Goal: Task Accomplishment & Management: Use online tool/utility

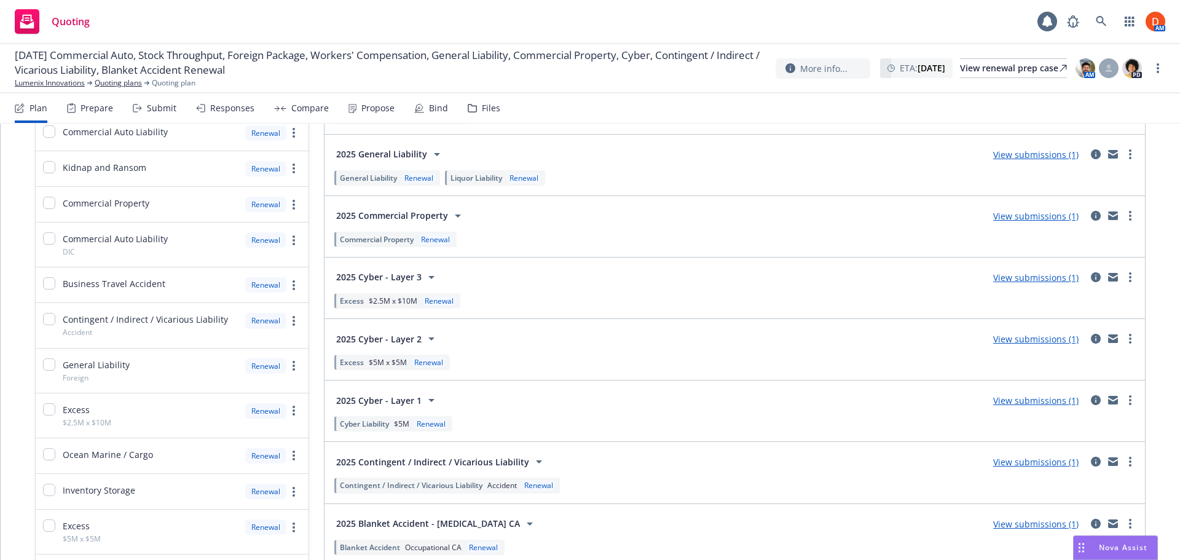
scroll to position [369, 0]
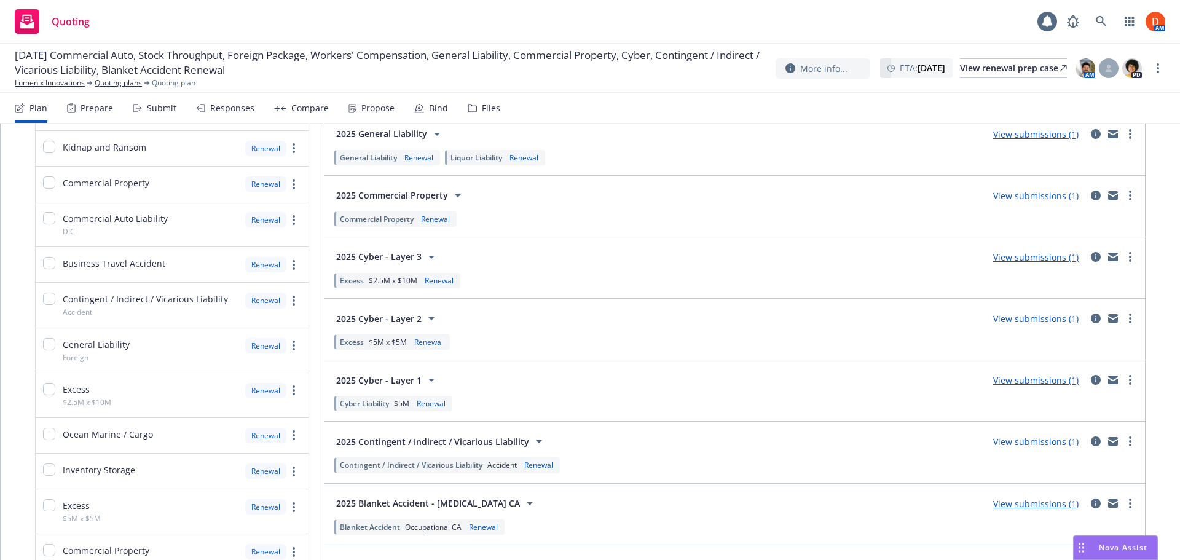
click at [390, 405] on div "Cyber Liability $5M" at bounding box center [374, 403] width 69 height 10
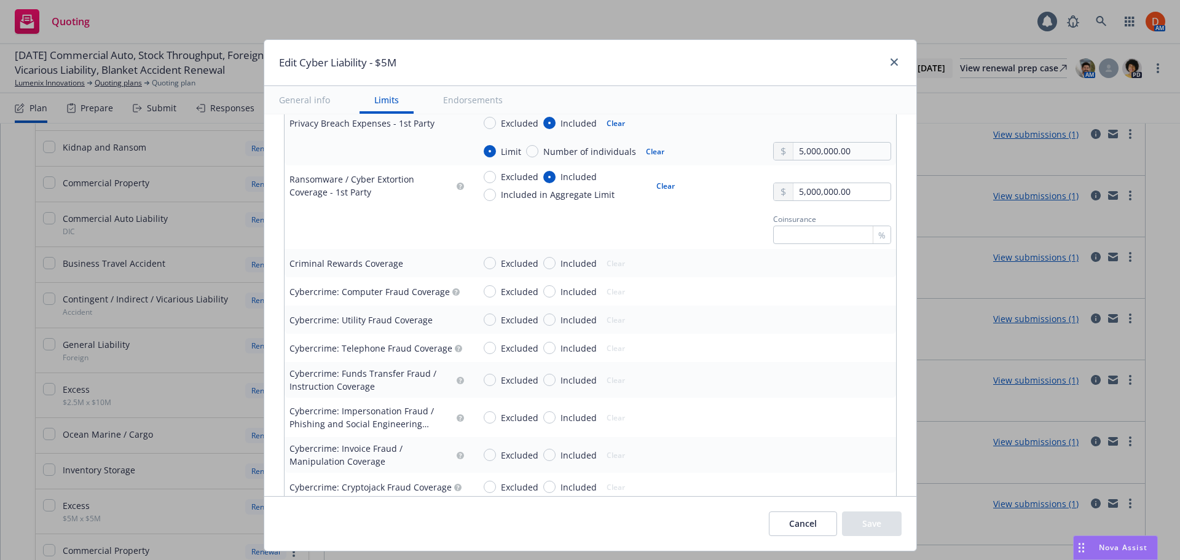
scroll to position [1783, 0]
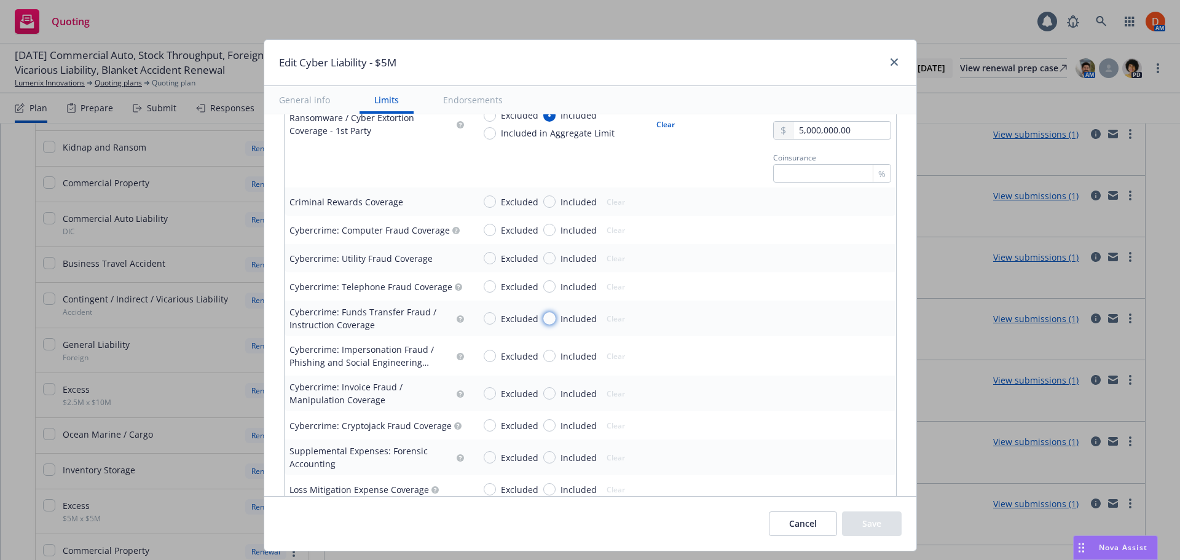
click at [545, 319] on input "Included" at bounding box center [549, 318] width 12 height 12
radio input "true"
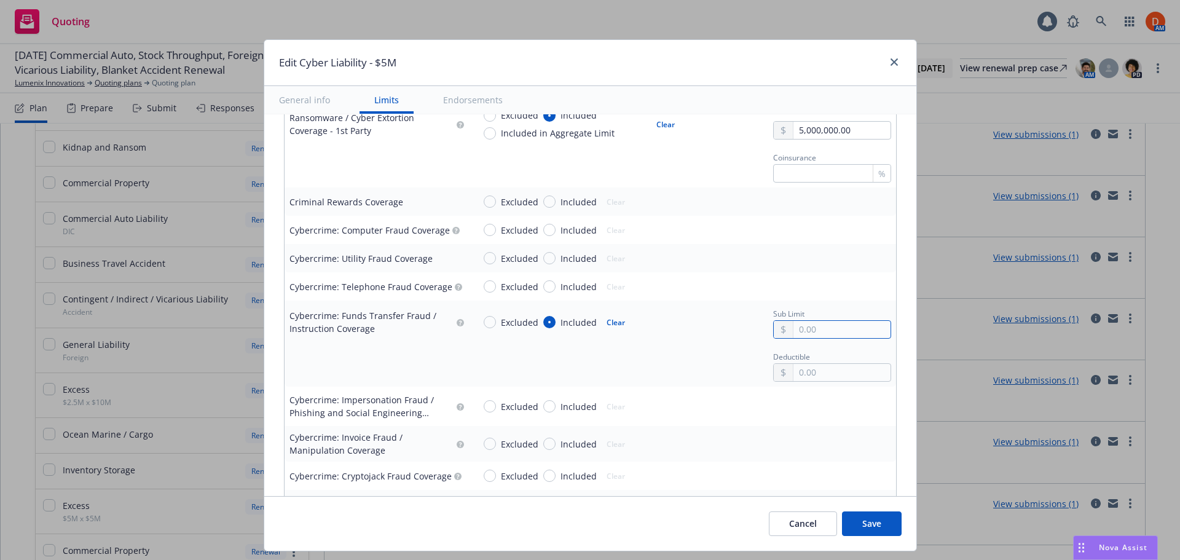
click at [810, 334] on input "text" at bounding box center [842, 329] width 97 height 17
type input "250,000.00"
click at [701, 401] on div "Excluded Included Clear" at bounding box center [682, 406] width 417 height 18
click at [543, 404] on input "Included" at bounding box center [549, 406] width 12 height 12
radio input "true"
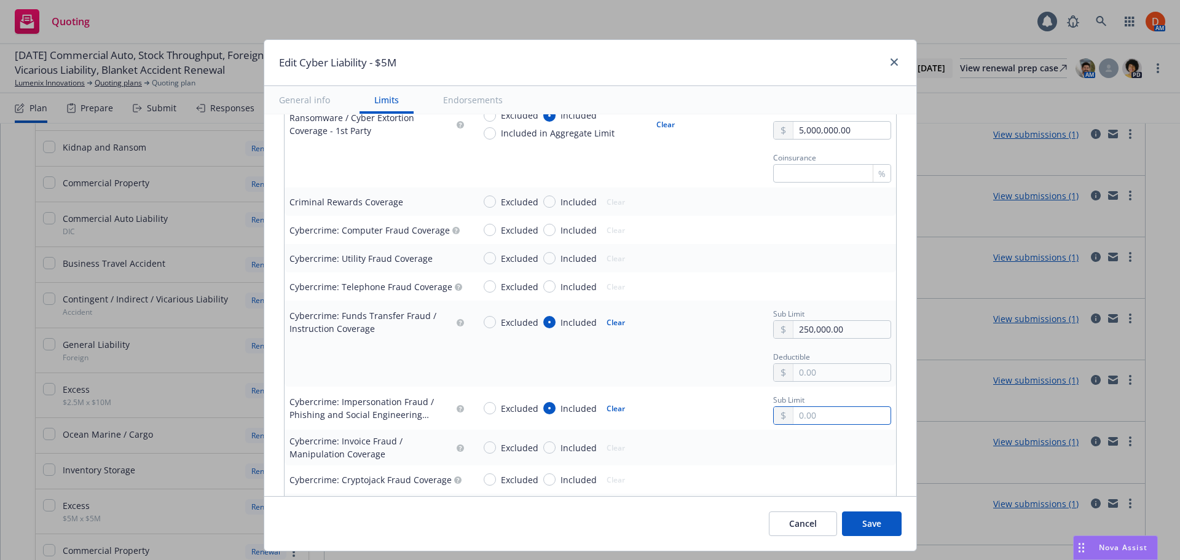
click at [821, 412] on input "text" at bounding box center [842, 415] width 97 height 17
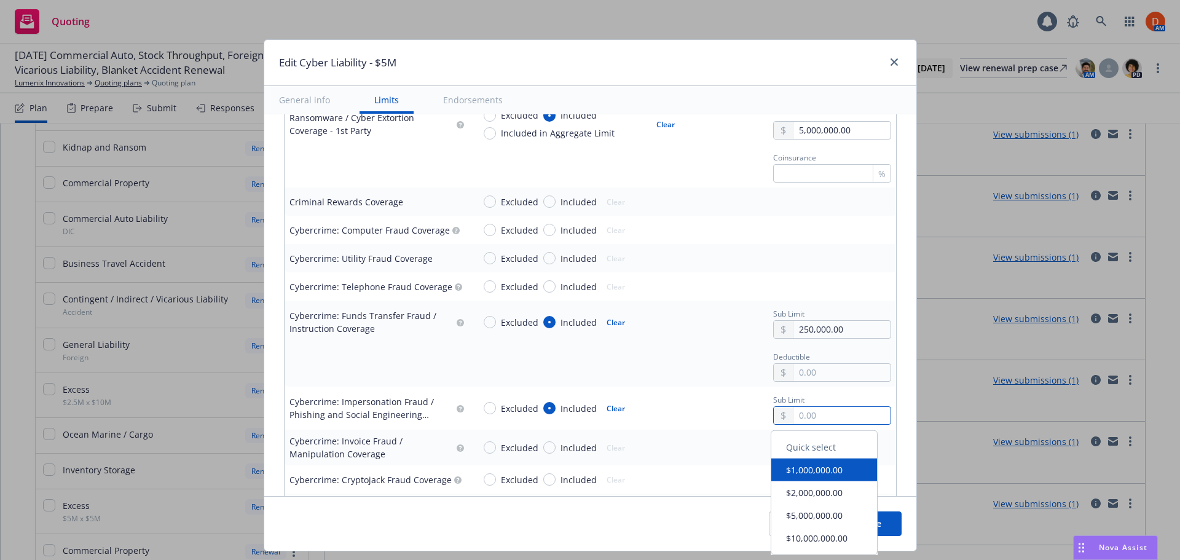
paste input "250,000.00"
type input "250,000.00"
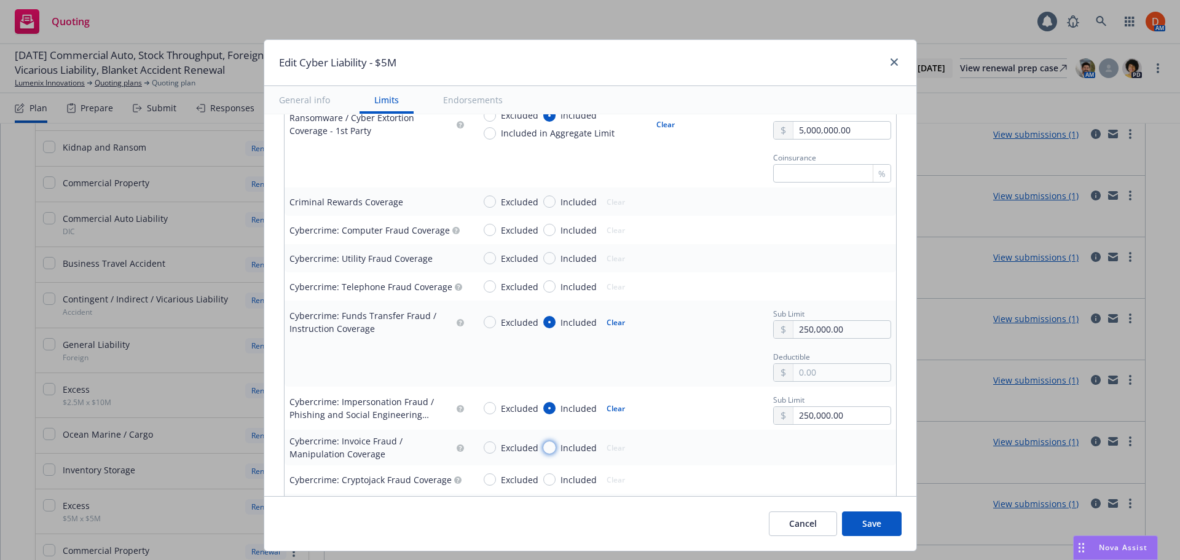
click at [543, 449] on input "Included" at bounding box center [549, 447] width 12 height 12
radio input "true"
click at [854, 458] on input "text" at bounding box center [842, 458] width 97 height 17
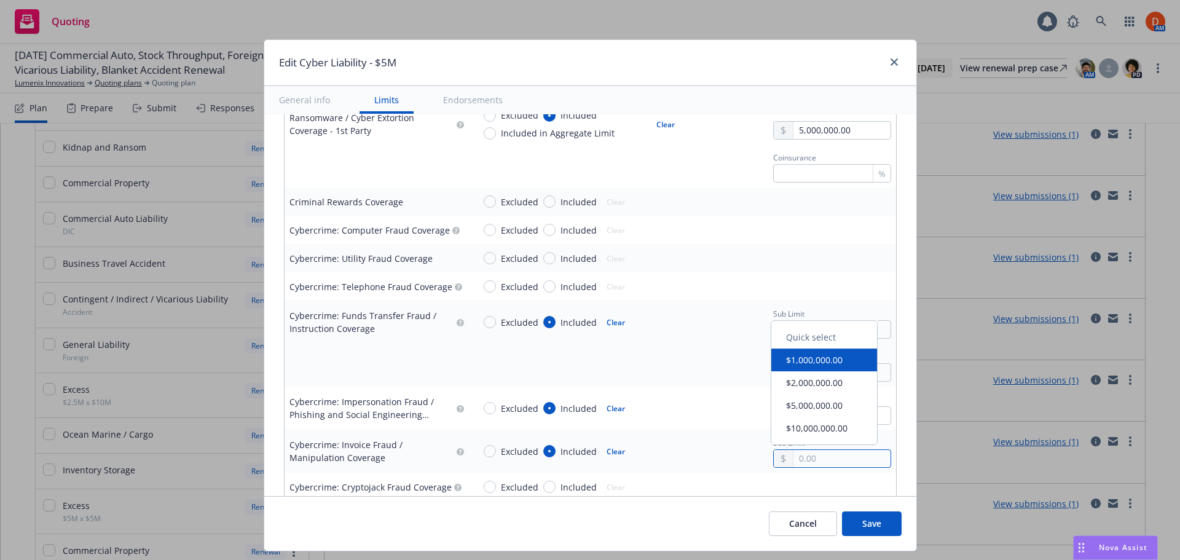
paste input "250,000.00"
type input "250,000.00"
click at [718, 439] on div "Excluded Included Clear Sub Limit 250,000.00" at bounding box center [682, 451] width 417 height 33
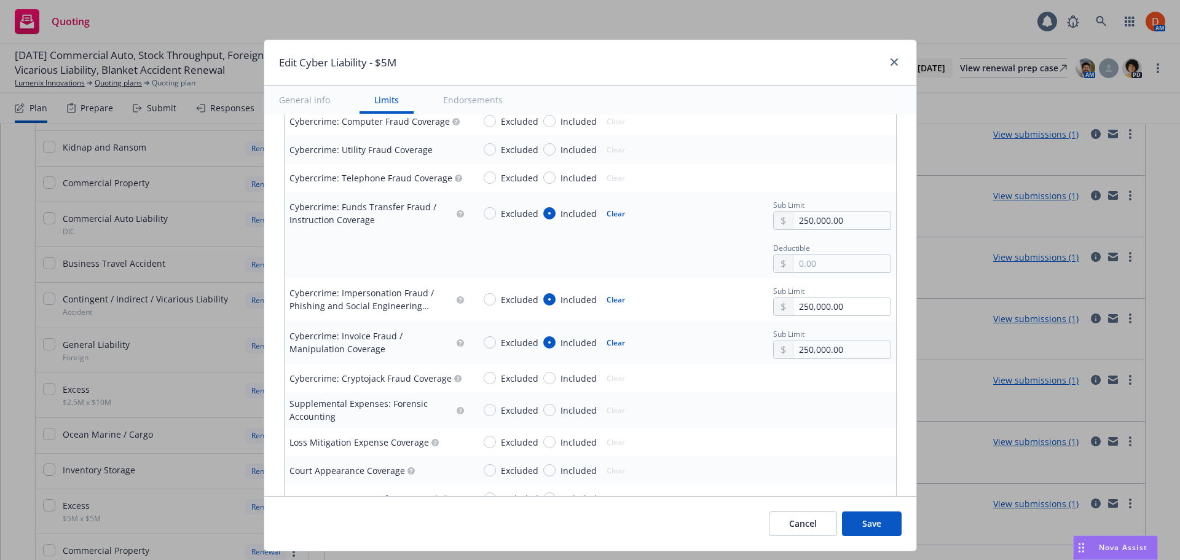
scroll to position [1905, 0]
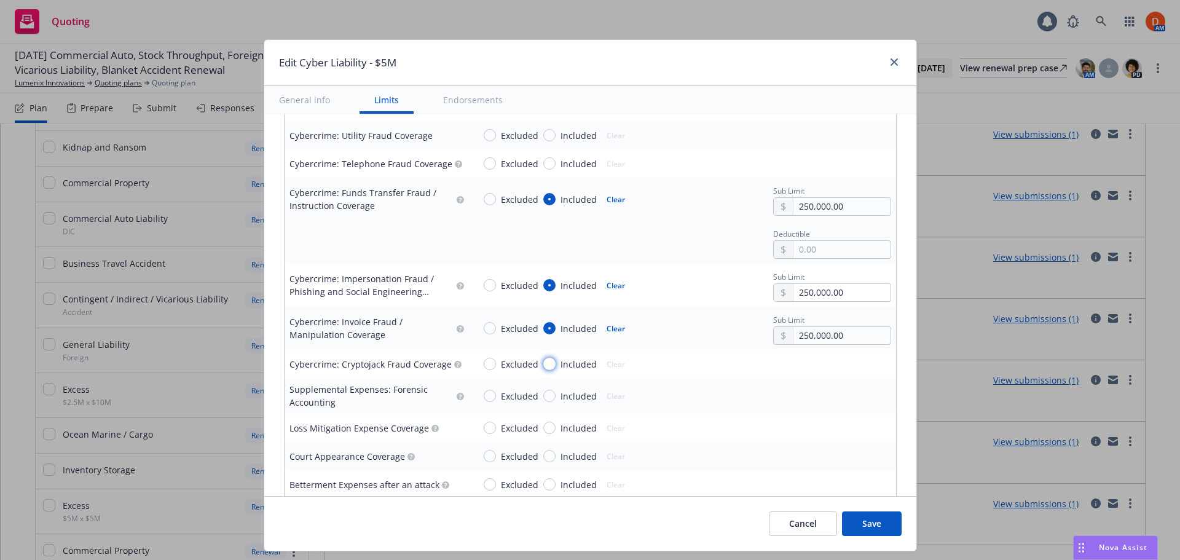
click at [545, 363] on input "Included" at bounding box center [549, 364] width 12 height 12
radio input "true"
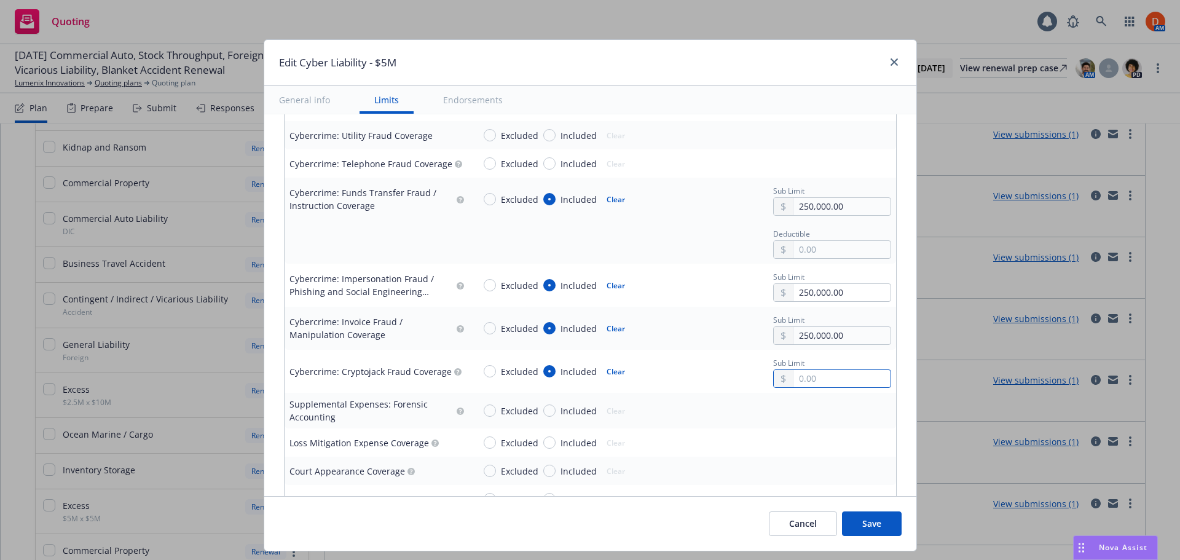
click at [825, 376] on input "text" at bounding box center [842, 378] width 97 height 17
paste input "250,000.00"
type input "250,000.00"
click at [677, 352] on td "Excluded Included Clear Sub Limit 250,000.00" at bounding box center [682, 371] width 427 height 43
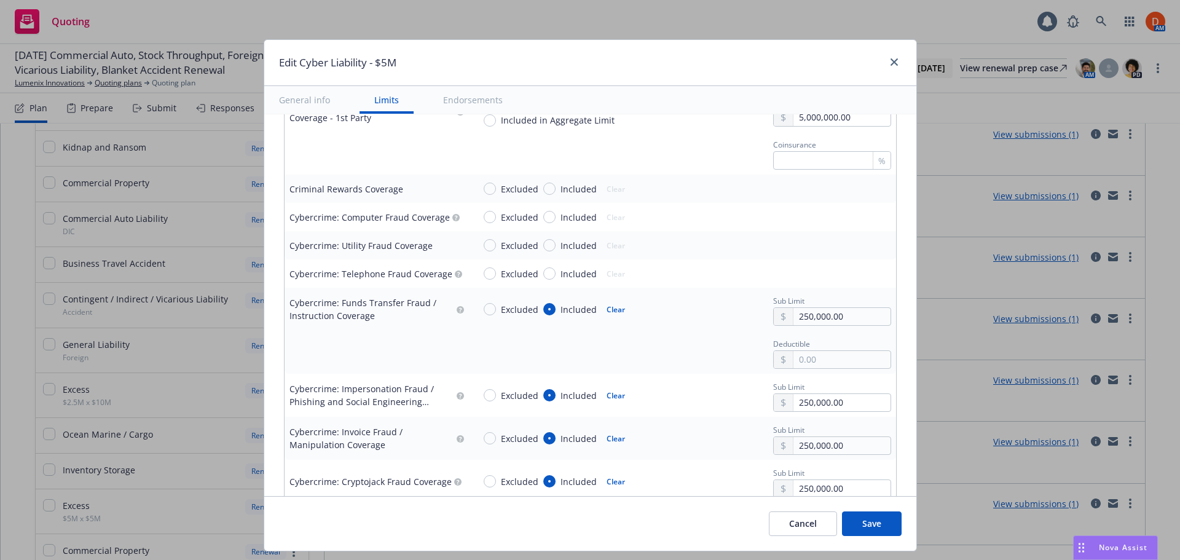
scroll to position [1783, 0]
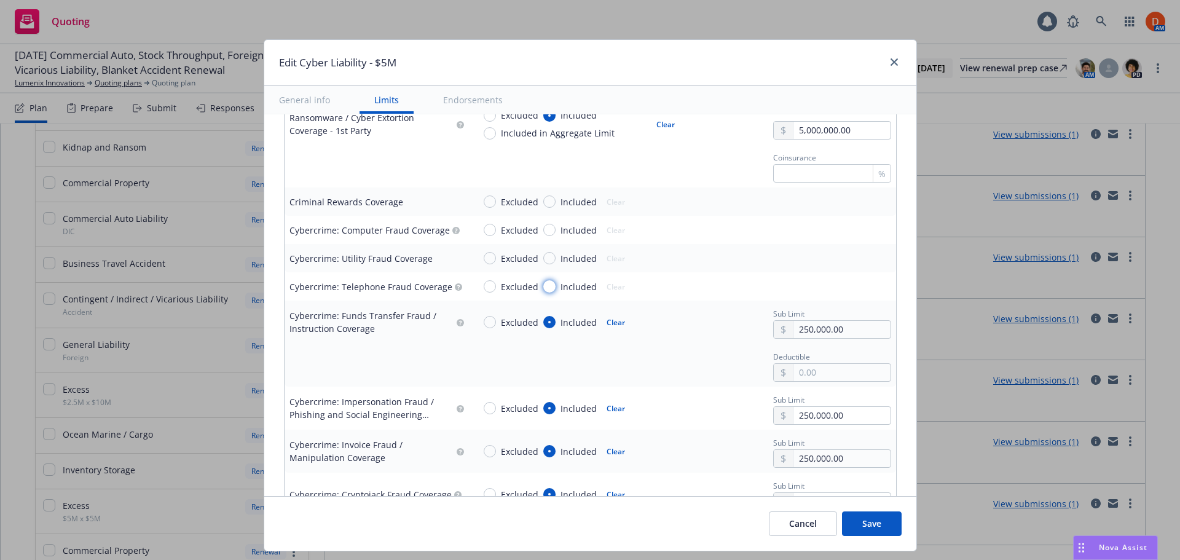
click at [543, 288] on input "Included" at bounding box center [549, 286] width 12 height 12
radio input "true"
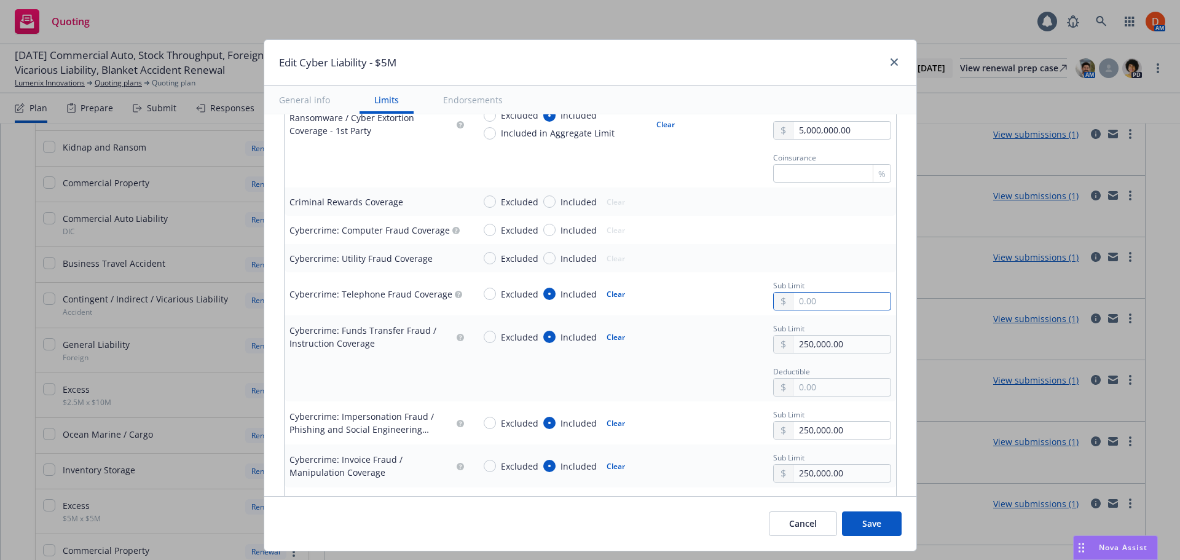
click at [815, 296] on input "text" at bounding box center [842, 301] width 97 height 17
paste input "250,000.00"
type input "250,000.00"
click at [663, 286] on div "Excluded Included Clear" at bounding box center [578, 293] width 209 height 33
click at [546, 258] on input "Included" at bounding box center [549, 258] width 12 height 12
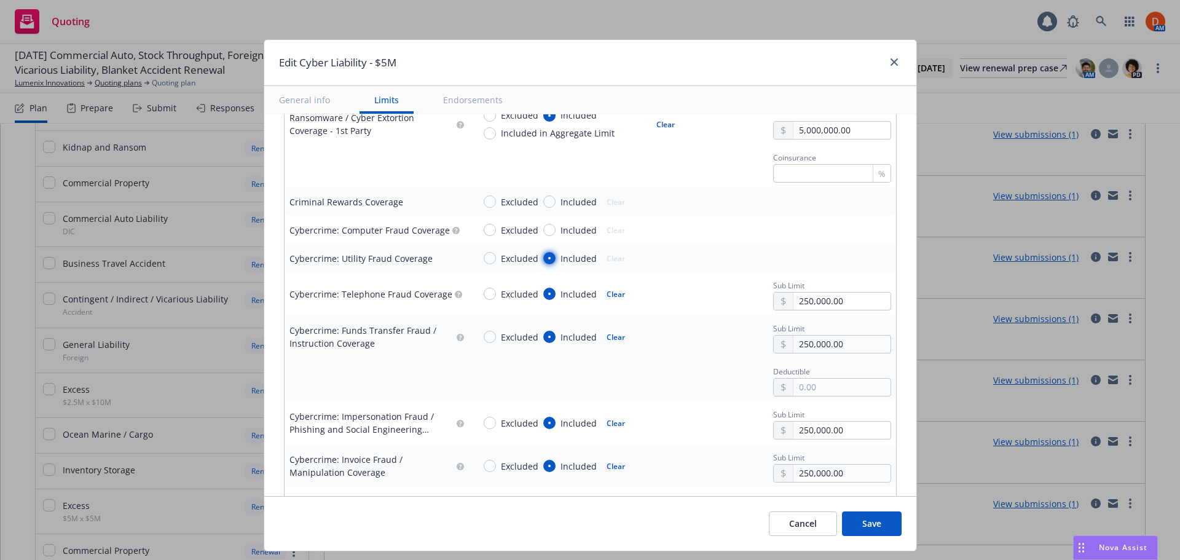
radio input "true"
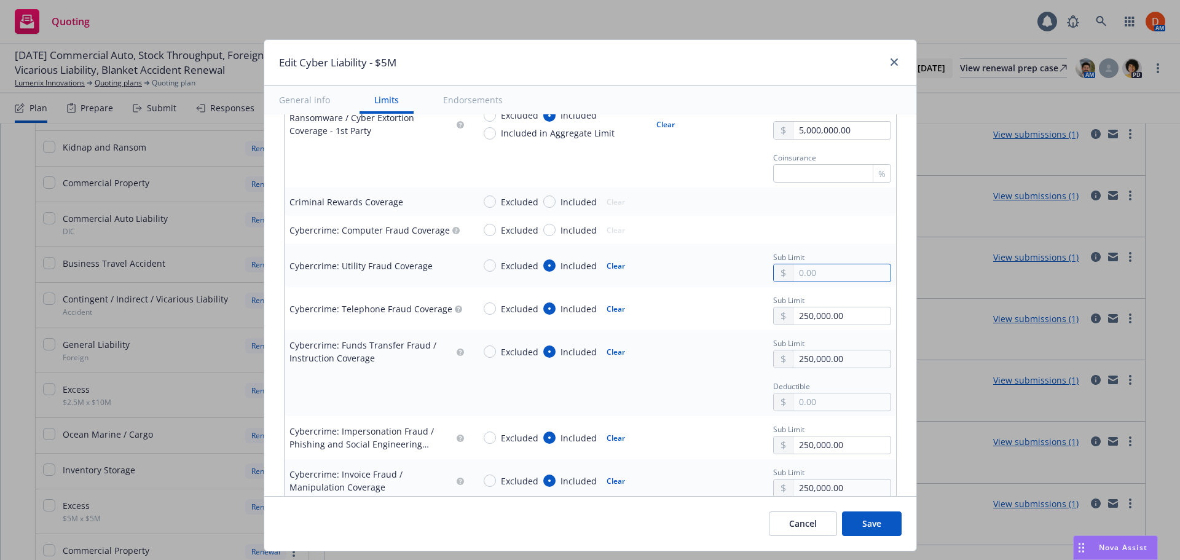
click at [794, 271] on input "text" at bounding box center [842, 272] width 97 height 17
paste input "250,000.00"
type input "250,000.00"
click at [556, 235] on span "Included" at bounding box center [576, 230] width 41 height 13
click at [551, 235] on input "Included" at bounding box center [549, 230] width 12 height 12
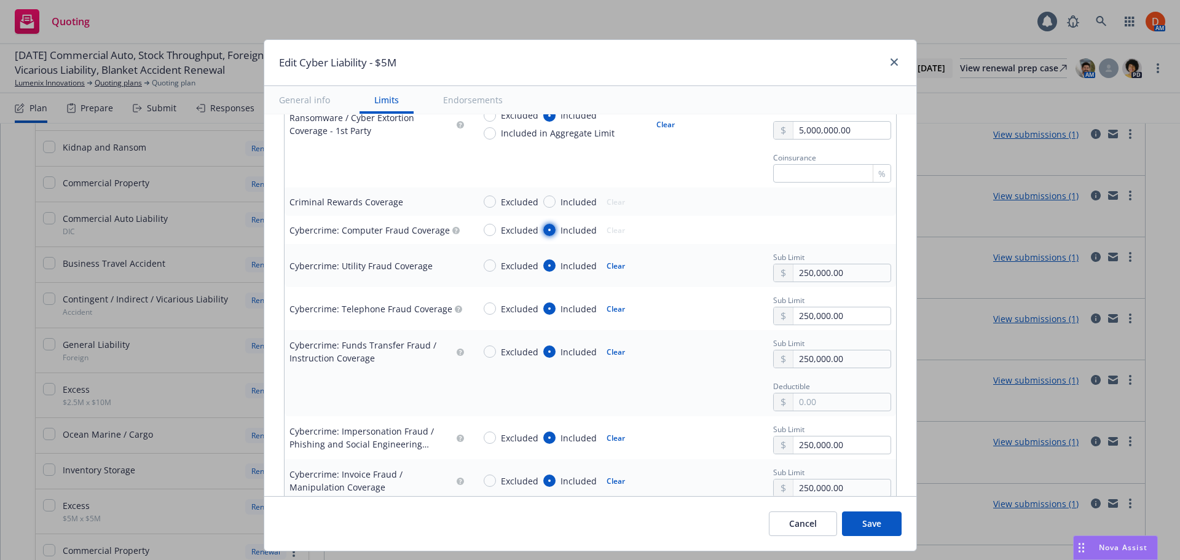
radio input "true"
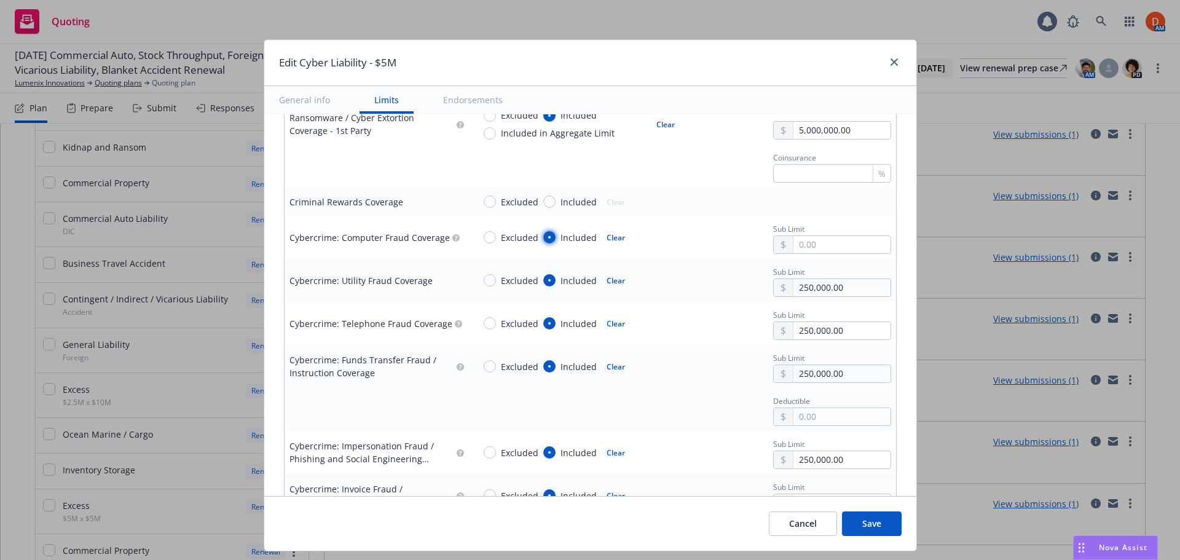
click at [546, 233] on input "Included" at bounding box center [549, 237] width 12 height 12
click at [827, 243] on input "text" at bounding box center [842, 244] width 97 height 17
paste input "250,000.00"
type input "250,000.00"
click at [727, 248] on div "Excluded Included Clear Sub Limit 250,000.00" at bounding box center [682, 237] width 417 height 33
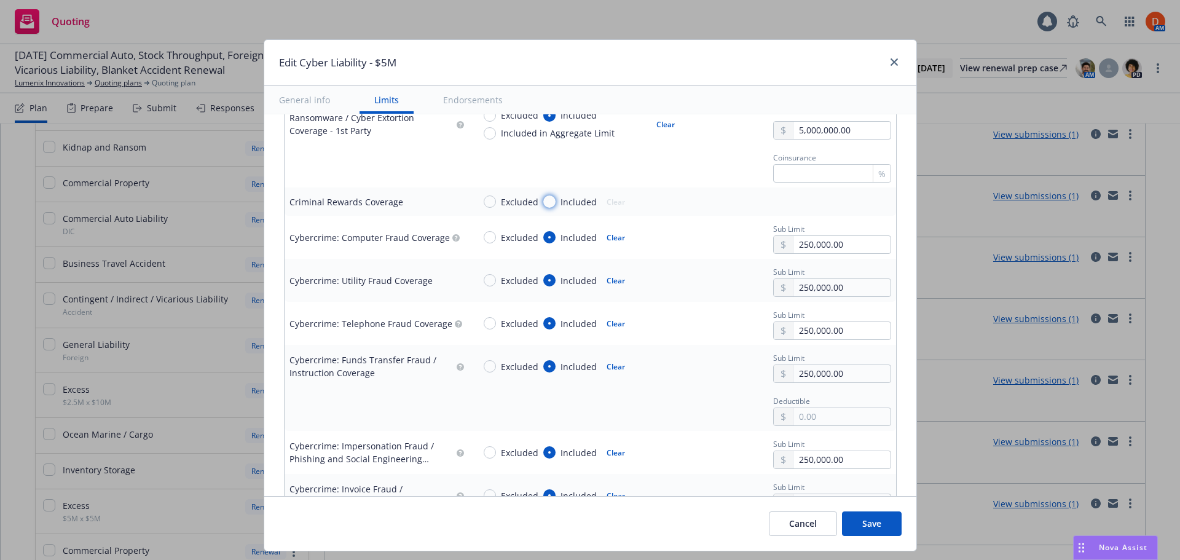
click at [543, 202] on input "Included" at bounding box center [549, 201] width 12 height 12
radio input "true"
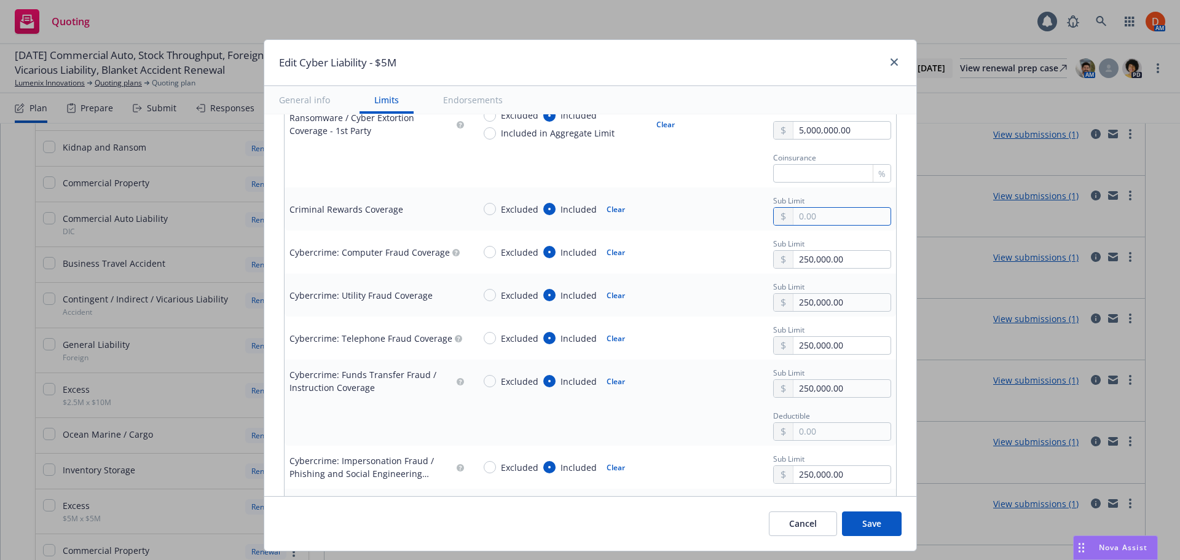
click at [822, 220] on input "text" at bounding box center [842, 216] width 97 height 17
type input "25,000.00"
click at [699, 216] on div "Excluded Included Clear Sub Limit 25,000.00" at bounding box center [682, 208] width 417 height 33
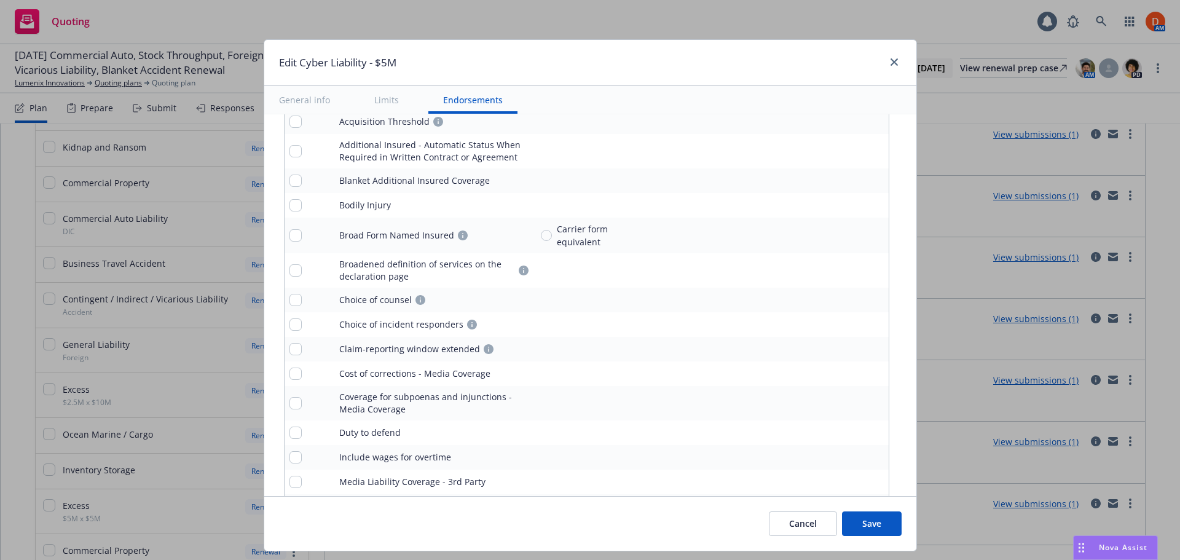
scroll to position [2823, 0]
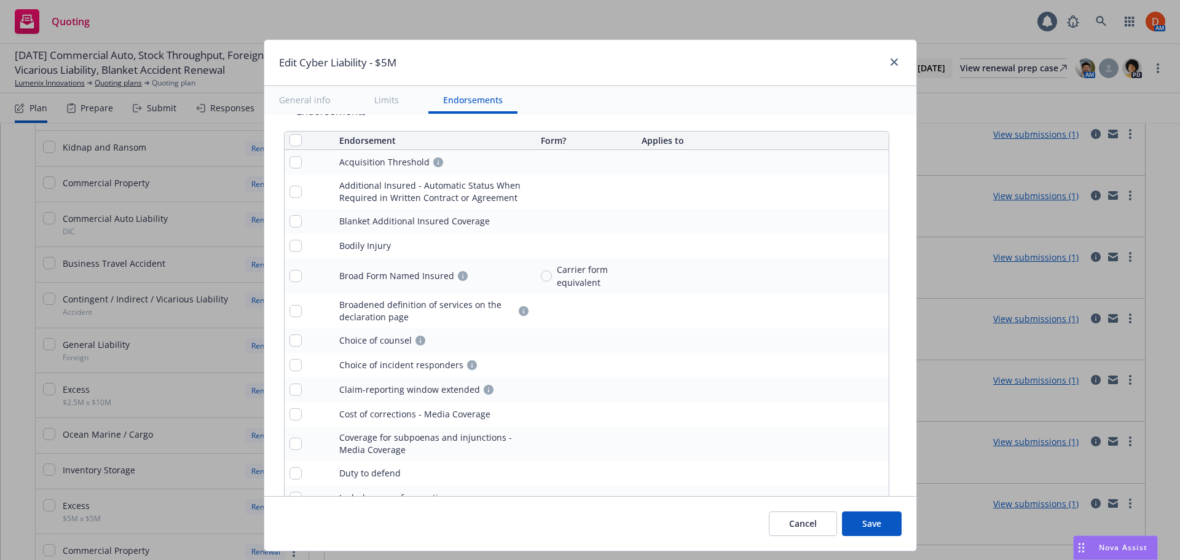
click at [847, 160] on link "pencil" at bounding box center [854, 162] width 15 height 15
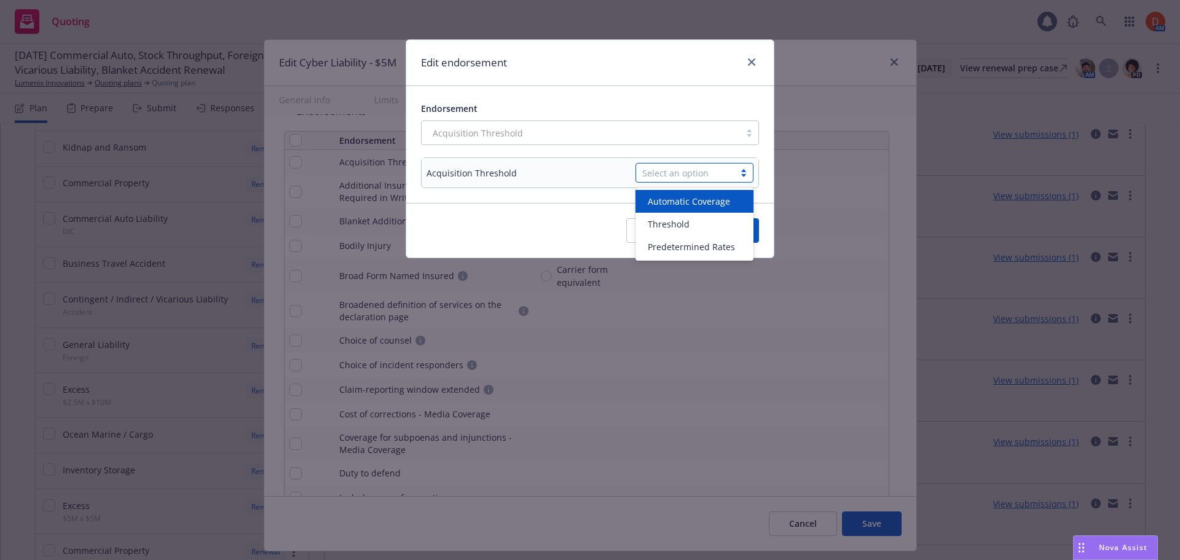
click at [652, 163] on div "Select an option" at bounding box center [685, 172] width 98 height 18
click at [692, 221] on div "Threshold" at bounding box center [694, 224] width 103 height 13
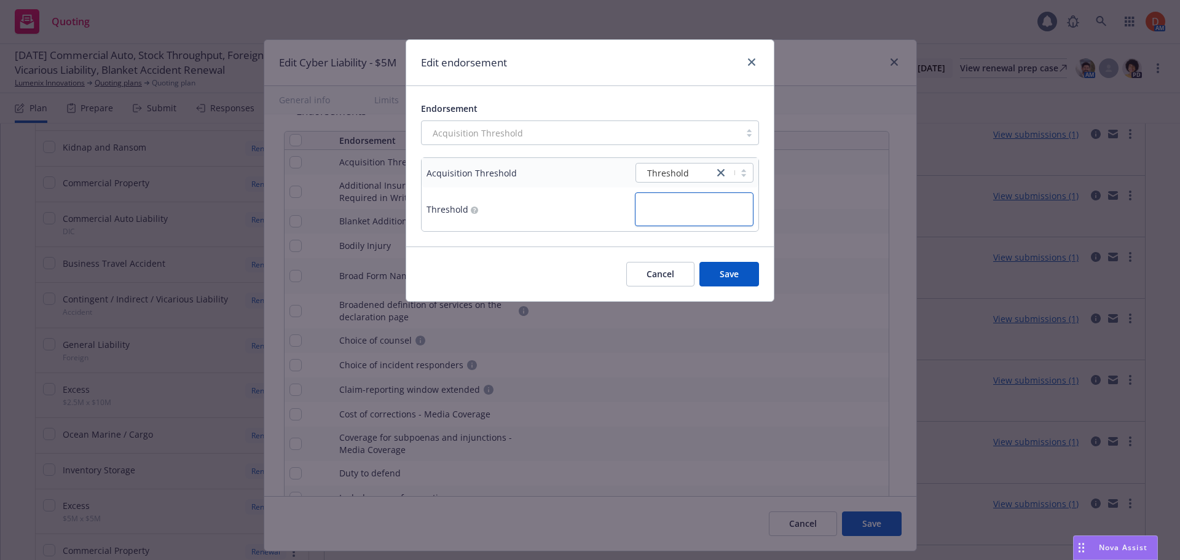
click at [691, 218] on textarea at bounding box center [694, 209] width 119 height 34
type textarea "x"
type textarea "1"
type textarea "x"
type textarea "10"
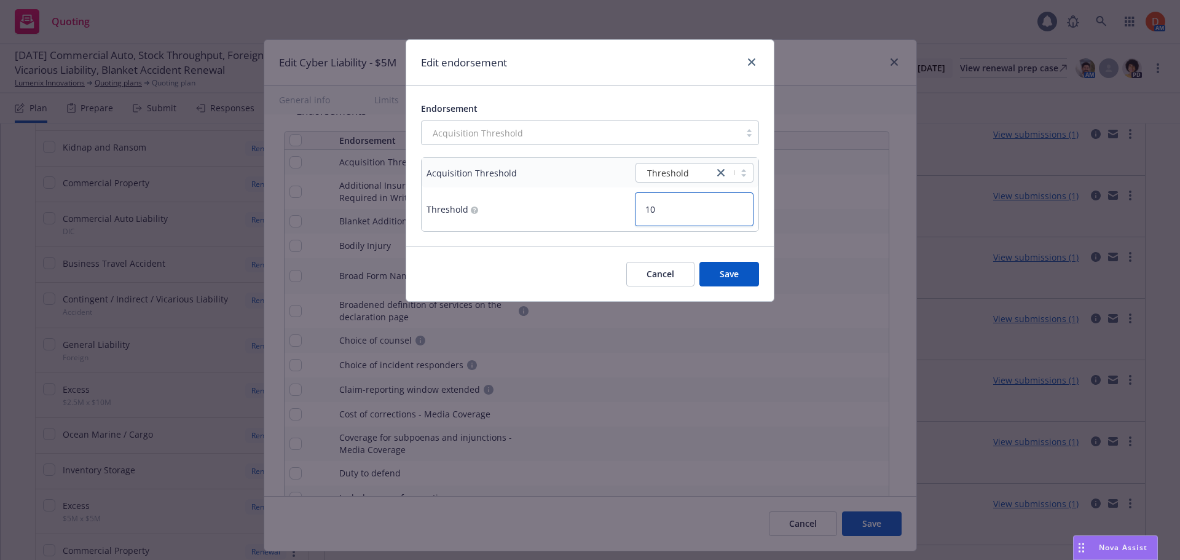
type textarea "x"
type textarea "1"
type textarea "x"
type textarea "15"
type textarea "x"
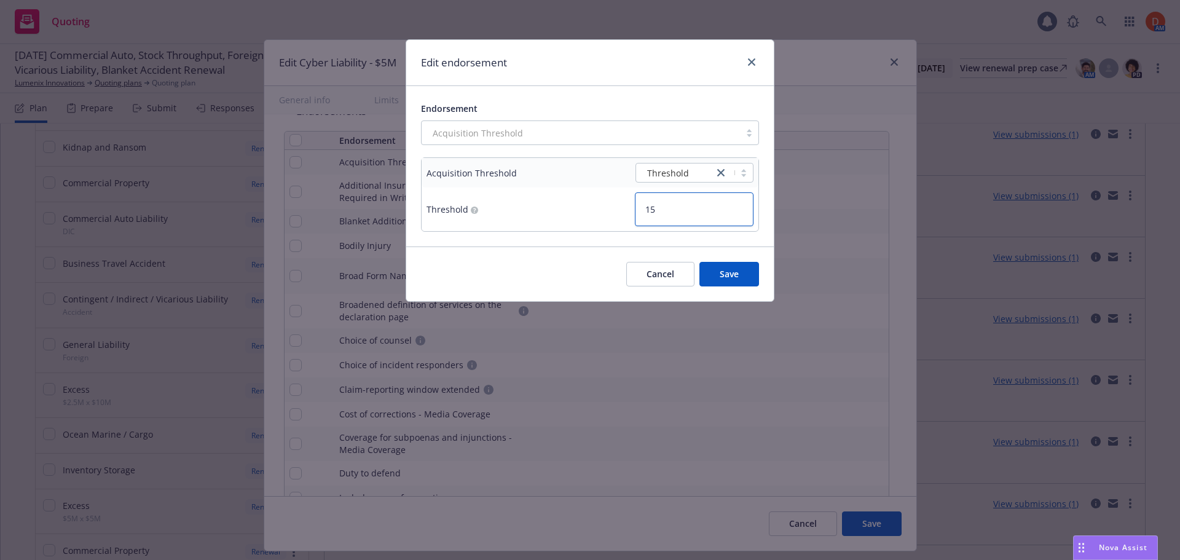
type textarea "15%"
type textarea "x"
type textarea "15%"
click at [720, 270] on button "Save" at bounding box center [729, 274] width 60 height 25
type textarea "x"
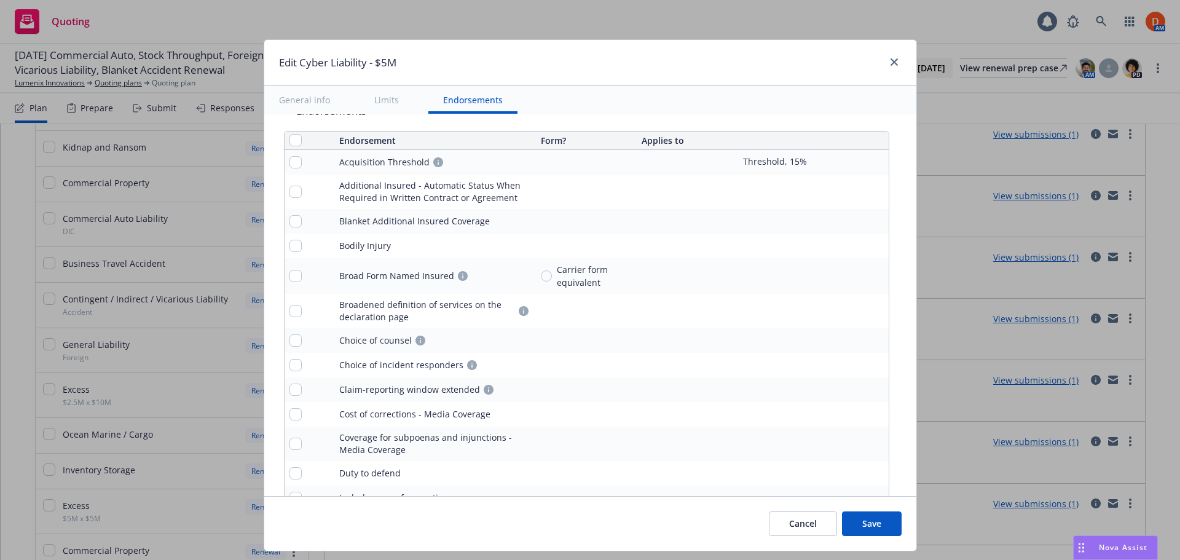
click at [851, 192] on icon "pencil" at bounding box center [854, 191] width 7 height 7
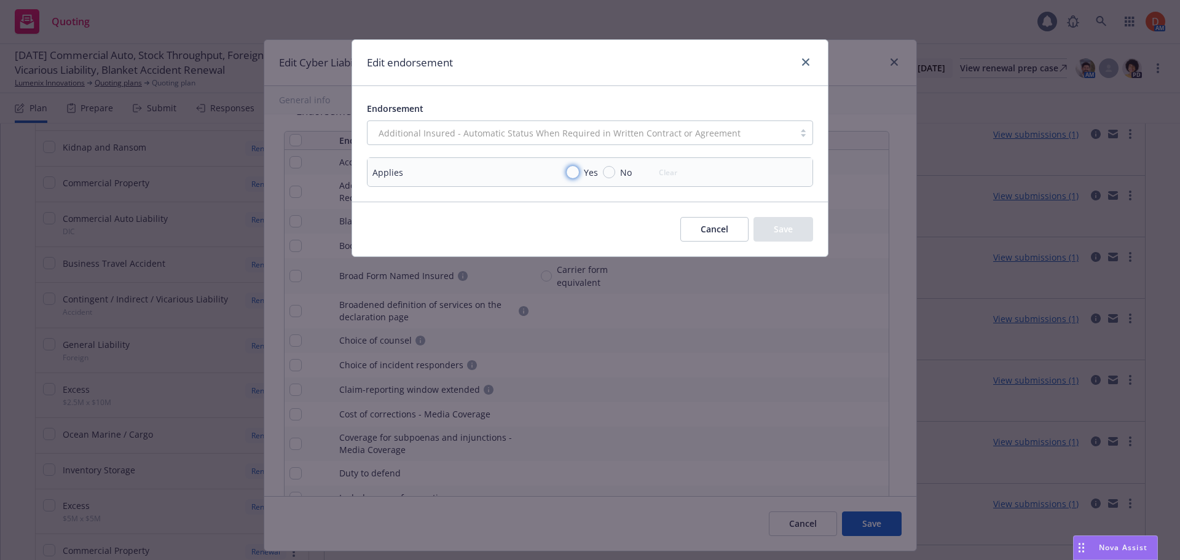
drag, startPoint x: 573, startPoint y: 170, endPoint x: 590, endPoint y: 171, distance: 16.6
click at [575, 170] on input "Yes" at bounding box center [573, 172] width 12 height 12
radio input "true"
click at [811, 234] on div "Cancel Save" at bounding box center [590, 229] width 476 height 55
click at [805, 230] on button "Save" at bounding box center [784, 229] width 60 height 25
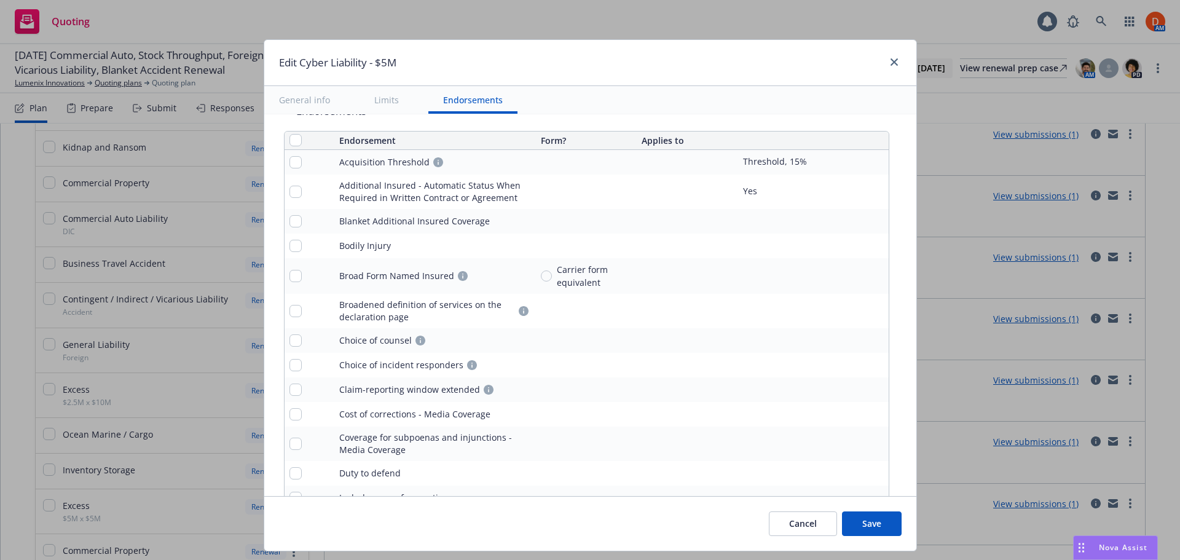
click at [872, 222] on icon "remove" at bounding box center [876, 221] width 9 height 10
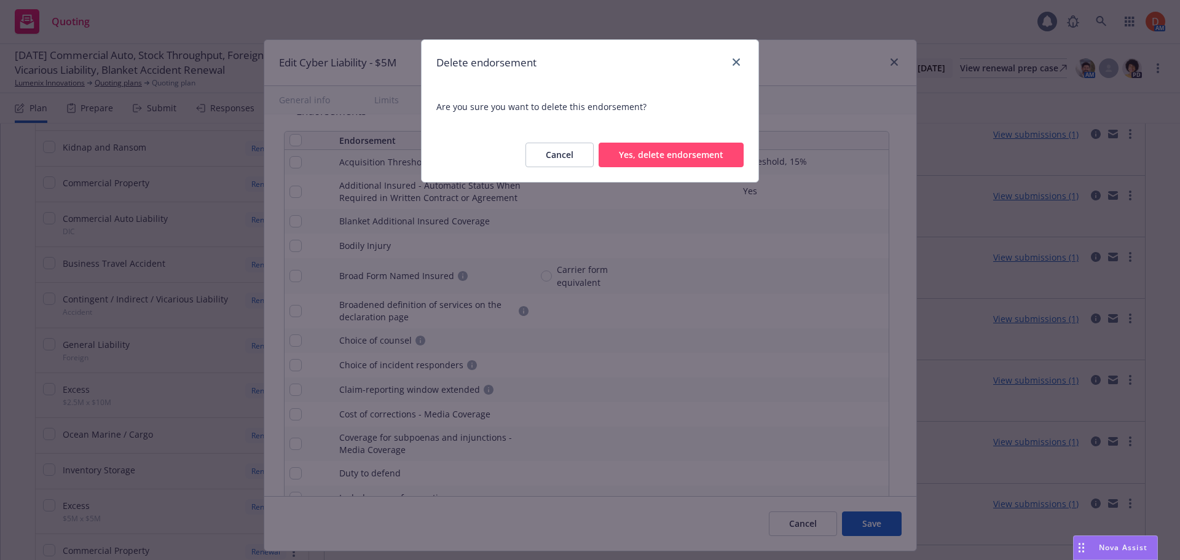
click at [639, 149] on button "Yes, delete endorsement" at bounding box center [671, 155] width 145 height 25
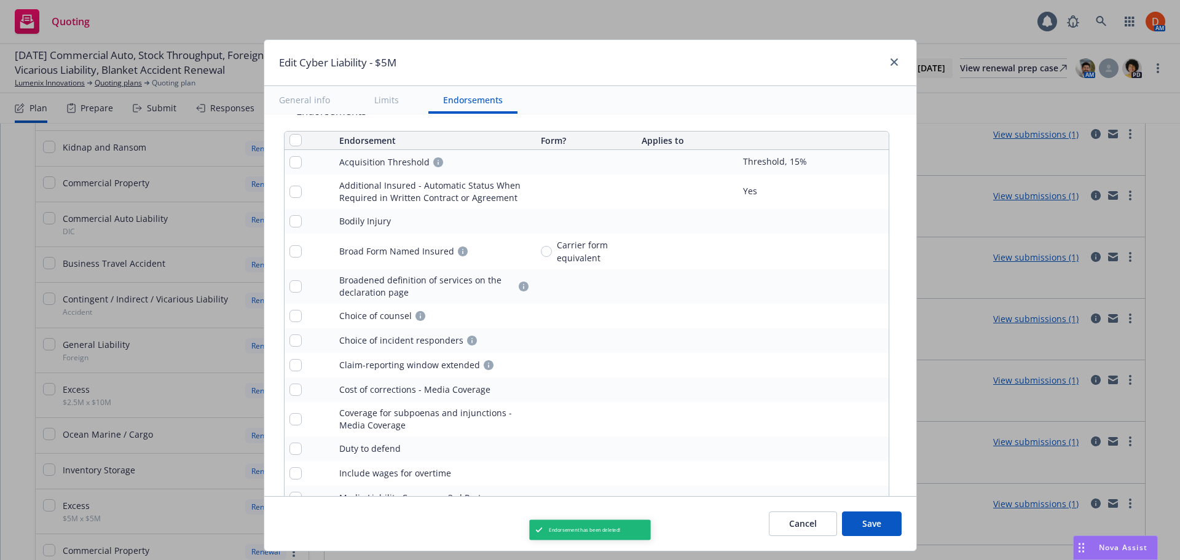
click at [847, 223] on link "pencil" at bounding box center [854, 221] width 15 height 15
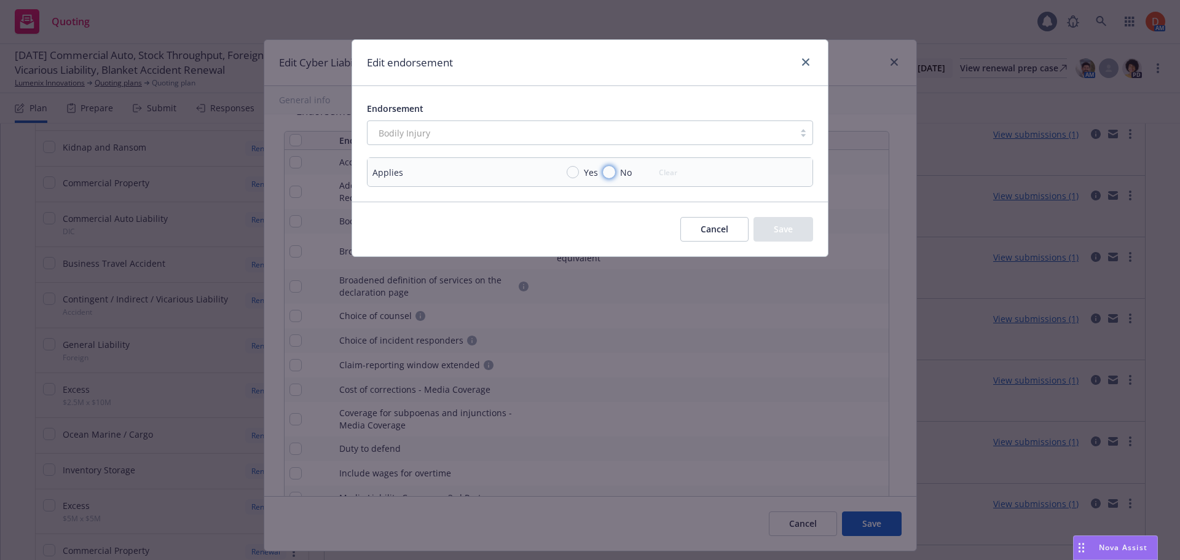
click at [613, 175] on input "No" at bounding box center [609, 172] width 12 height 12
radio input "true"
click at [825, 258] on div "Edit endorsement Endorsement Bodily Injury Applies Yes No Clear Cancel Save" at bounding box center [590, 280] width 1180 height 560
click at [777, 224] on button "Save" at bounding box center [784, 229] width 60 height 25
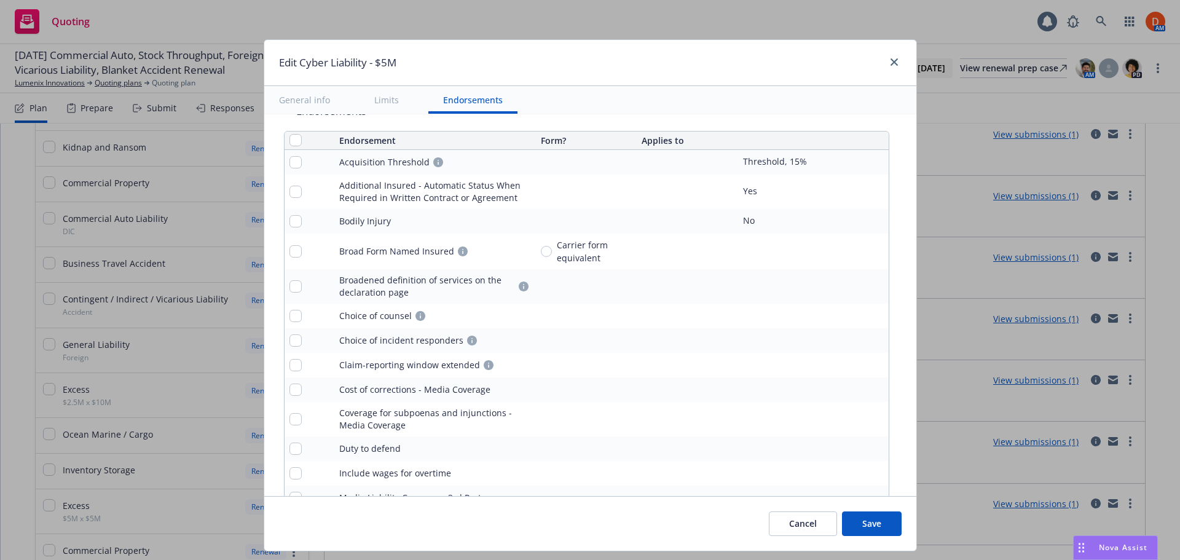
click at [851, 250] on icon "pencil" at bounding box center [854, 251] width 7 height 7
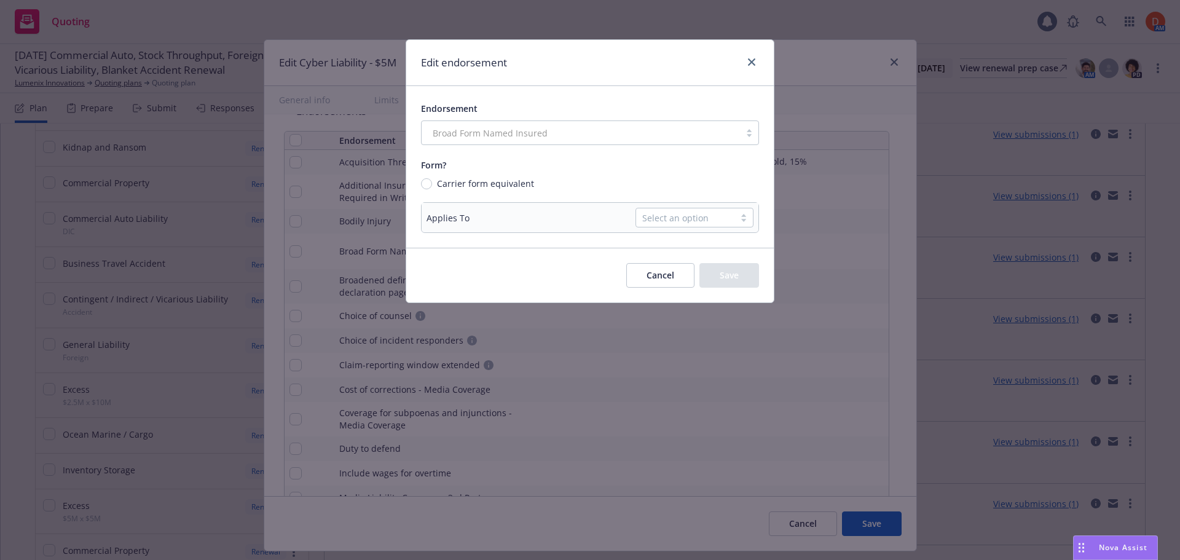
click at [715, 215] on div "Select an option" at bounding box center [685, 217] width 86 height 13
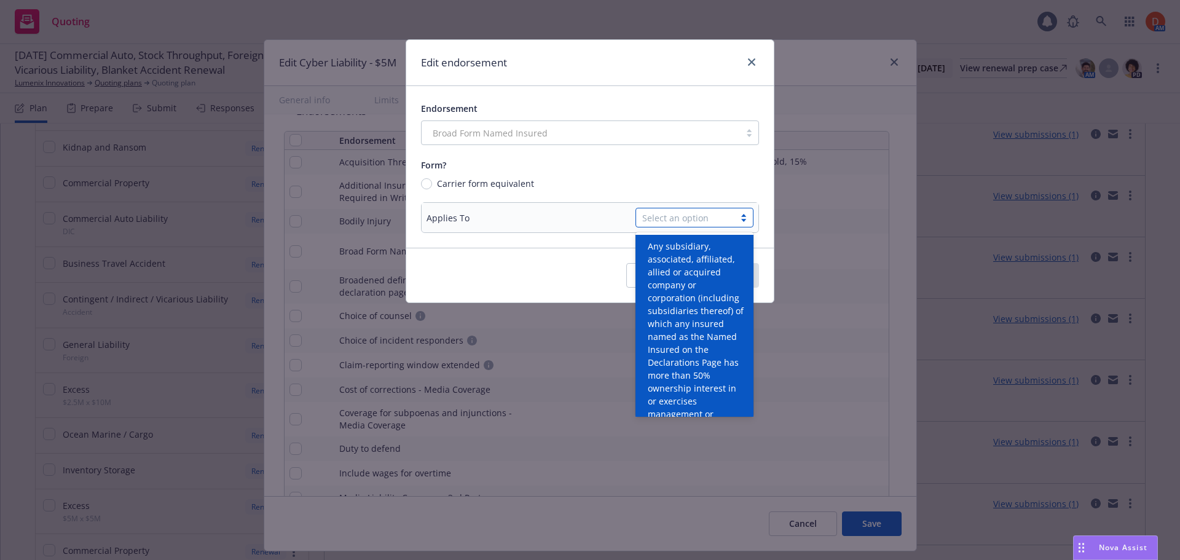
click at [705, 248] on span "Any subsidiary, associated, affiliated, allied or acquired company or corporati…" at bounding box center [697, 362] width 98 height 245
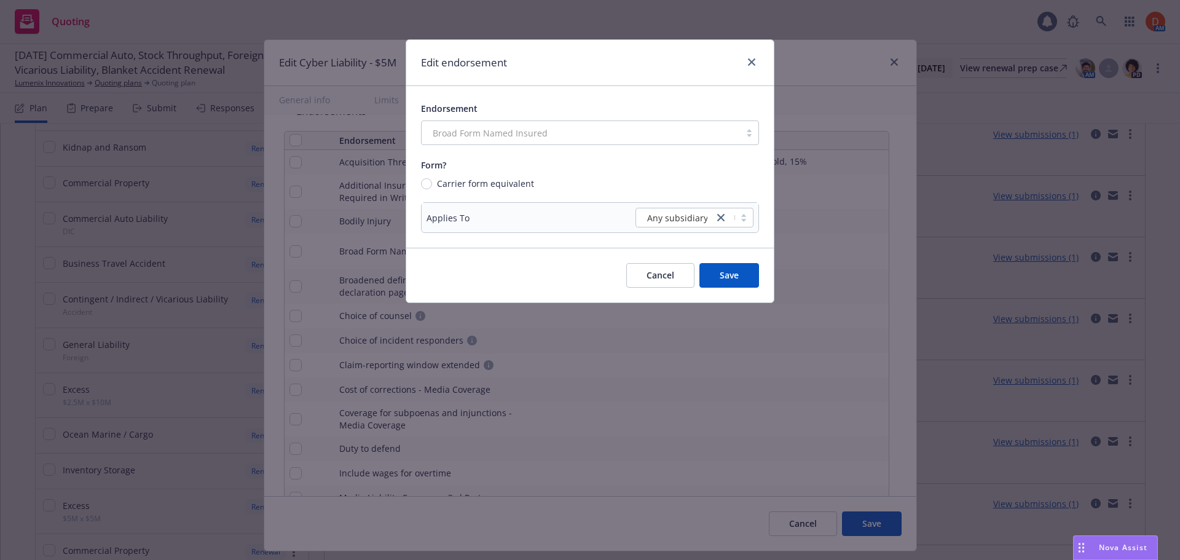
click at [731, 269] on button "Save" at bounding box center [729, 275] width 60 height 25
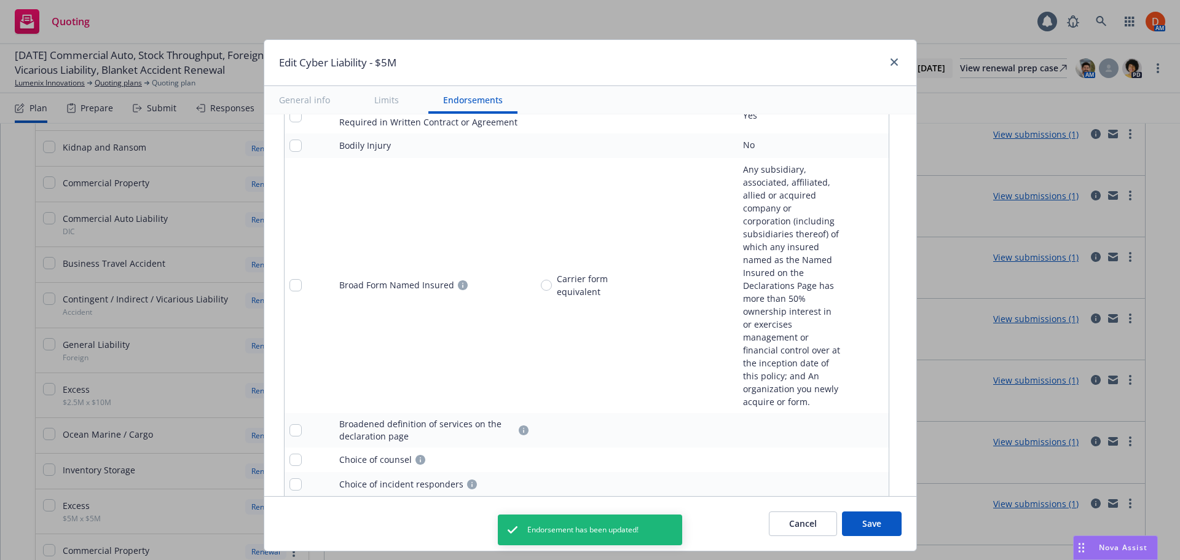
scroll to position [3007, 0]
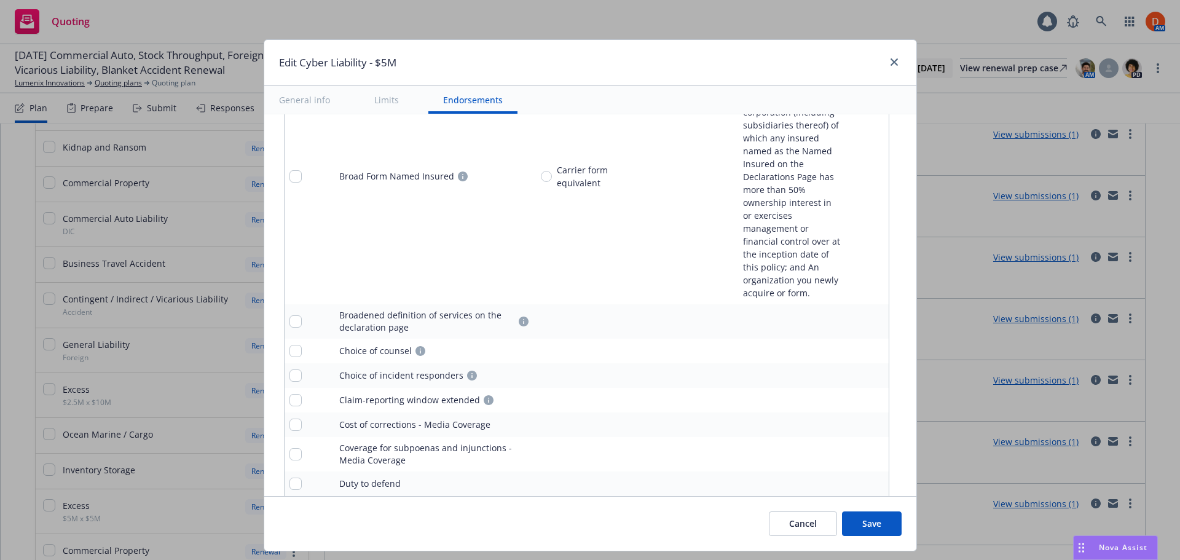
click at [872, 317] on icon "remove" at bounding box center [876, 322] width 9 height 10
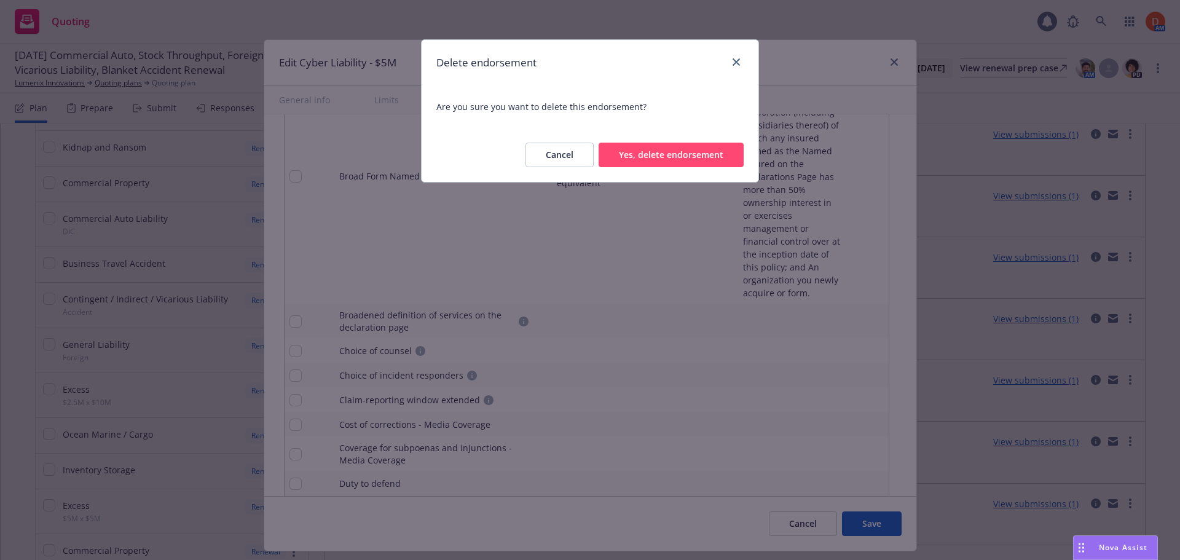
click at [693, 160] on button "Yes, delete endorsement" at bounding box center [671, 155] width 145 height 25
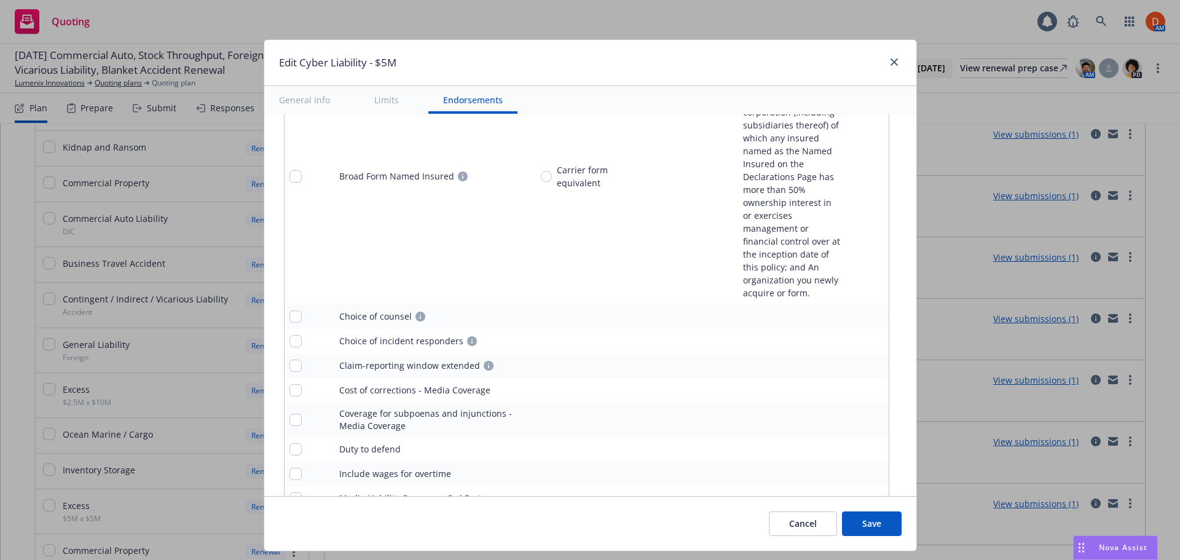
click at [851, 313] on icon "pencil" at bounding box center [854, 316] width 7 height 7
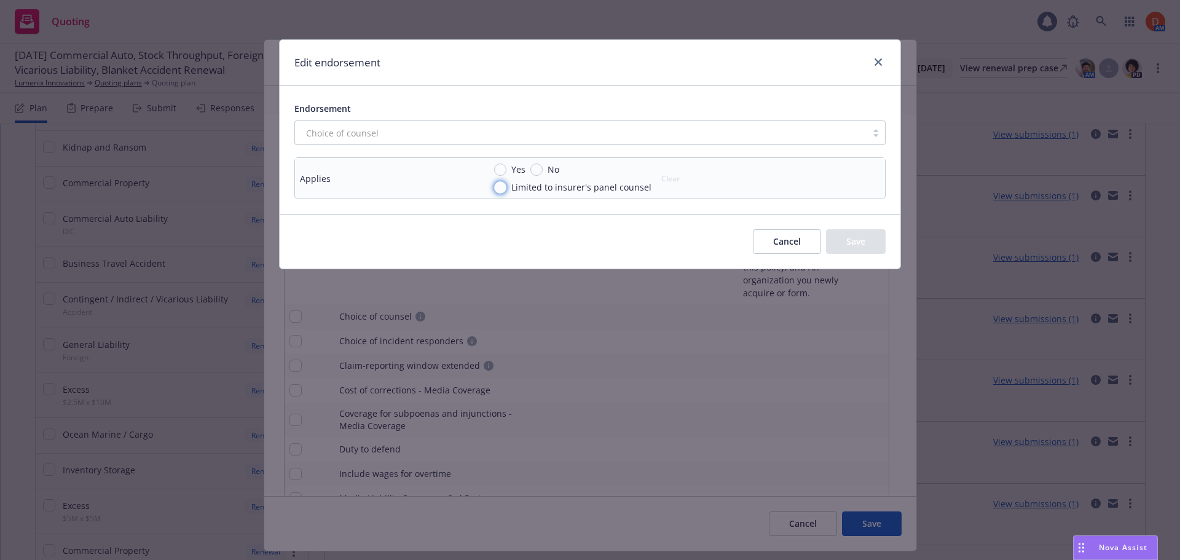
click at [503, 186] on input "Limited to insurer's panel counsel" at bounding box center [500, 187] width 12 height 12
radio input "true"
click at [856, 249] on button "Save" at bounding box center [856, 241] width 60 height 25
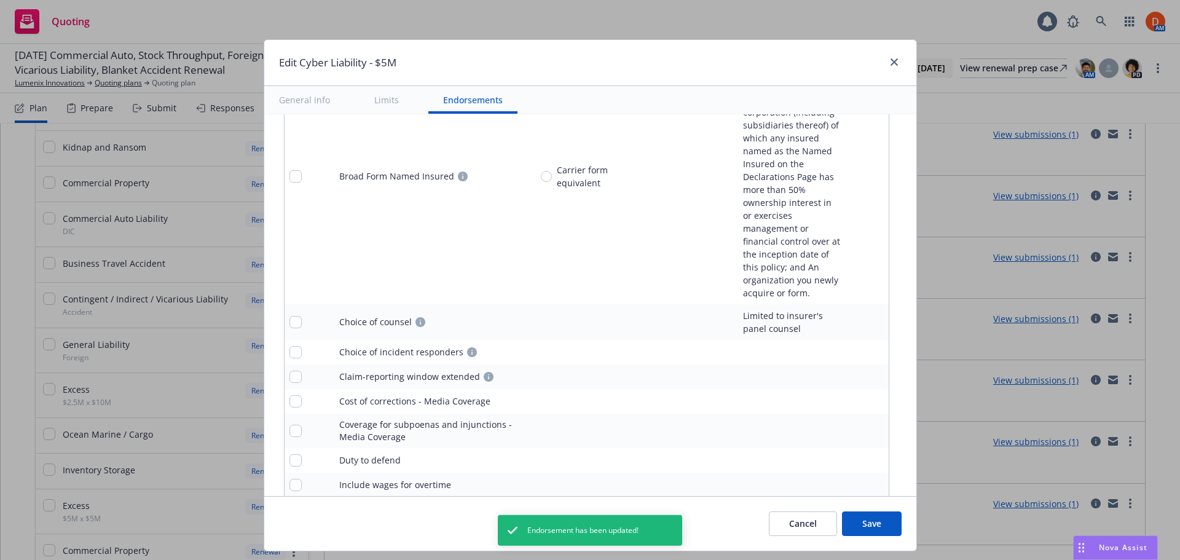
scroll to position [3068, 0]
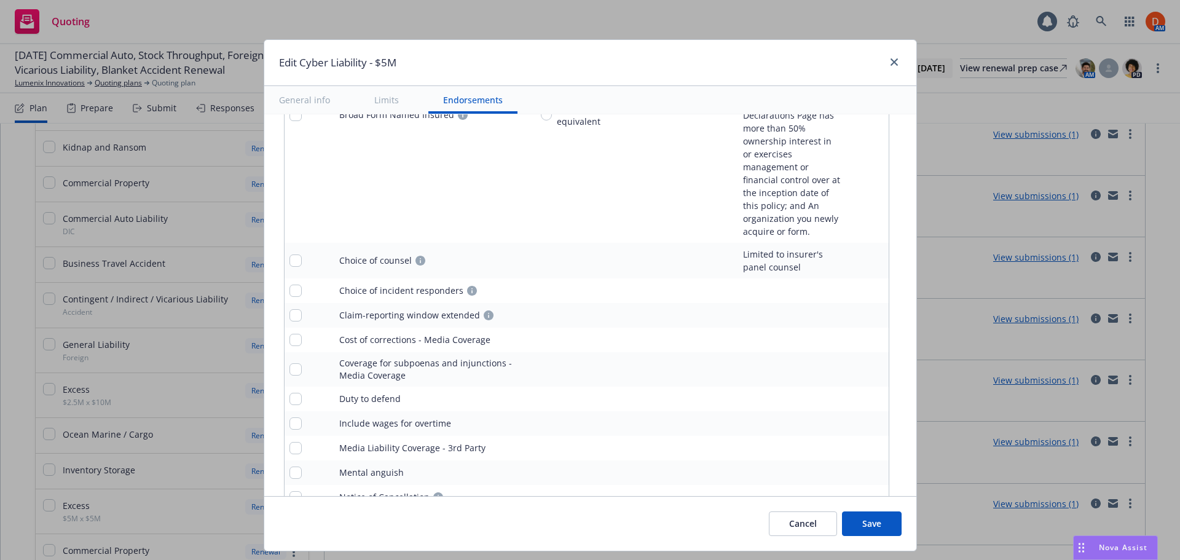
click at [851, 288] on icon "pencil" at bounding box center [854, 291] width 6 height 6
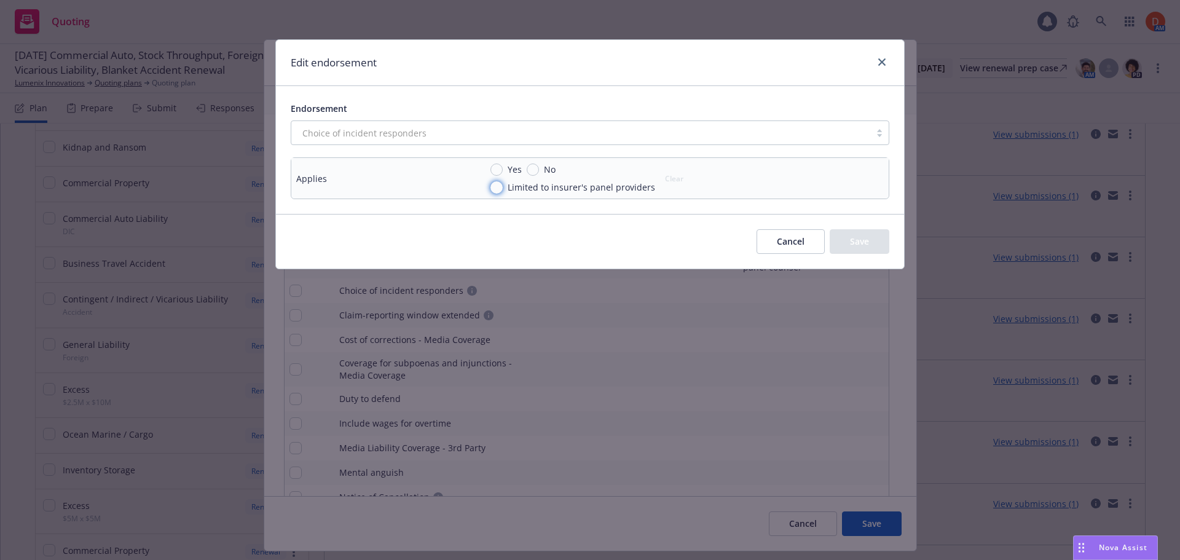
click at [495, 184] on input "Limited to insurer's panel providers" at bounding box center [496, 187] width 12 height 12
radio input "true"
click at [872, 244] on button "Save" at bounding box center [860, 241] width 60 height 25
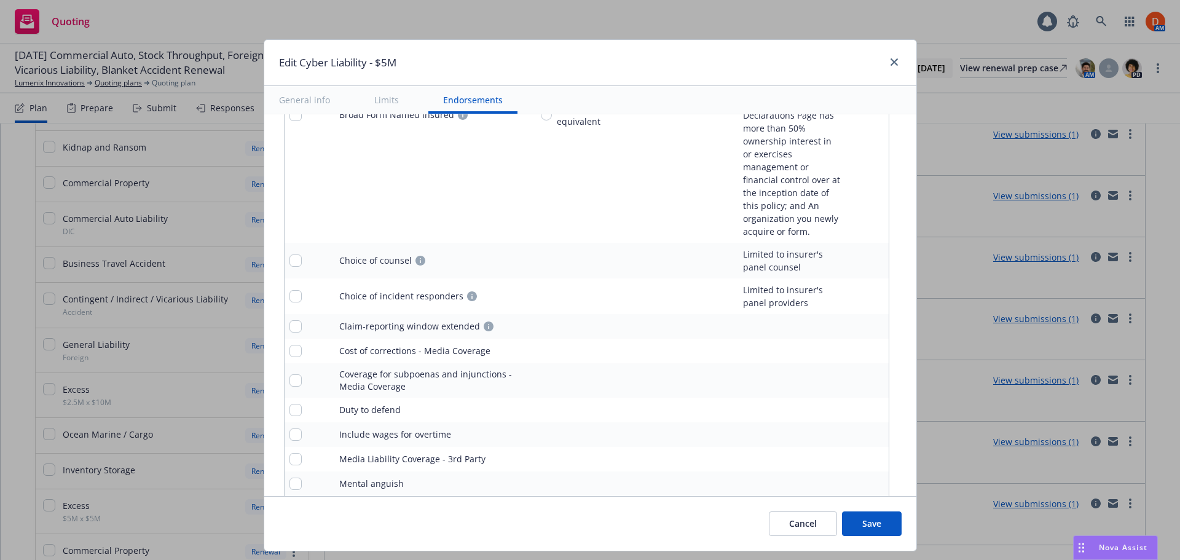
click at [851, 323] on icon "pencil" at bounding box center [854, 326] width 7 height 7
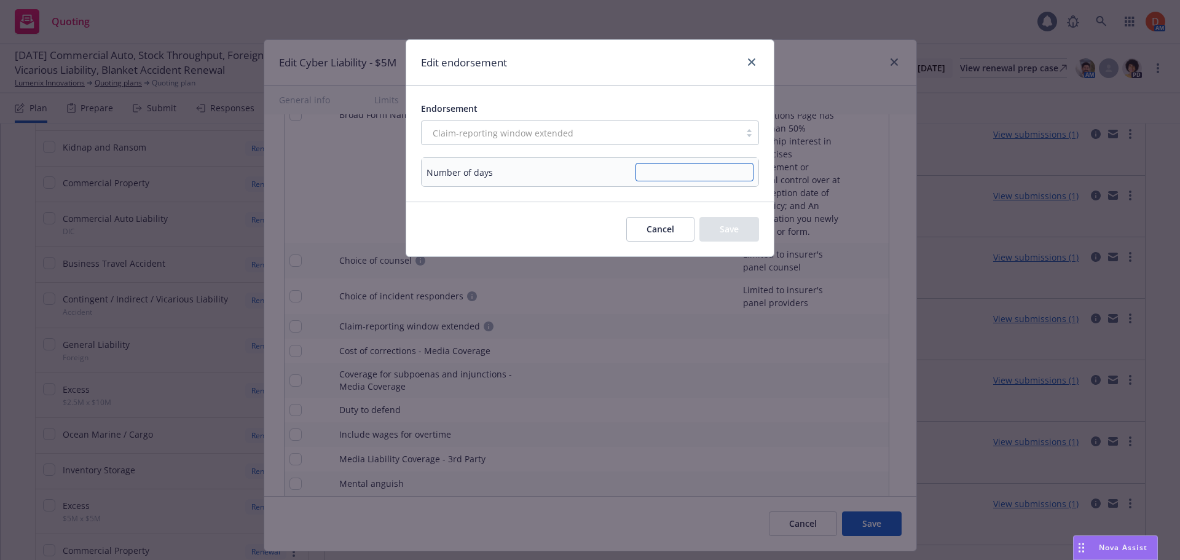
click at [706, 176] on input "text" at bounding box center [695, 172] width 118 height 18
type input "90"
click at [739, 235] on button "Save" at bounding box center [729, 229] width 60 height 25
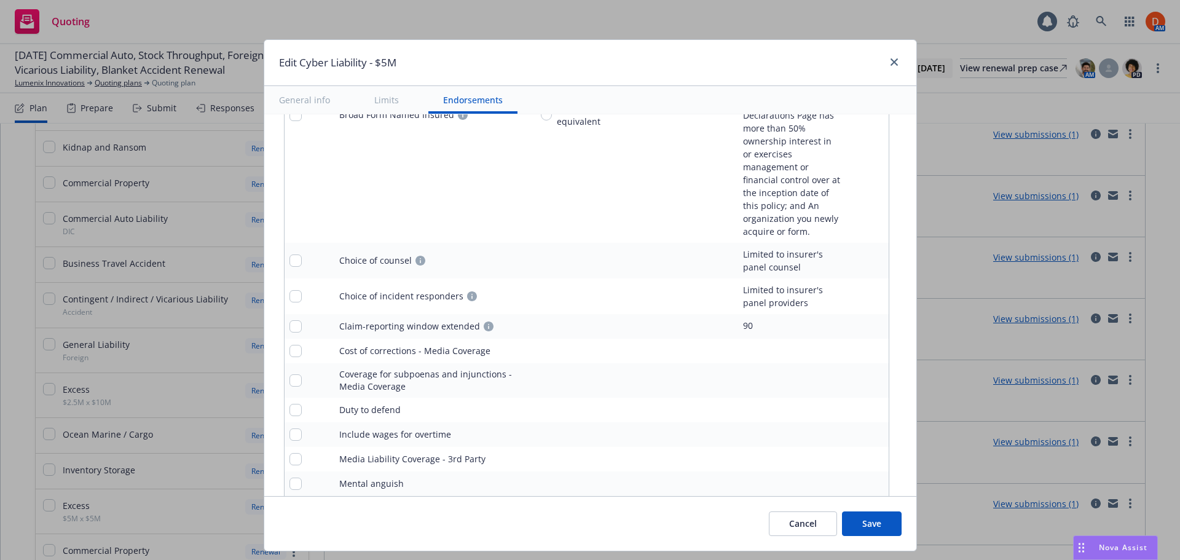
click at [851, 347] on icon "pencil" at bounding box center [854, 350] width 7 height 7
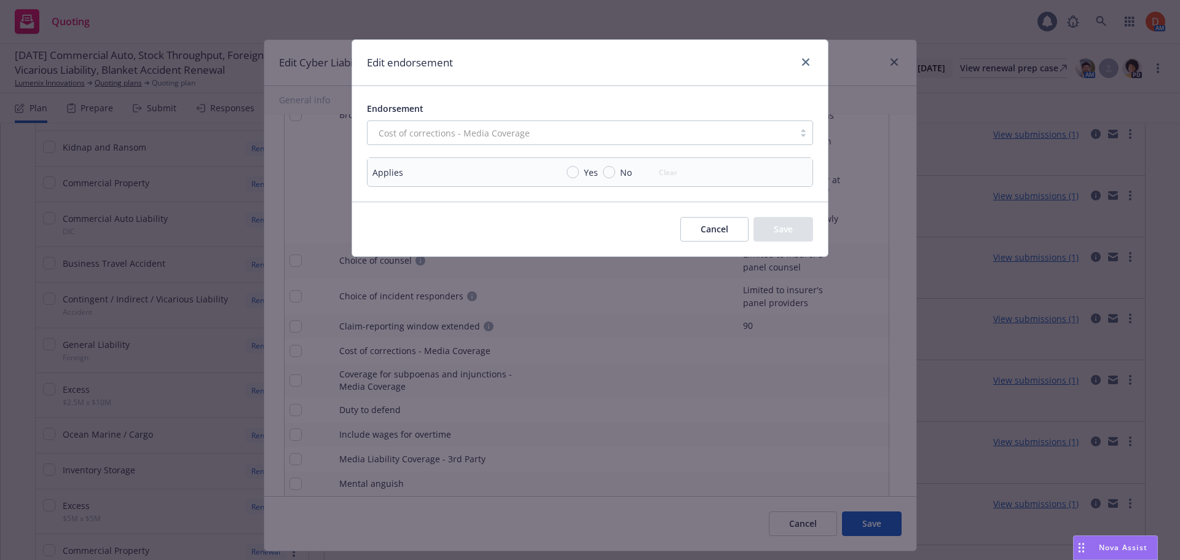
click at [580, 171] on span "Yes" at bounding box center [588, 172] width 19 height 13
click at [579, 171] on input "Yes" at bounding box center [573, 172] width 12 height 12
radio input "true"
click at [808, 232] on button "Save" at bounding box center [784, 229] width 60 height 25
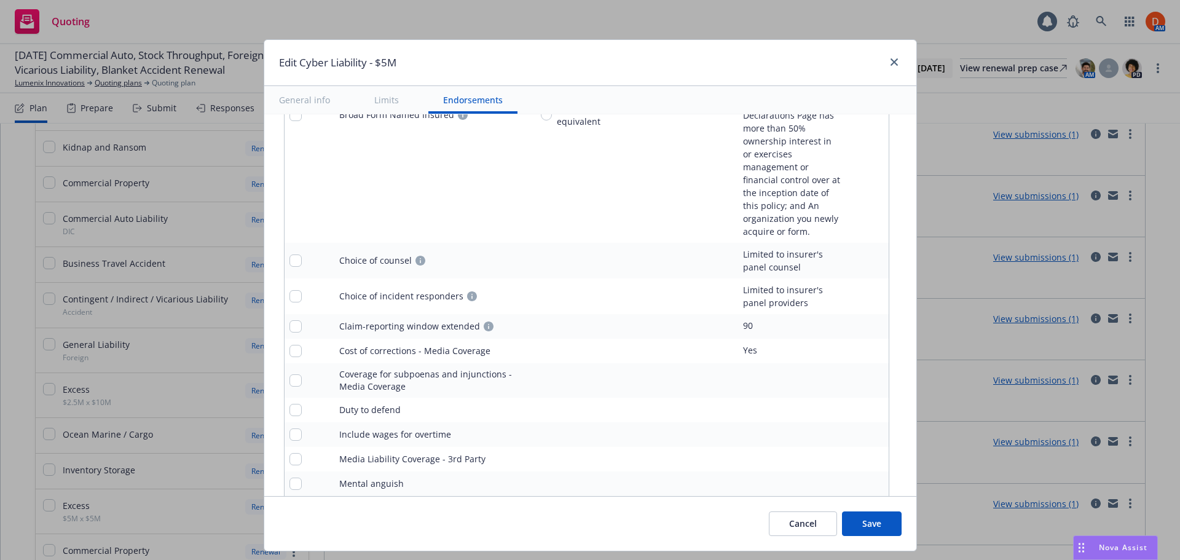
click at [851, 377] on icon "pencil" at bounding box center [854, 380] width 7 height 7
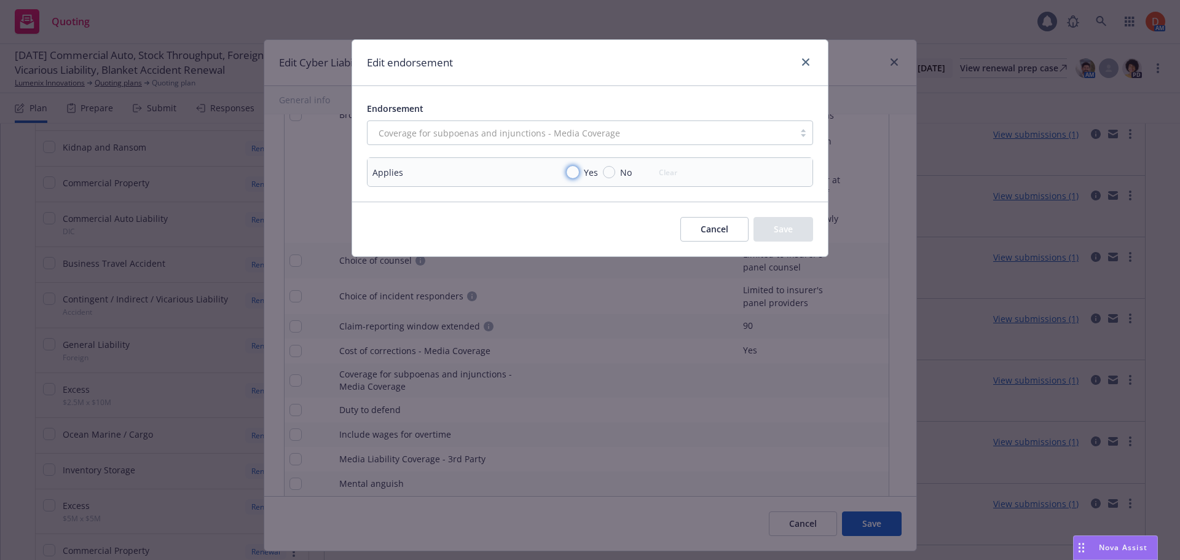
click at [570, 176] on input "Yes" at bounding box center [573, 172] width 12 height 12
radio input "true"
click at [778, 232] on button "Save" at bounding box center [784, 229] width 60 height 25
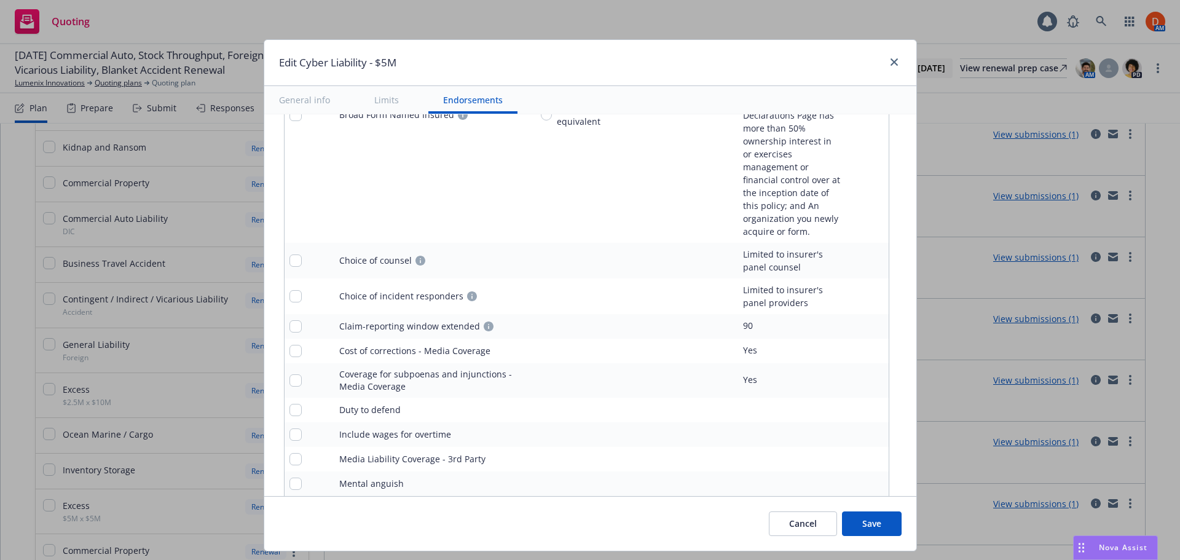
click at [851, 408] on icon "pencil" at bounding box center [854, 411] width 6 height 6
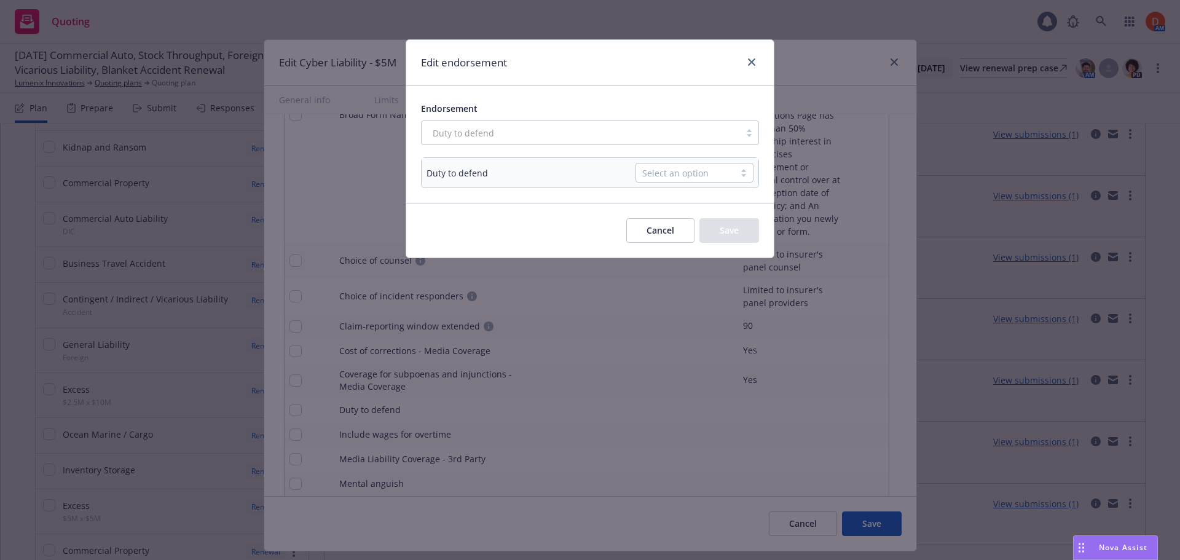
click at [700, 182] on td "Select an option" at bounding box center [682, 173] width 152 height 30
click at [701, 177] on div "Select an option" at bounding box center [685, 173] width 86 height 13
click at [709, 208] on div "Duty to defend" at bounding box center [694, 201] width 103 height 13
click at [736, 243] on div "Cancel Save" at bounding box center [590, 230] width 368 height 55
click at [735, 232] on button "Save" at bounding box center [729, 230] width 60 height 25
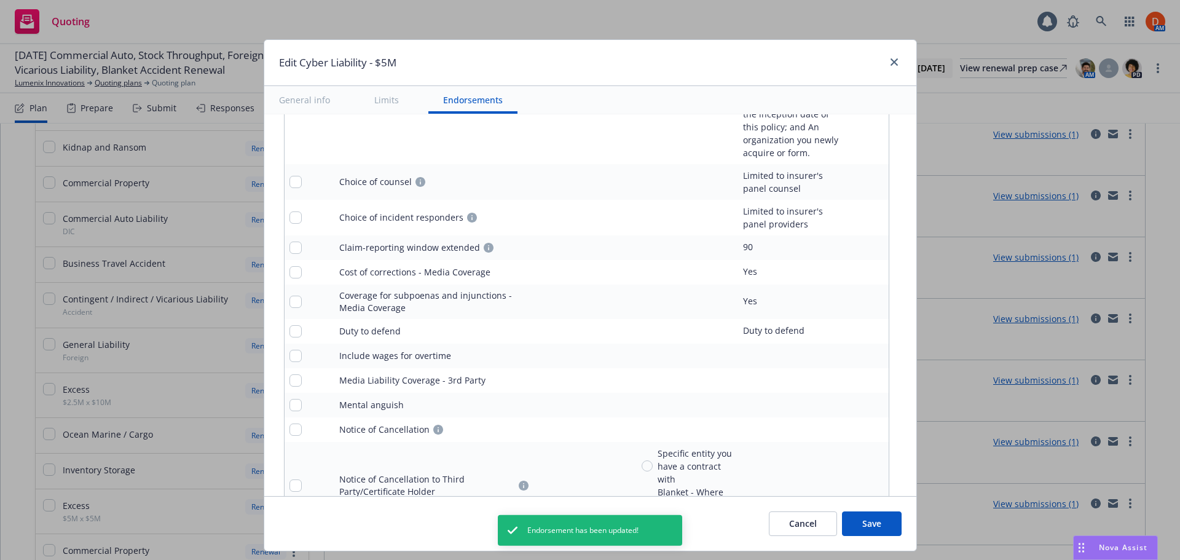
scroll to position [3225, 0]
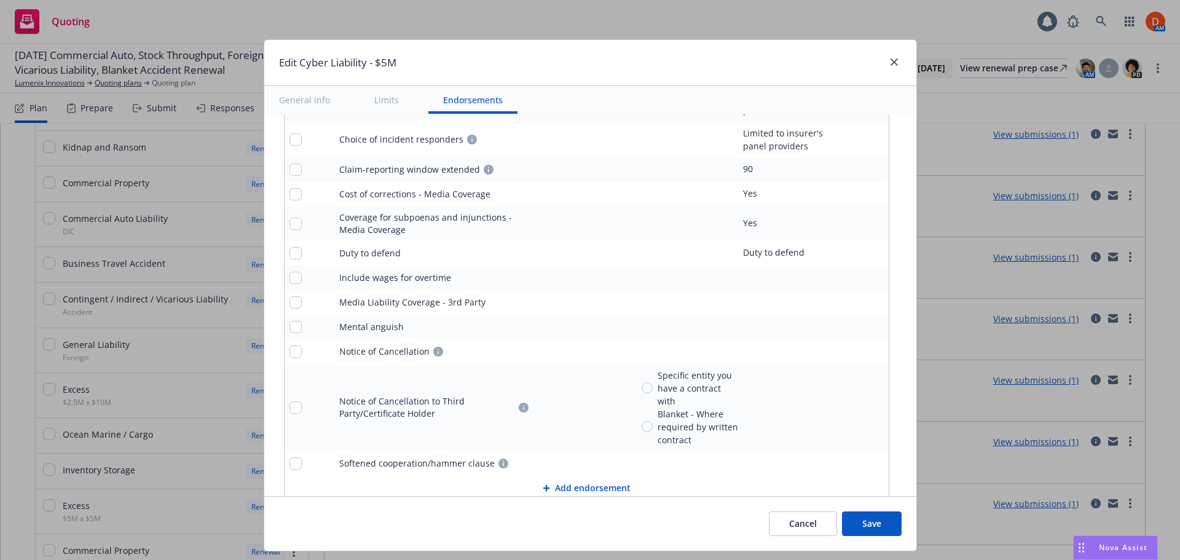
click at [872, 273] on icon "remove" at bounding box center [876, 278] width 9 height 10
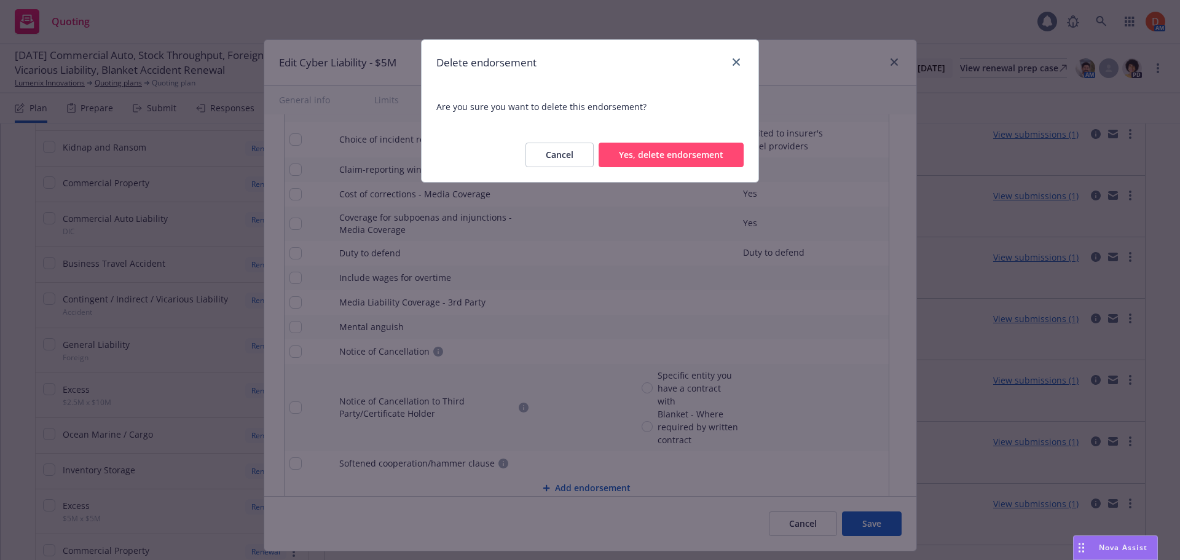
click at [693, 159] on button "Yes, delete endorsement" at bounding box center [671, 155] width 145 height 25
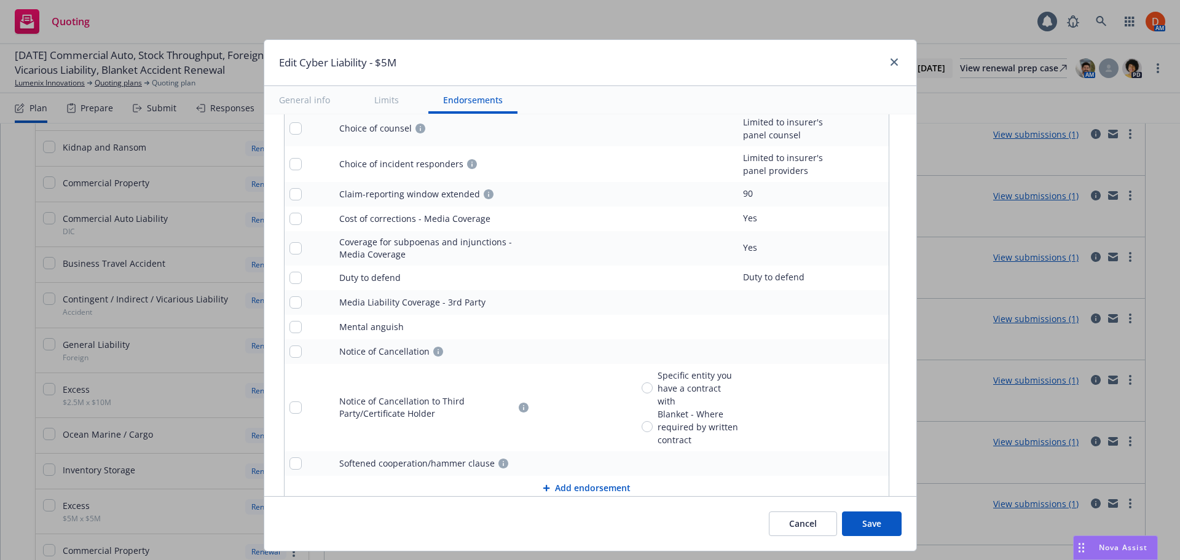
click at [851, 299] on icon "pencil" at bounding box center [854, 302] width 7 height 7
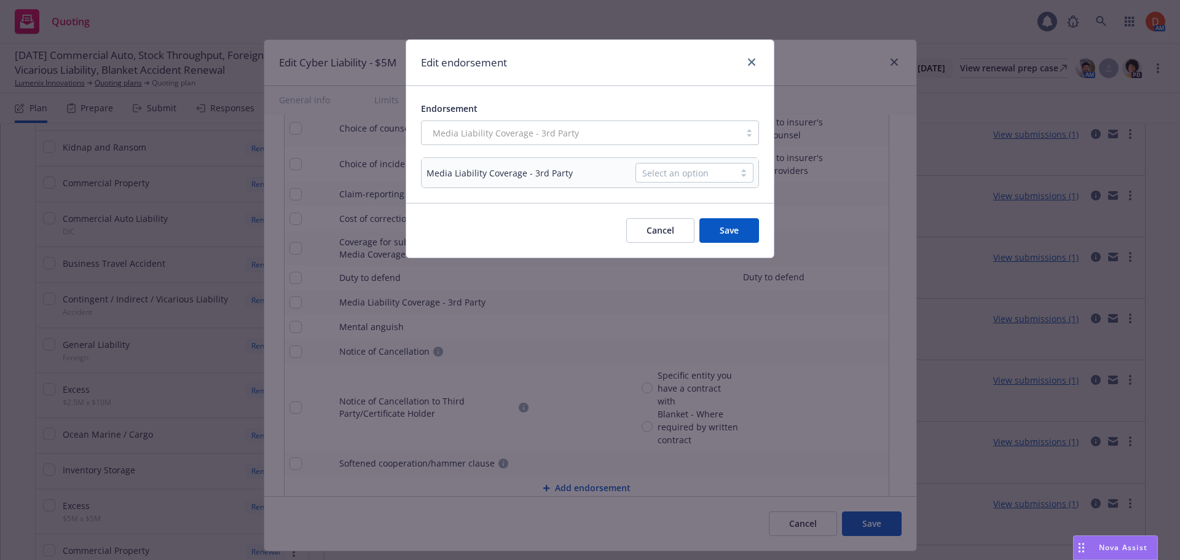
click at [674, 170] on div "Select an option" at bounding box center [685, 173] width 86 height 13
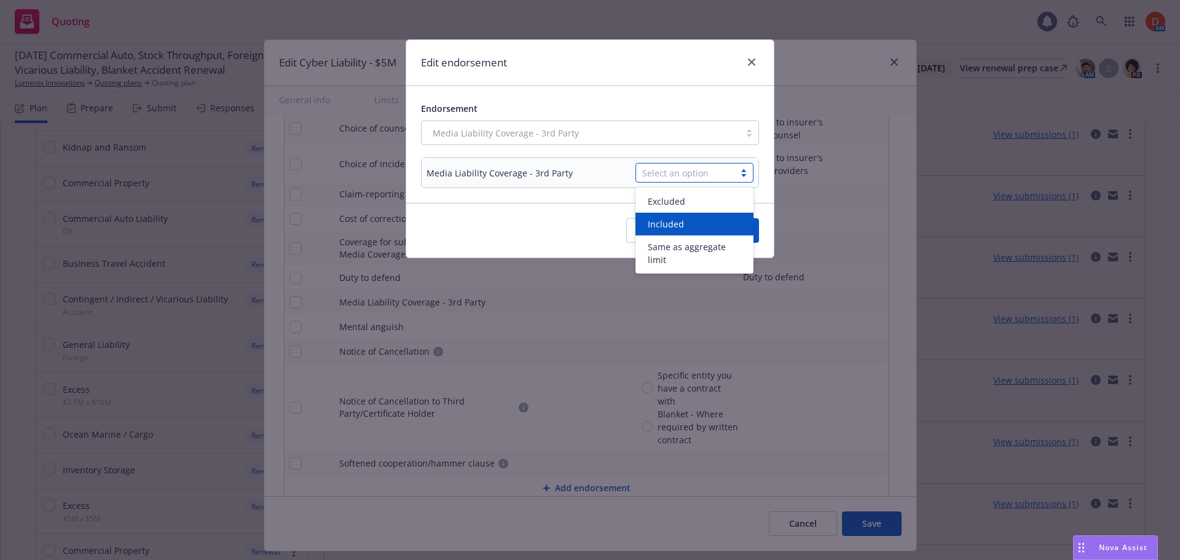
click at [687, 218] on div "Included" at bounding box center [695, 224] width 118 height 23
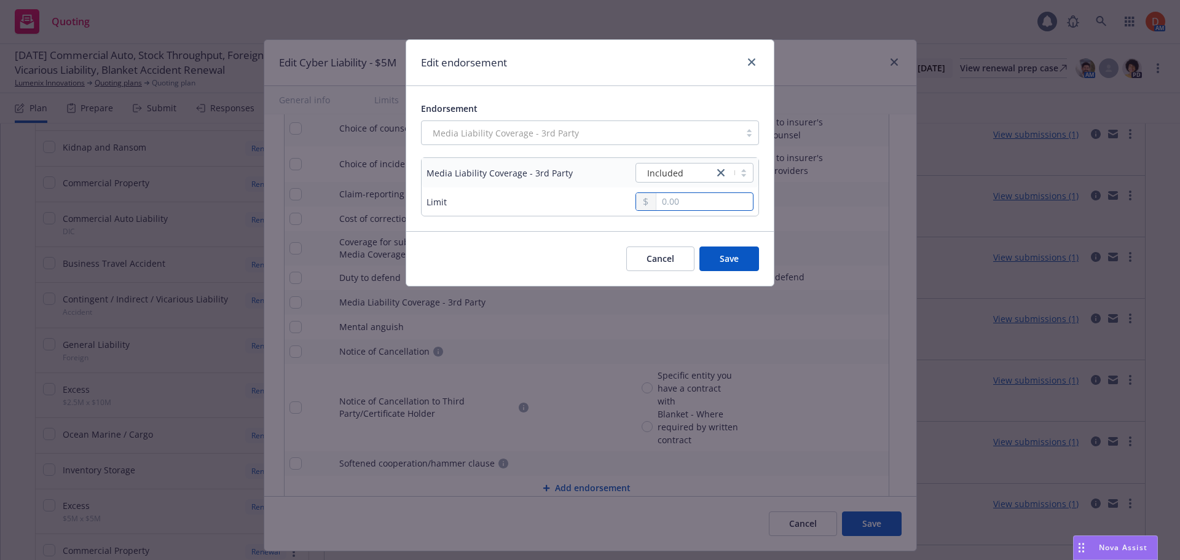
click at [690, 207] on input "text" at bounding box center [704, 201] width 97 height 17
type input "5,000,000.00"
click at [737, 263] on button "Save" at bounding box center [729, 258] width 60 height 25
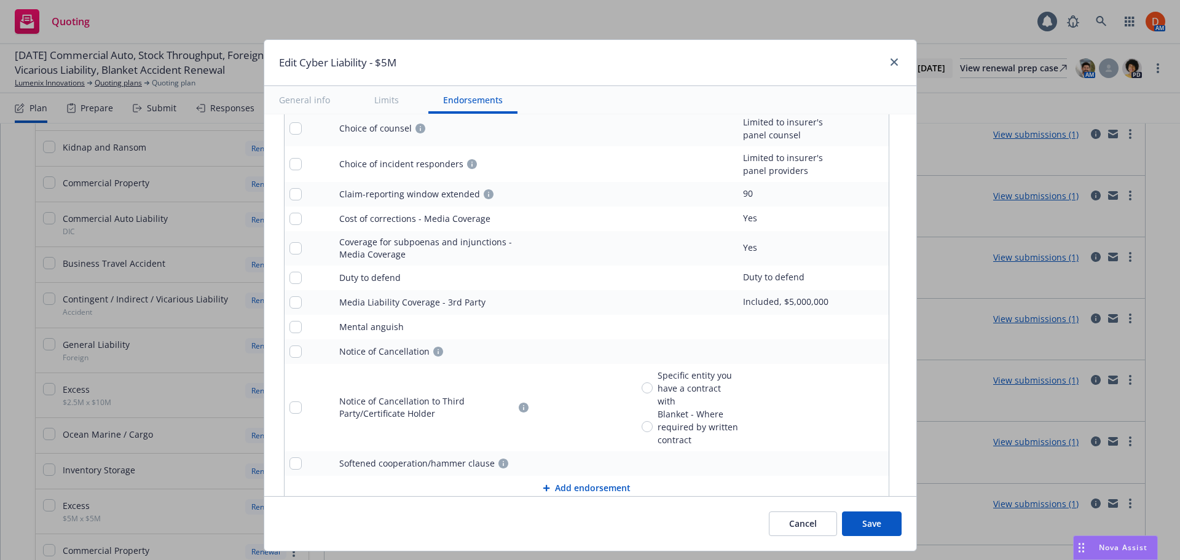
click at [851, 323] on icon "pencil" at bounding box center [854, 326] width 7 height 7
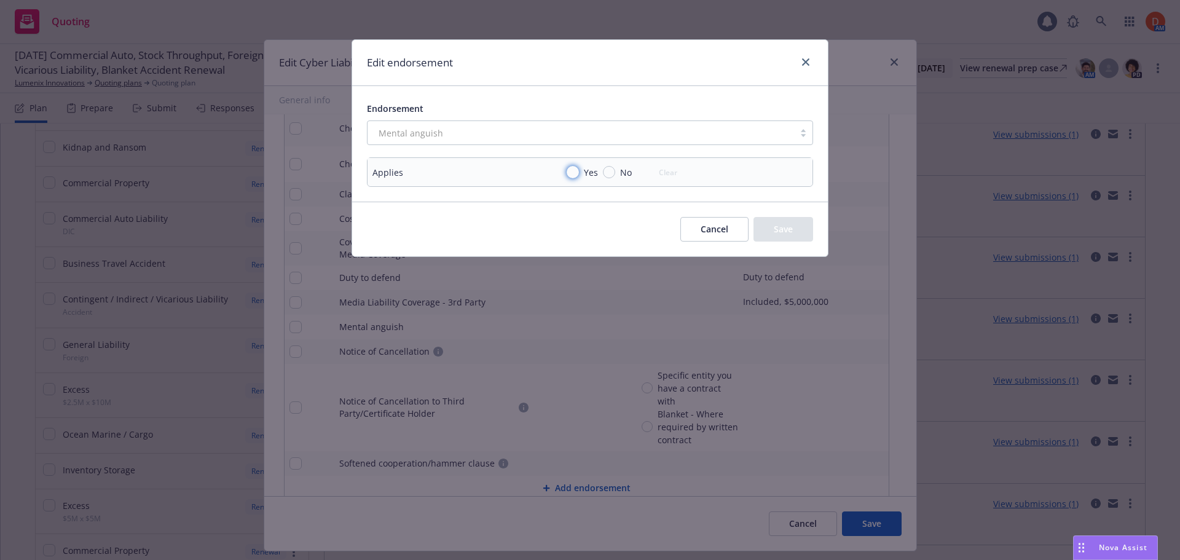
click at [577, 169] on input "Yes" at bounding box center [573, 172] width 12 height 12
radio input "true"
click at [792, 232] on button "Save" at bounding box center [784, 229] width 60 height 25
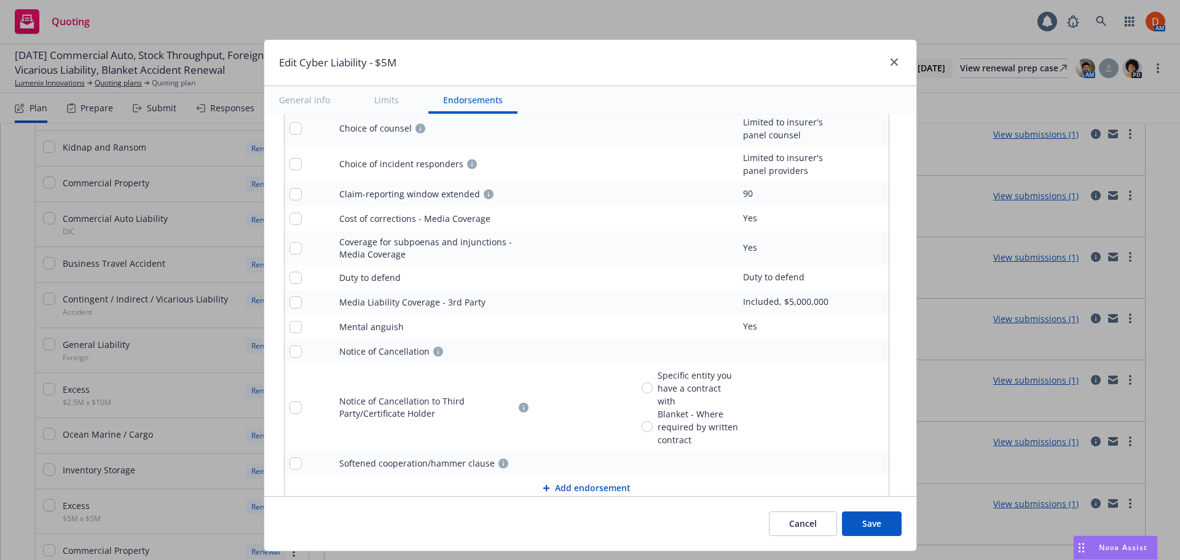
click at [853, 344] on link "pencil" at bounding box center [854, 351] width 15 height 15
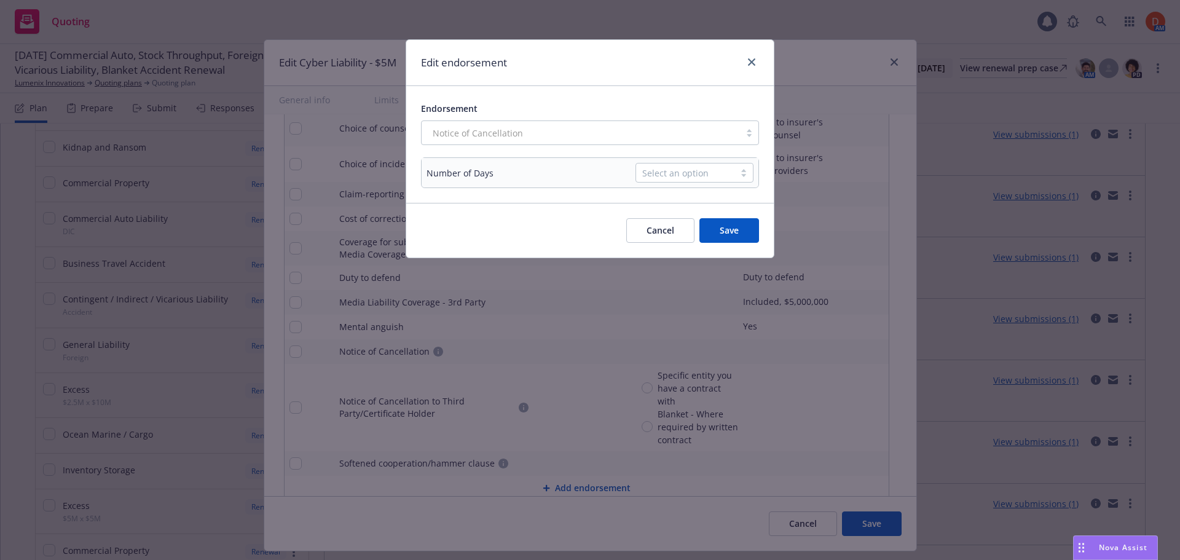
click at [747, 175] on div at bounding box center [744, 173] width 18 height 10
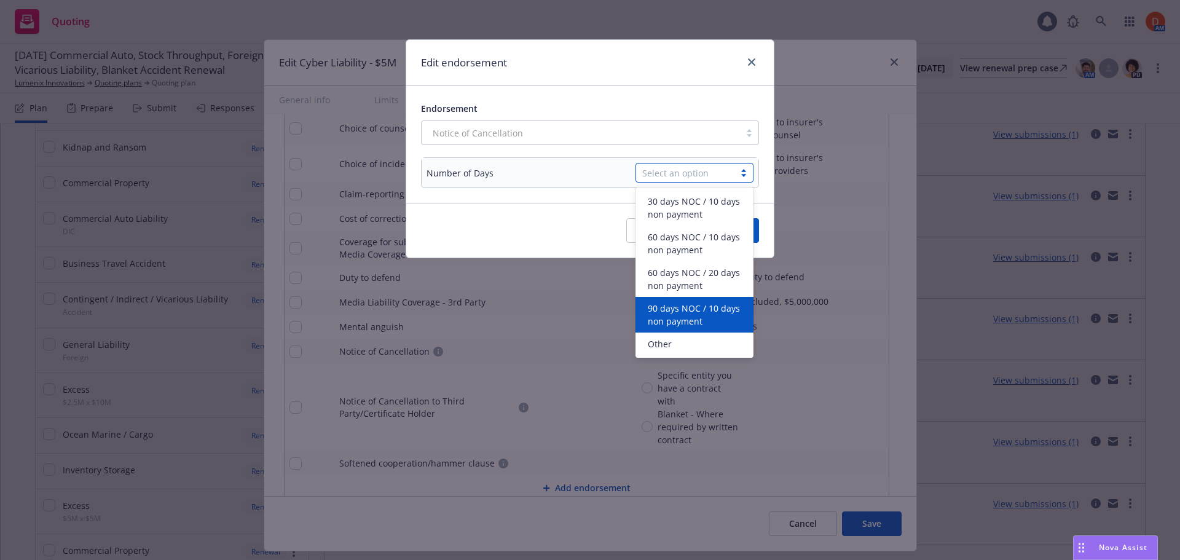
click at [721, 306] on span "90 days NOC / 10 days non payment" at bounding box center [697, 315] width 98 height 26
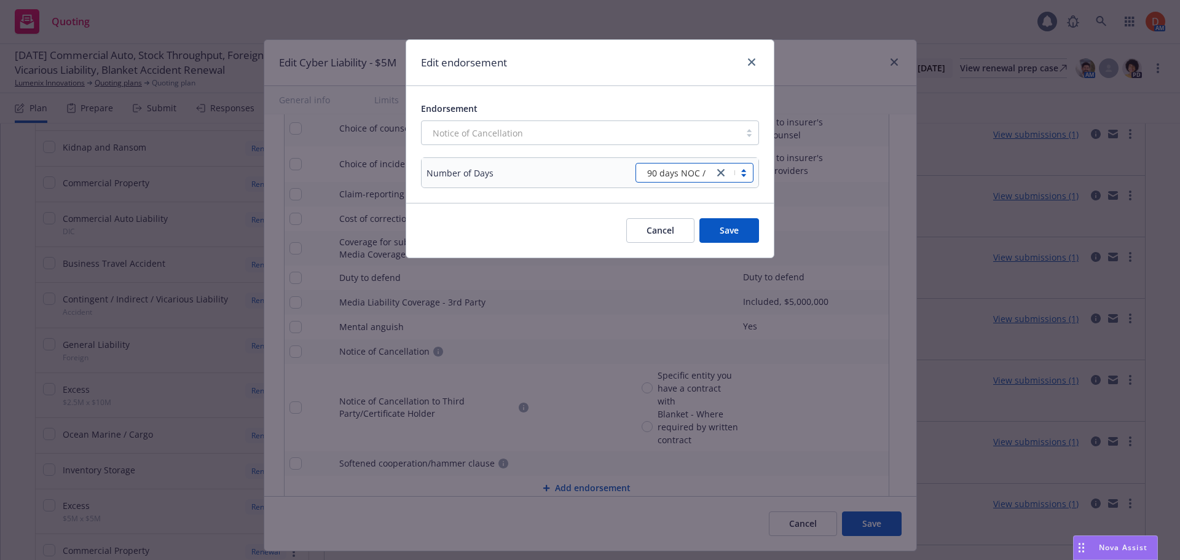
click at [725, 223] on button "Save" at bounding box center [729, 230] width 60 height 25
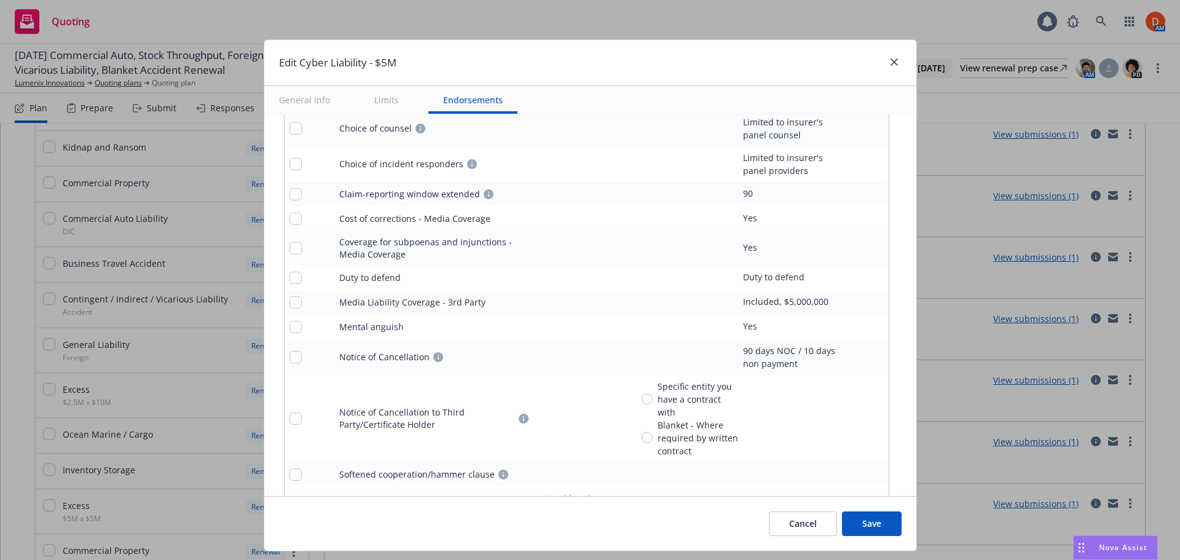
click at [872, 414] on icon "remove" at bounding box center [876, 419] width 9 height 10
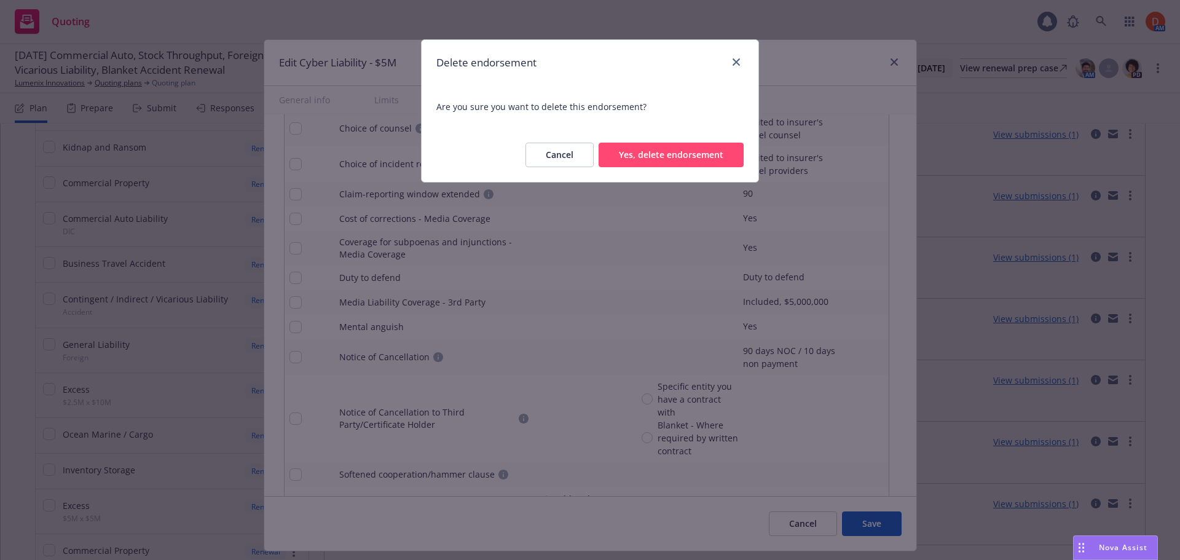
click at [708, 156] on button "Yes, delete endorsement" at bounding box center [671, 155] width 145 height 25
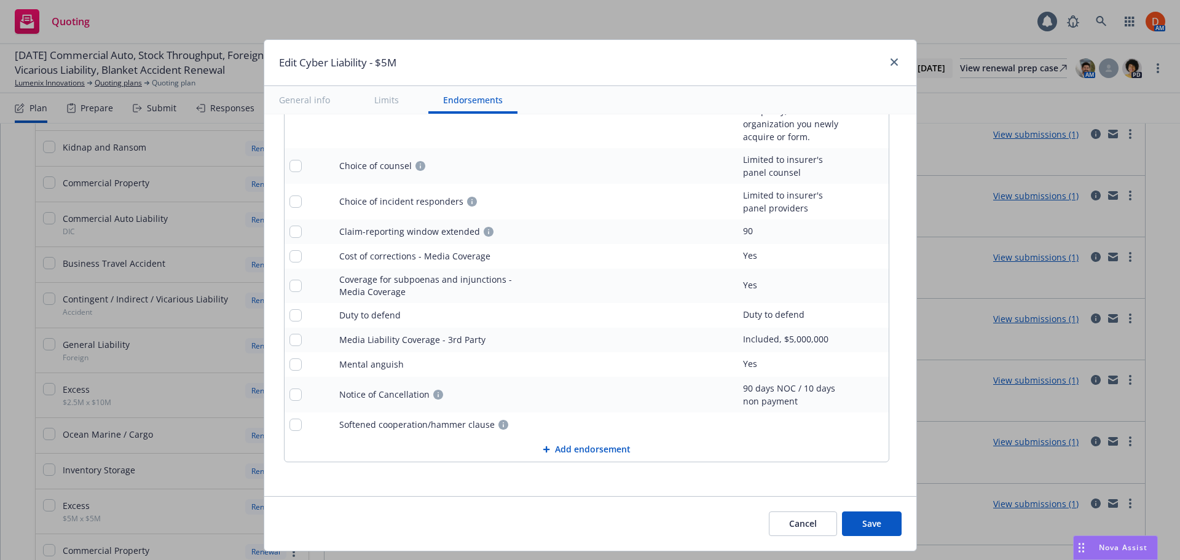
scroll to position [3137, 0]
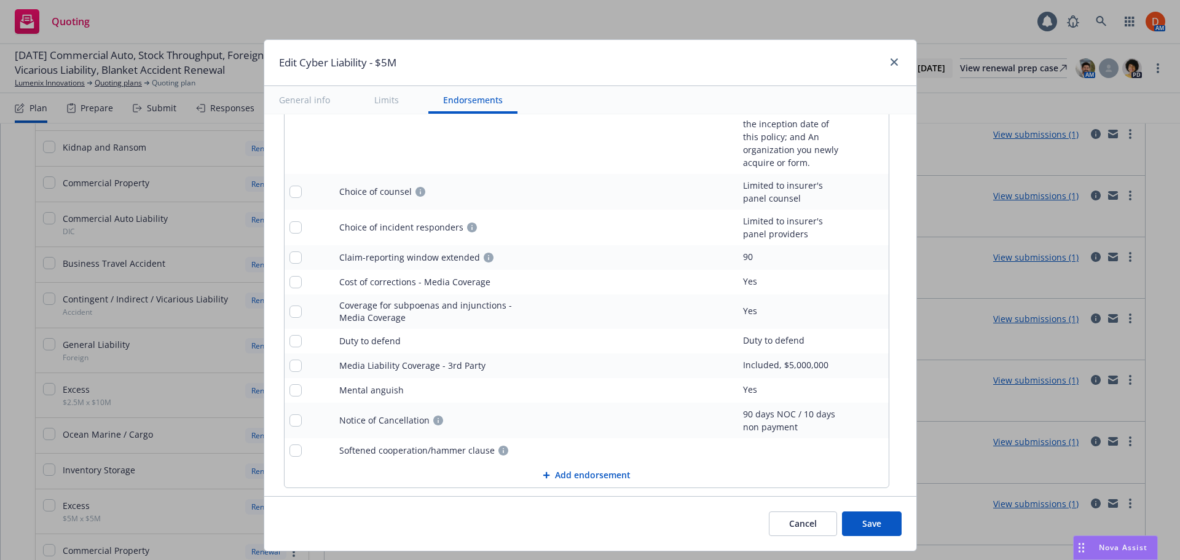
click at [851, 443] on link "pencil" at bounding box center [854, 450] width 15 height 15
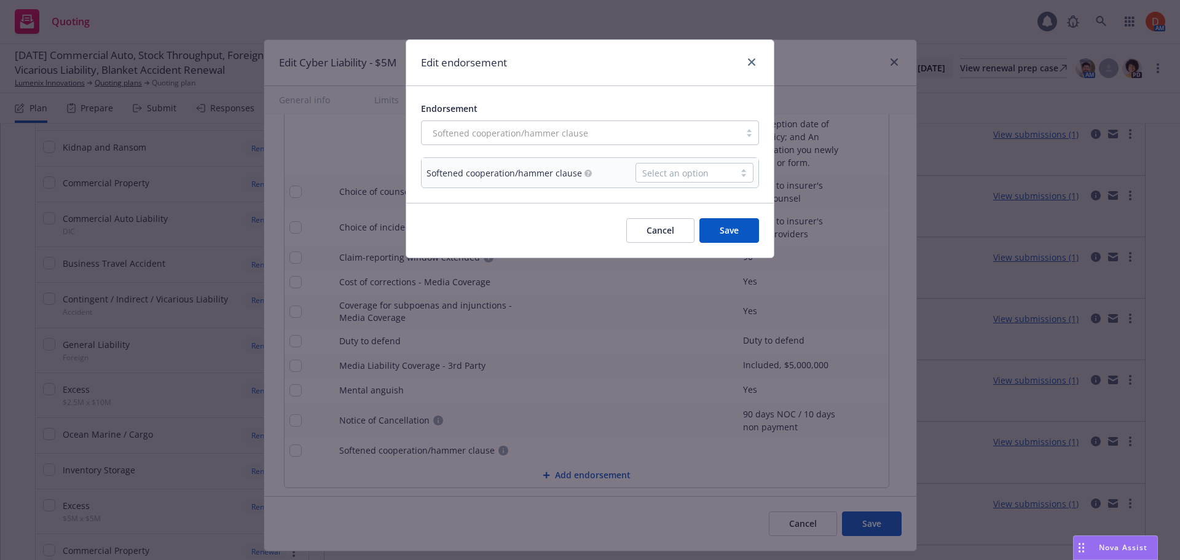
click at [738, 180] on div "Select an option" at bounding box center [695, 173] width 118 height 20
click at [725, 203] on div "80/20" at bounding box center [694, 201] width 103 height 13
click at [733, 224] on button "Save" at bounding box center [729, 230] width 60 height 25
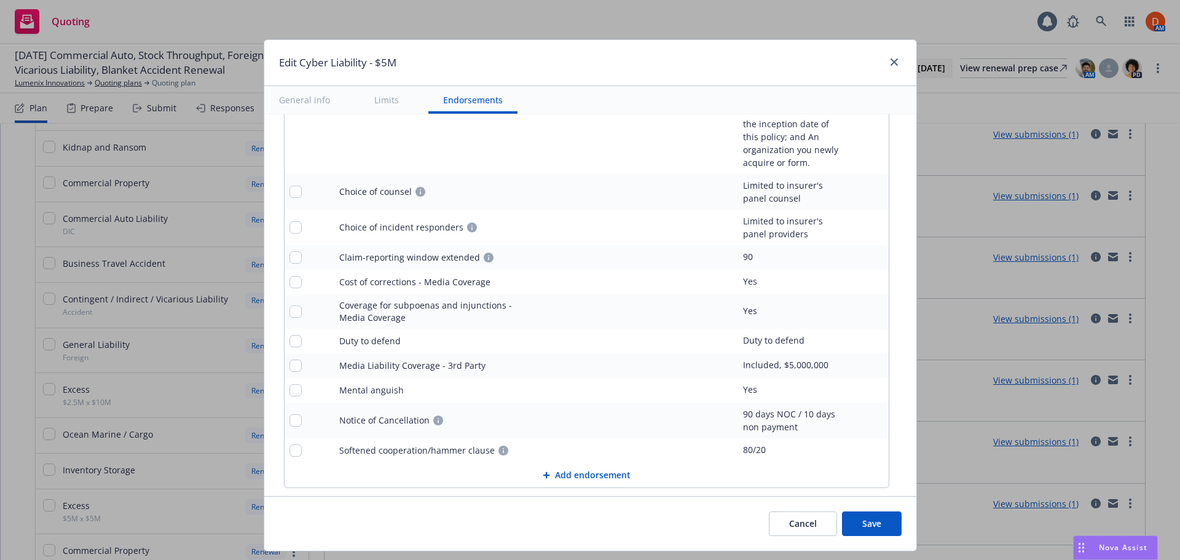
click at [568, 463] on button "Add endorsement" at bounding box center [587, 475] width 604 height 25
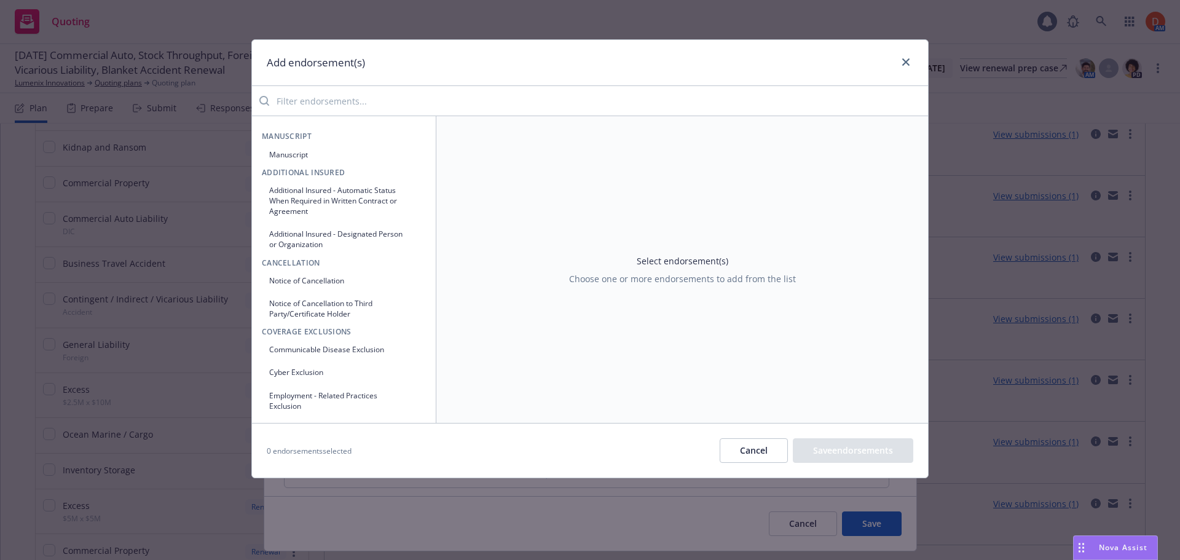
click at [369, 98] on input "search" at bounding box center [598, 101] width 659 height 25
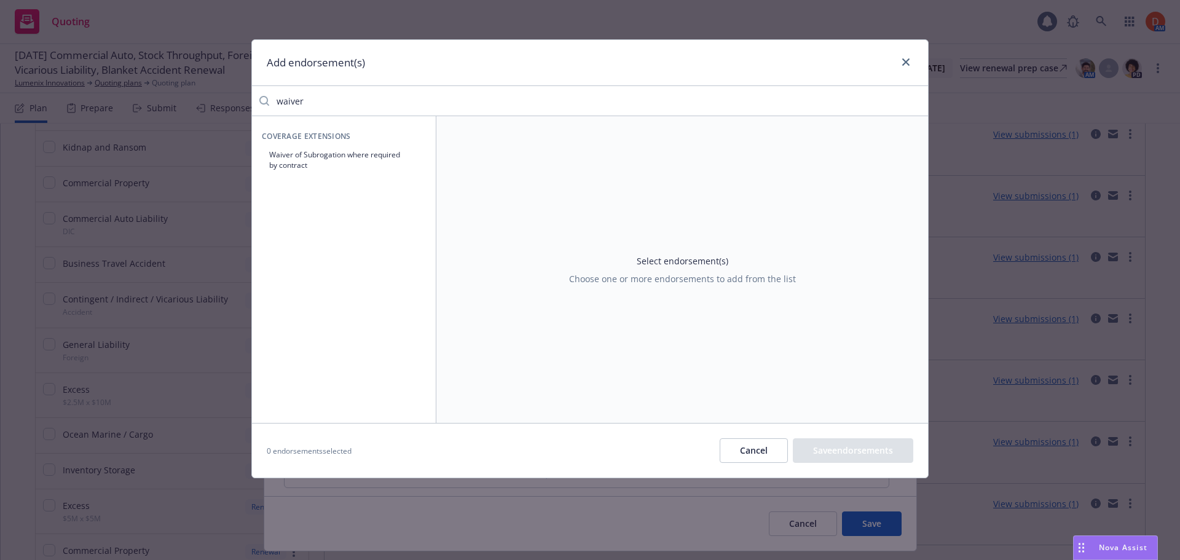
type input "waiver"
click at [379, 157] on button "Waiver of Subrogation where required by contract" at bounding box center [344, 159] width 164 height 31
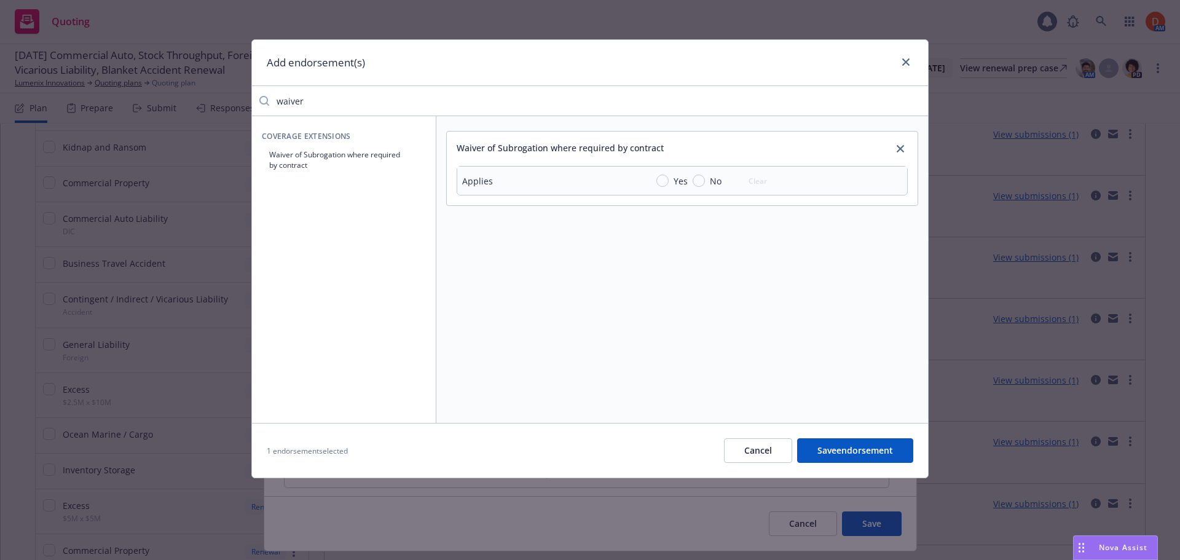
click at [659, 175] on div "Yes No Clear" at bounding box center [715, 180] width 118 height 17
click at [663, 179] on input "Yes" at bounding box center [662, 181] width 12 height 12
radio input "true"
click at [847, 454] on button "Save endorsement" at bounding box center [855, 450] width 116 height 25
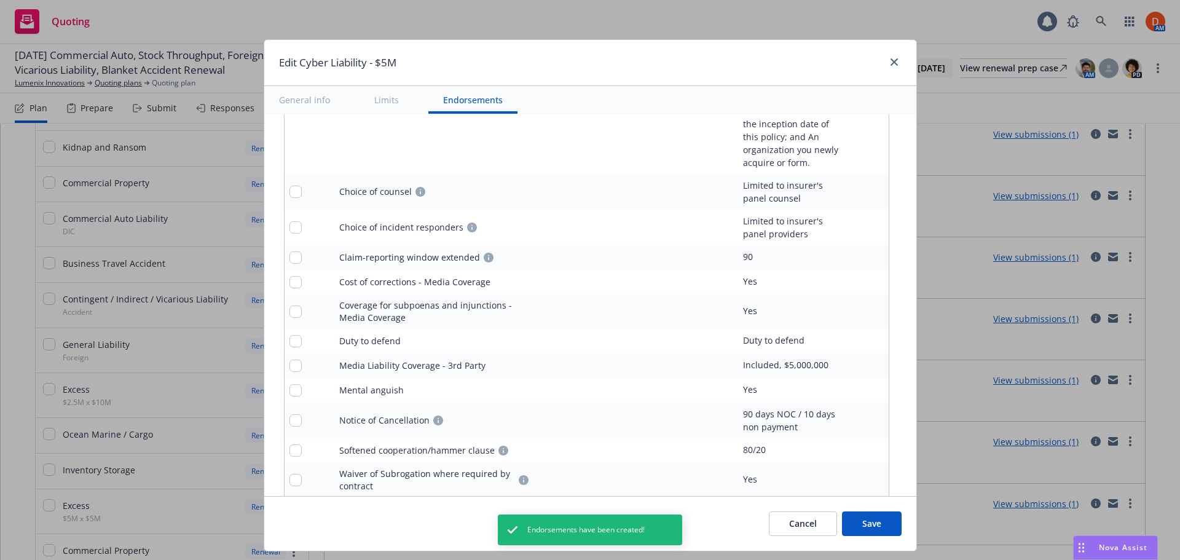
scroll to position [3172, 0]
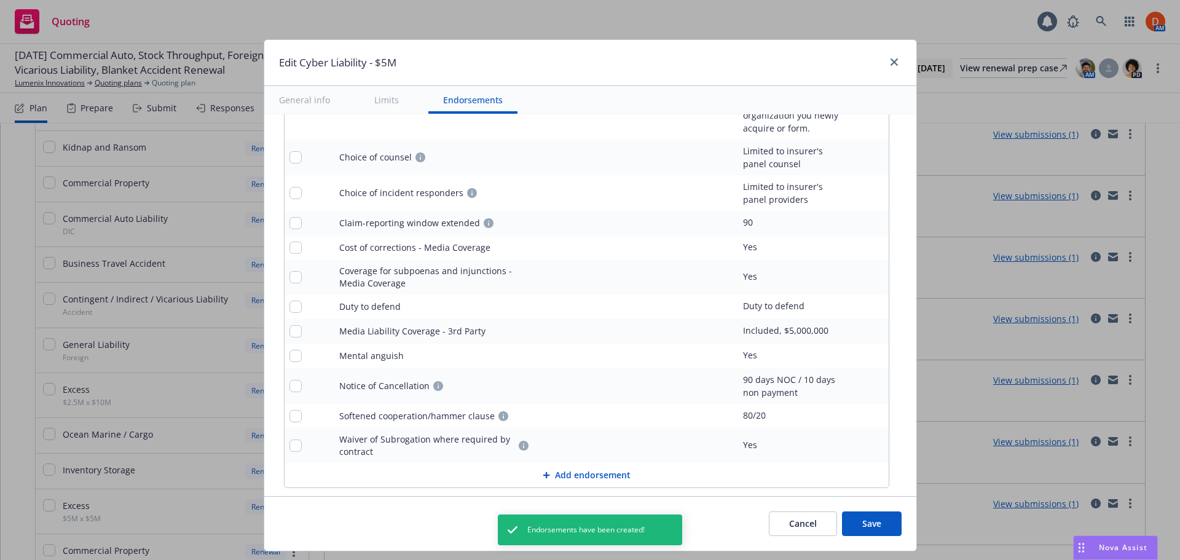
click at [850, 515] on button "Save" at bounding box center [872, 523] width 60 height 25
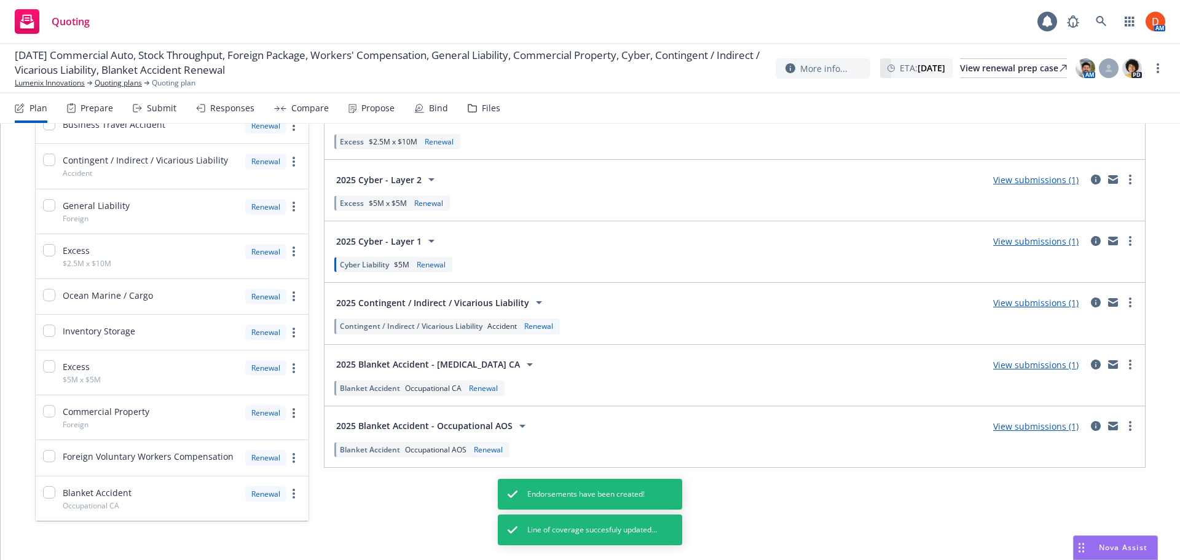
scroll to position [524, 0]
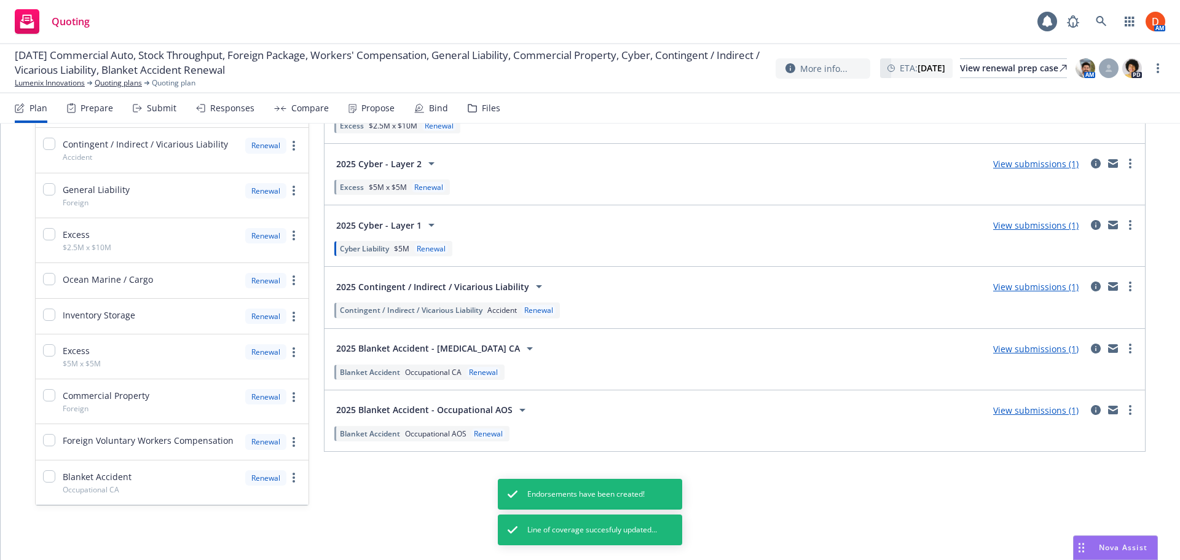
click at [374, 186] on span "$5M x $5M" at bounding box center [388, 187] width 38 height 10
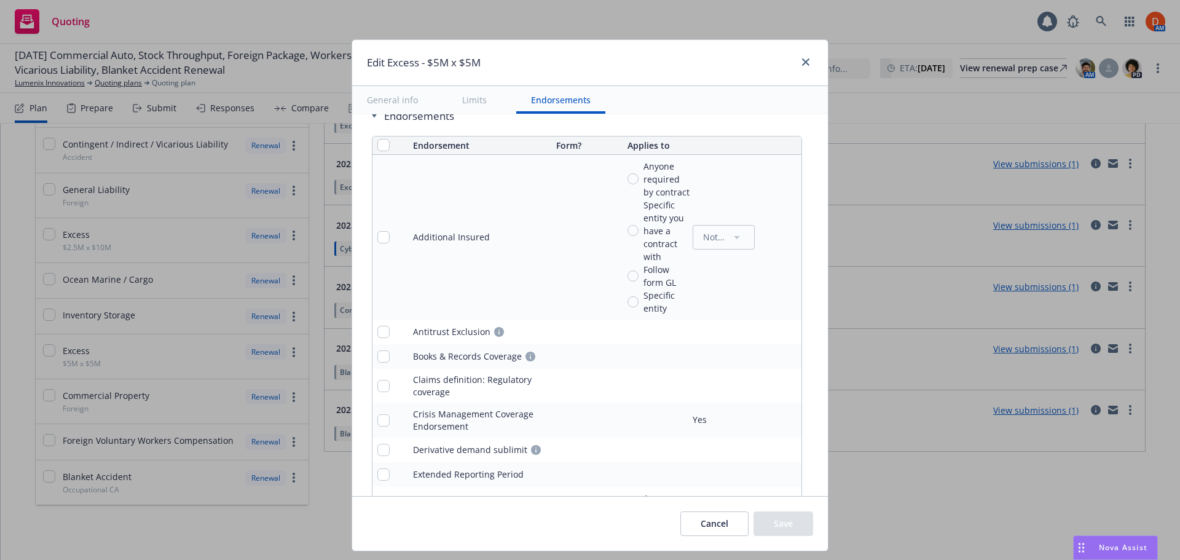
scroll to position [934, 0]
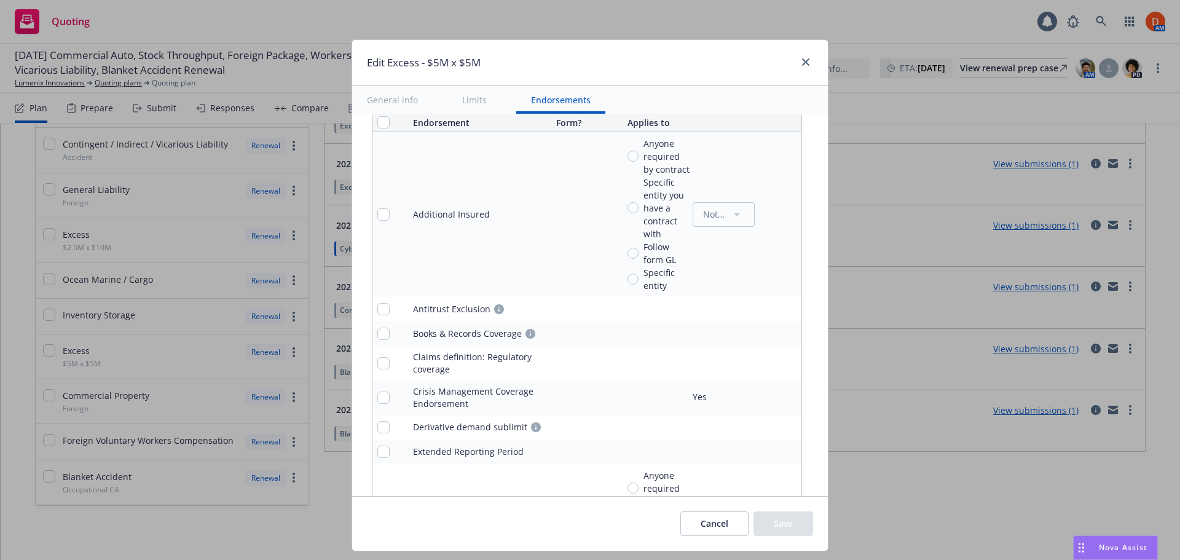
click at [768, 211] on icon "pencil" at bounding box center [769, 212] width 3 height 3
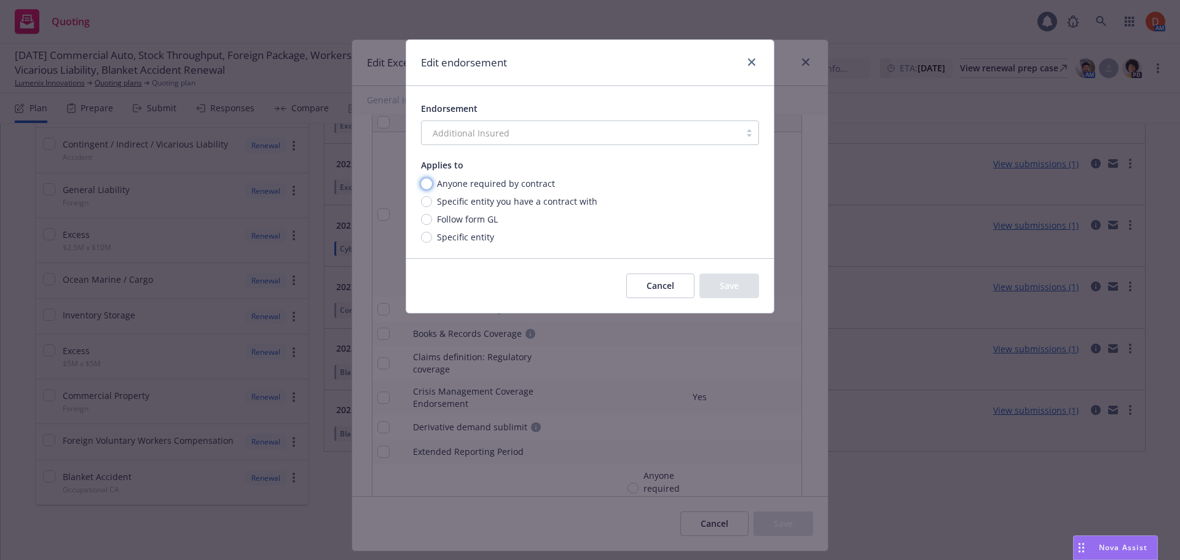
click at [425, 181] on input "Anyone required by contract" at bounding box center [426, 183] width 11 height 11
radio input "true"
click at [719, 292] on button "Save" at bounding box center [729, 286] width 60 height 25
radio input "true"
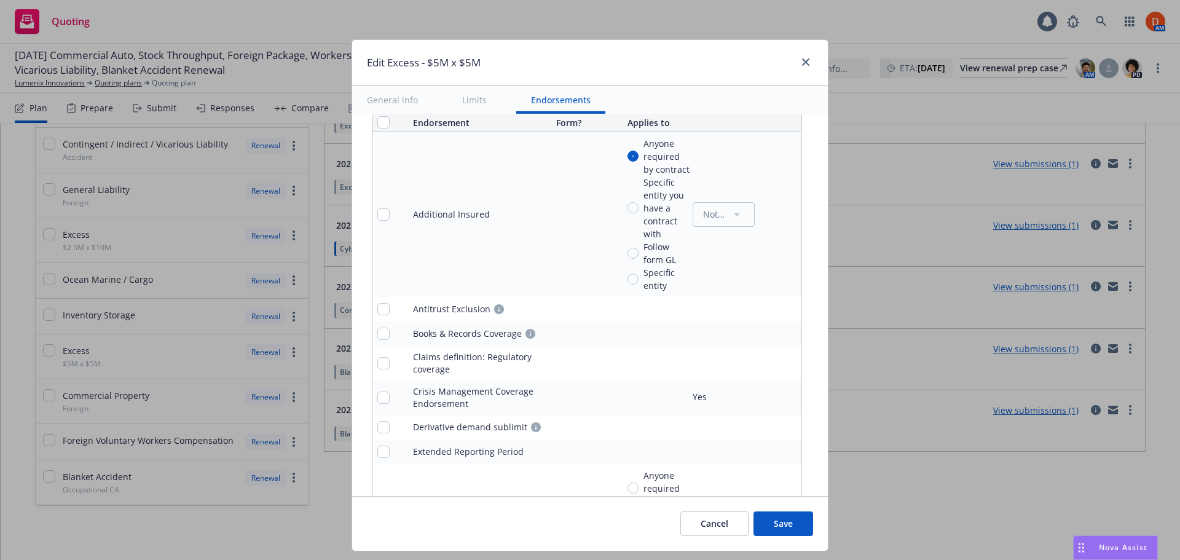
scroll to position [995, 0]
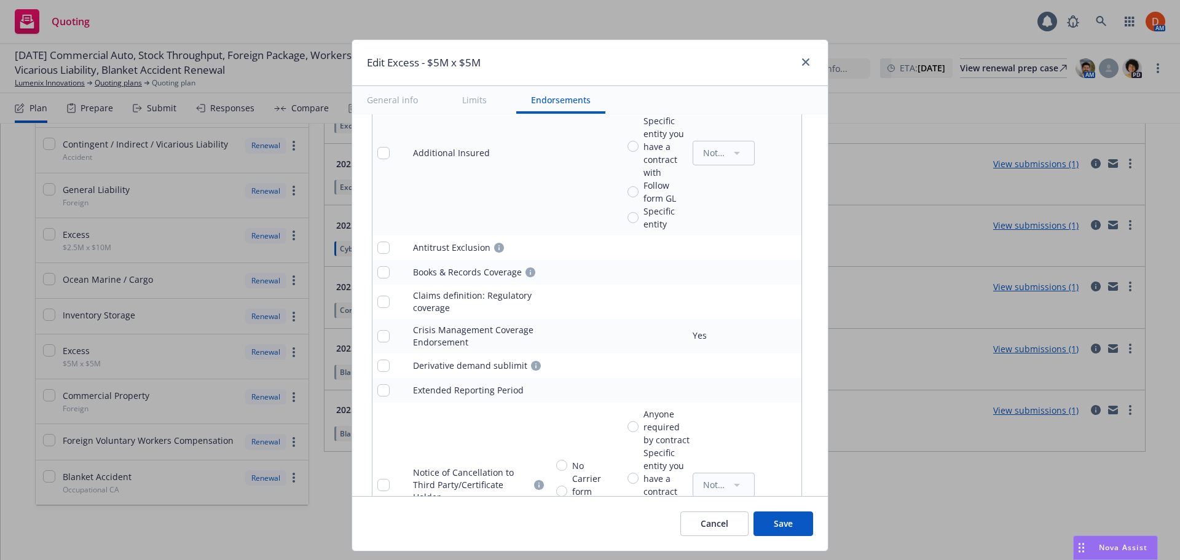
click at [785, 248] on icon "remove" at bounding box center [789, 248] width 9 height 10
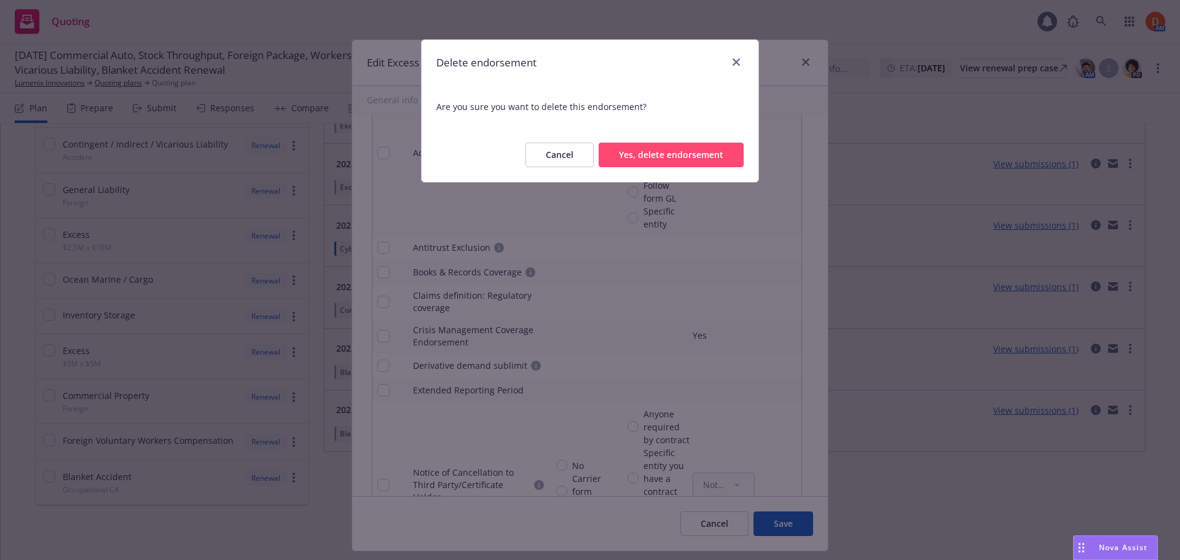
click at [649, 151] on button "Yes, delete endorsement" at bounding box center [671, 155] width 145 height 25
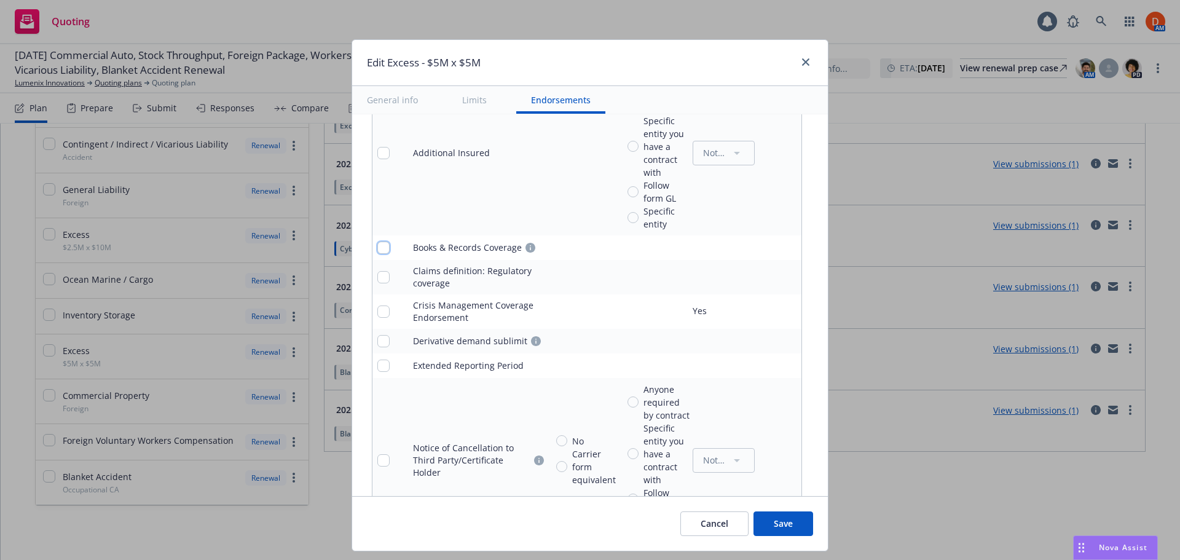
click at [377, 247] on input "checkbox" at bounding box center [383, 248] width 12 height 12
checkbox input "true"
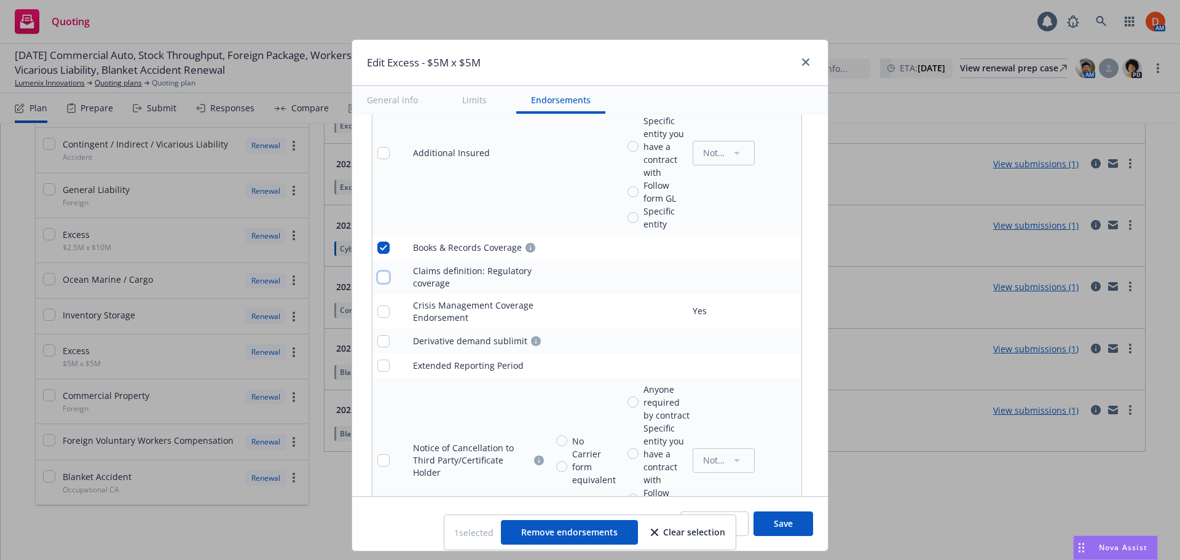
click at [378, 276] on input "checkbox" at bounding box center [383, 277] width 12 height 12
checkbox input "true"
click at [377, 311] on input "checkbox" at bounding box center [383, 311] width 12 height 12
checkbox input "true"
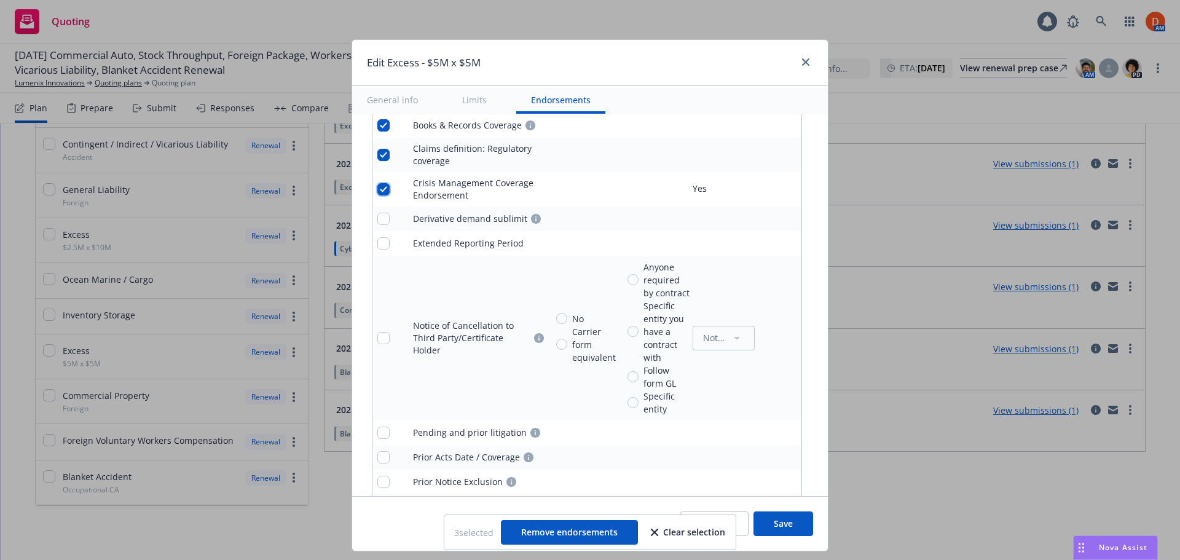
scroll to position [1118, 0]
click at [377, 218] on input "checkbox" at bounding box center [383, 218] width 12 height 12
checkbox input "true"
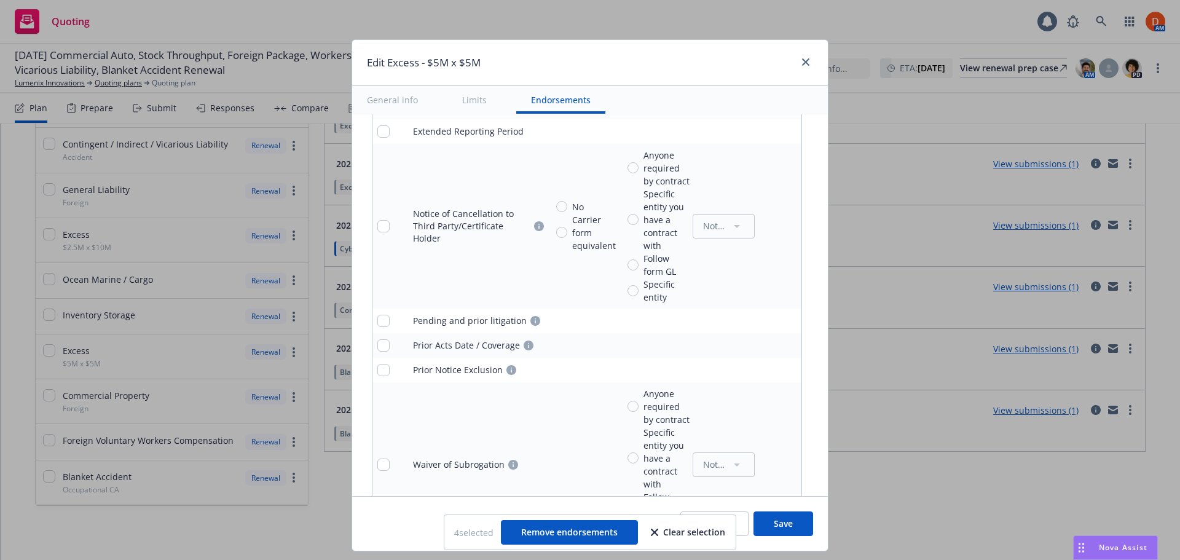
scroll to position [1241, 0]
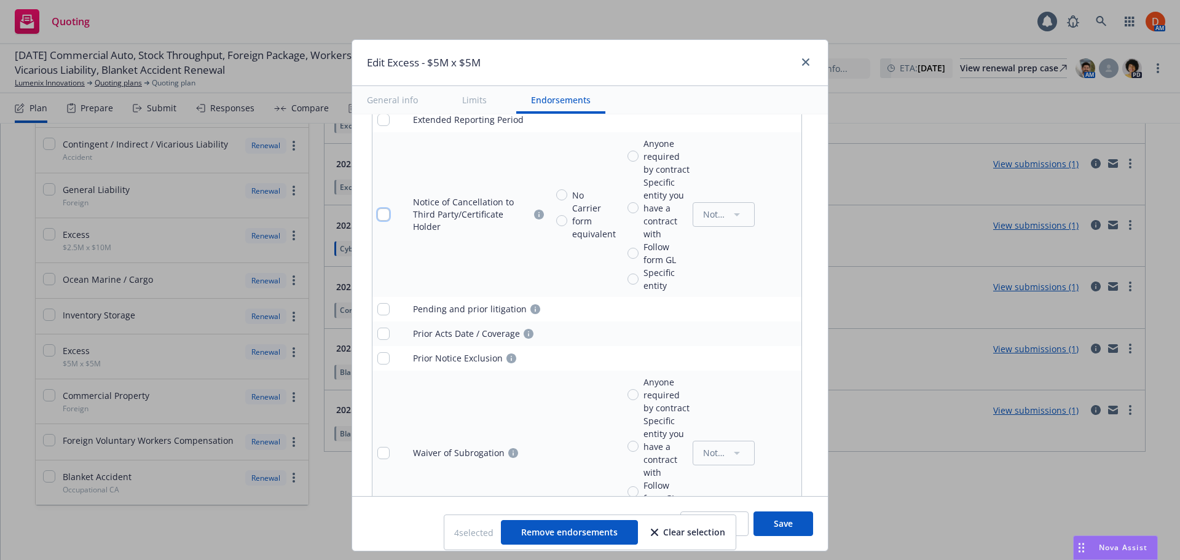
click at [377, 215] on input "checkbox" at bounding box center [383, 214] width 12 height 12
checkbox input "true"
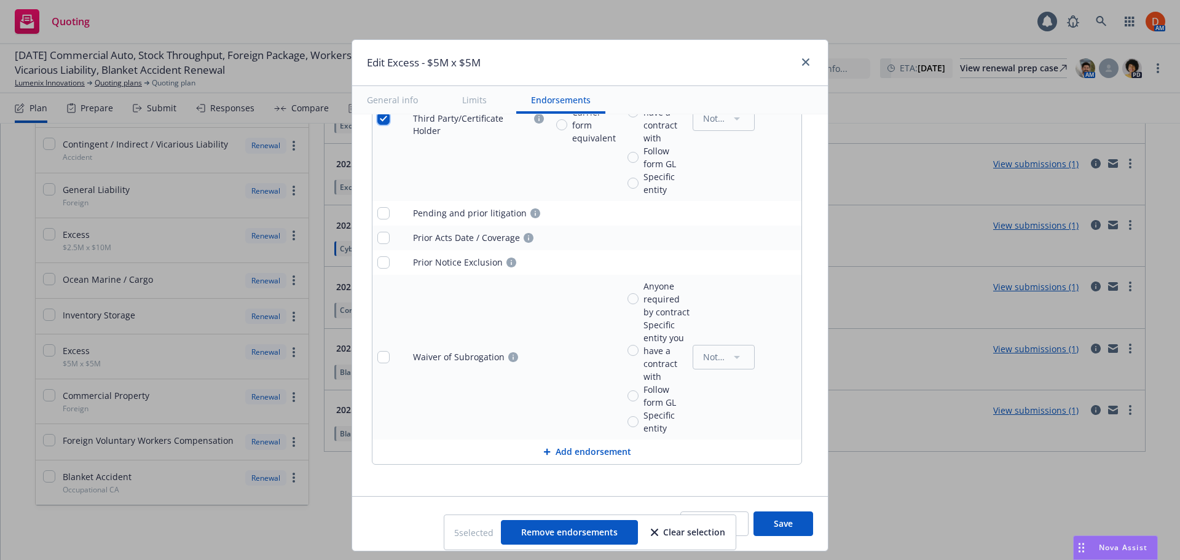
scroll to position [1339, 0]
click at [378, 213] on input "checkbox" at bounding box center [383, 211] width 12 height 12
checkbox input "true"
click at [381, 233] on input "checkbox" at bounding box center [383, 235] width 12 height 12
checkbox input "true"
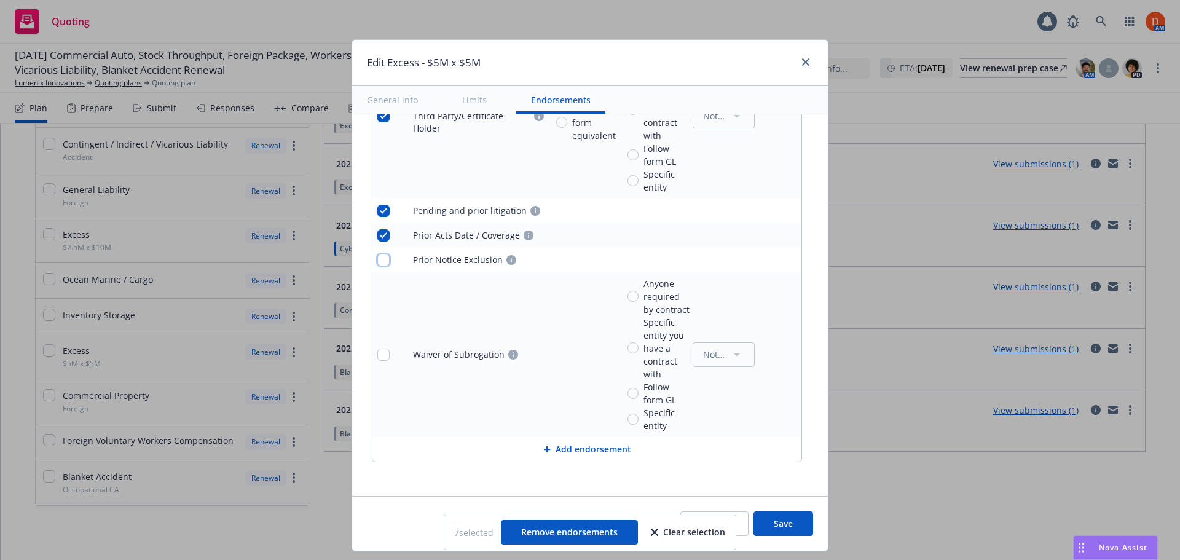
click at [379, 258] on input "checkbox" at bounding box center [383, 260] width 12 height 12
checkbox input "true"
click at [601, 530] on span "Remove endorsements" at bounding box center [569, 532] width 97 height 12
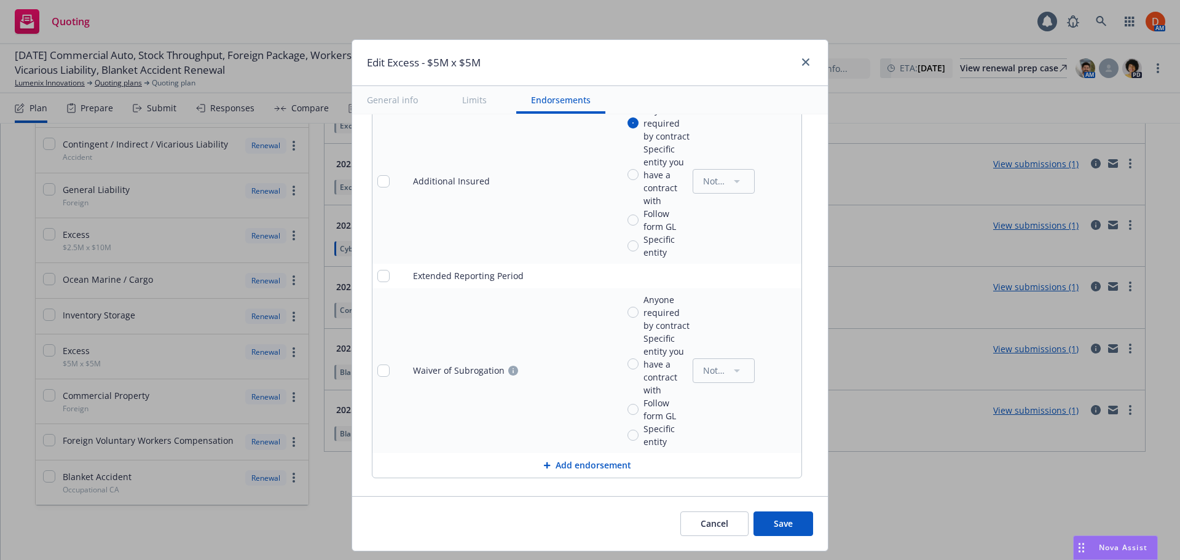
scroll to position [983, 0]
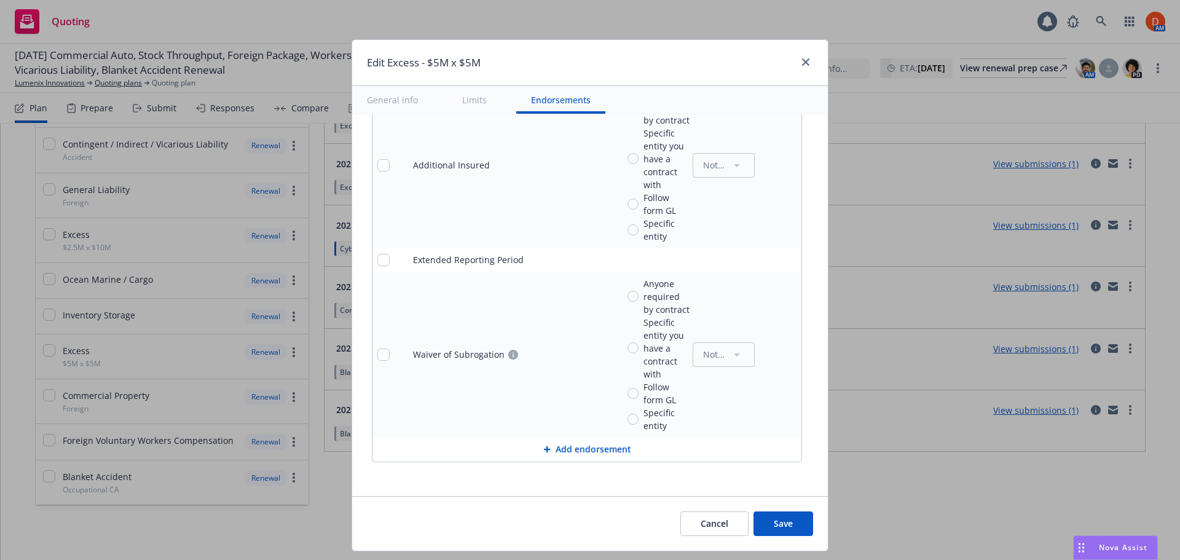
click at [763, 262] on icon "pencil" at bounding box center [766, 261] width 6 height 6
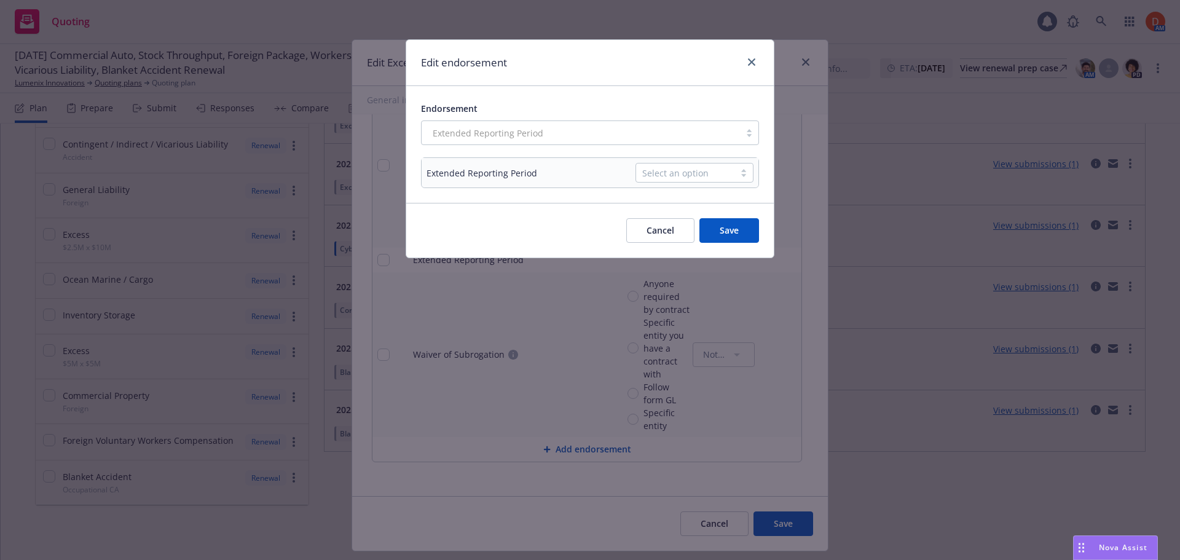
click at [714, 176] on div "Select an option" at bounding box center [685, 173] width 86 height 13
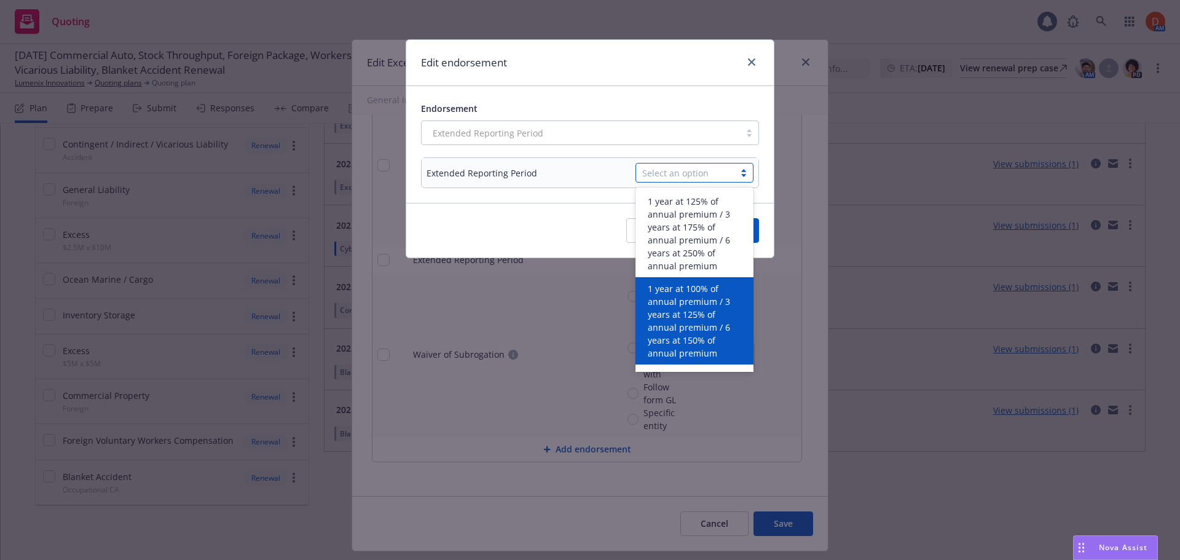
scroll to position [18, 0]
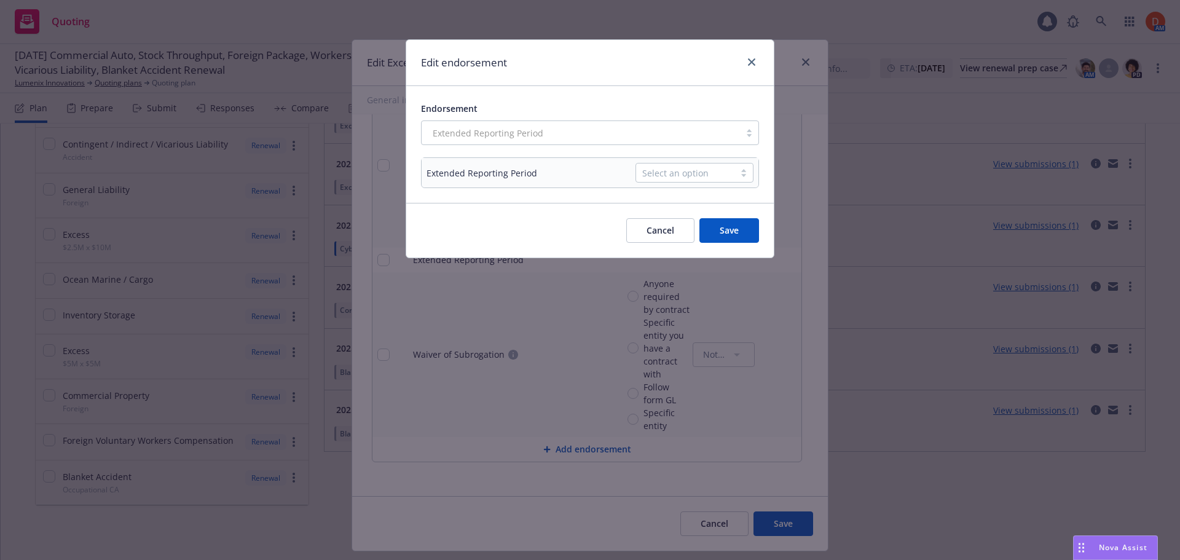
drag, startPoint x: 591, startPoint y: 104, endPoint x: 696, endPoint y: 111, distance: 104.7
click at [593, 103] on div "Endorsement" at bounding box center [590, 108] width 338 height 15
drag, startPoint x: 658, startPoint y: 230, endPoint x: 682, endPoint y: 229, distance: 24.0
click at [658, 229] on button "Cancel" at bounding box center [660, 230] width 68 height 25
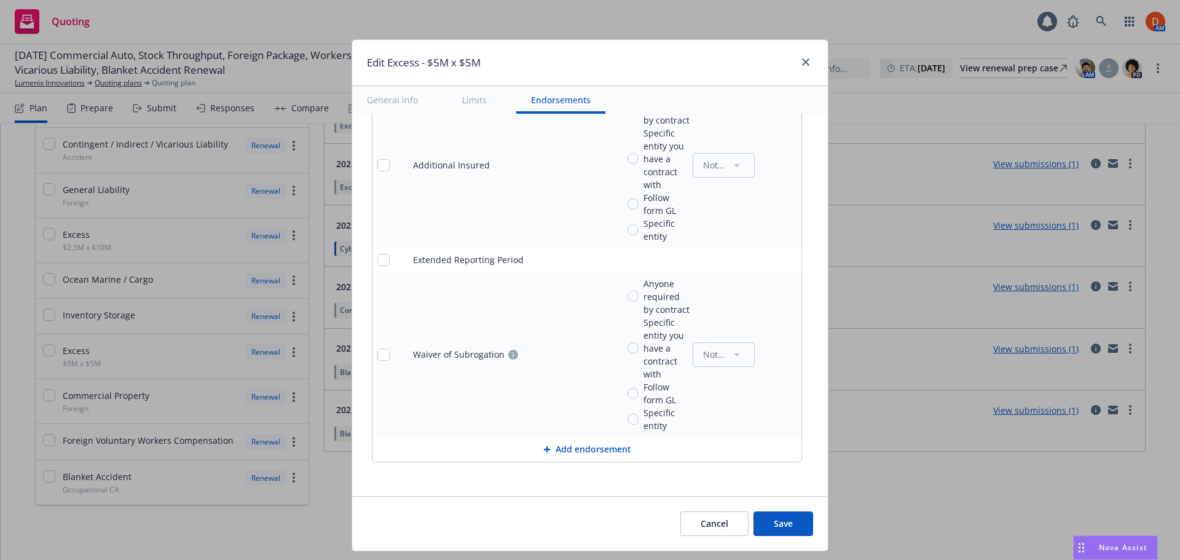
click at [785, 258] on icon "remove" at bounding box center [789, 260] width 9 height 10
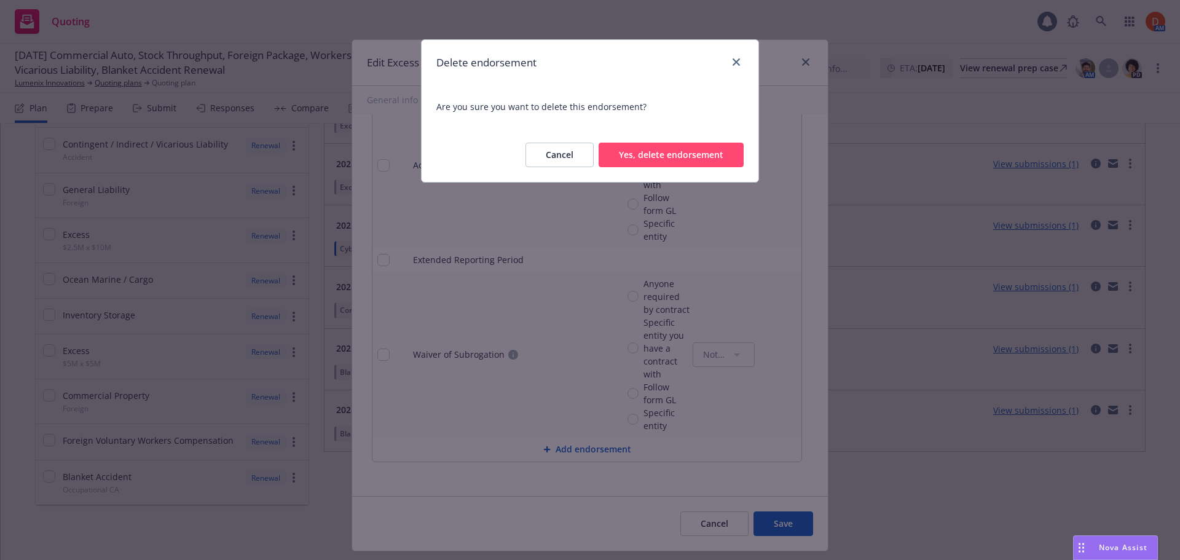
click at [687, 149] on button "Yes, delete endorsement" at bounding box center [671, 155] width 145 height 25
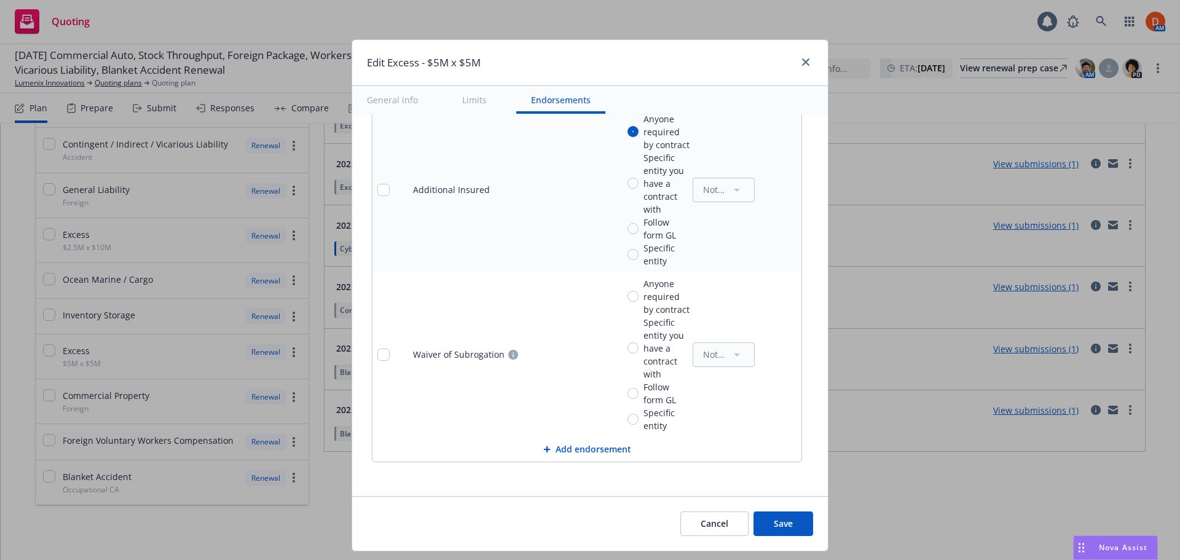
scroll to position [958, 0]
click at [765, 355] on link "pencil" at bounding box center [767, 354] width 15 height 15
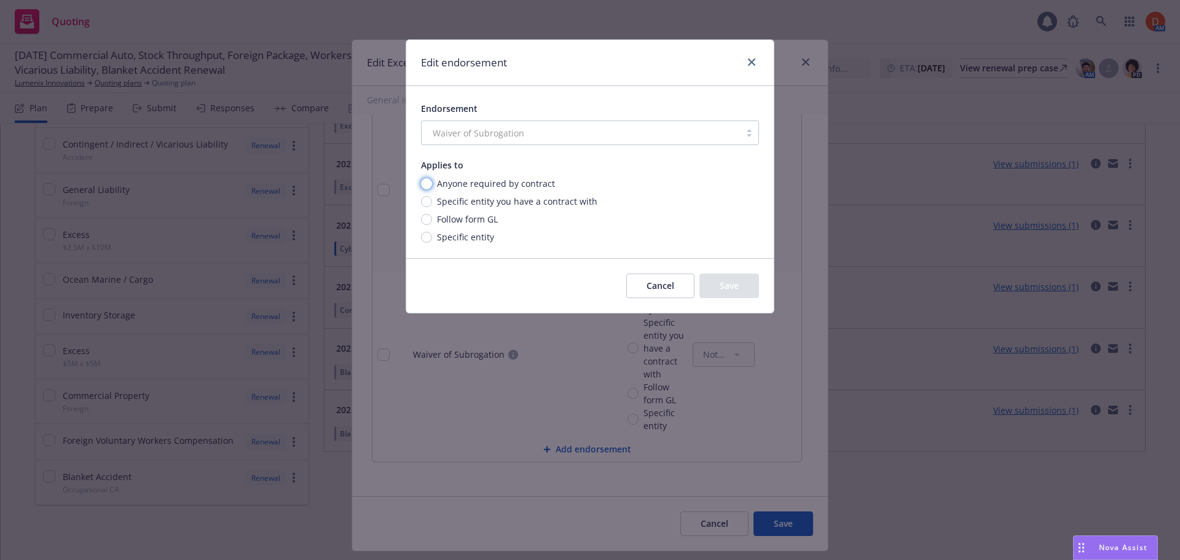
click at [430, 179] on input "Anyone required by contract" at bounding box center [426, 183] width 11 height 11
radio input "true"
click at [754, 282] on button "Save" at bounding box center [729, 286] width 60 height 25
radio input "true"
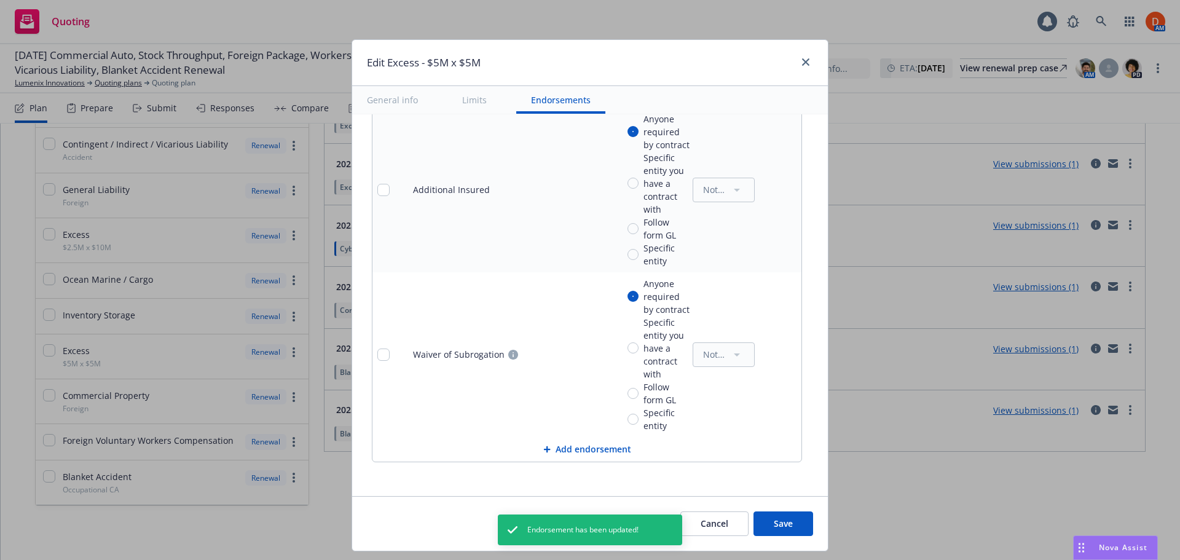
click at [802, 529] on button "Save" at bounding box center [784, 523] width 60 height 25
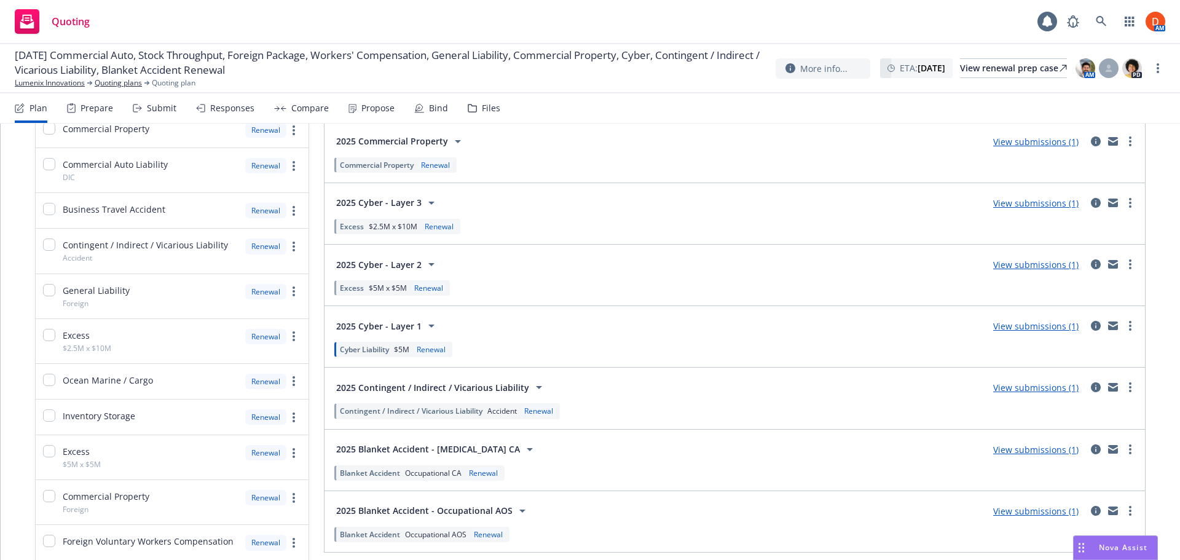
scroll to position [401, 0]
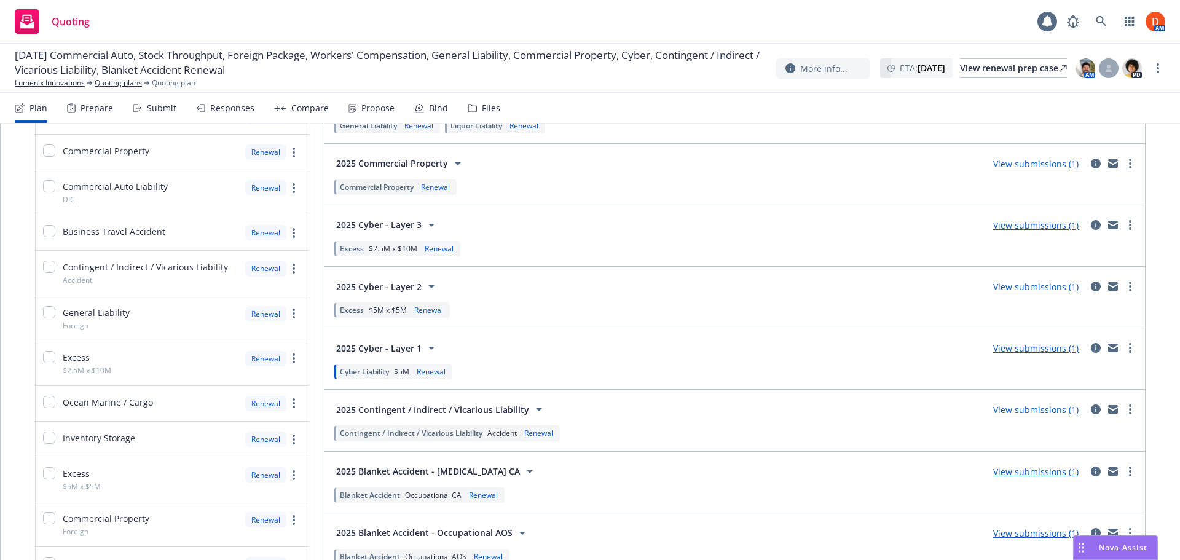
click at [372, 250] on span "$2.5M x $10M" at bounding box center [393, 248] width 49 height 10
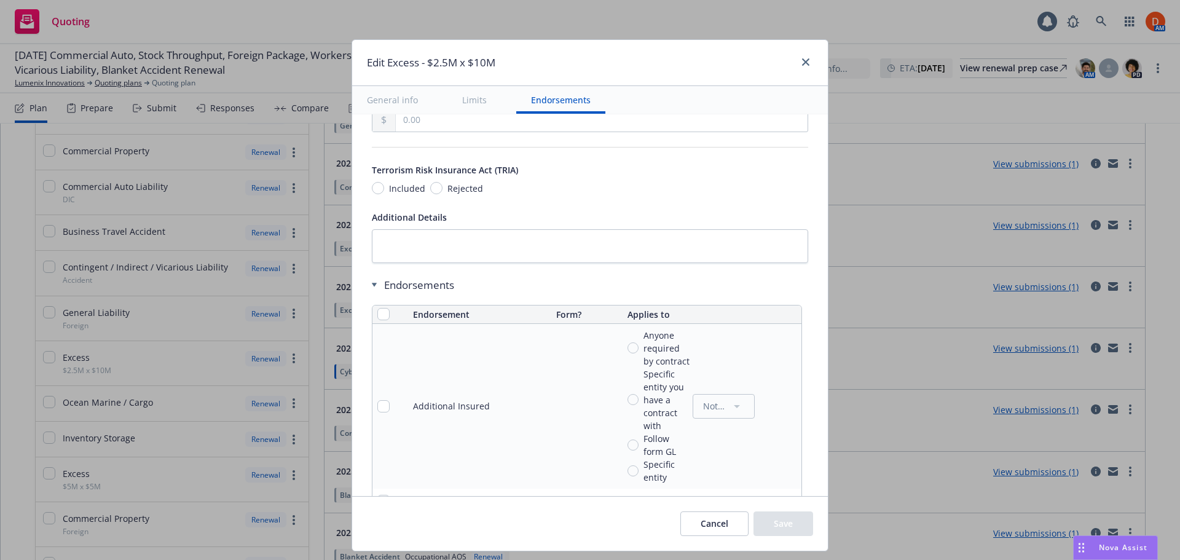
scroll to position [676, 0]
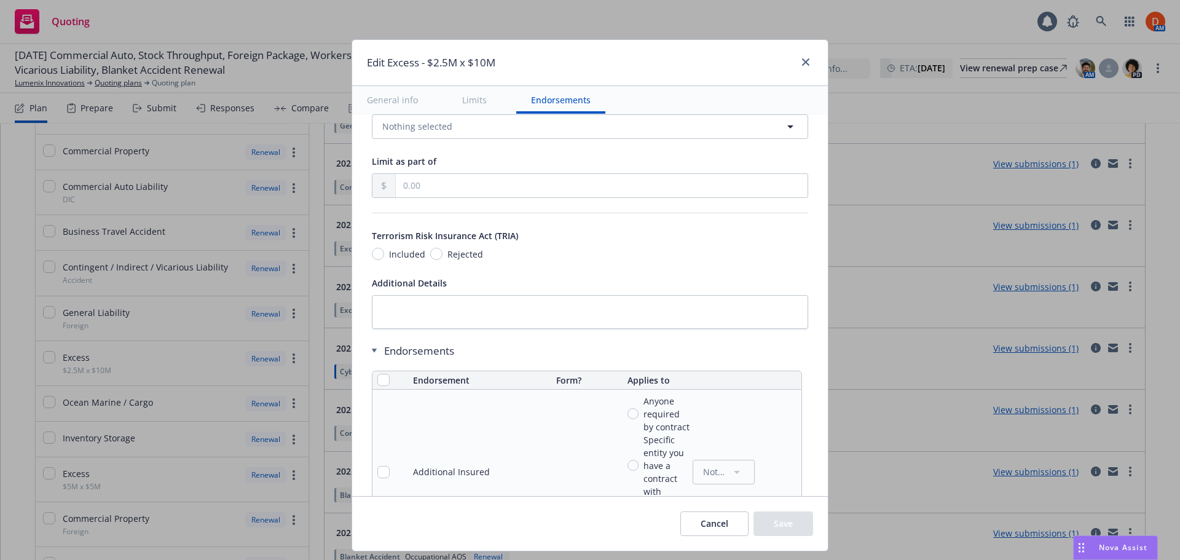
drag, startPoint x: 371, startPoint y: 372, endPoint x: 379, endPoint y: 380, distance: 10.9
click at [379, 379] on th at bounding box center [390, 380] width 36 height 18
click at [380, 380] on input "checkbox" at bounding box center [383, 380] width 12 height 12
checkbox input "true"
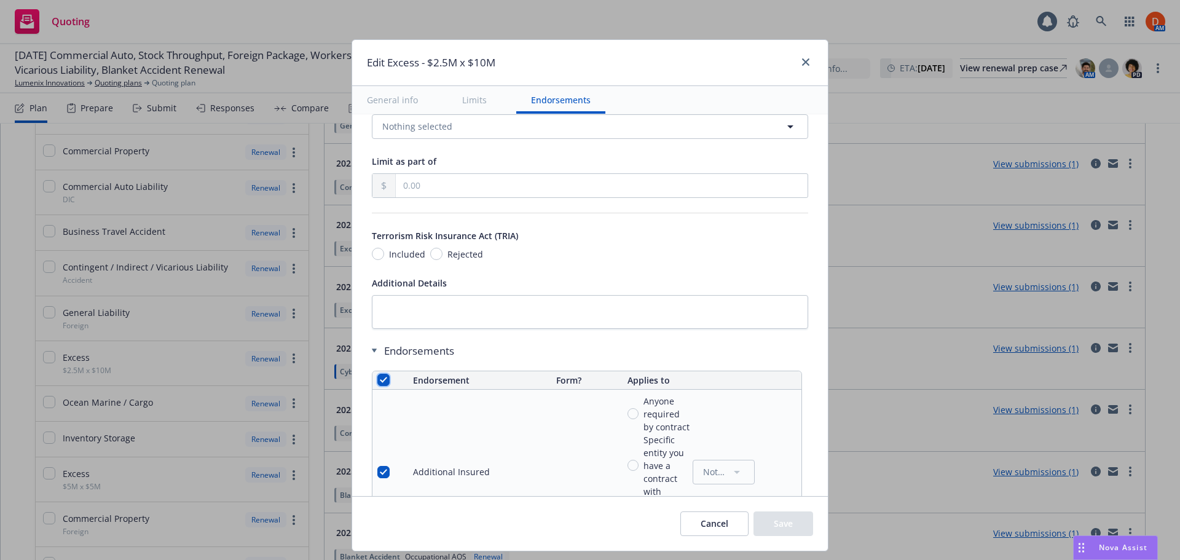
checkbox input "true"
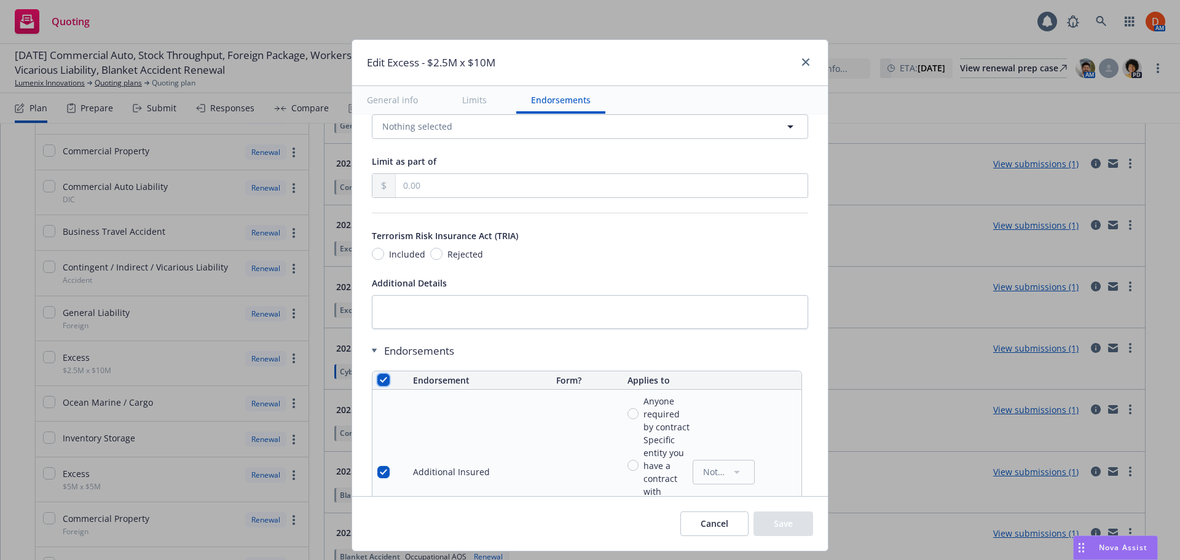
checkbox input "true"
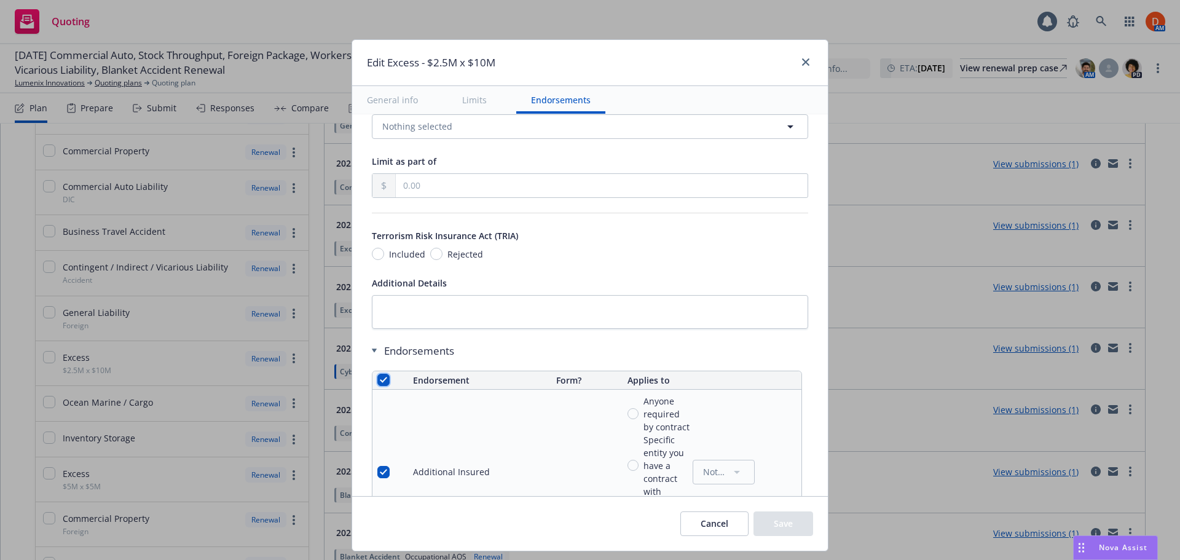
checkbox input "true"
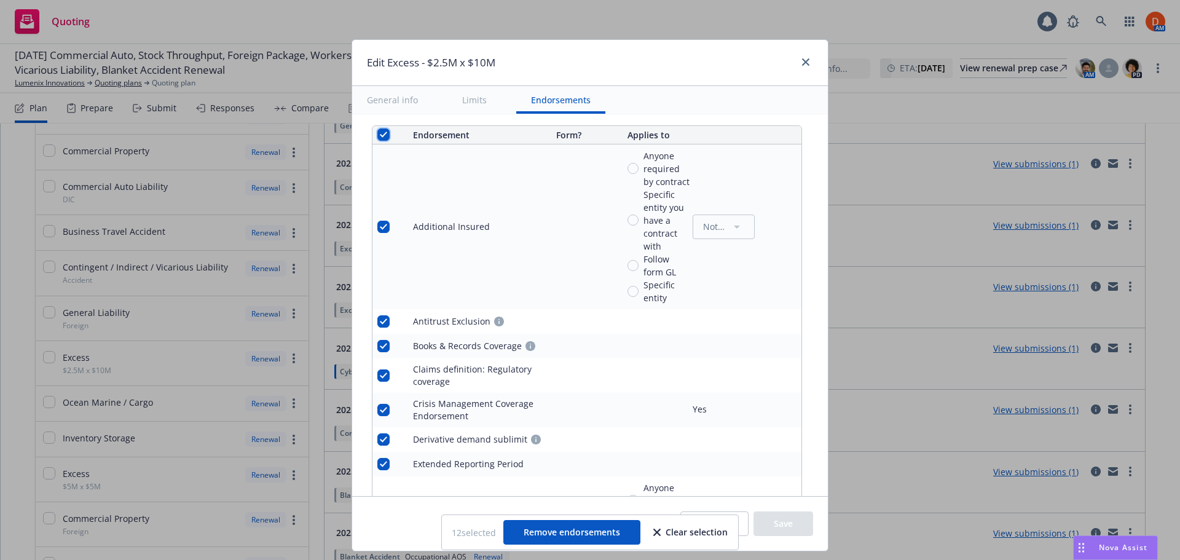
scroll to position [922, 0]
click at [377, 227] on input "checkbox" at bounding box center [383, 226] width 12 height 12
checkbox input "false"
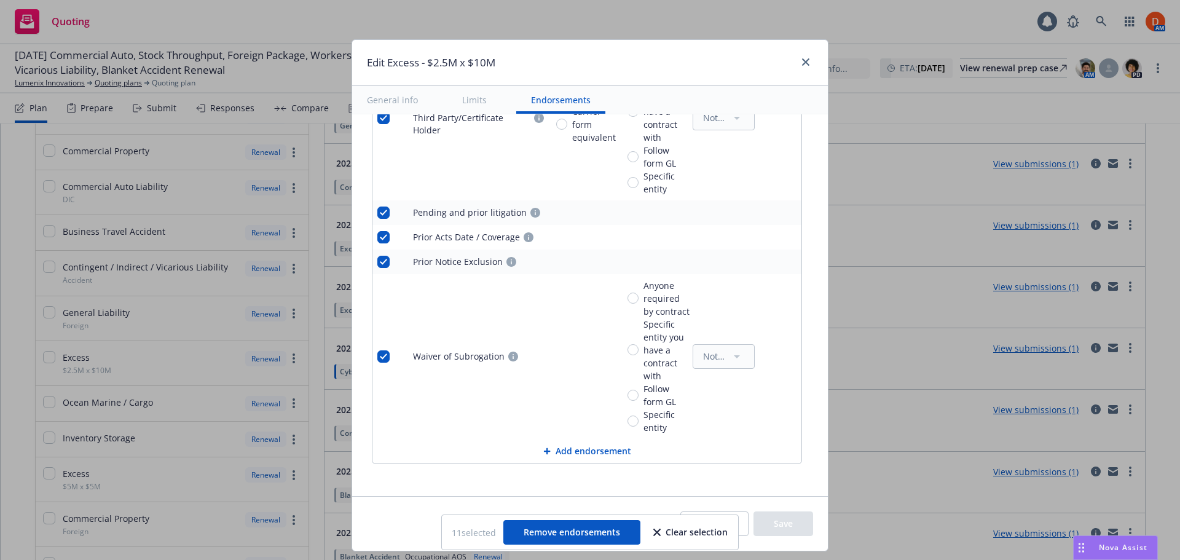
scroll to position [1364, 0]
click at [377, 353] on input "checkbox" at bounding box center [383, 355] width 12 height 12
checkbox input "false"
click at [604, 537] on span "Remove endorsements" at bounding box center [572, 532] width 97 height 12
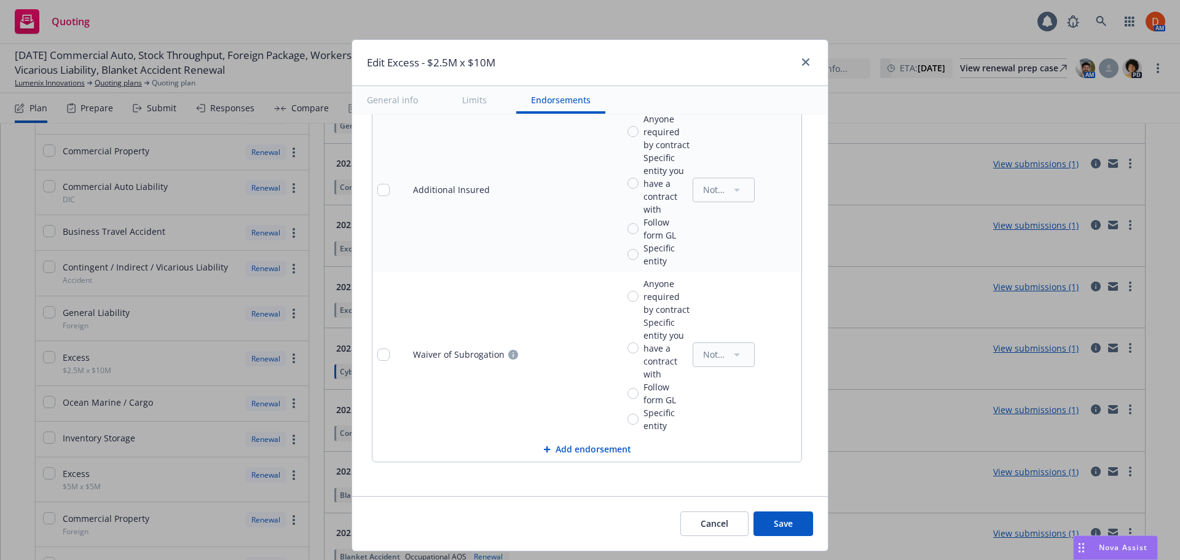
click at [763, 192] on icon "pencil" at bounding box center [766, 190] width 6 height 6
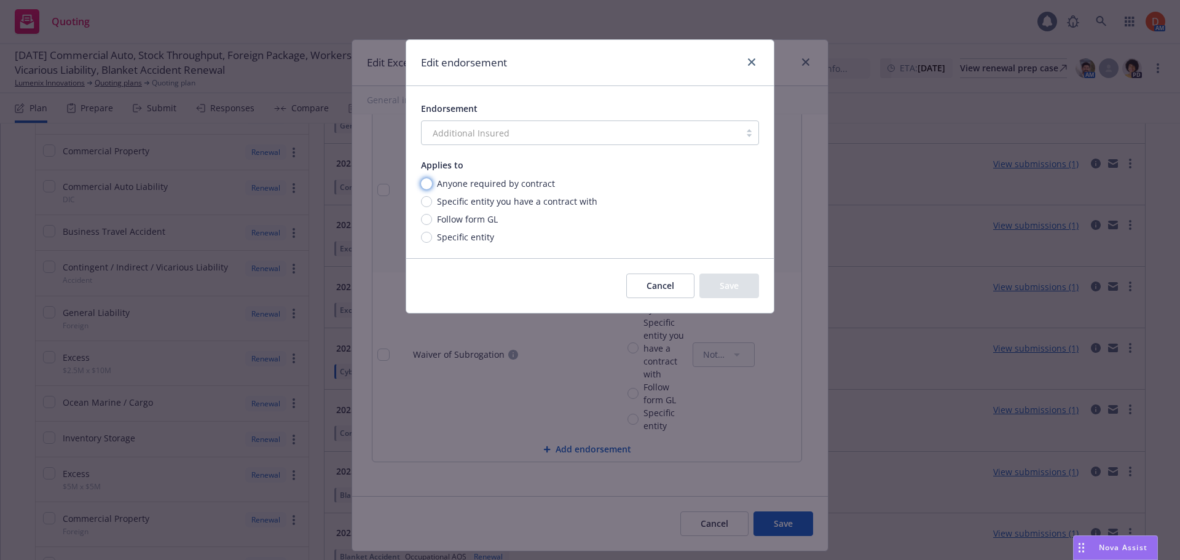
click at [428, 178] on input "Anyone required by contract" at bounding box center [426, 183] width 11 height 11
radio input "true"
click at [755, 287] on button "Save" at bounding box center [729, 286] width 60 height 25
radio input "true"
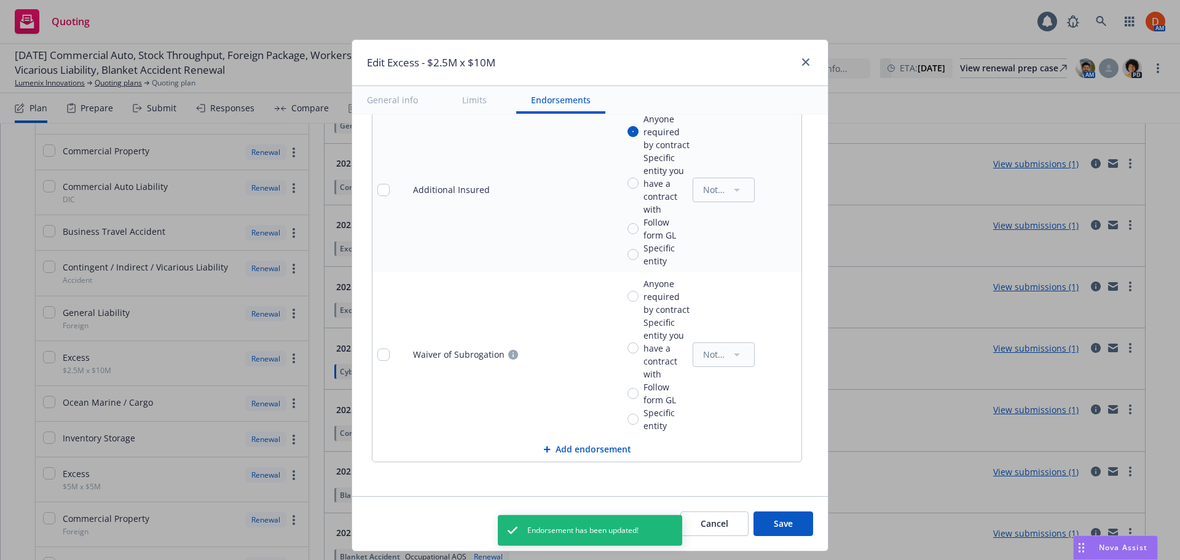
click at [760, 355] on link "pencil" at bounding box center [767, 354] width 15 height 15
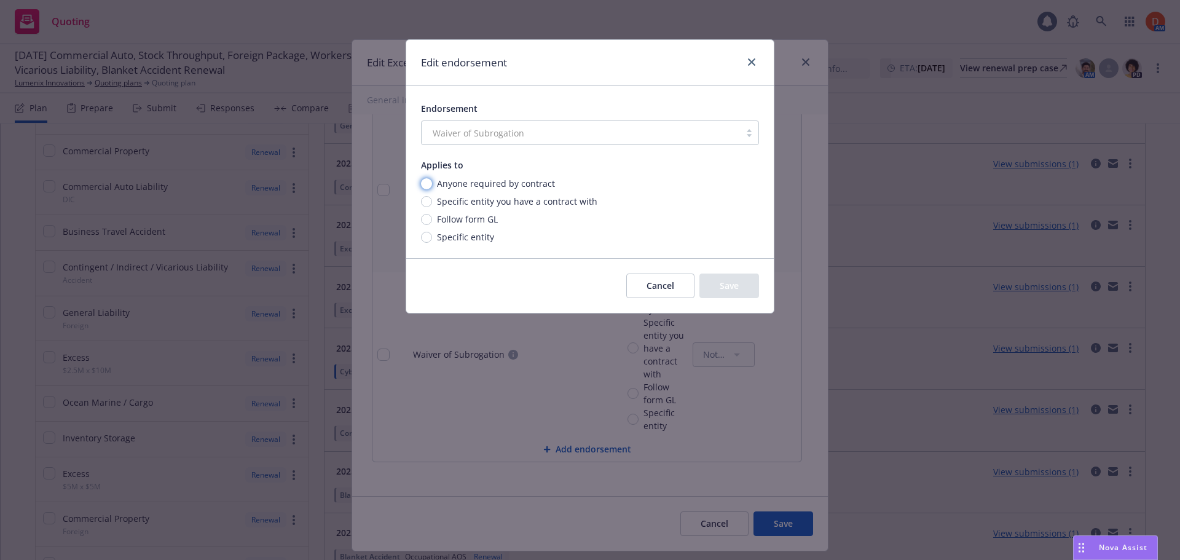
click at [424, 184] on input "Anyone required by contract" at bounding box center [426, 183] width 11 height 11
radio input "true"
click at [745, 280] on button "Save" at bounding box center [729, 286] width 60 height 25
radio input "true"
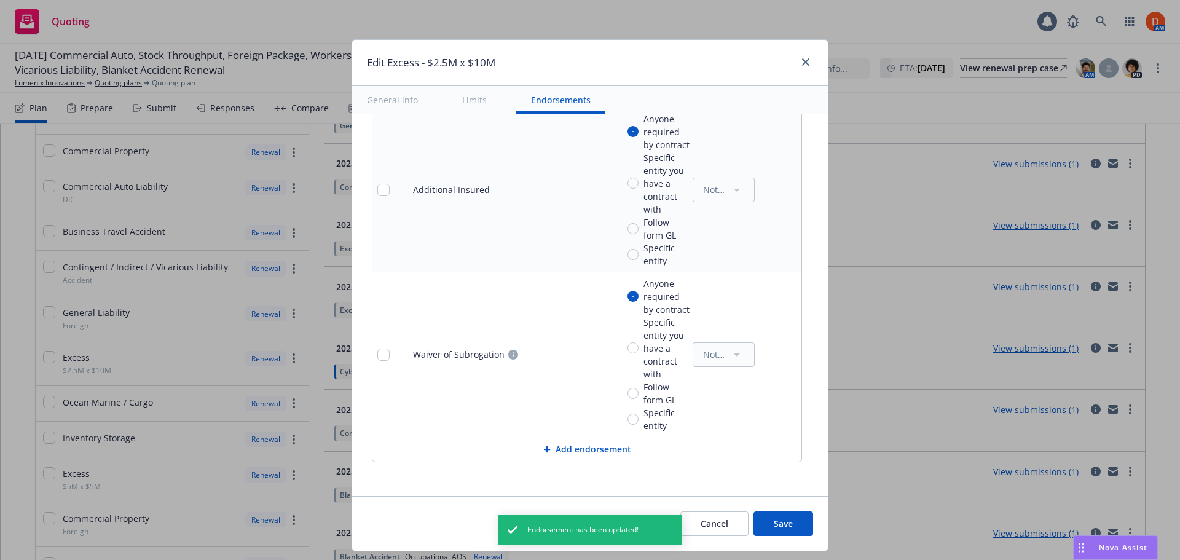
click at [783, 519] on button "Save" at bounding box center [784, 523] width 60 height 25
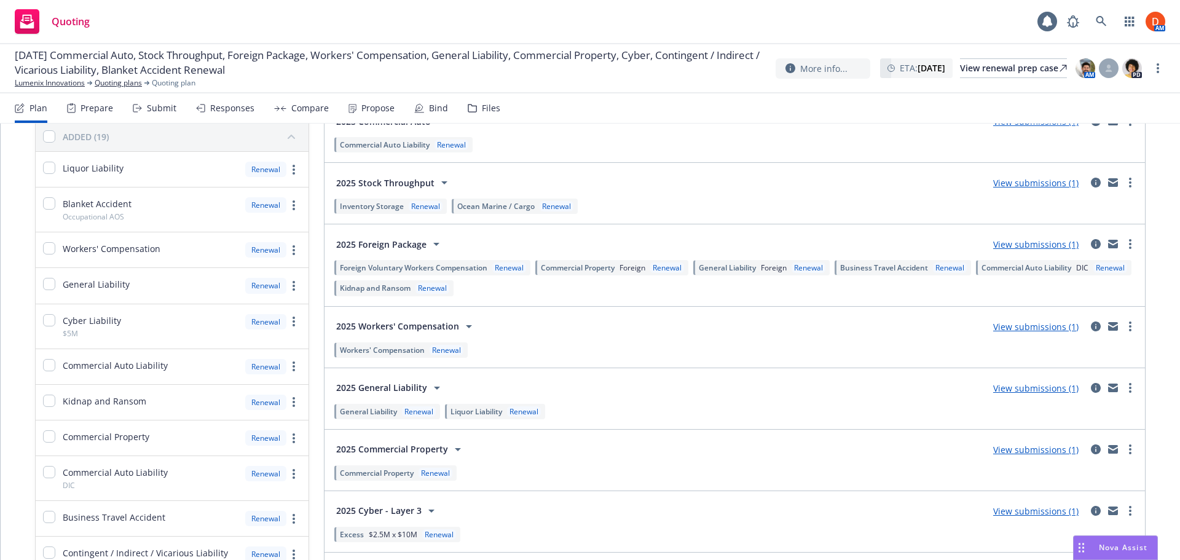
scroll to position [0, 0]
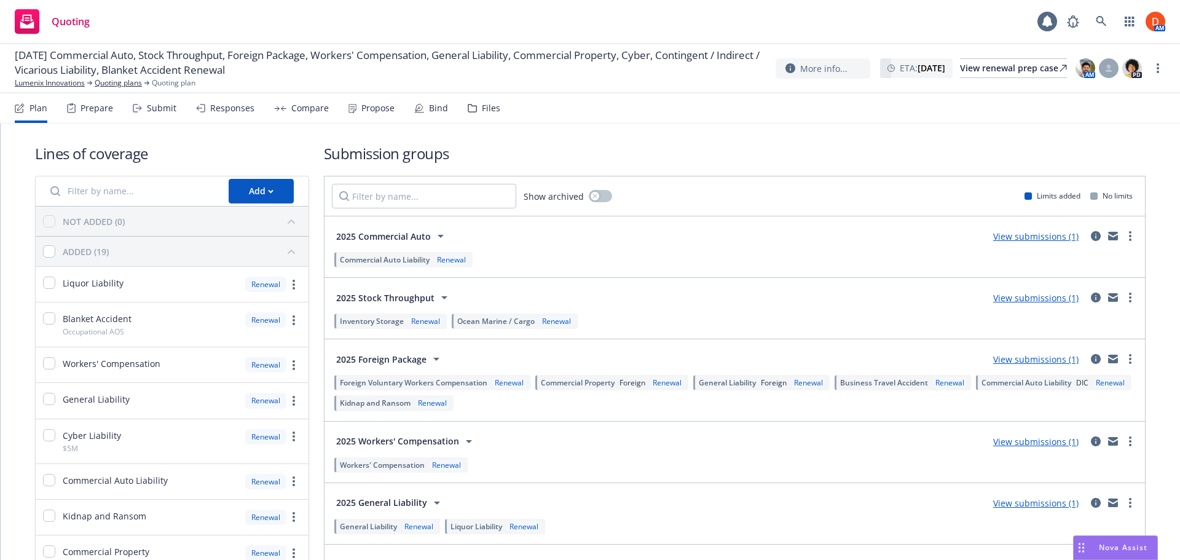
click at [398, 262] on span "Commercial Auto Liability" at bounding box center [385, 259] width 90 height 10
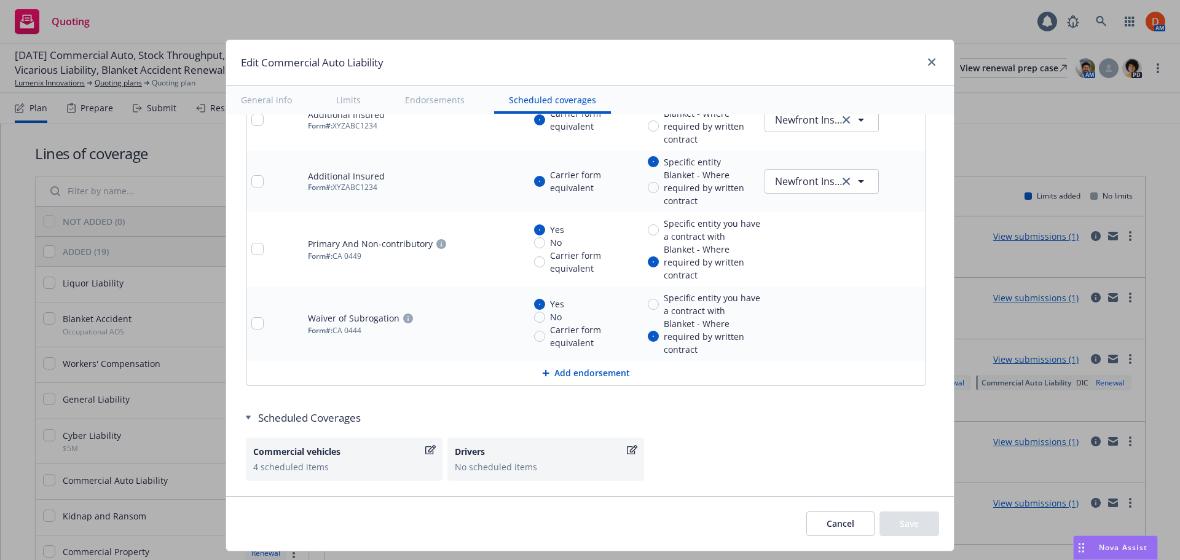
scroll to position [2217, 0]
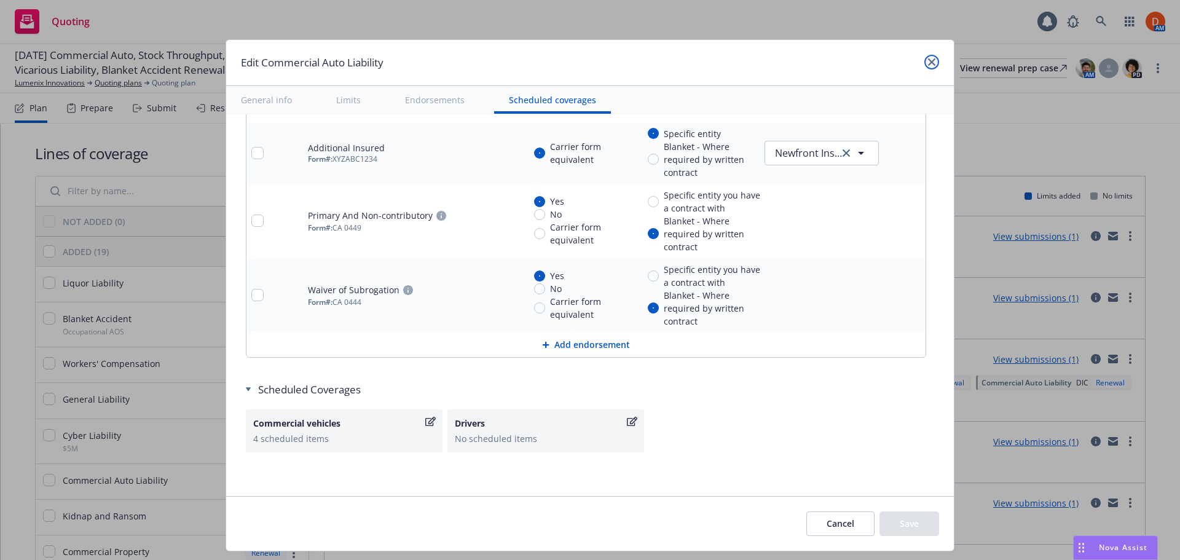
click at [931, 64] on icon "close" at bounding box center [931, 61] width 7 height 7
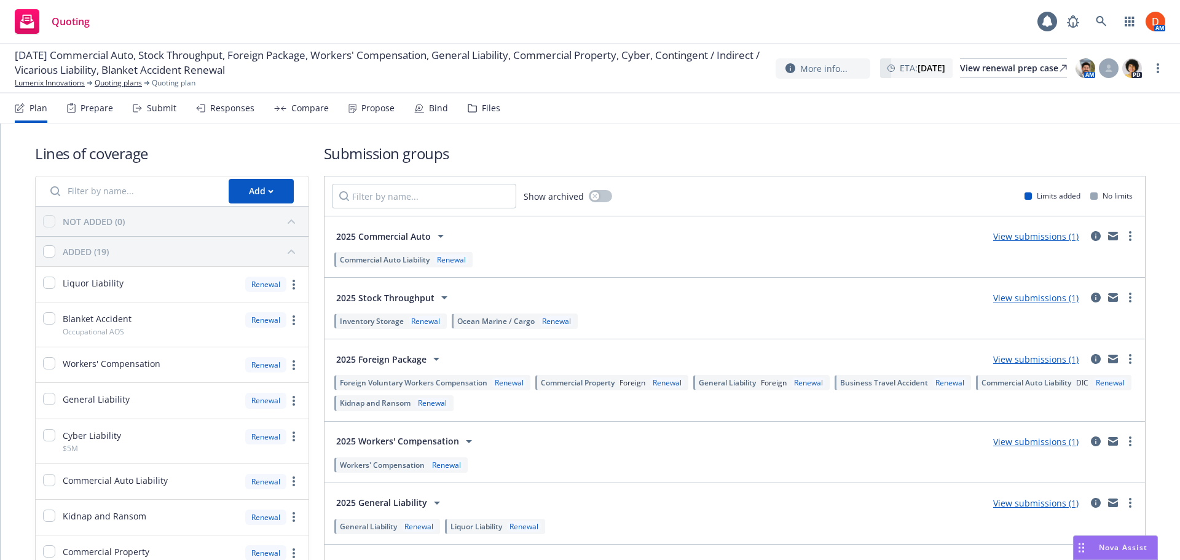
click at [371, 294] on span "2025 Stock Throughput" at bounding box center [385, 297] width 98 height 13
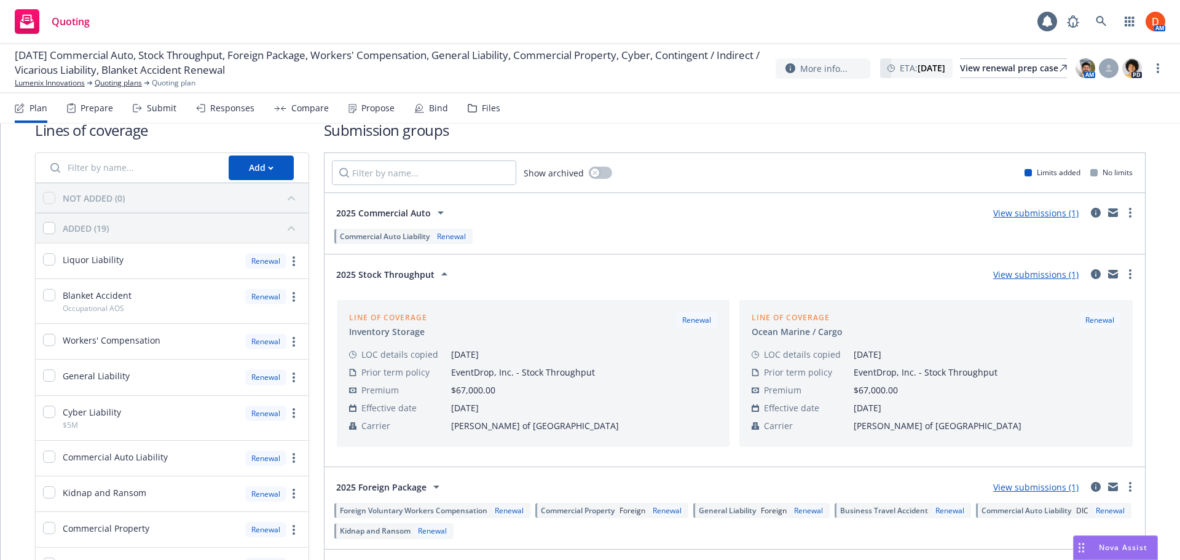
scroll to position [0, 0]
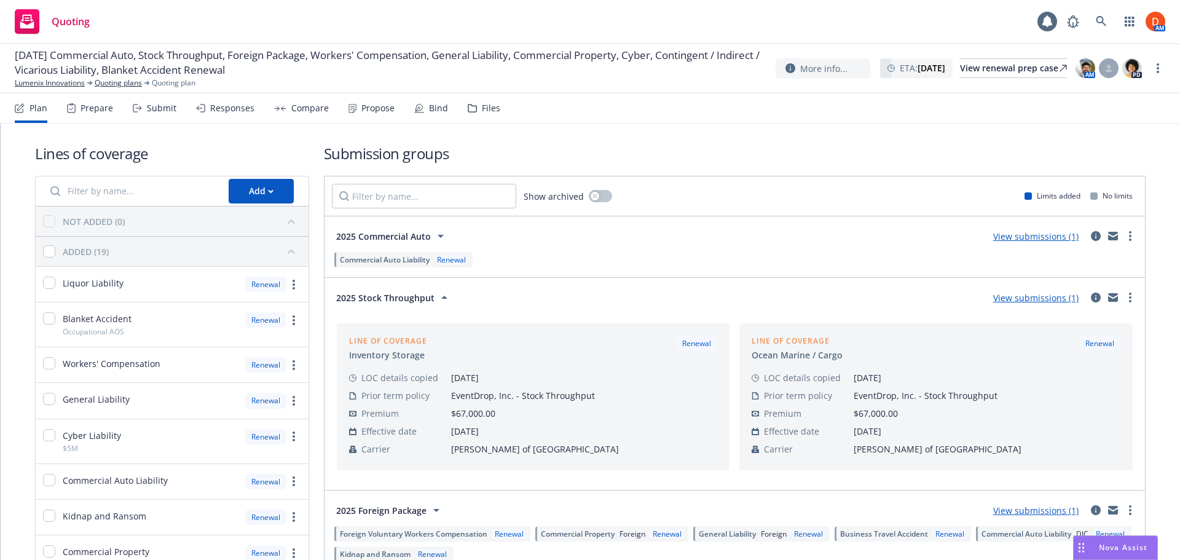
click at [442, 294] on icon at bounding box center [444, 297] width 15 height 15
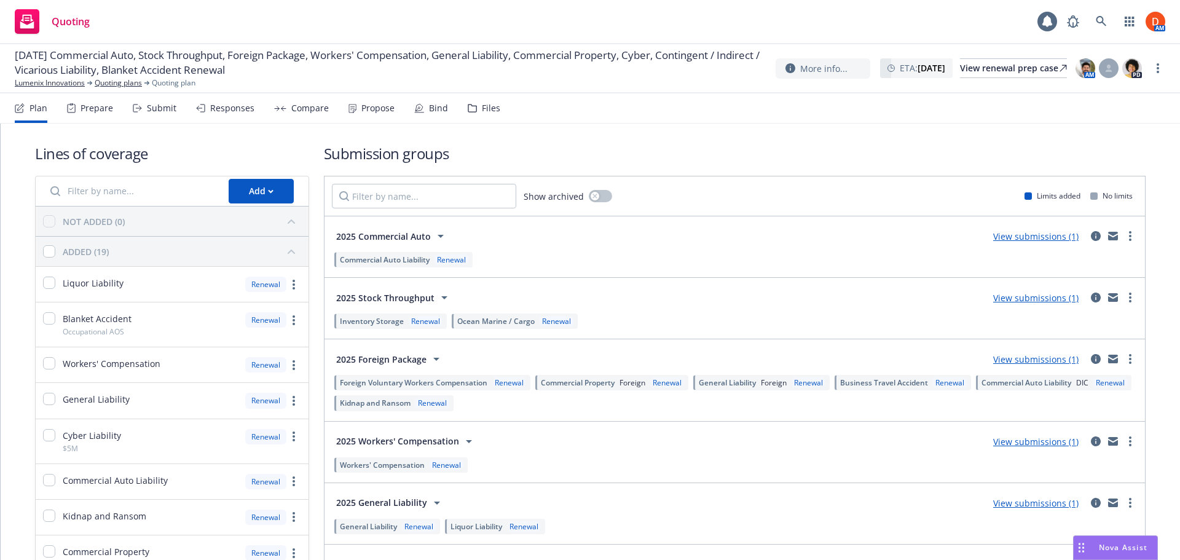
click at [380, 320] on span "Inventory Storage" at bounding box center [372, 321] width 64 height 10
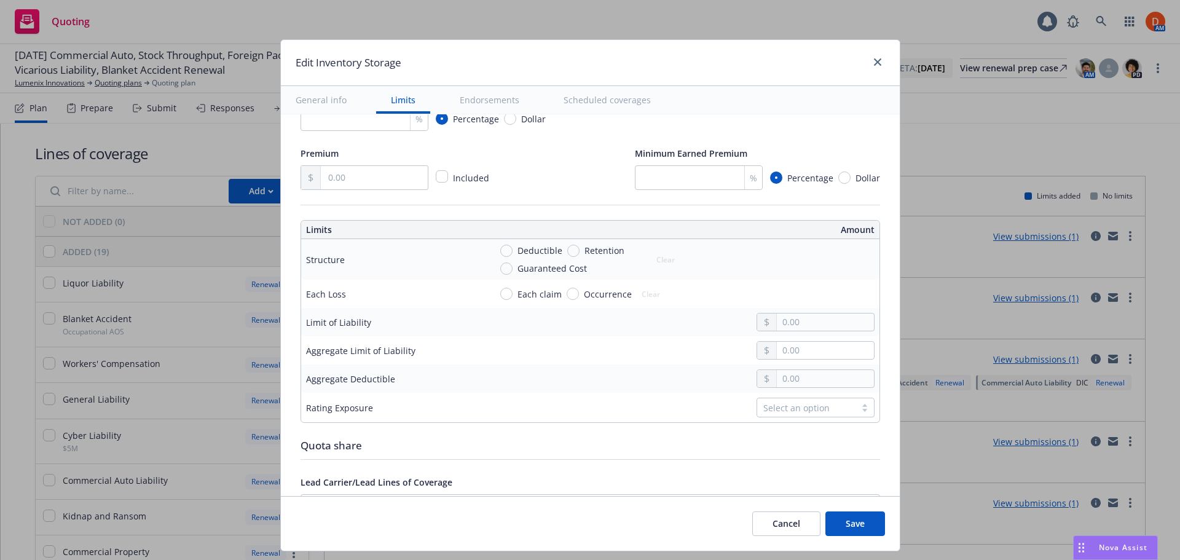
scroll to position [369, 0]
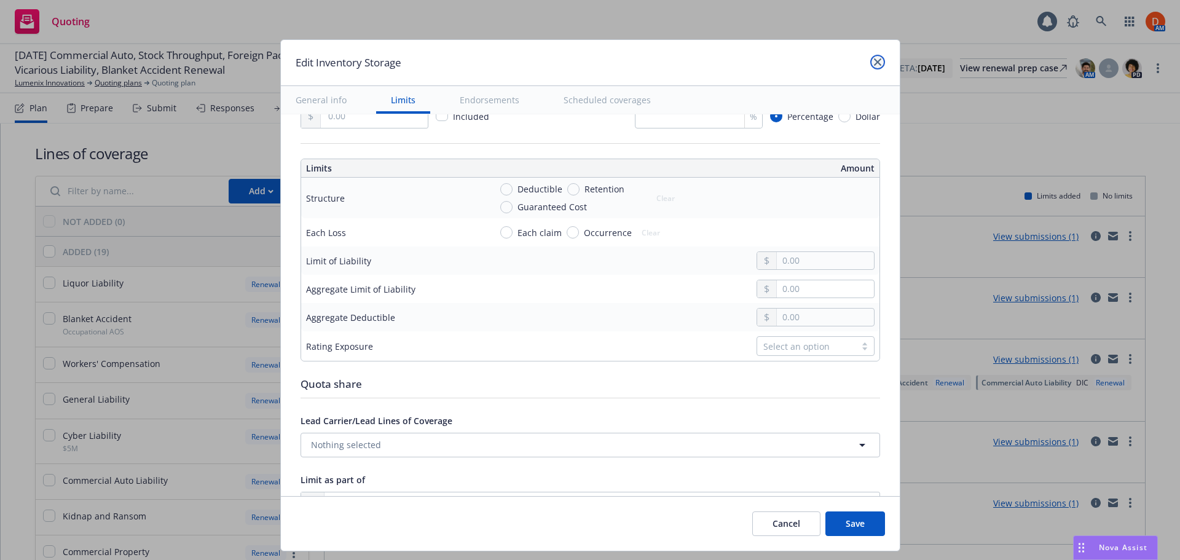
click at [877, 65] on icon "close" at bounding box center [877, 61] width 7 height 7
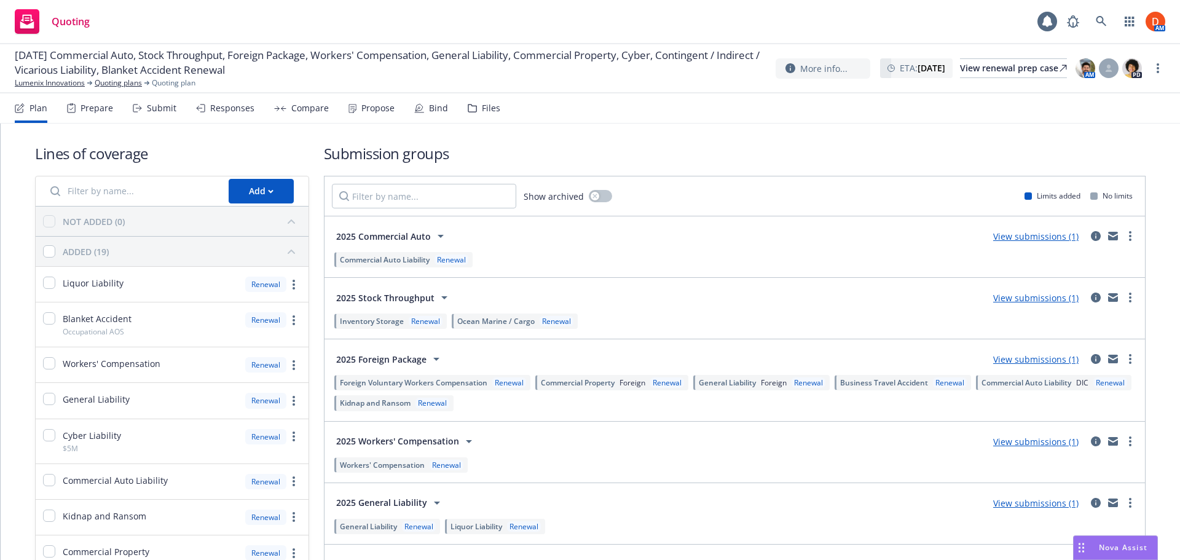
click at [487, 323] on span "Ocean Marine / Cargo" at bounding box center [495, 321] width 77 height 10
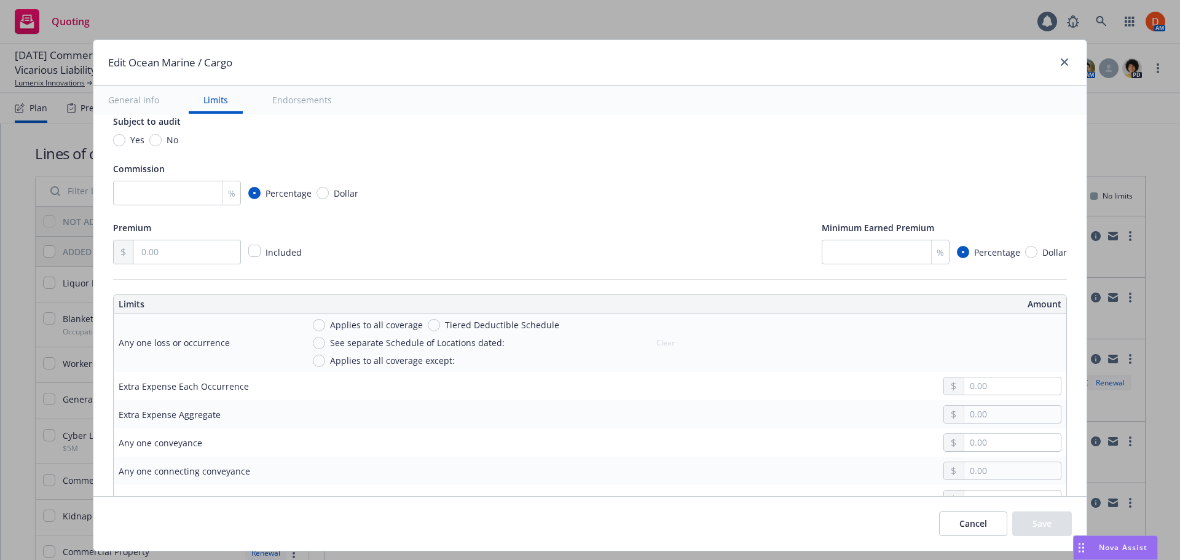
scroll to position [246, 0]
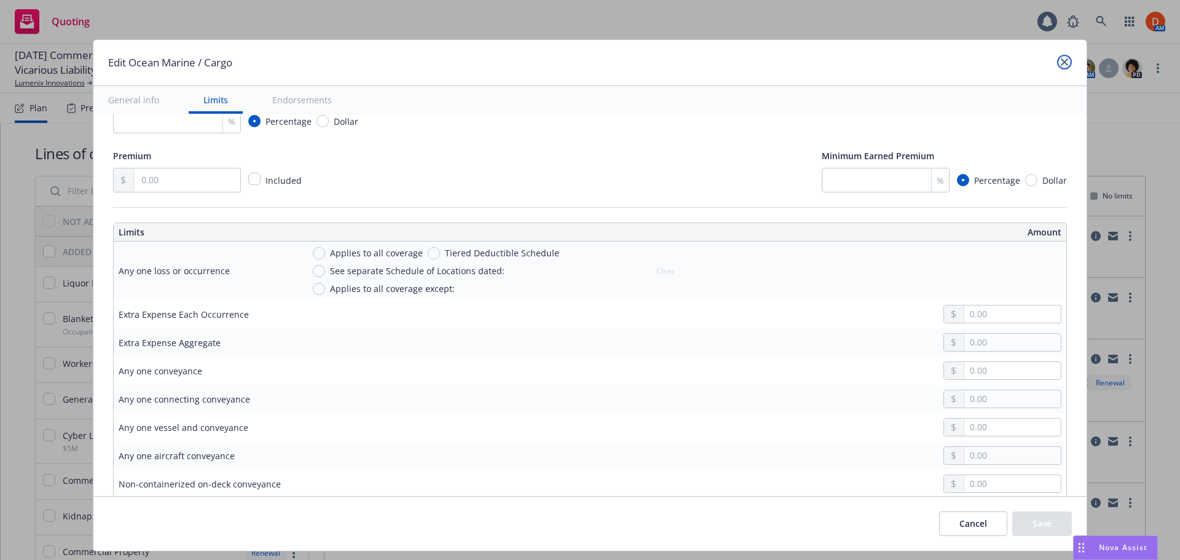
click at [1061, 60] on icon "close" at bounding box center [1064, 61] width 7 height 7
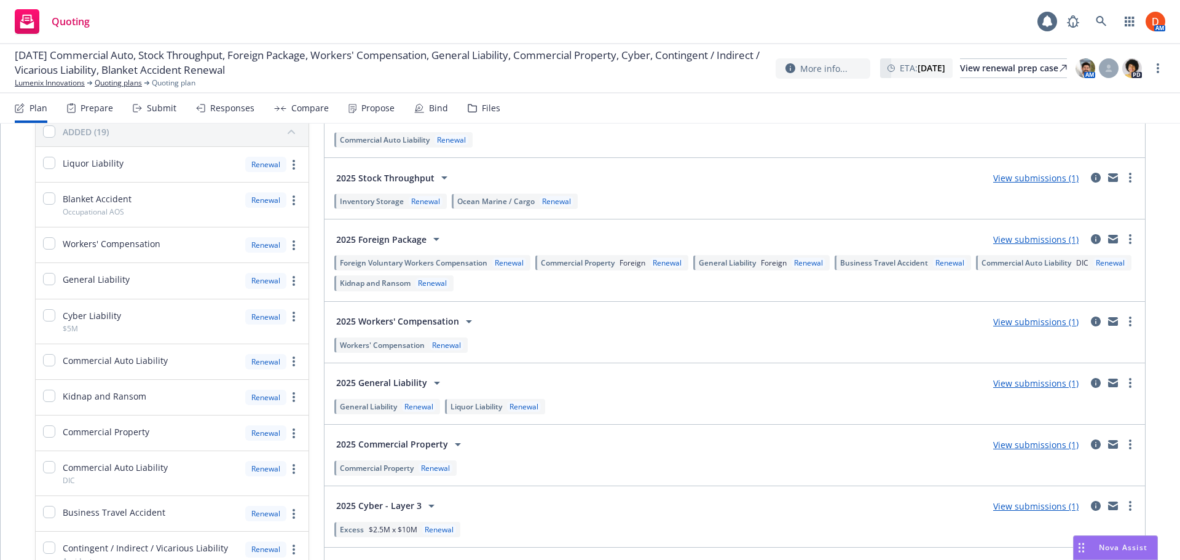
scroll to position [184, 0]
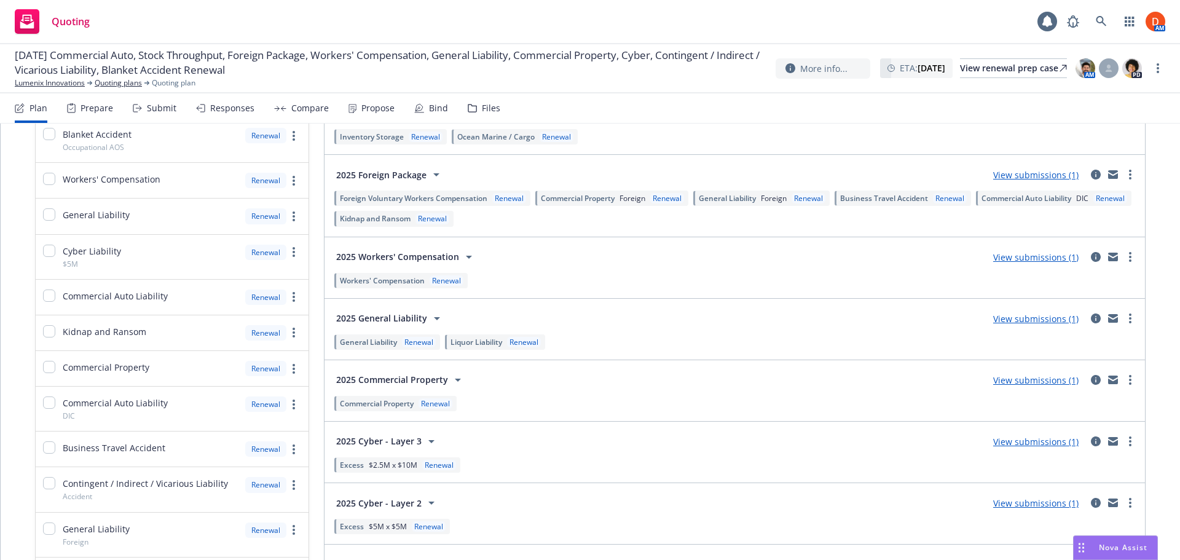
click at [471, 198] on span "Foreign Voluntary Workers Compensation" at bounding box center [414, 198] width 148 height 10
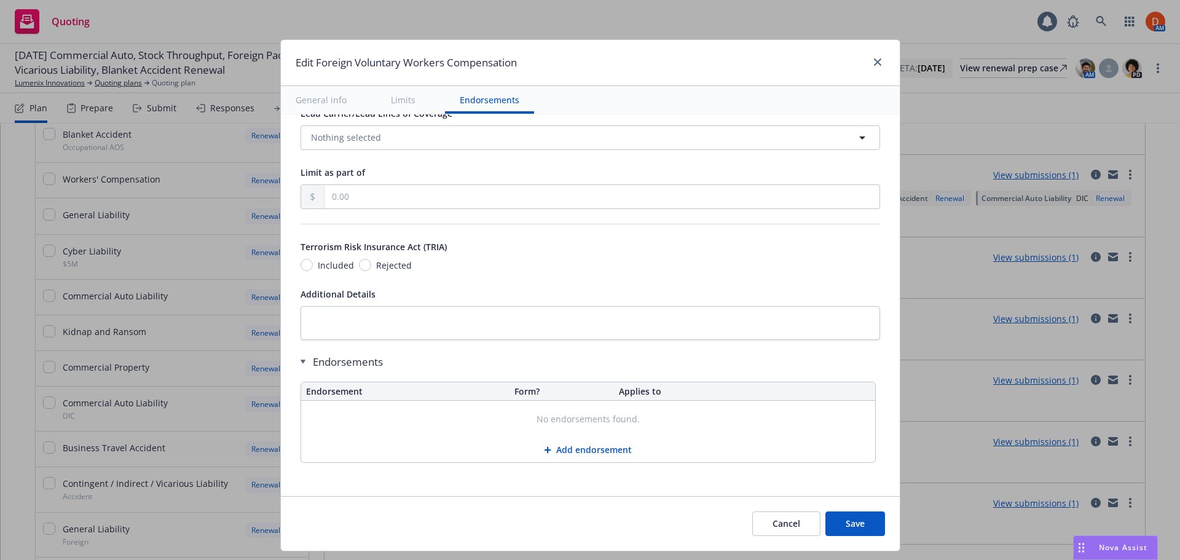
scroll to position [369, 0]
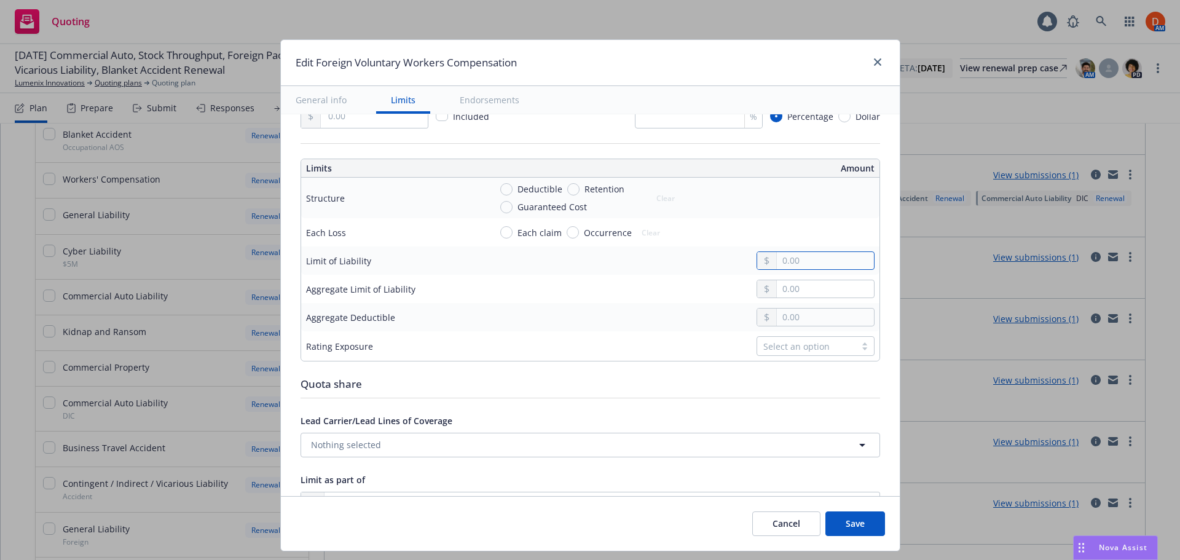
click at [797, 264] on input "text" at bounding box center [825, 260] width 97 height 17
type input "1,000,000.00"
click at [703, 229] on div "Each claim Occurrence Clear" at bounding box center [682, 232] width 384 height 18
click at [853, 528] on button "Save" at bounding box center [855, 523] width 60 height 25
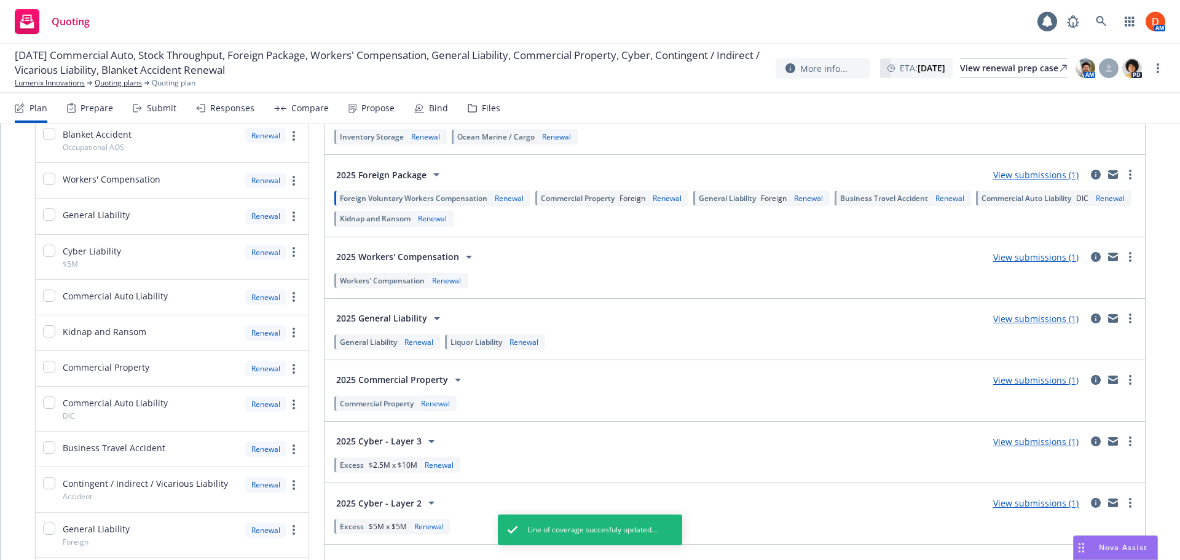
click at [577, 200] on span "Commercial Property" at bounding box center [578, 198] width 74 height 10
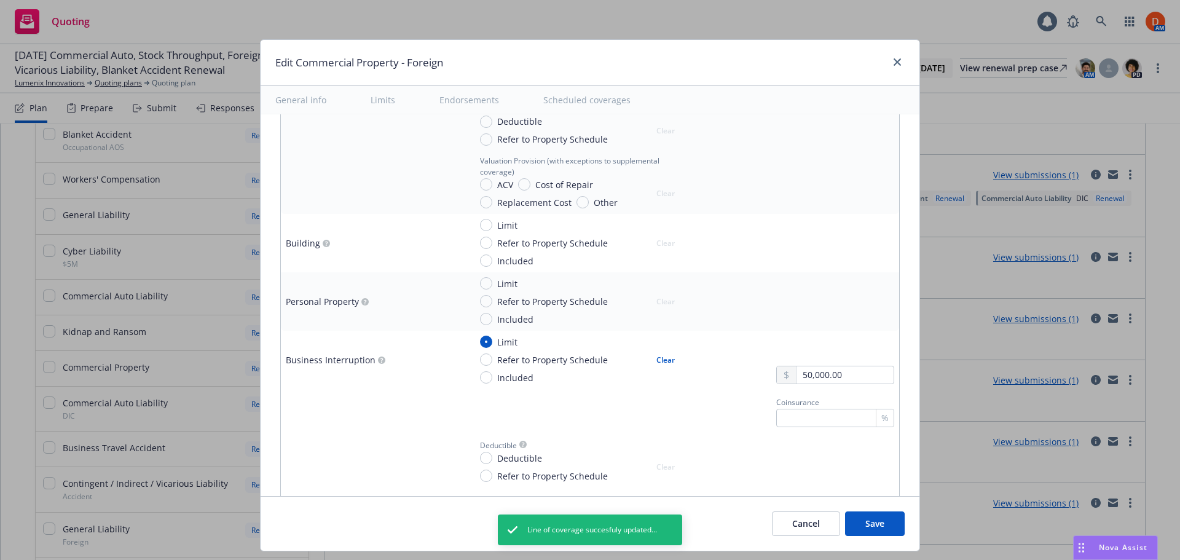
scroll to position [430, 0]
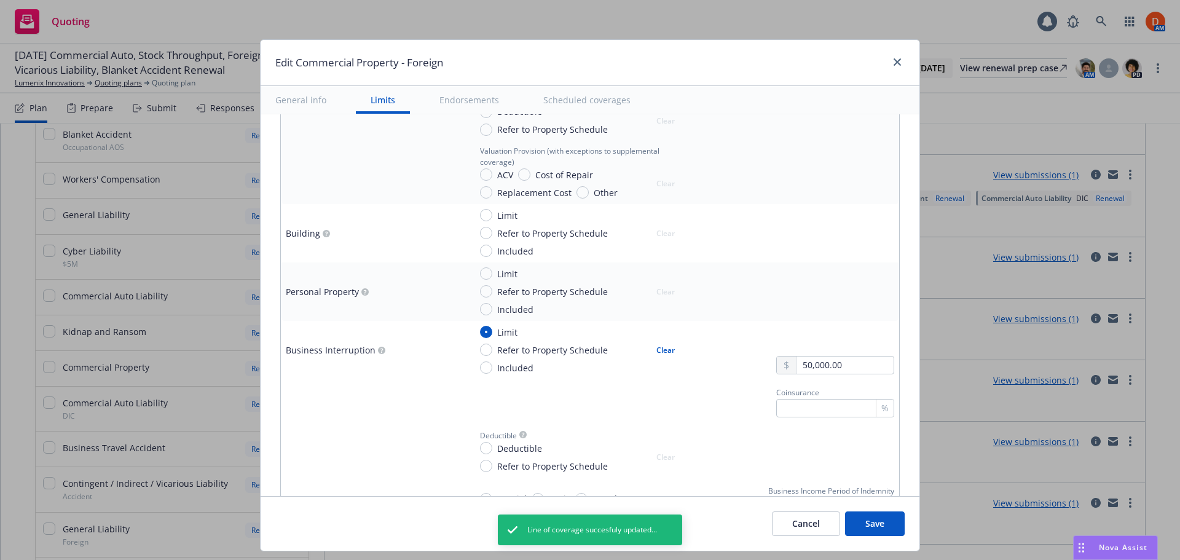
click at [803, 516] on button "Cancel" at bounding box center [806, 523] width 68 height 25
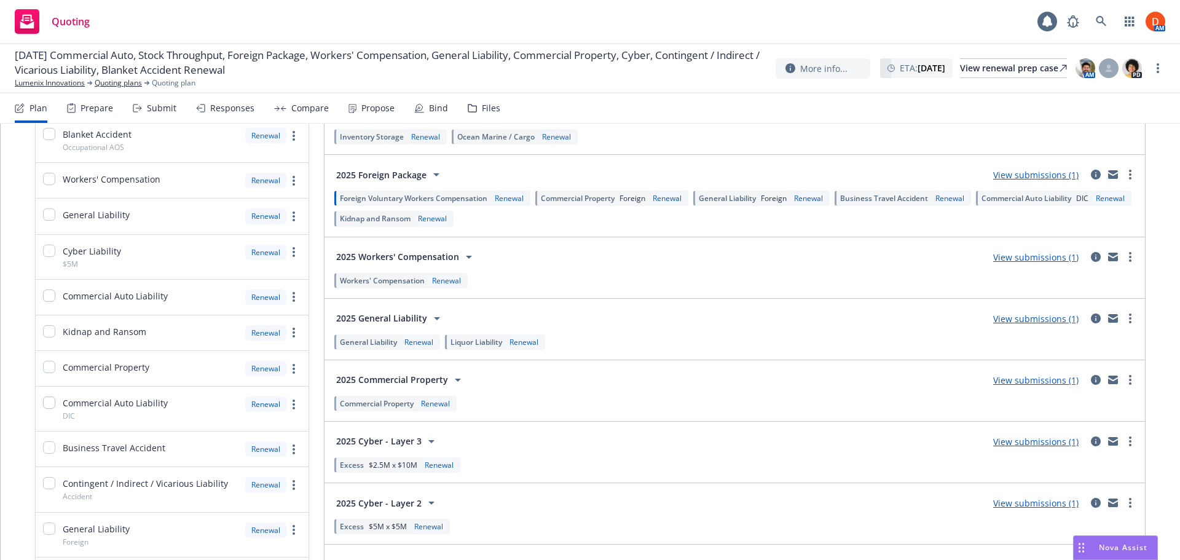
click at [730, 197] on span "General Liability" at bounding box center [727, 198] width 57 height 10
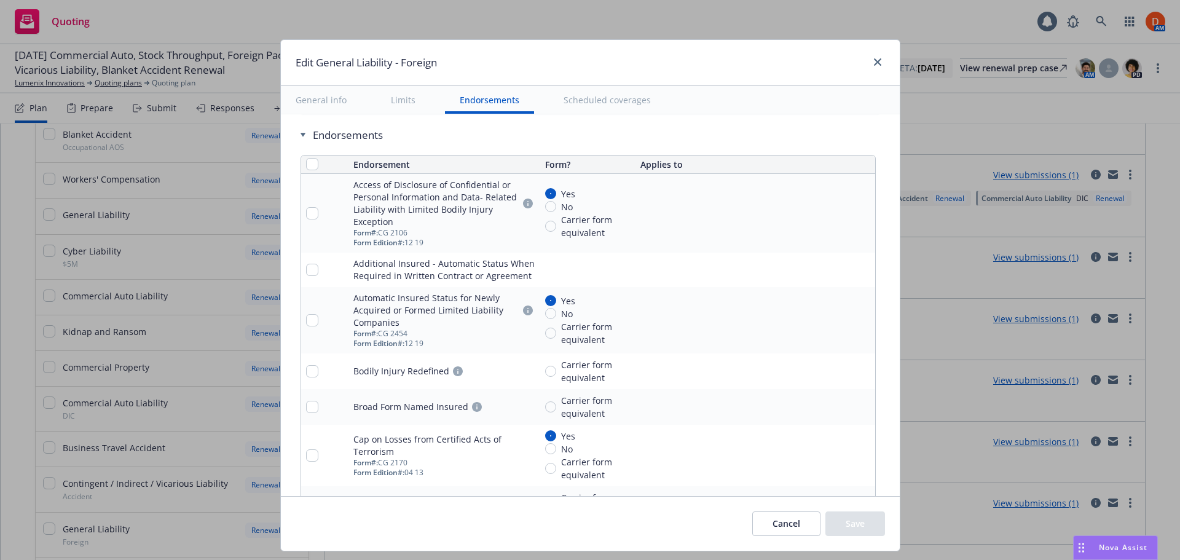
scroll to position [1621, 0]
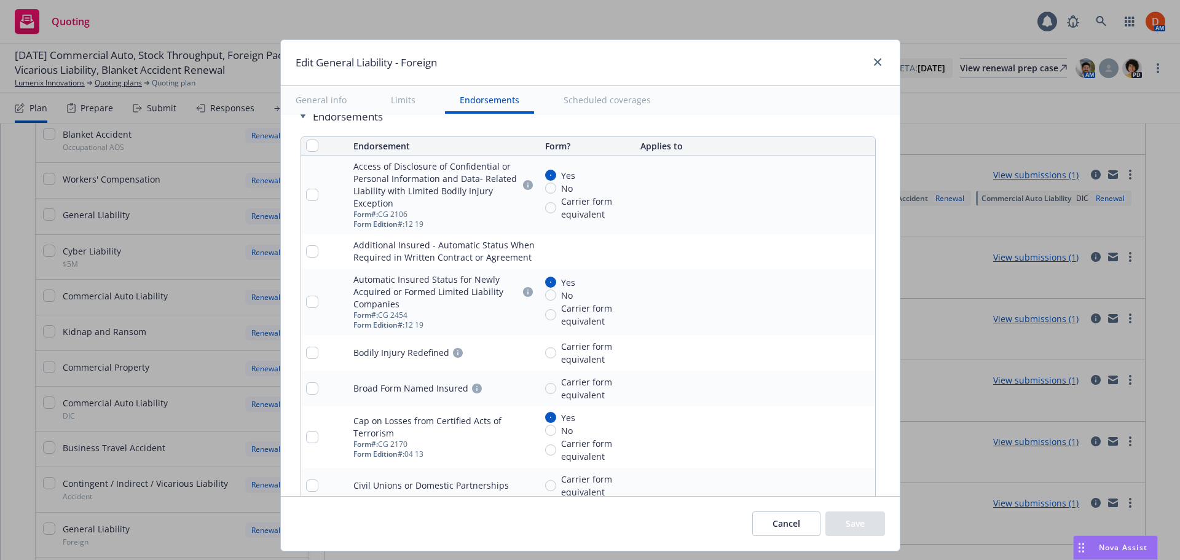
click at [833, 254] on link "pencil" at bounding box center [840, 251] width 15 height 15
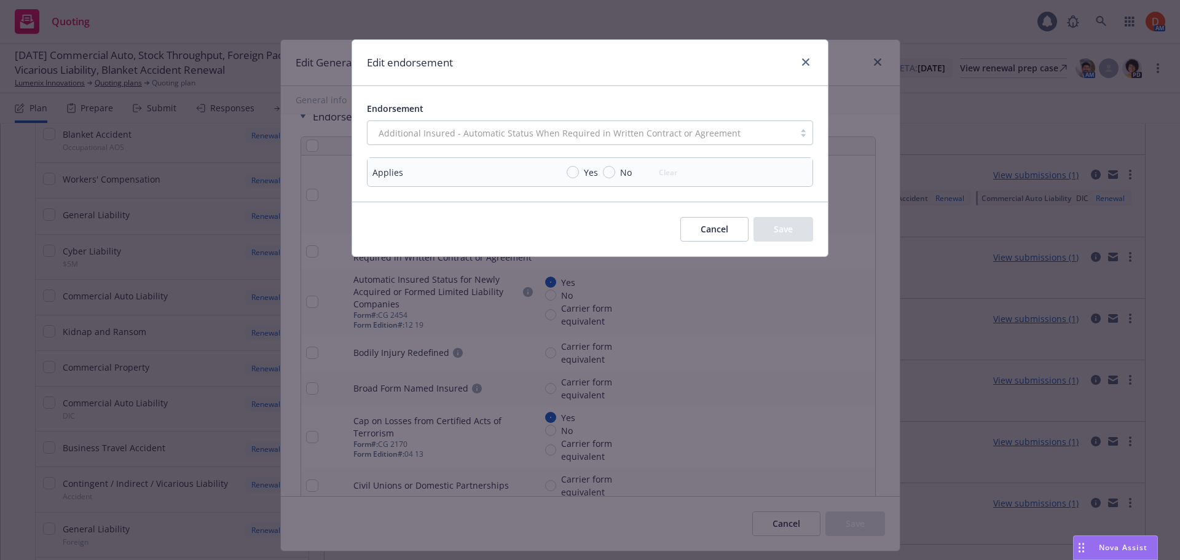
click at [725, 233] on button "Cancel" at bounding box center [714, 229] width 68 height 25
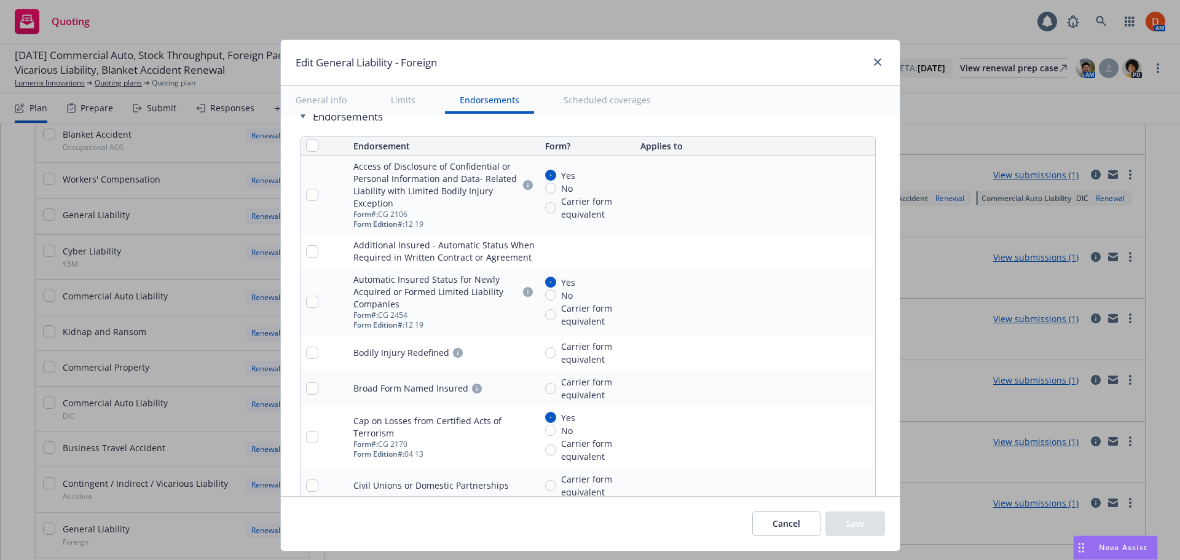
click at [837, 248] on icon "pencil" at bounding box center [840, 251] width 7 height 7
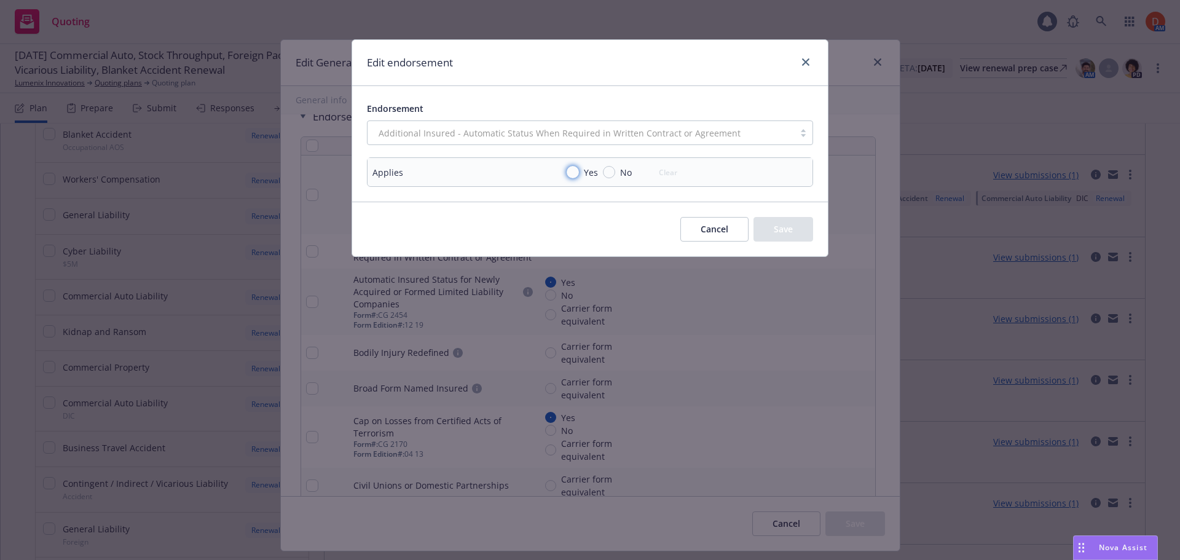
click at [571, 176] on input "Yes" at bounding box center [573, 172] width 12 height 12
radio input "true"
click at [845, 250] on div "Edit endorsement Endorsement Additional Insured - Automatic Status When Require…" at bounding box center [590, 280] width 1180 height 560
click at [808, 235] on button "Save" at bounding box center [784, 229] width 60 height 25
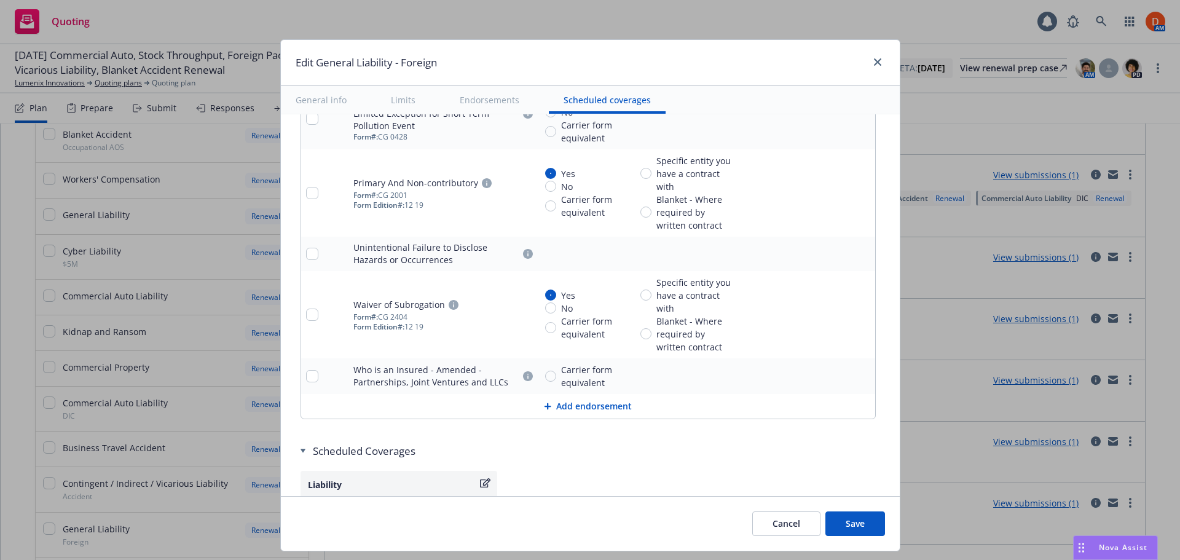
scroll to position [2543, 0]
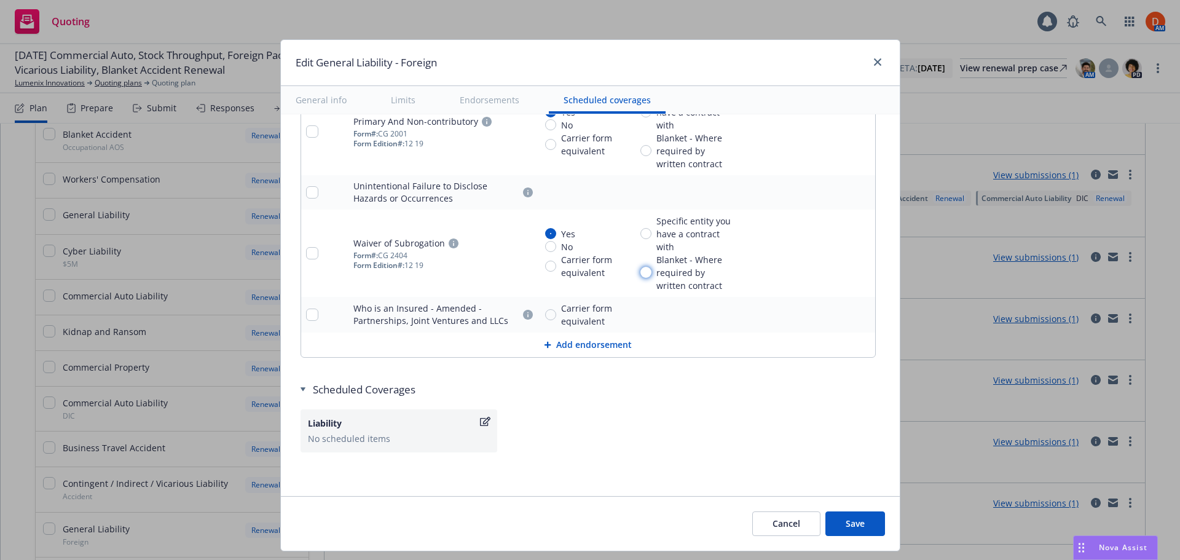
click at [640, 270] on input "Blanket - Where required by written contract" at bounding box center [645, 272] width 11 height 11
radio input "true"
click at [837, 317] on link "pencil" at bounding box center [840, 314] width 15 height 15
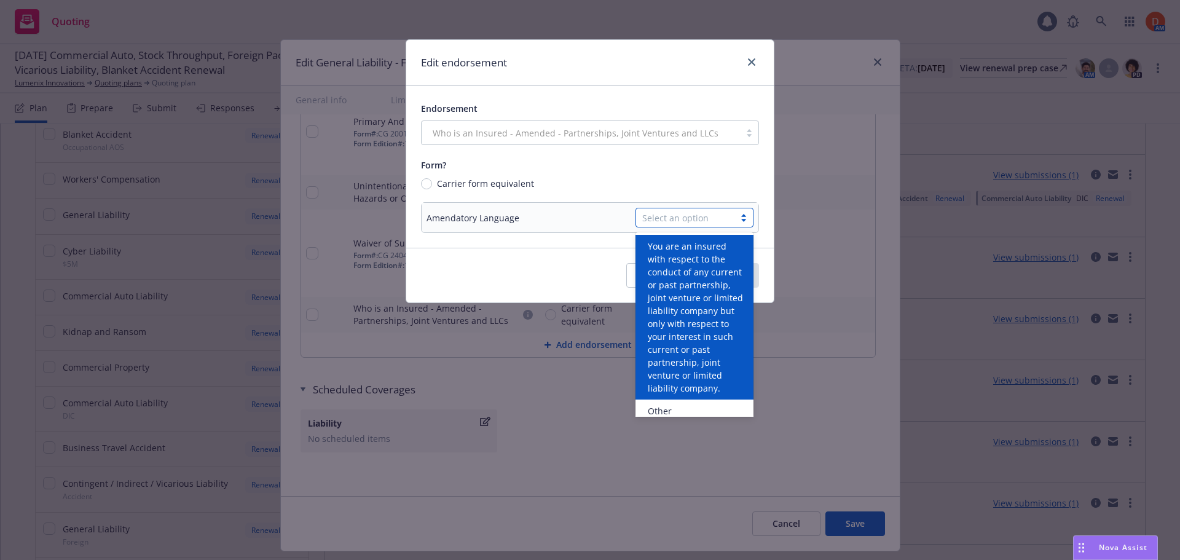
click at [738, 218] on div at bounding box center [744, 218] width 18 height 10
click at [722, 282] on span "You are an insured with respect to the conduct of any current or past partnersh…" at bounding box center [697, 317] width 98 height 155
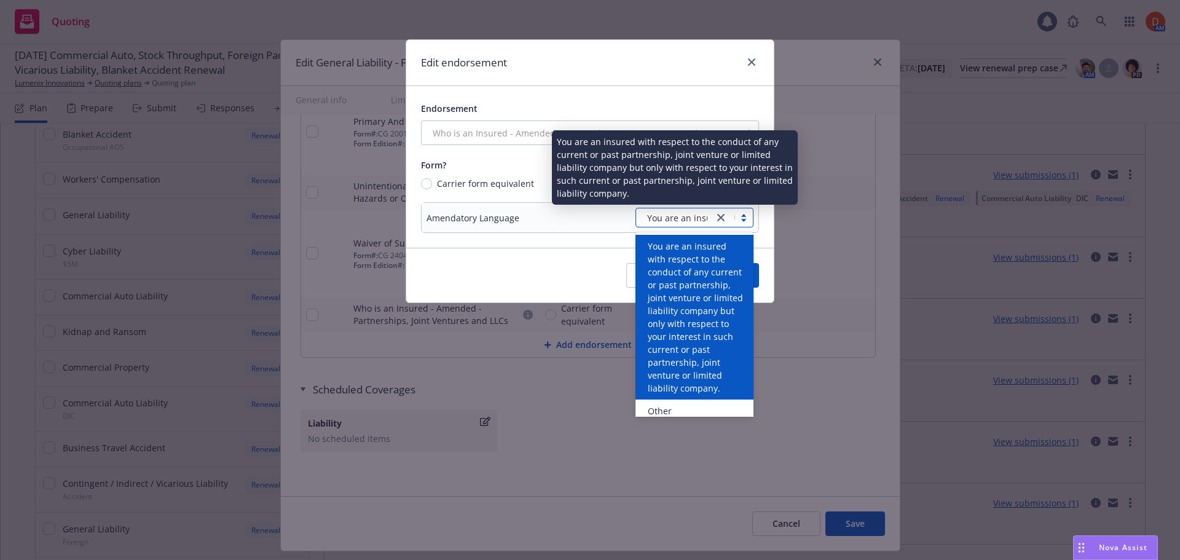
click at [677, 216] on span "You are an insured with respect to the conduct of any current or past partnersh…" at bounding box center [708, 217] width 123 height 13
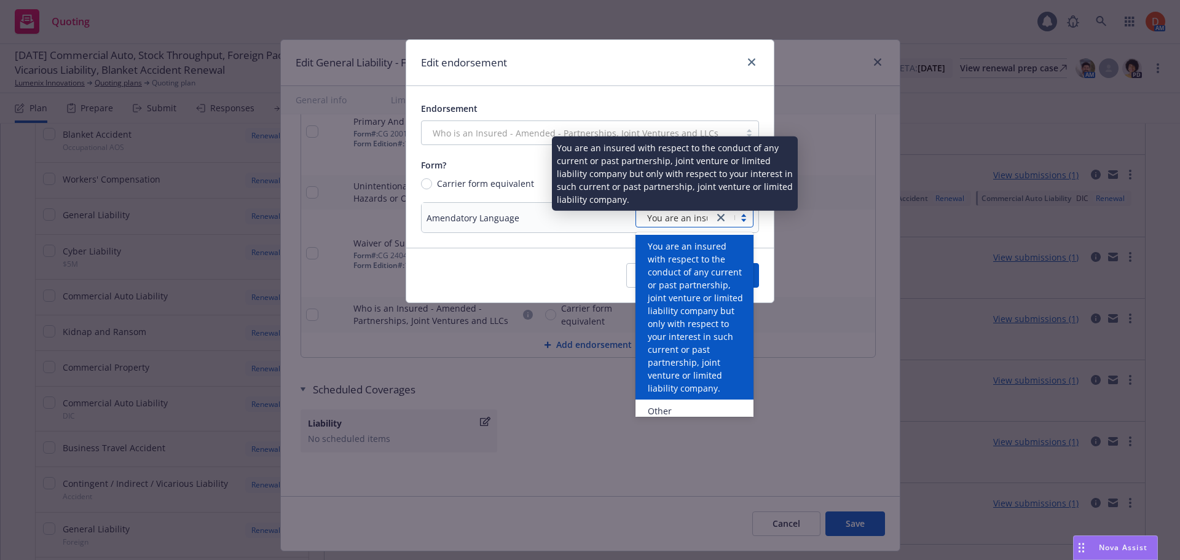
scroll to position [21, 0]
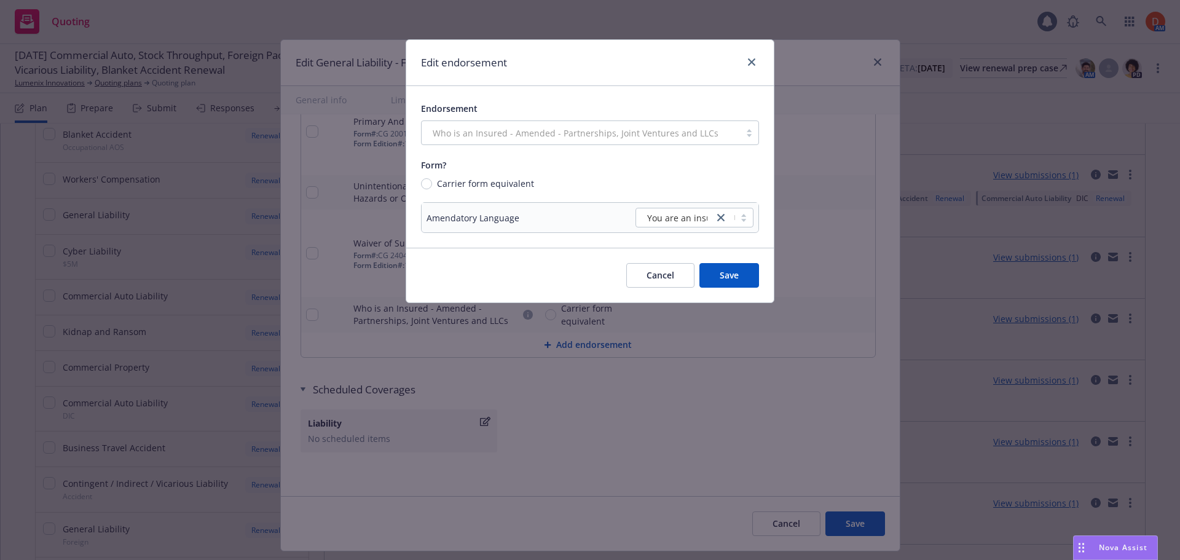
click at [712, 185] on div "Carrier form equivalent" at bounding box center [590, 183] width 338 height 13
click at [432, 185] on input "Carrier form equivalent" at bounding box center [426, 183] width 11 height 11
radio input "true"
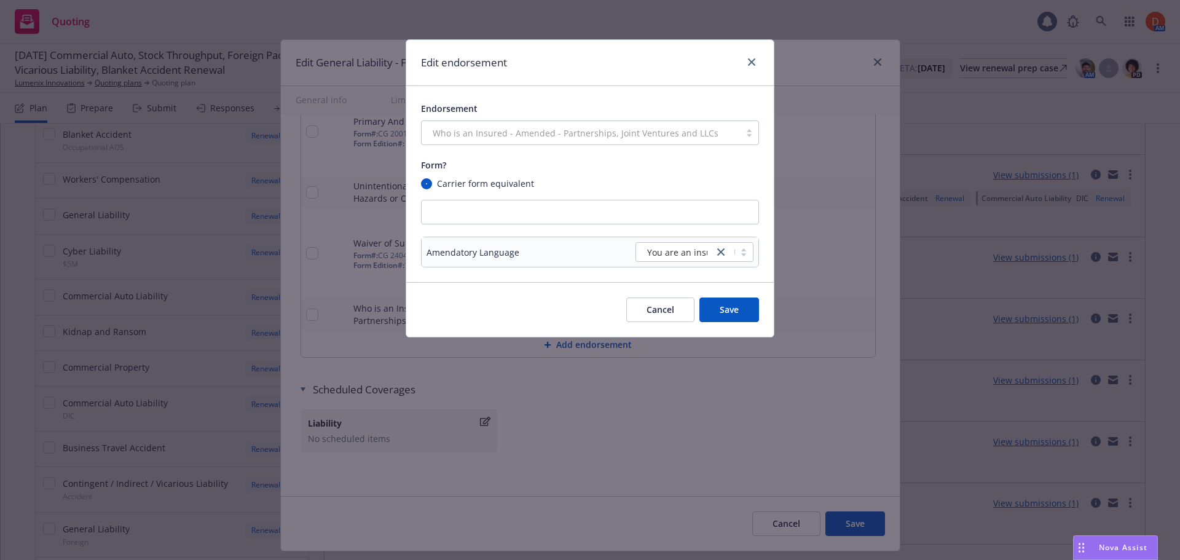
click at [731, 305] on button "Save" at bounding box center [729, 309] width 60 height 25
radio input "true"
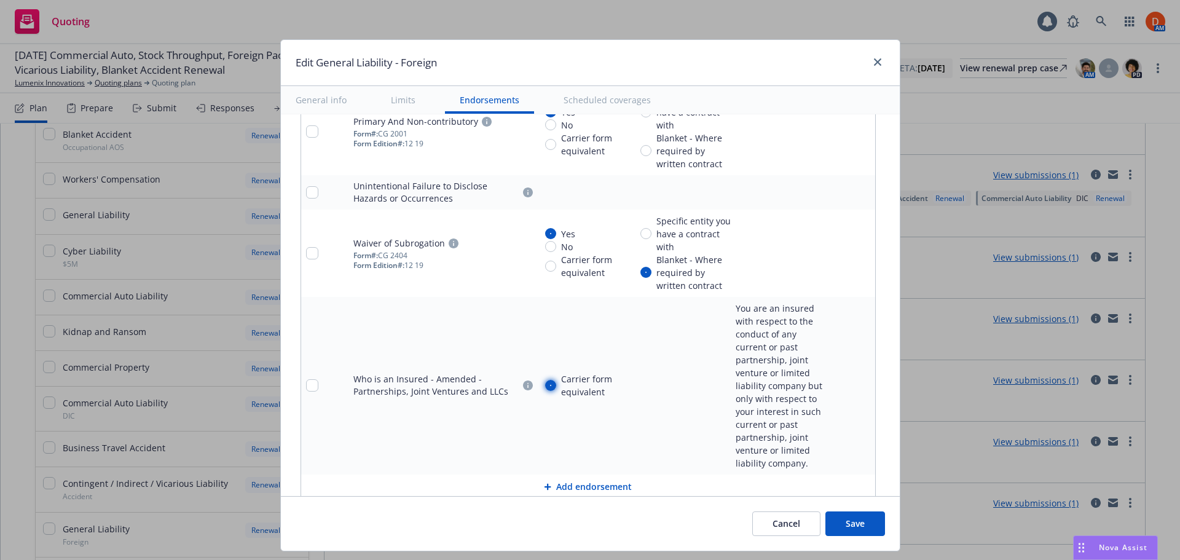
drag, startPoint x: 540, startPoint y: 379, endPoint x: 551, endPoint y: 378, distance: 11.7
click at [545, 380] on input "Carrier form equivalent" at bounding box center [550, 385] width 11 height 11
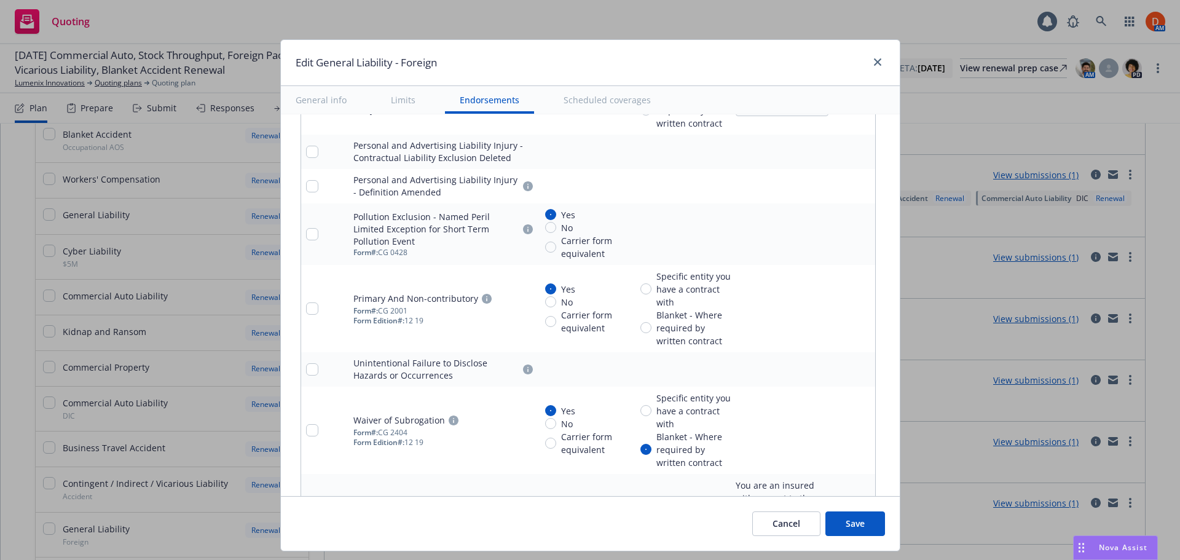
scroll to position [2358, 0]
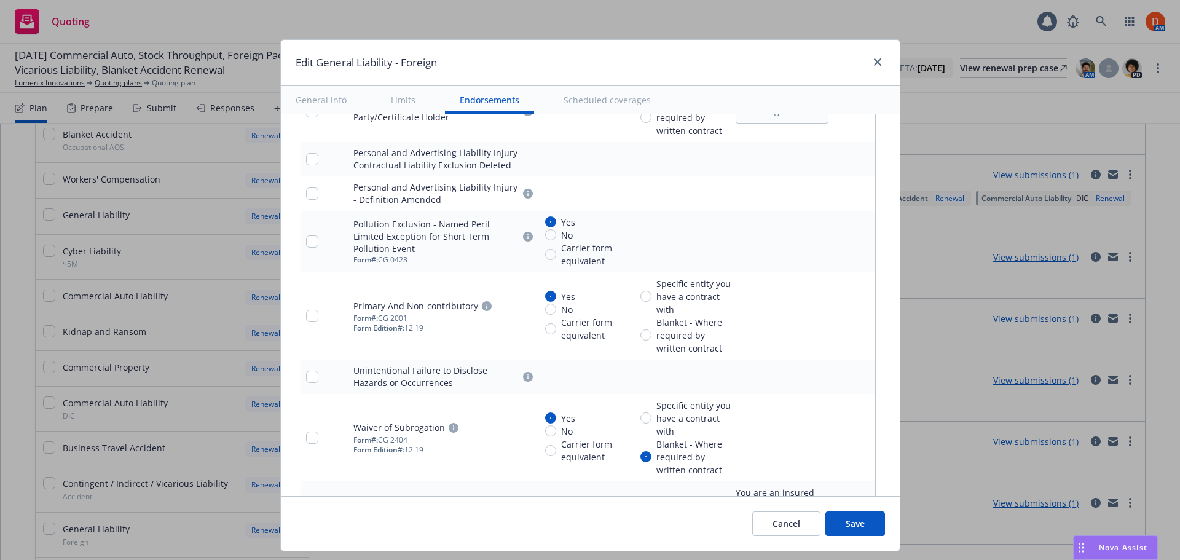
click at [833, 436] on link "pencil" at bounding box center [840, 437] width 15 height 15
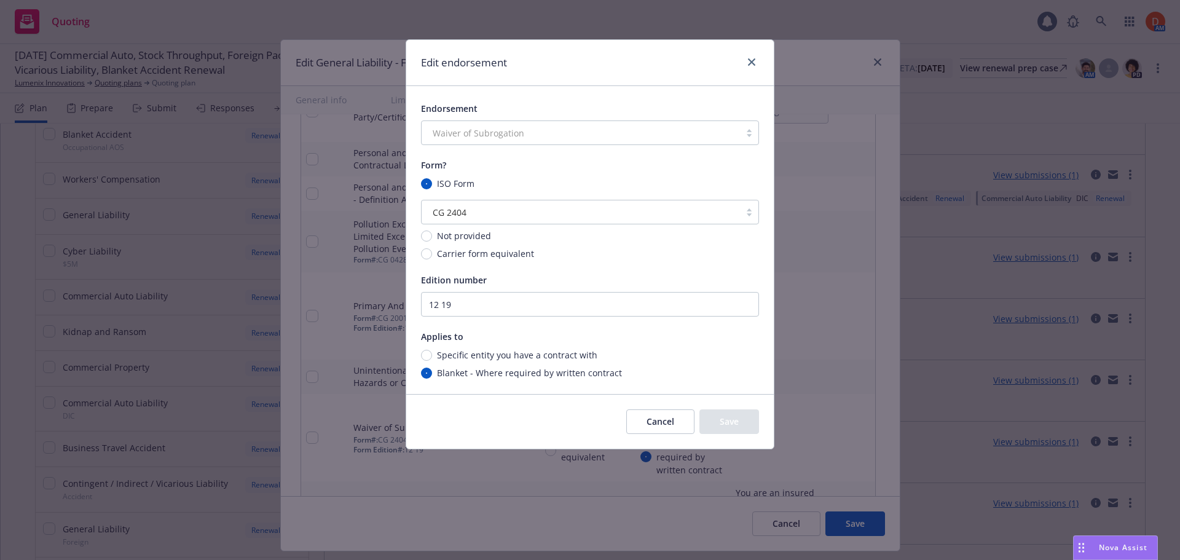
drag, startPoint x: 658, startPoint y: 420, endPoint x: 665, endPoint y: 419, distance: 7.5
click at [660, 420] on button "Cancel" at bounding box center [660, 421] width 68 height 25
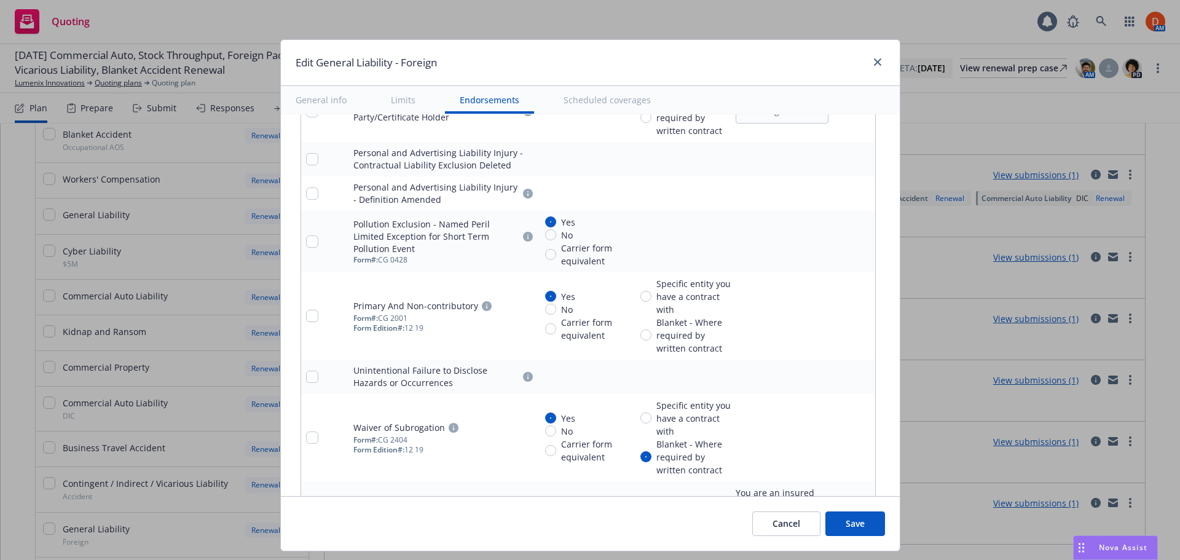
click at [859, 373] on icon "remove" at bounding box center [863, 377] width 9 height 10
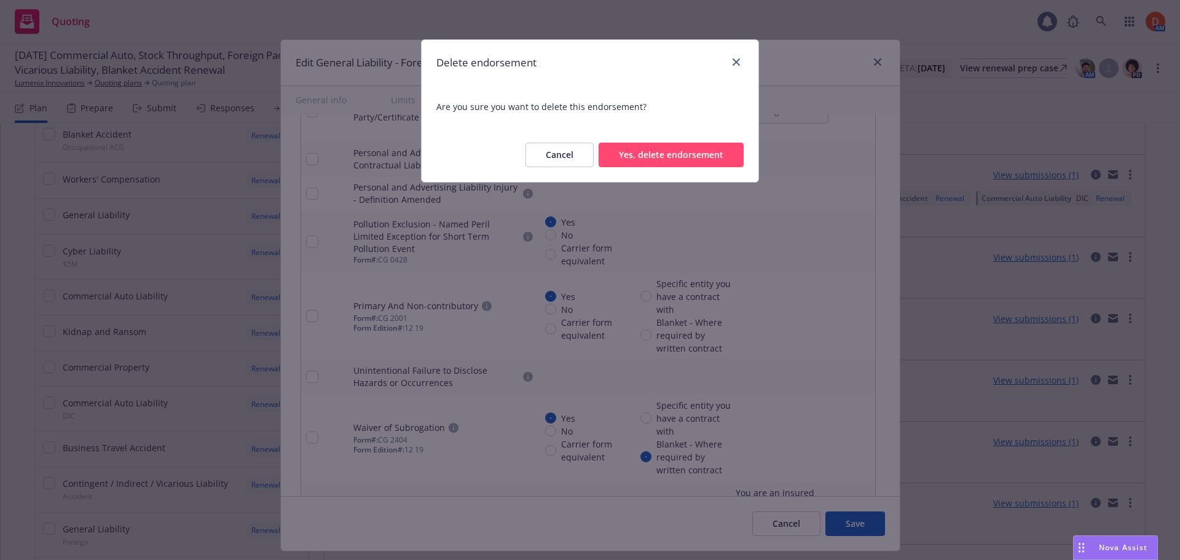
click at [655, 154] on button "Yes, delete endorsement" at bounding box center [671, 155] width 145 height 25
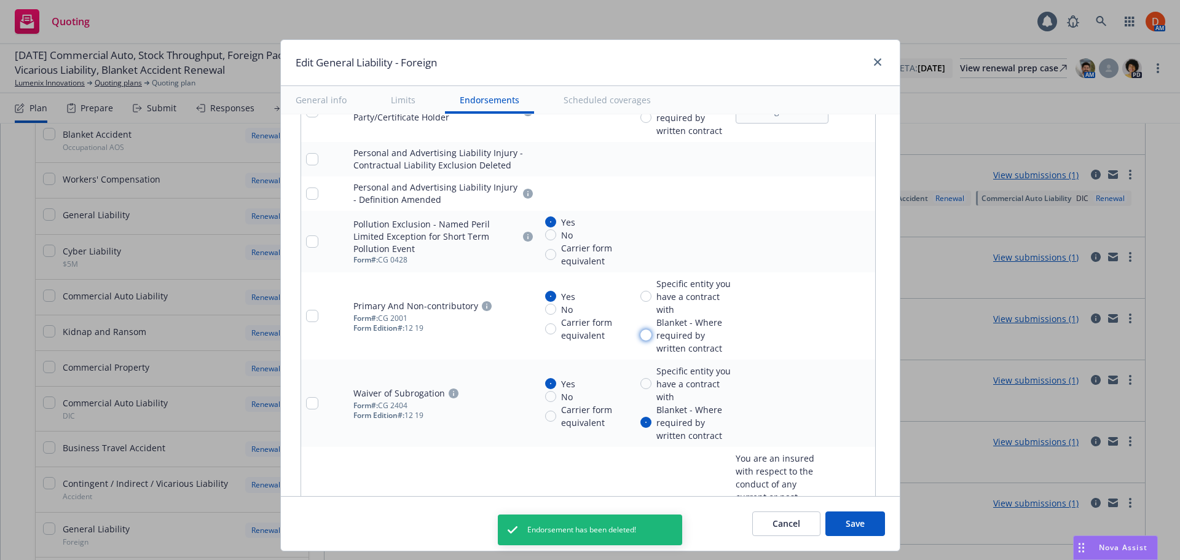
click at [640, 332] on input "Blanket - Where required by written contract" at bounding box center [645, 334] width 11 height 11
radio input "true"
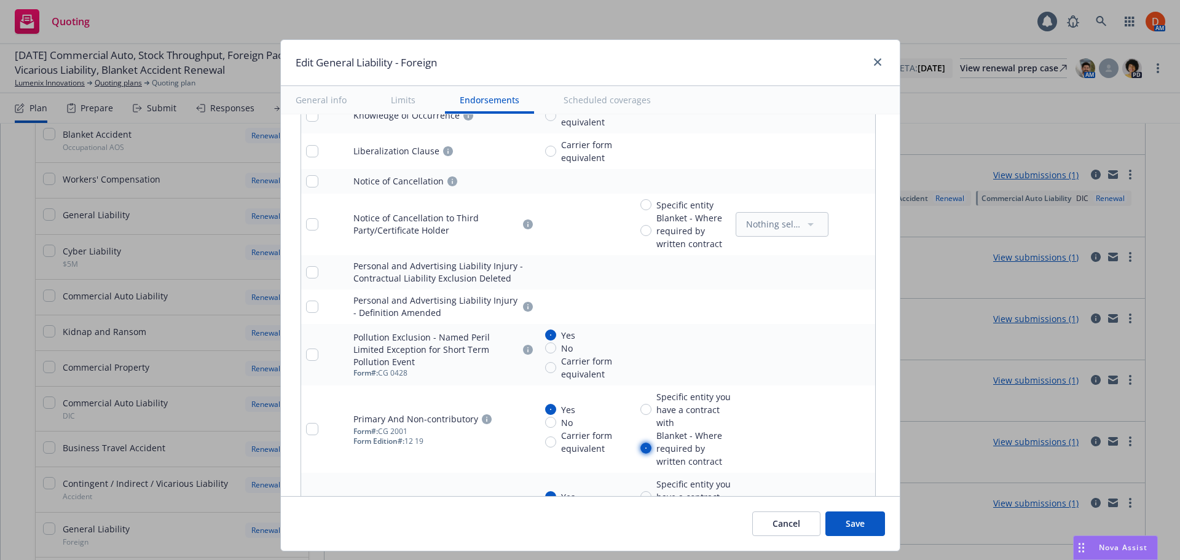
scroll to position [2236, 0]
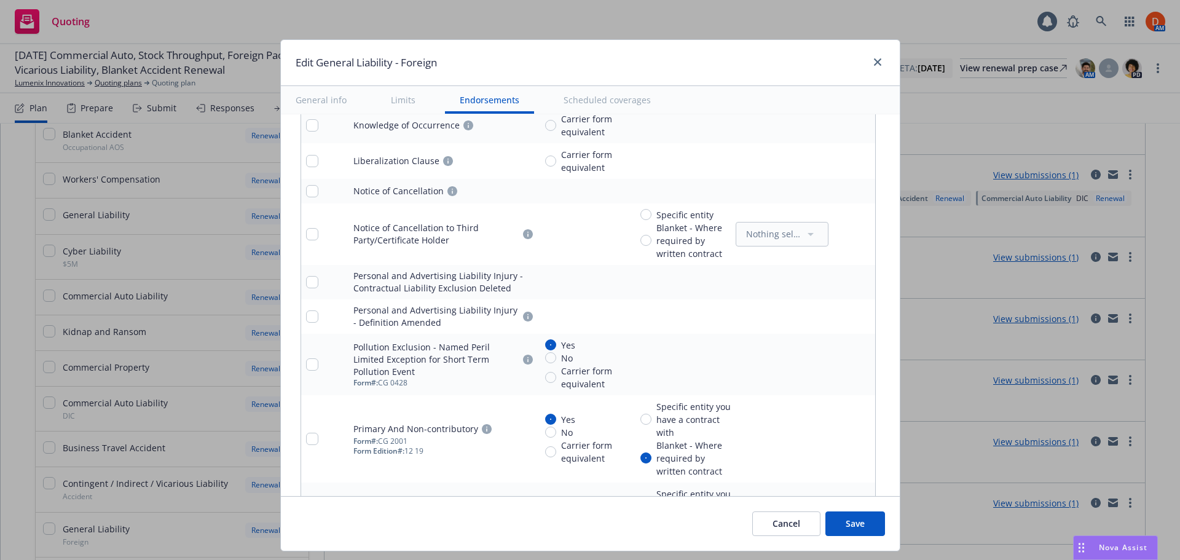
click at [841, 362] on icon "pencil" at bounding box center [842, 362] width 3 height 3
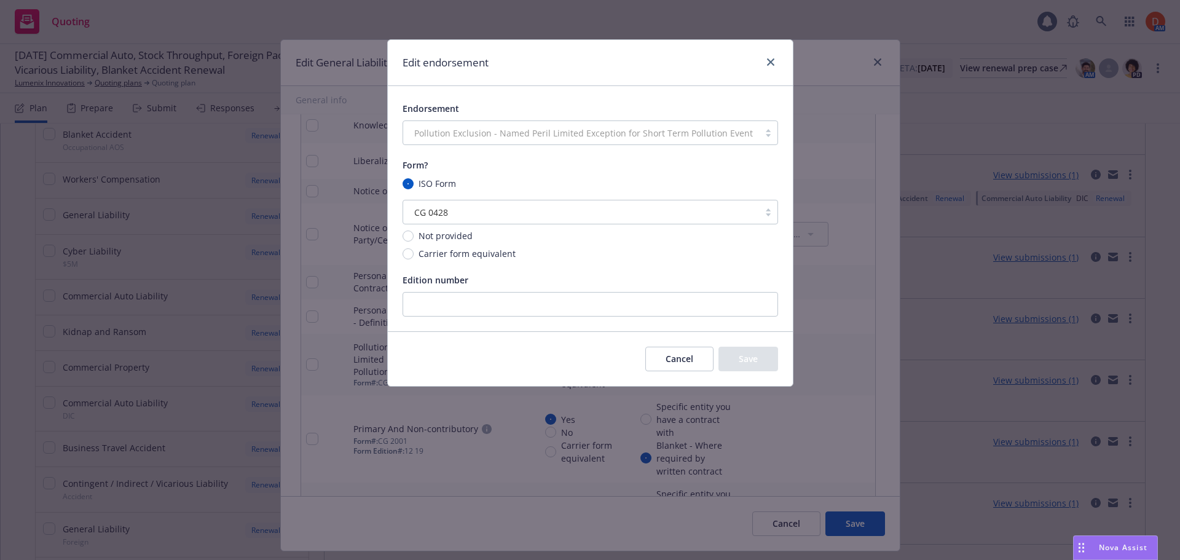
click at [671, 352] on button "Cancel" at bounding box center [679, 359] width 68 height 25
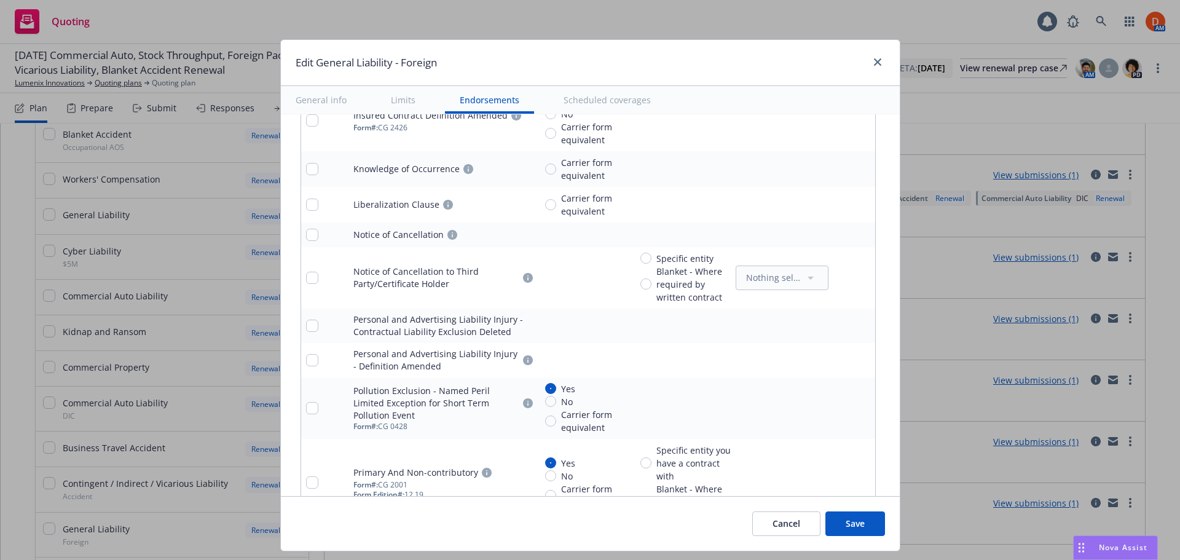
scroll to position [2174, 0]
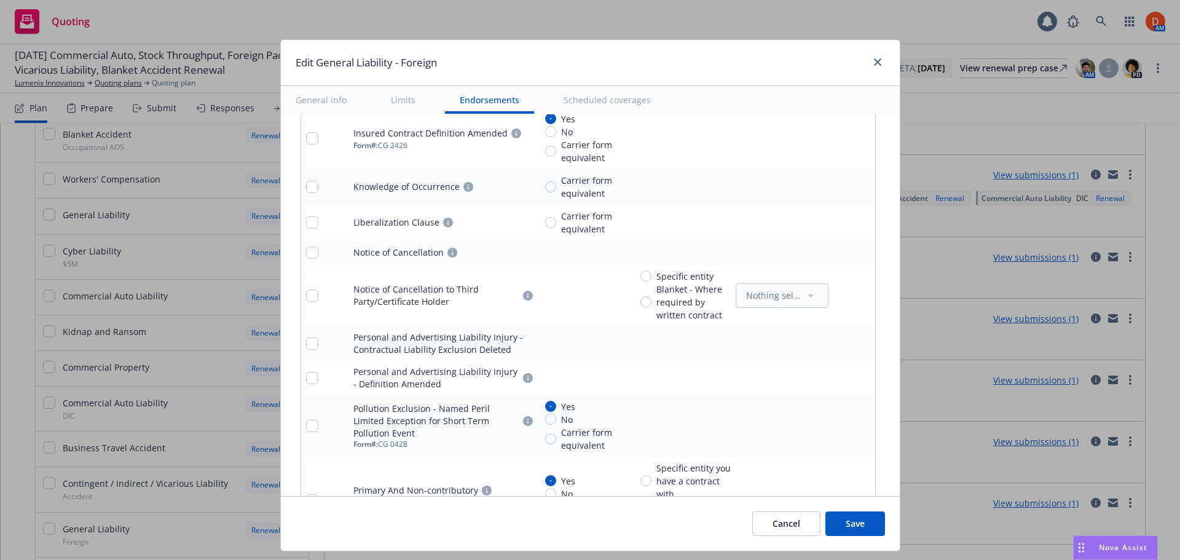
click at [837, 377] on icon "pencil" at bounding box center [840, 379] width 6 height 6
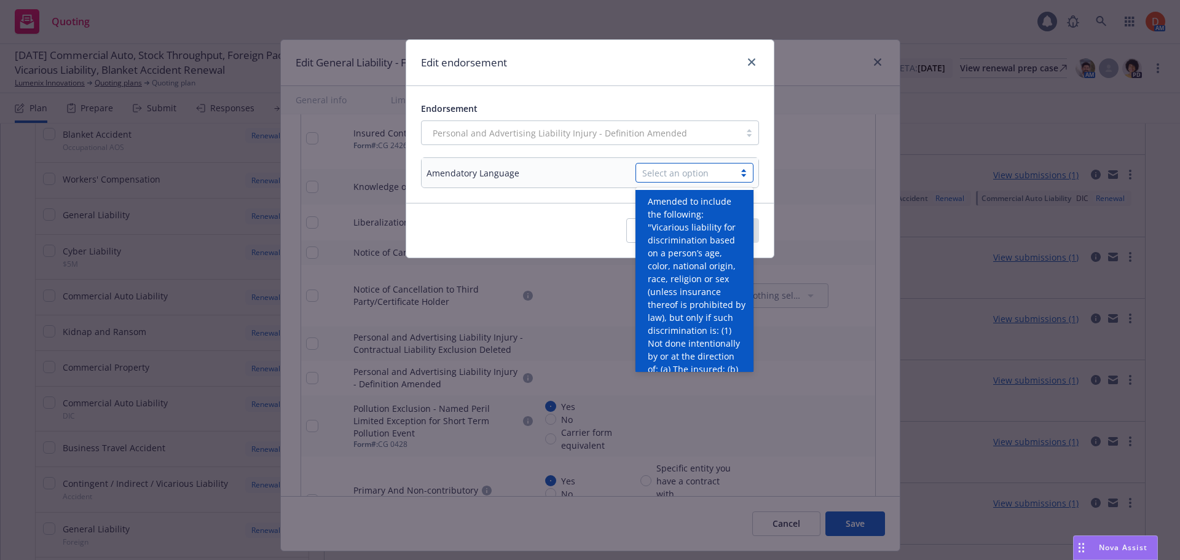
click at [738, 181] on div "Select an option" at bounding box center [695, 173] width 118 height 20
click at [734, 297] on span "Amended to include the following: "Vicarious liability for discrimination based…" at bounding box center [697, 319] width 98 height 387
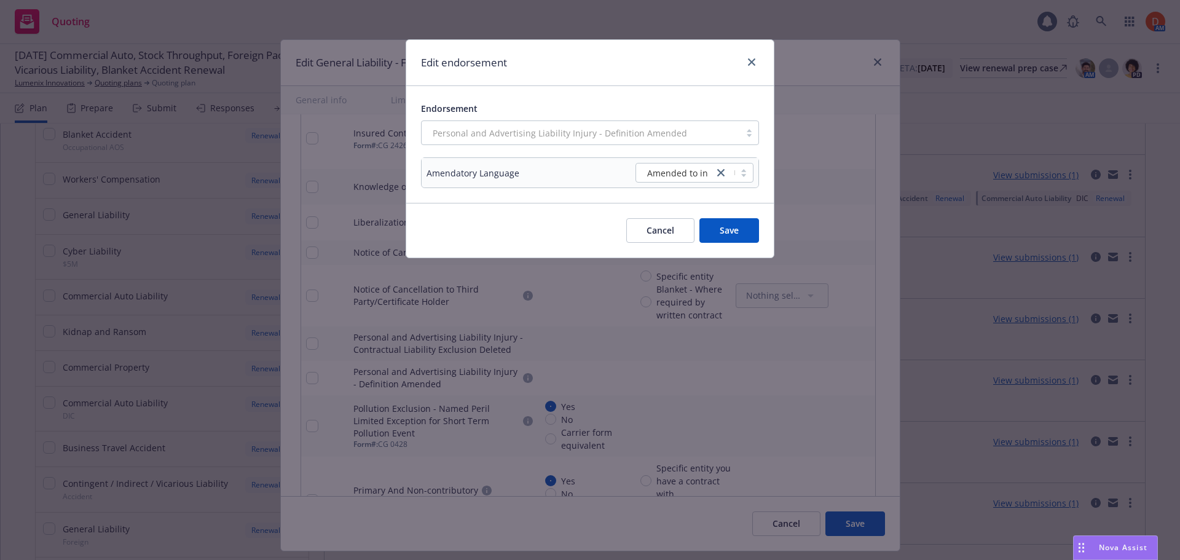
click at [729, 227] on button "Save" at bounding box center [729, 230] width 60 height 25
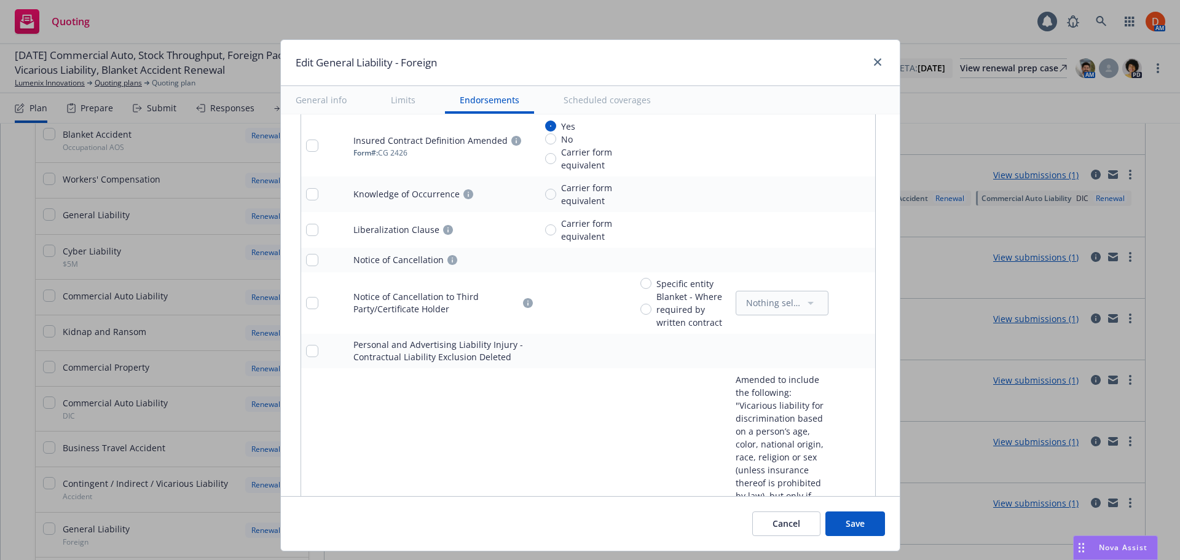
scroll to position [2174, 0]
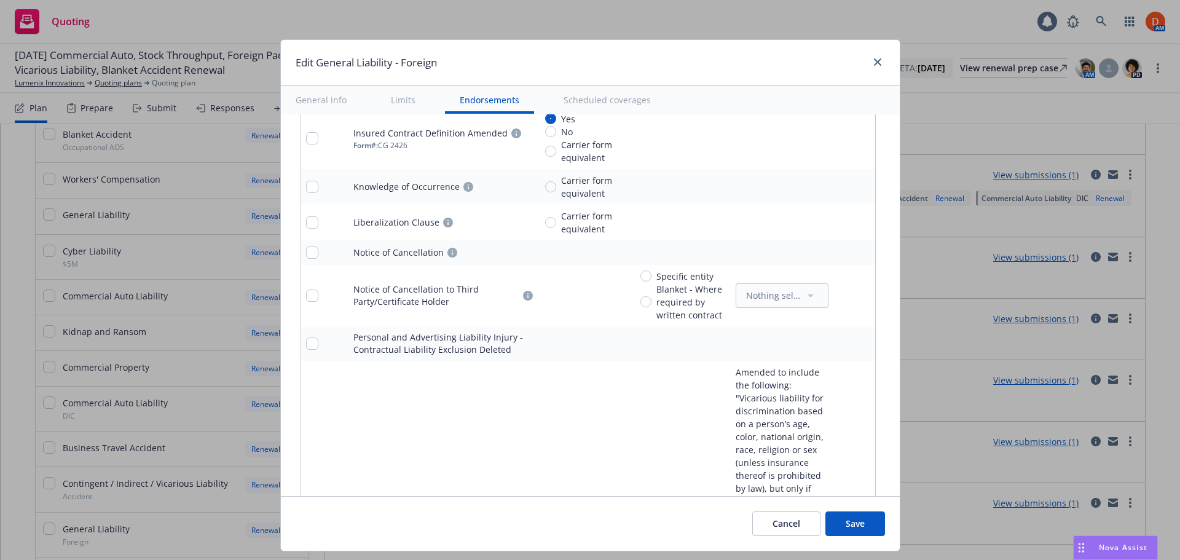
click at [837, 343] on icon "pencil" at bounding box center [840, 343] width 7 height 7
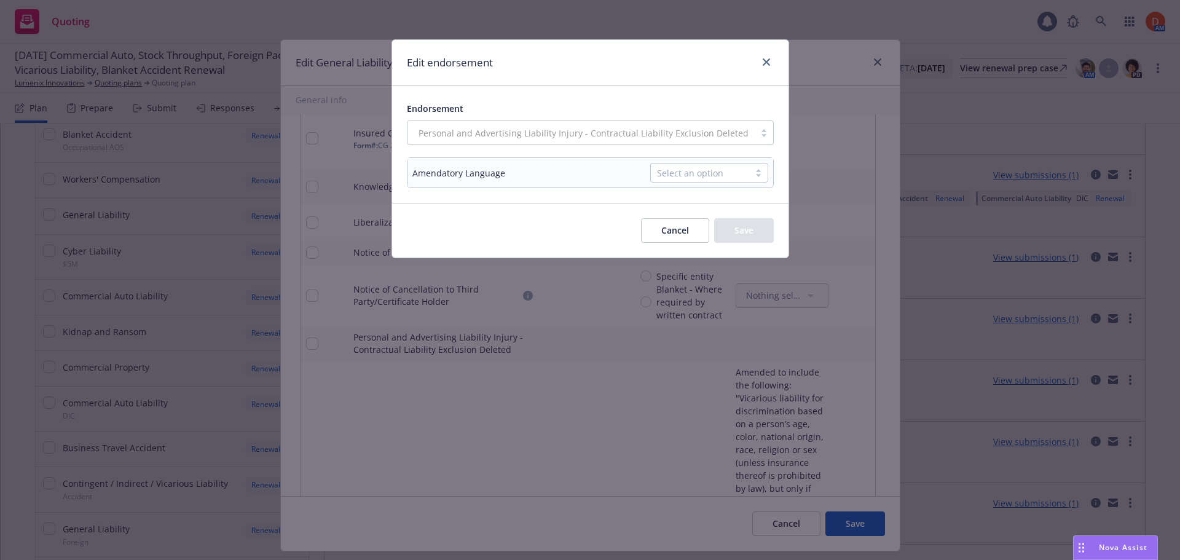
click at [755, 174] on div at bounding box center [758, 173] width 18 height 10
click at [749, 203] on span "Deletes contractual liability exclusion" at bounding box center [705, 208] width 98 height 26
click at [743, 240] on button "Save" at bounding box center [744, 230] width 60 height 25
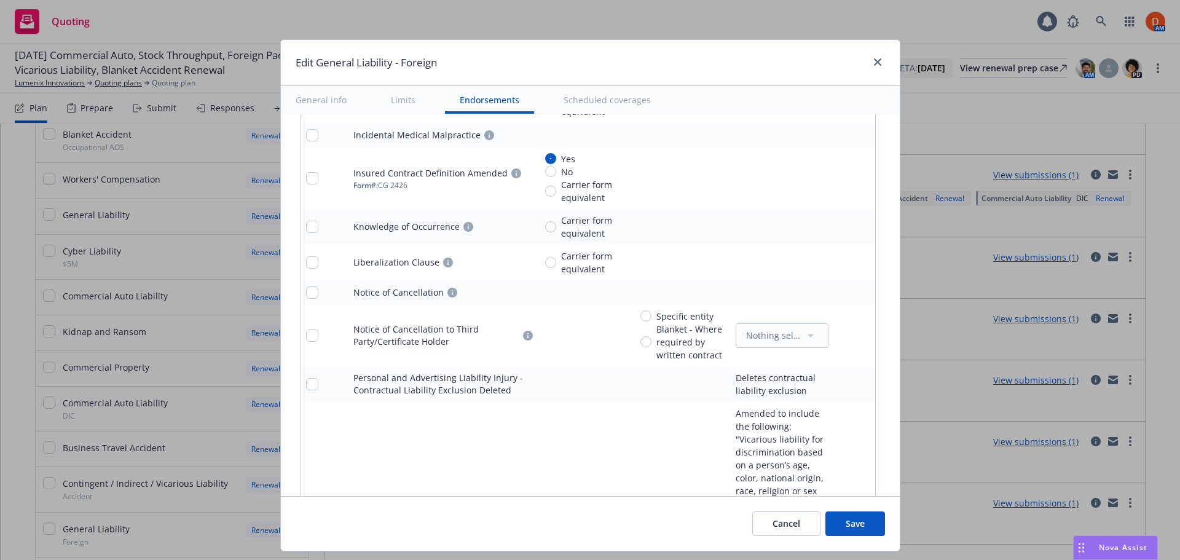
scroll to position [2113, 0]
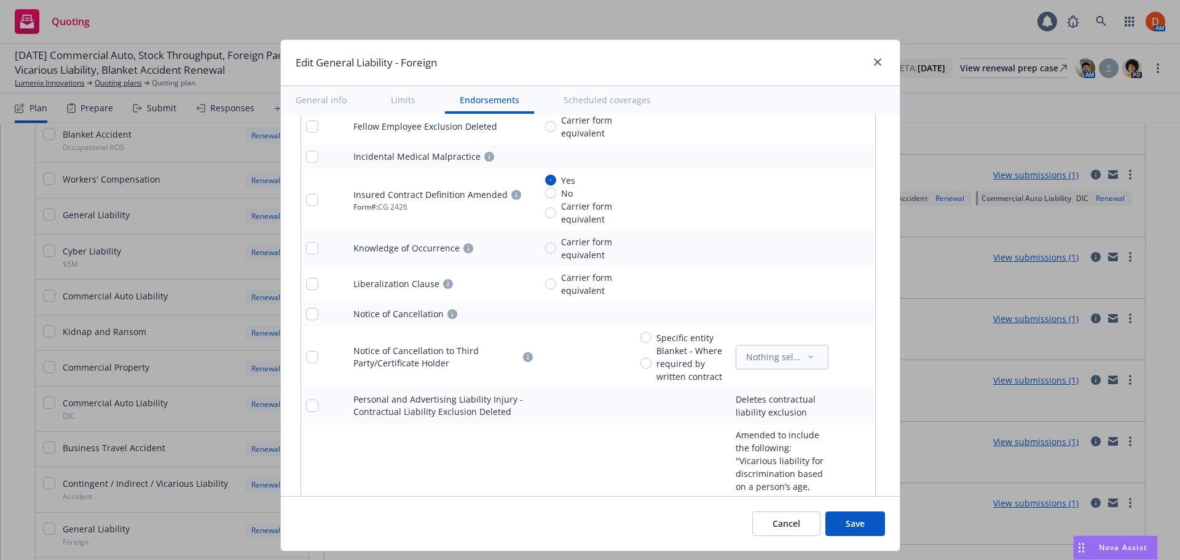
click at [837, 313] on icon "pencil" at bounding box center [840, 315] width 6 height 6
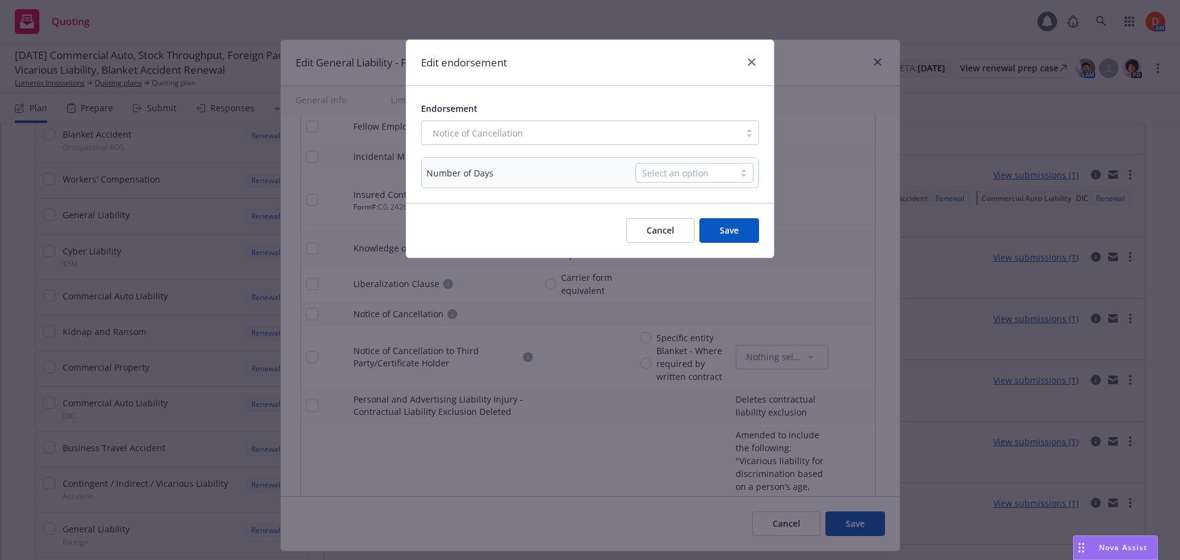
click at [687, 173] on div "Select an option" at bounding box center [685, 173] width 86 height 13
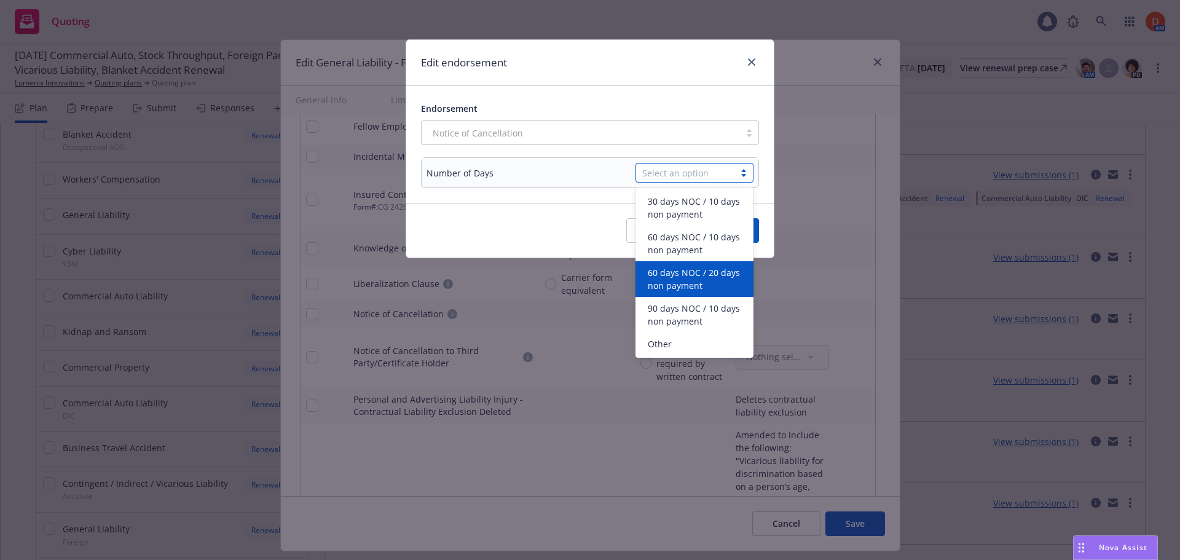
click at [717, 271] on span "60 days NOC / 20 days non payment" at bounding box center [697, 279] width 98 height 26
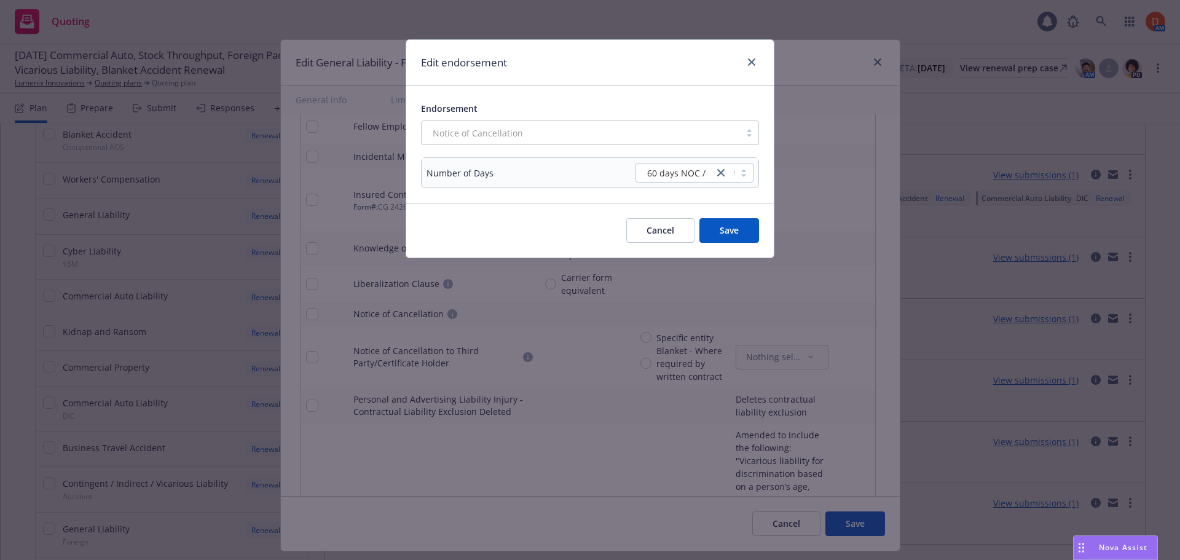
click at [728, 230] on button "Save" at bounding box center [729, 230] width 60 height 25
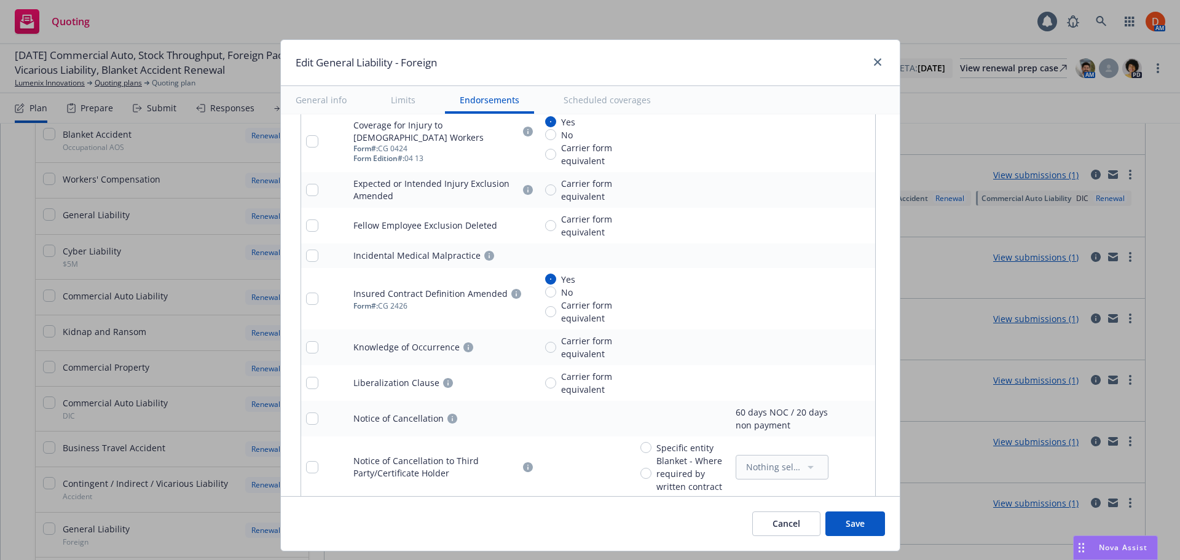
scroll to position [1990, 0]
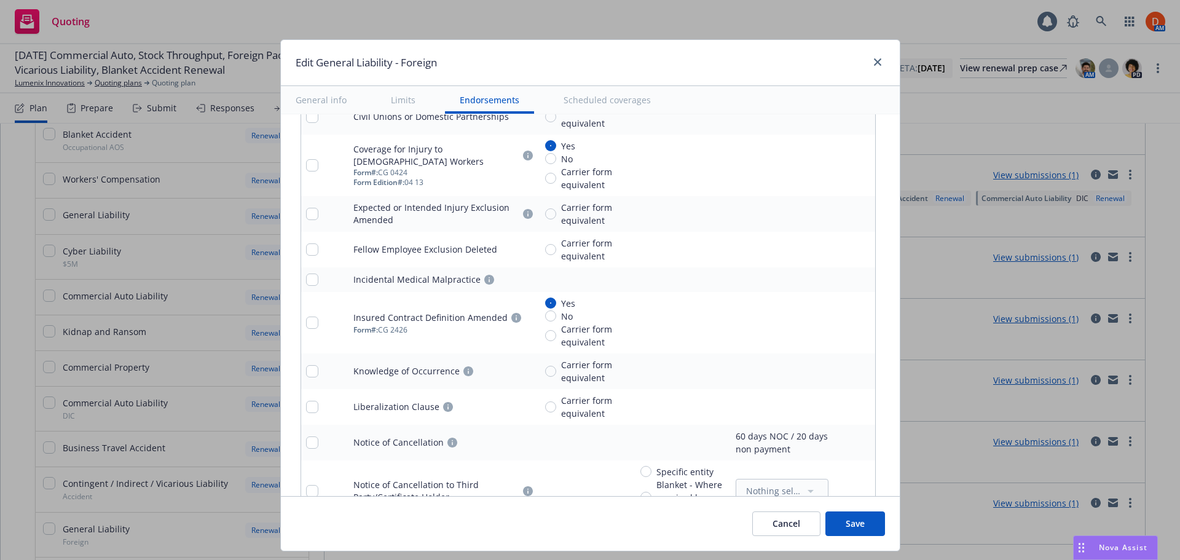
click at [838, 406] on link "pencil" at bounding box center [840, 407] width 15 height 15
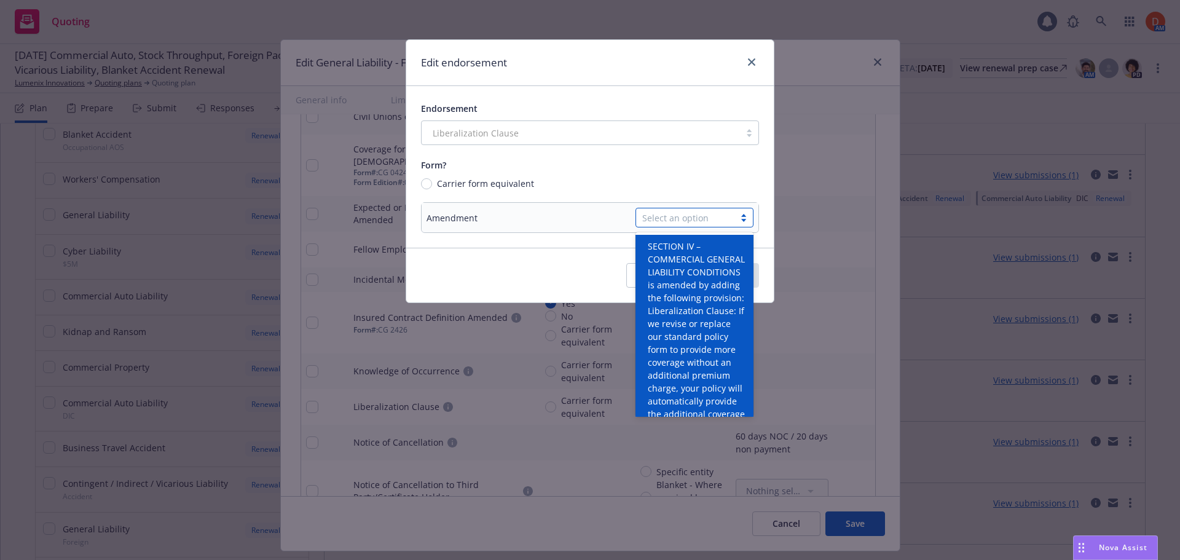
click at [699, 215] on div "Select an option" at bounding box center [685, 217] width 86 height 13
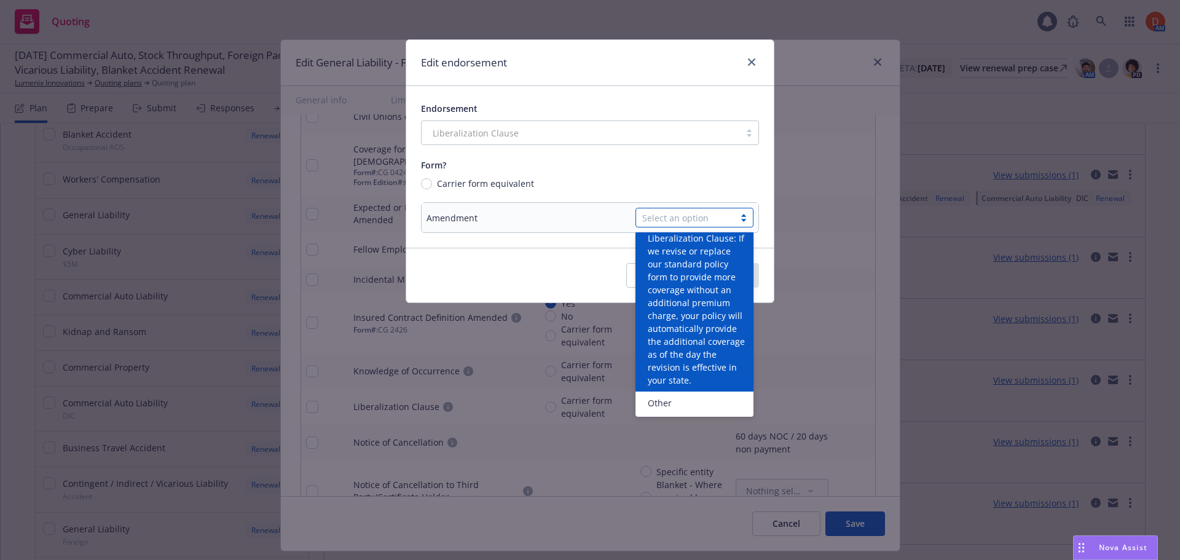
click at [669, 150] on div "Endorsement Liberalization Clause Form? Carrier form equivalent Amendment optio…" at bounding box center [590, 167] width 368 height 162
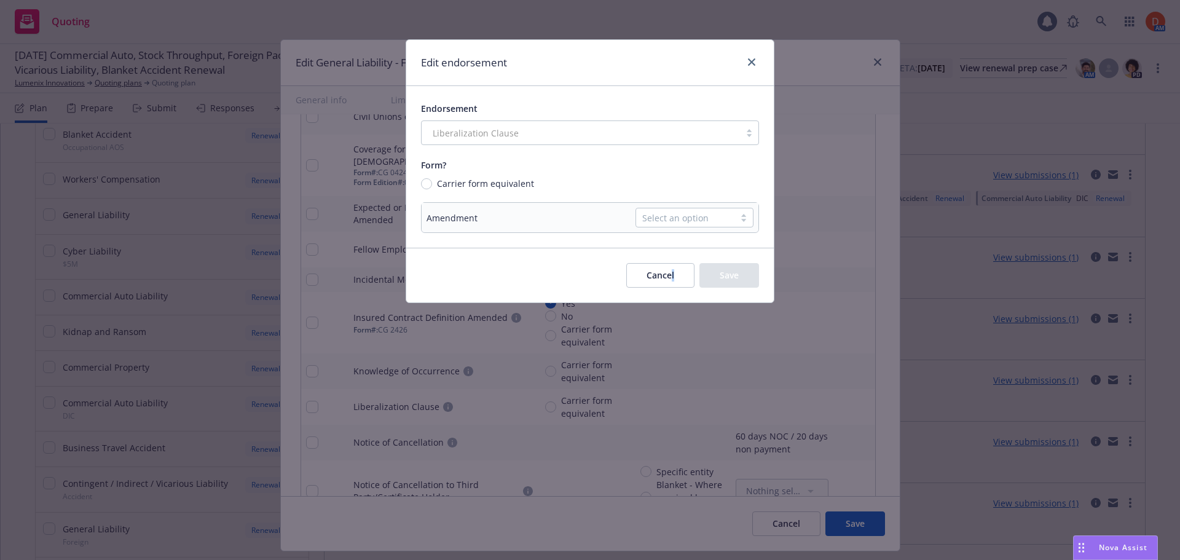
drag, startPoint x: 672, startPoint y: 262, endPoint x: 680, endPoint y: 266, distance: 9.1
click at [674, 262] on div "Cancel Save" at bounding box center [590, 275] width 368 height 55
click at [688, 274] on button "Cancel" at bounding box center [660, 275] width 68 height 25
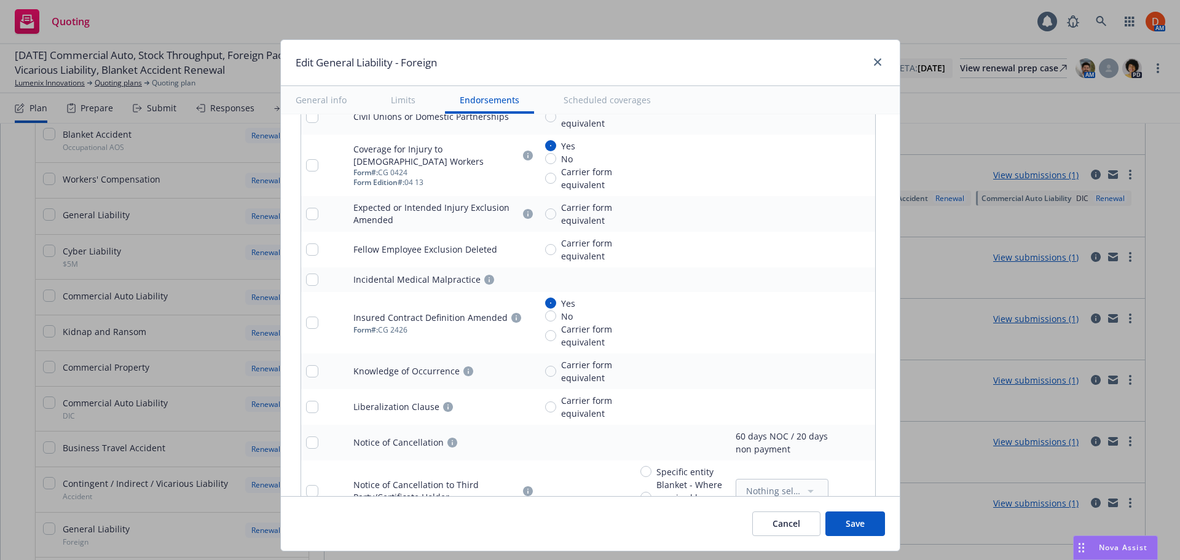
click at [859, 513] on button "Save" at bounding box center [855, 523] width 60 height 25
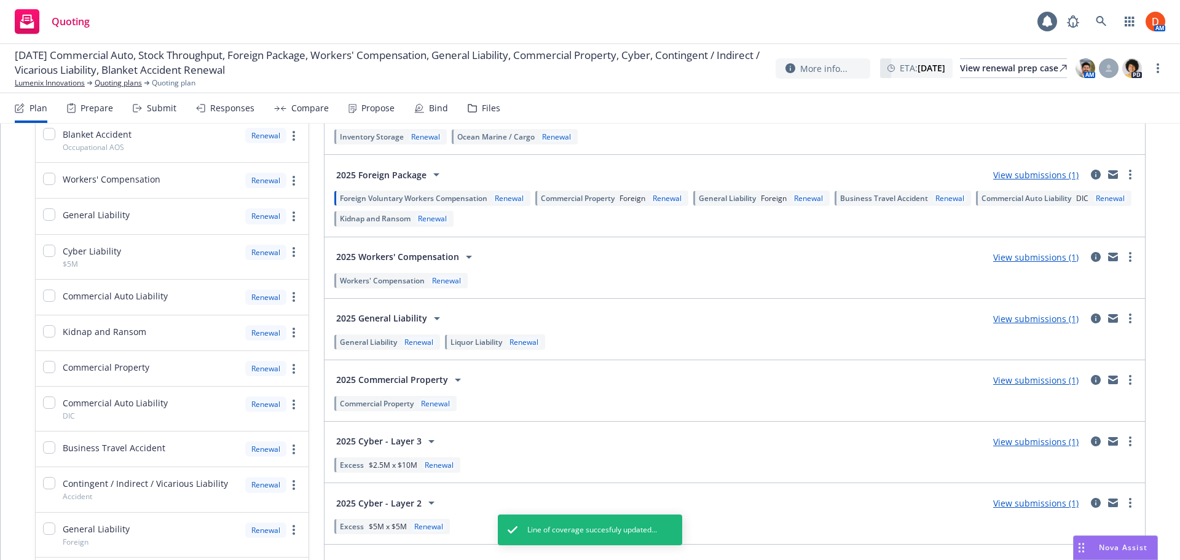
click at [857, 200] on span "Business Travel Accident" at bounding box center [884, 198] width 88 height 10
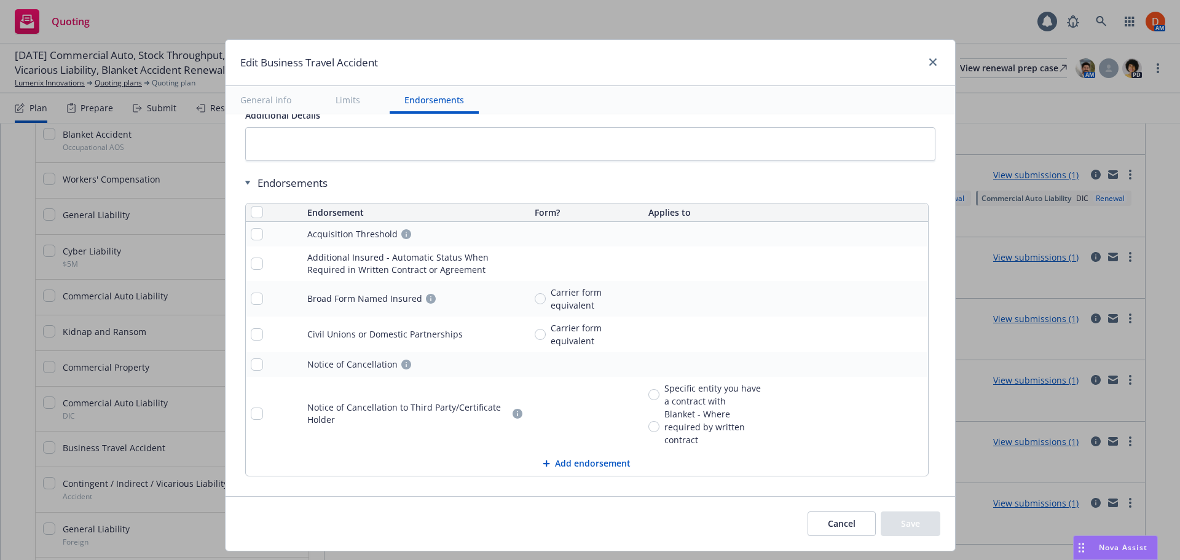
scroll to position [783, 0]
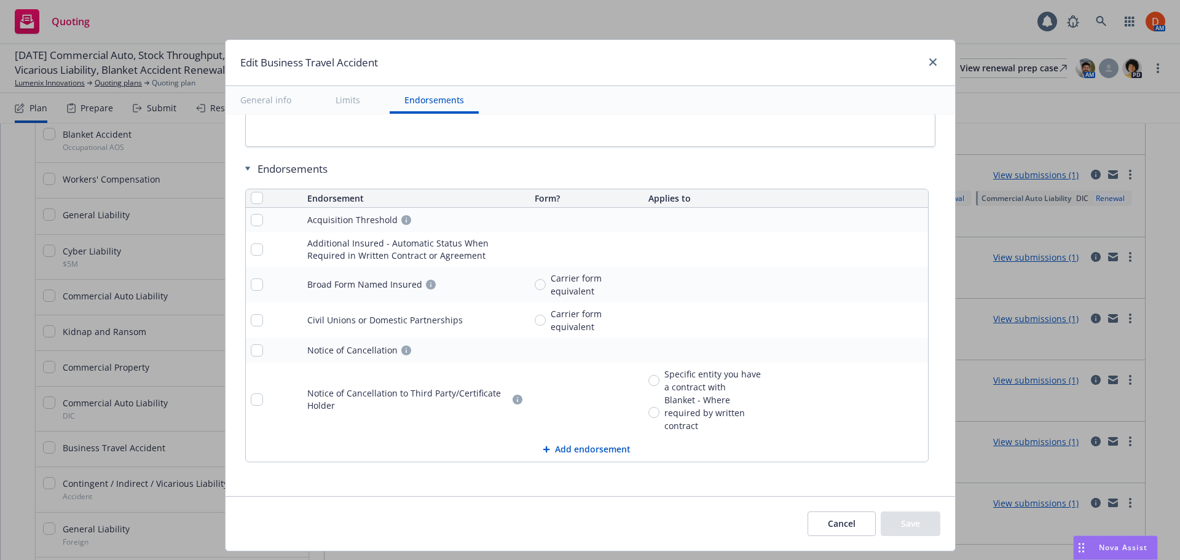
click at [604, 452] on button "Add endorsement" at bounding box center [587, 449] width 682 height 25
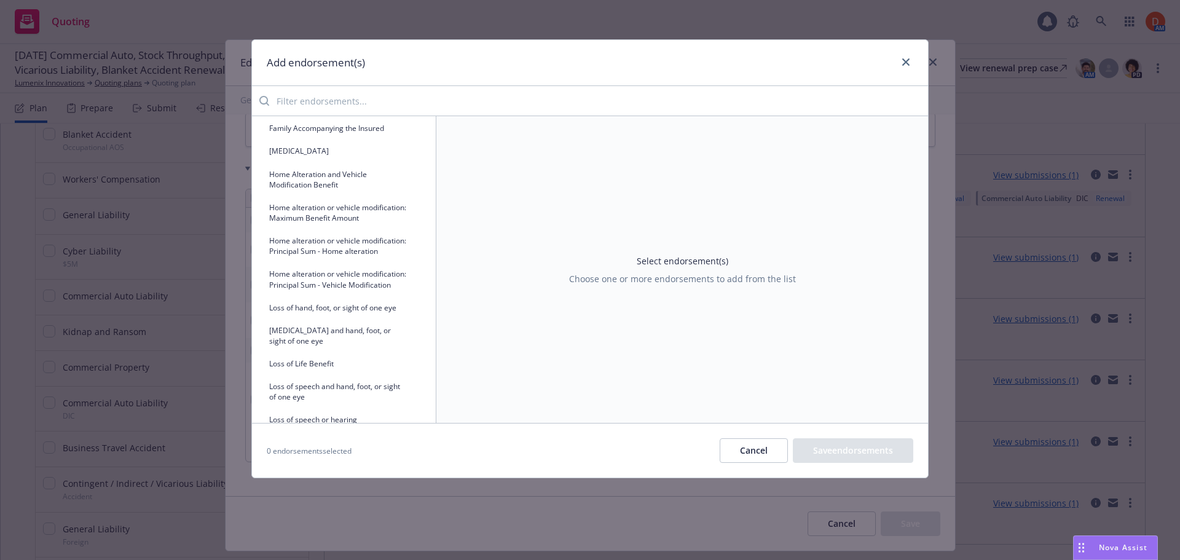
scroll to position [1598, 0]
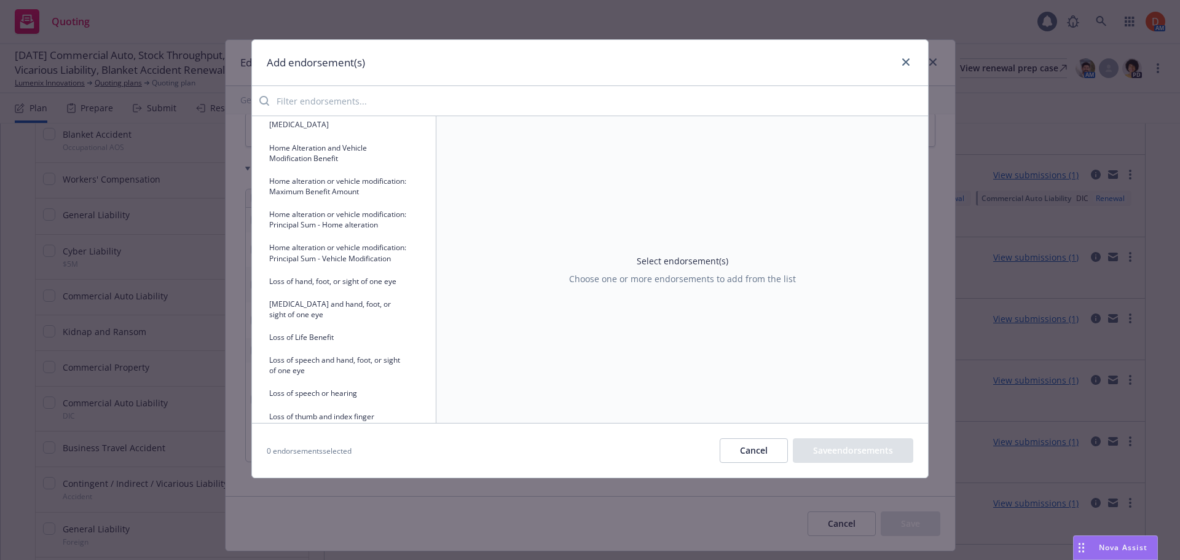
click at [731, 451] on button "Cancel" at bounding box center [754, 450] width 68 height 25
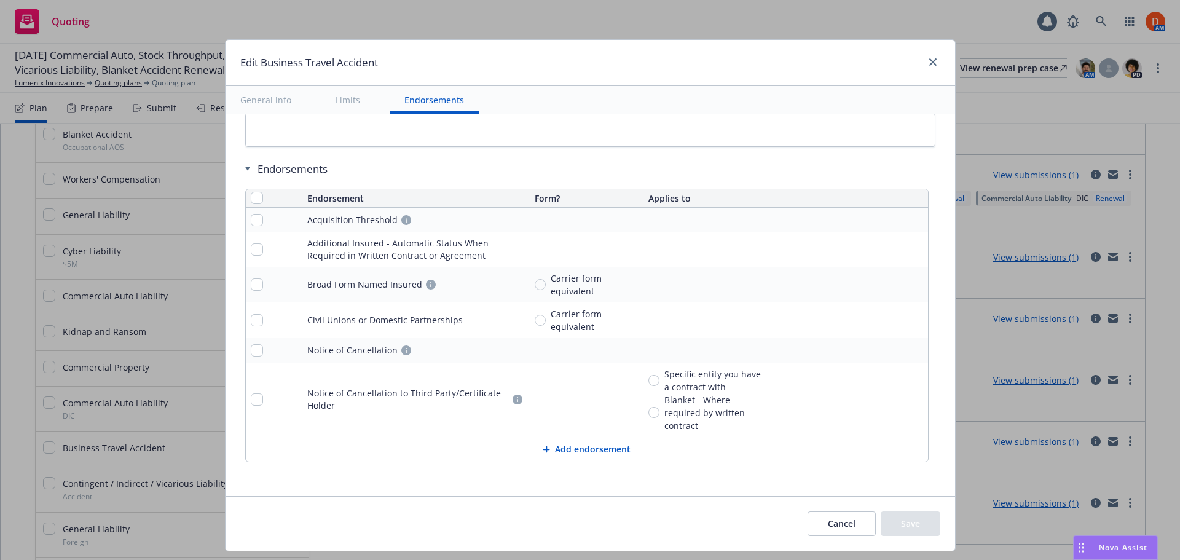
click at [822, 520] on button "Cancel" at bounding box center [842, 523] width 68 height 25
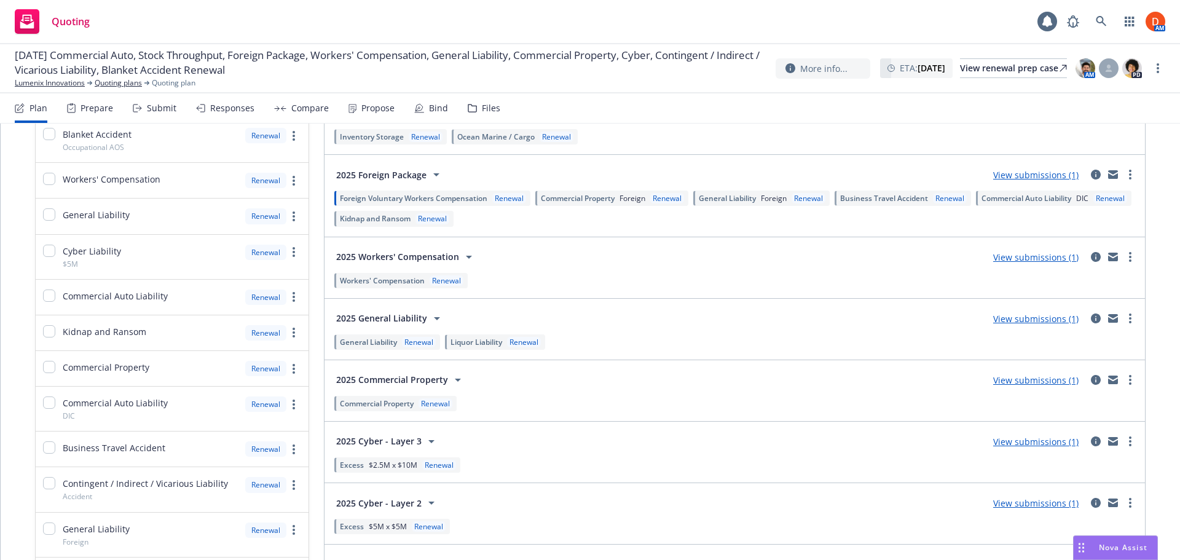
click at [982, 203] on span "Commercial Auto Liability" at bounding box center [1027, 198] width 90 height 10
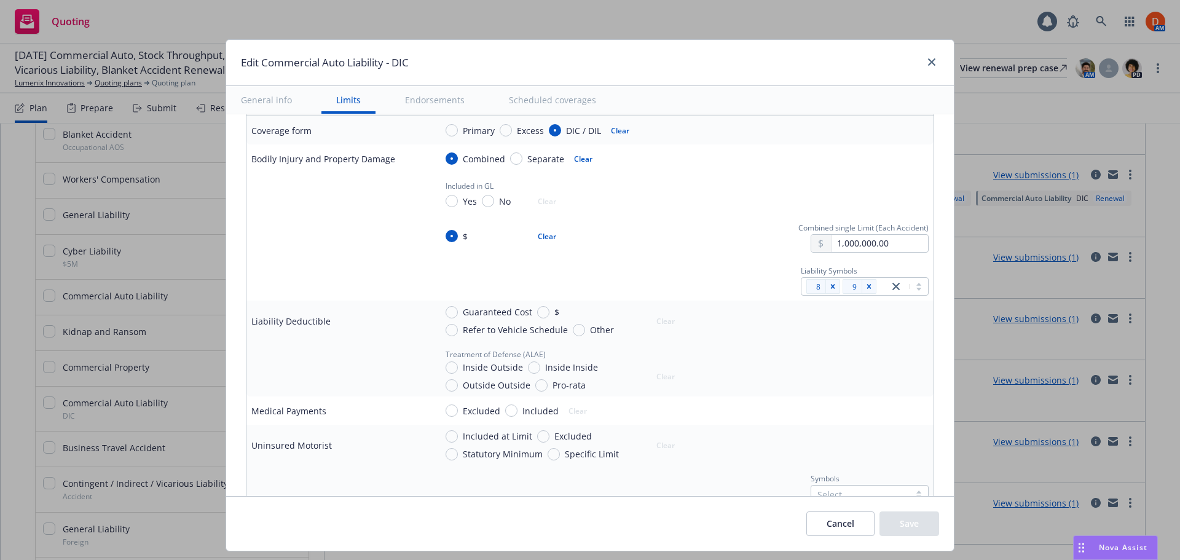
scroll to position [369, 0]
click at [928, 63] on icon "close" at bounding box center [931, 61] width 7 height 7
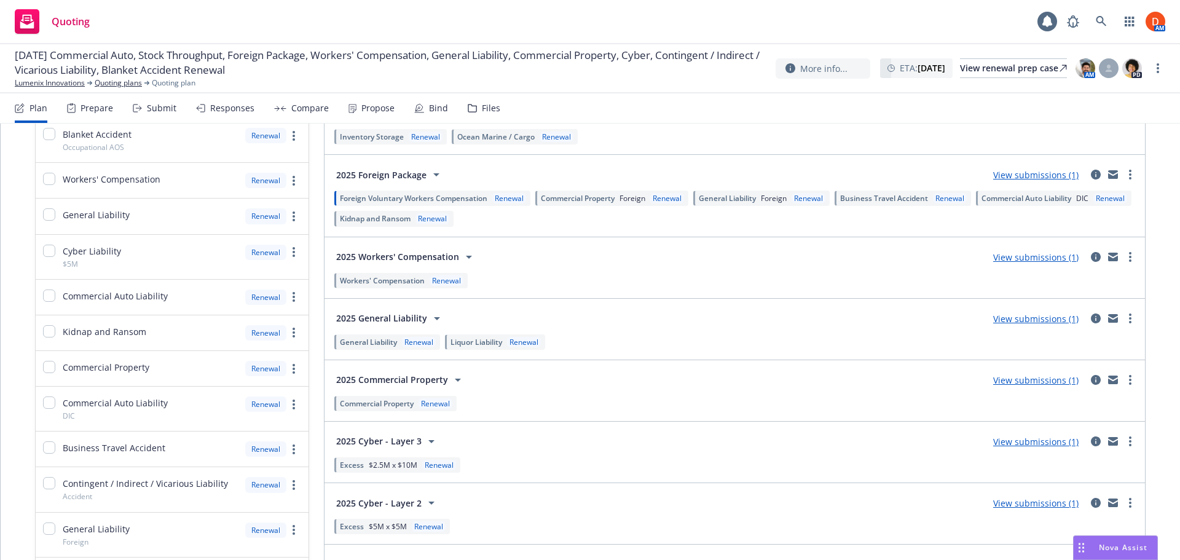
click at [411, 216] on span "Kidnap and Ransom" at bounding box center [375, 218] width 71 height 10
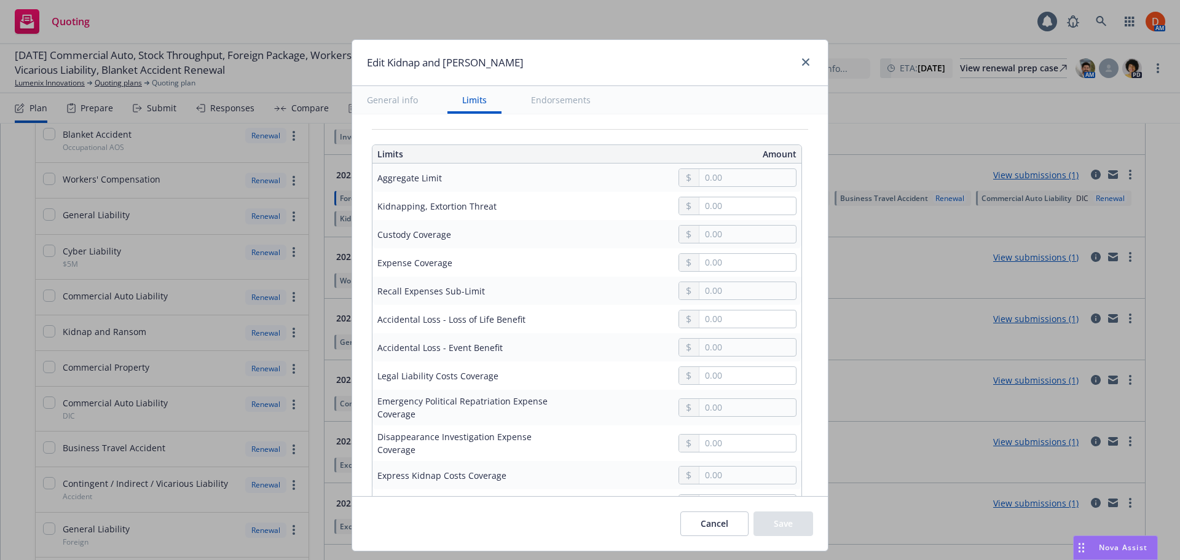
scroll to position [307, 0]
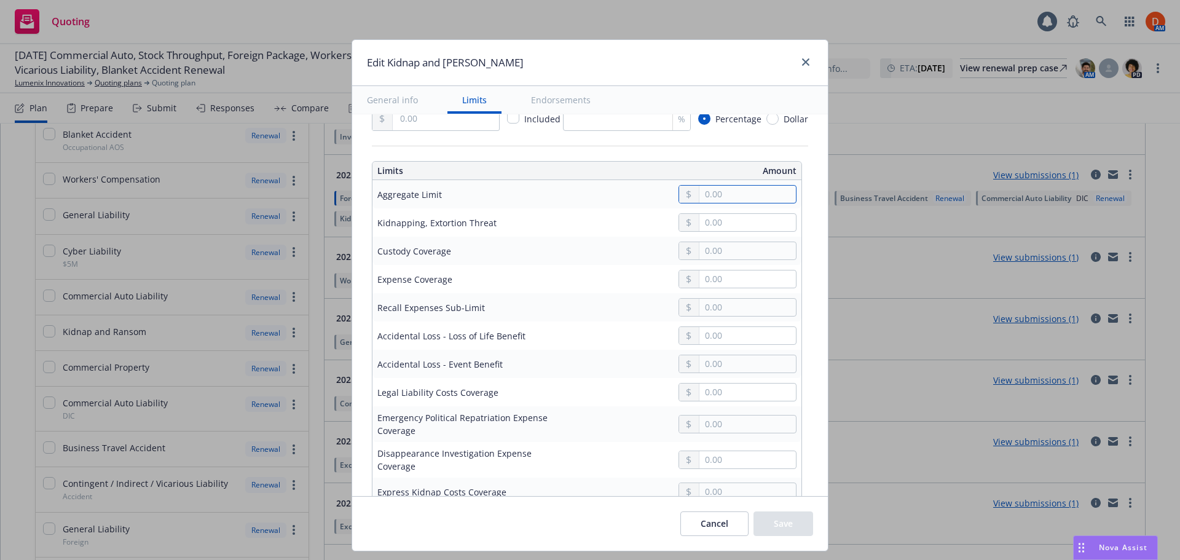
click at [707, 200] on input "text" at bounding box center [747, 194] width 97 height 17
type input "2,000,000.00"
click at [730, 265] on button "$2,000,000.00" at bounding box center [736, 270] width 106 height 23
click at [719, 230] on input "text" at bounding box center [747, 222] width 97 height 17
type input "1,000,000.00"
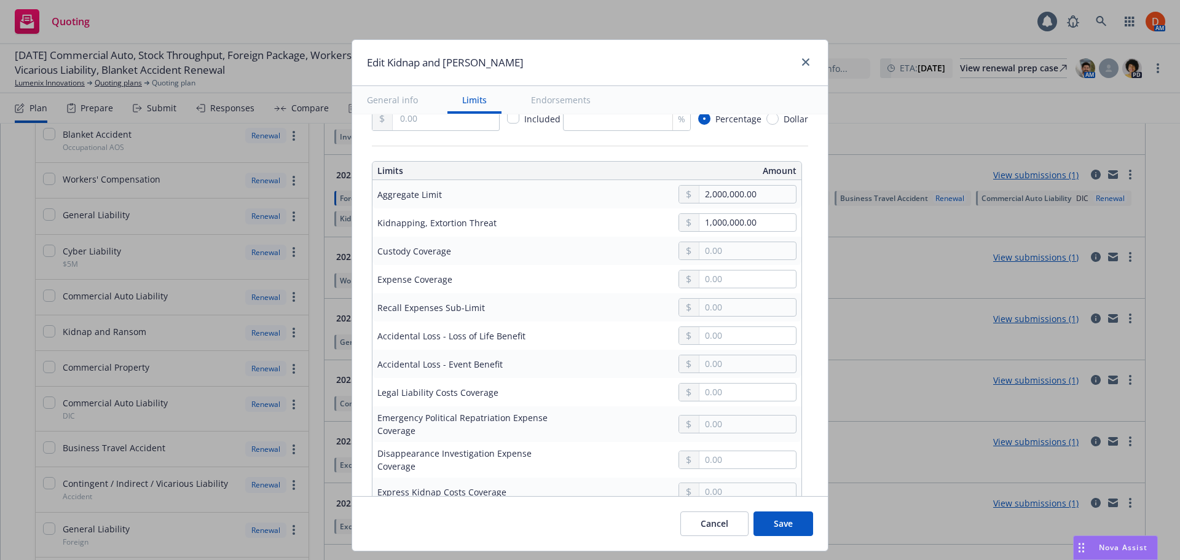
click at [727, 277] on button "$1,000,000.00" at bounding box center [736, 273] width 106 height 23
click at [721, 281] on input "text" at bounding box center [747, 278] width 97 height 17
type input "500,000.00"
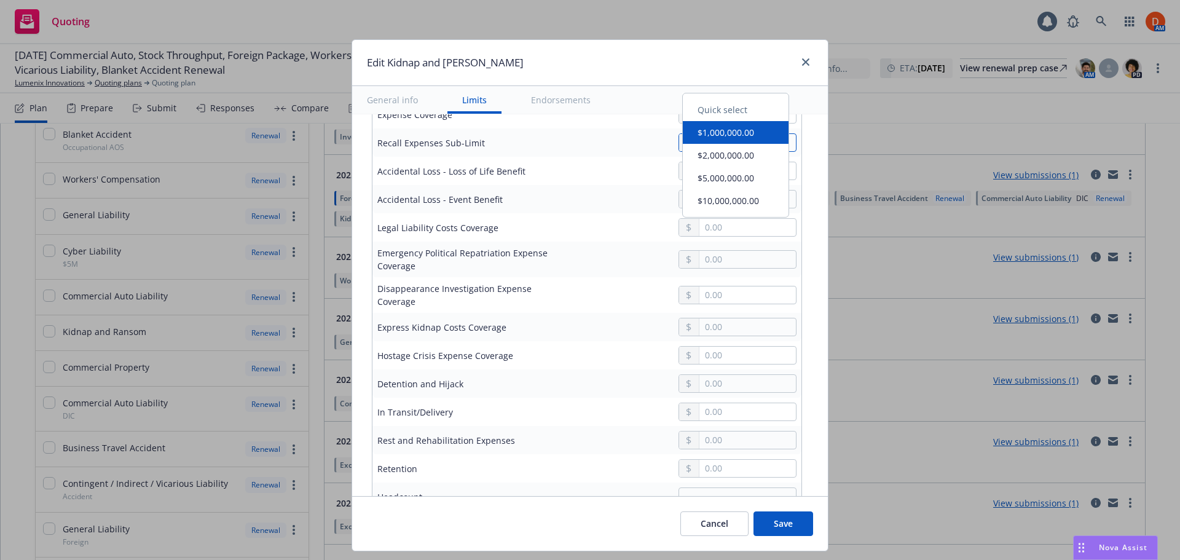
scroll to position [553, 0]
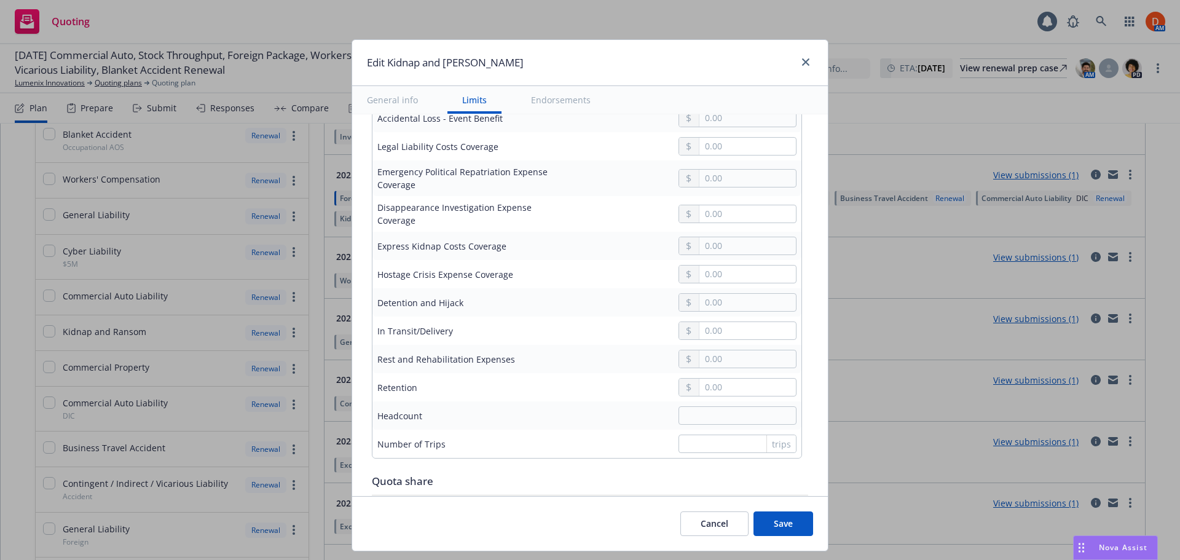
click at [524, 305] on div "Detention and Hijack" at bounding box center [464, 302] width 175 height 15
click at [719, 309] on input "text" at bounding box center [747, 302] width 97 height 17
type input "500,000.00"
click at [591, 352] on div at bounding box center [679, 359] width 235 height 18
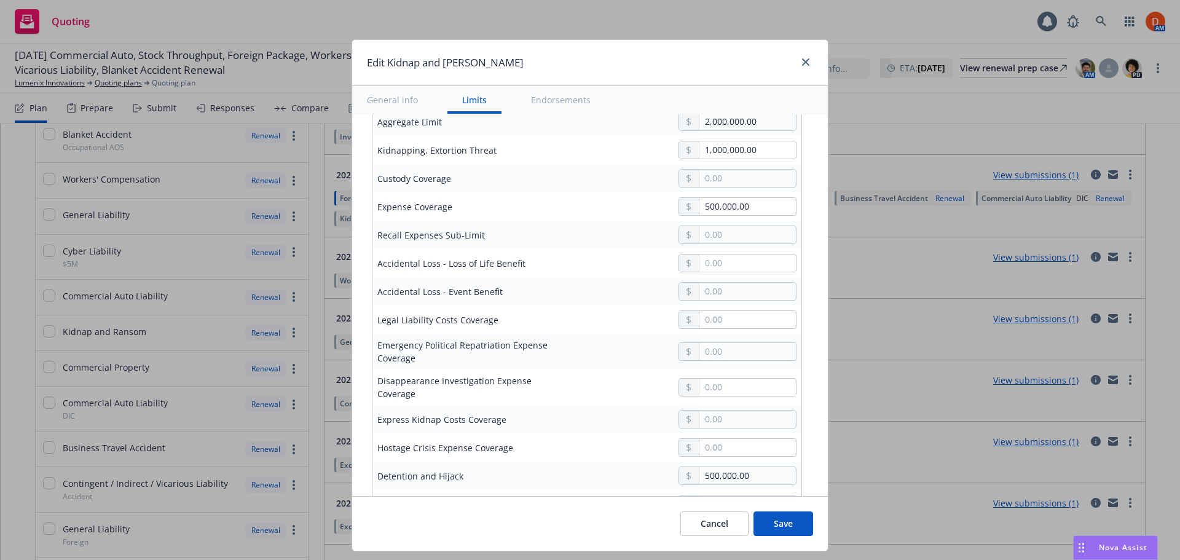
scroll to position [492, 0]
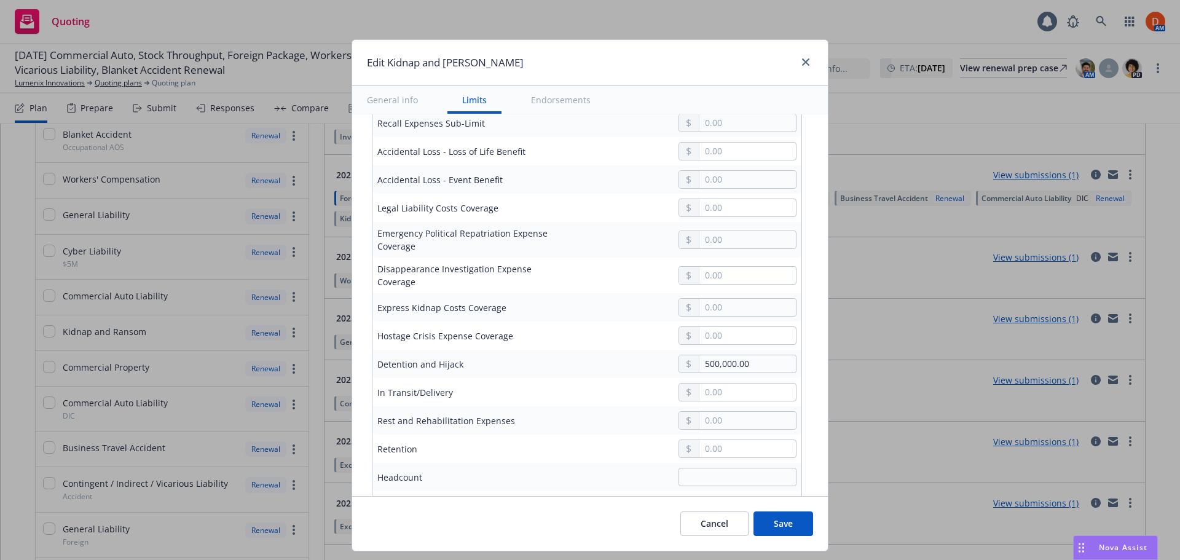
click at [786, 533] on button "Save" at bounding box center [784, 523] width 60 height 25
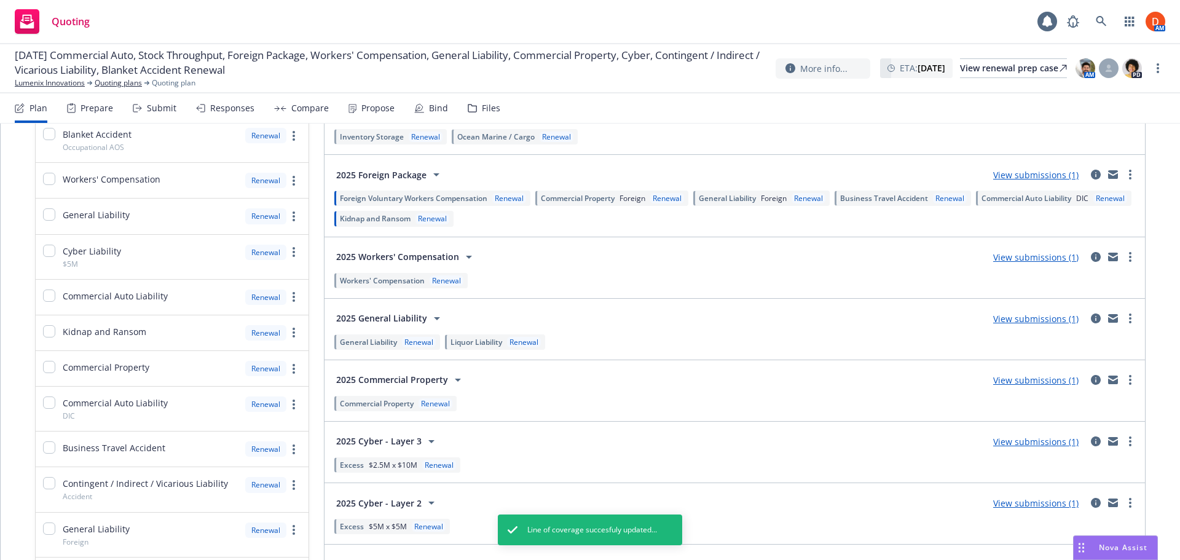
click at [583, 194] on span "Commercial Property" at bounding box center [578, 198] width 74 height 10
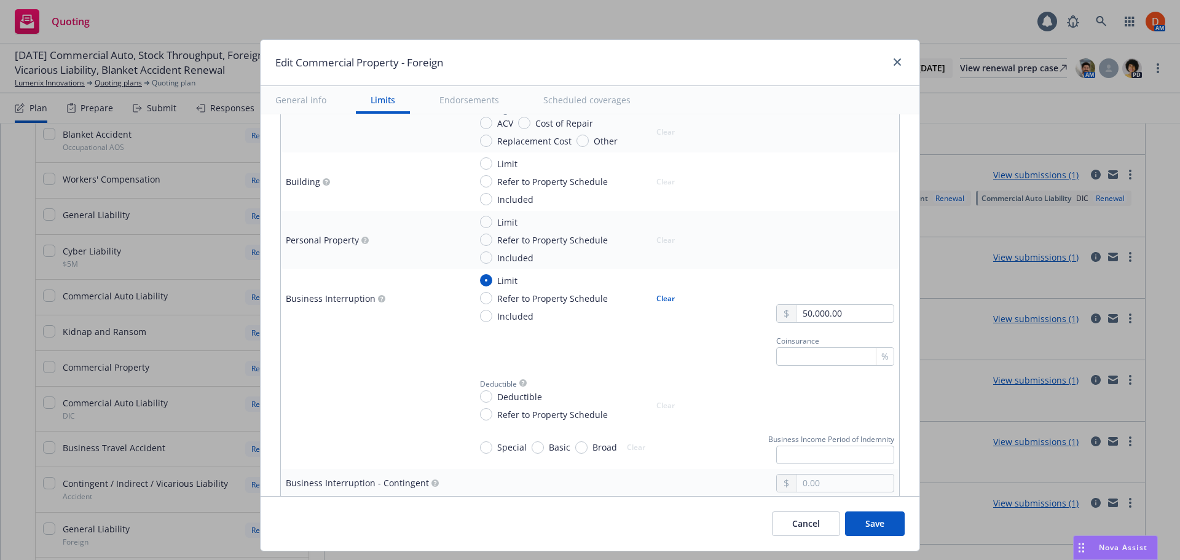
scroll to position [430, 0]
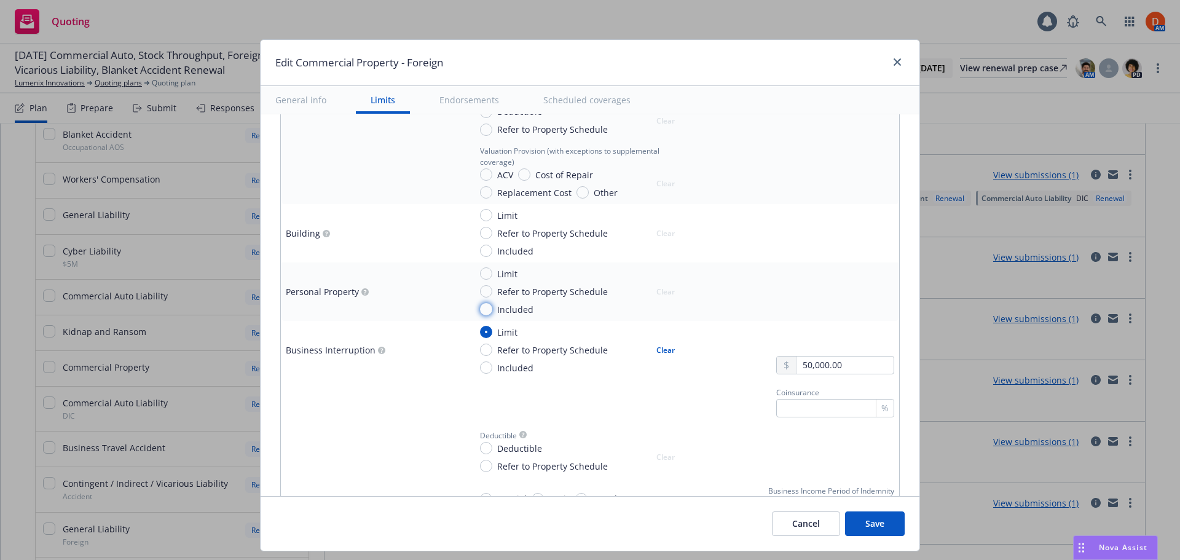
click at [480, 309] on input "Included" at bounding box center [486, 309] width 12 height 12
radio input "true"
click at [480, 309] on input "Included" at bounding box center [486, 309] width 12 height 12
click at [483, 274] on input "Limit" at bounding box center [486, 273] width 12 height 12
radio input "true"
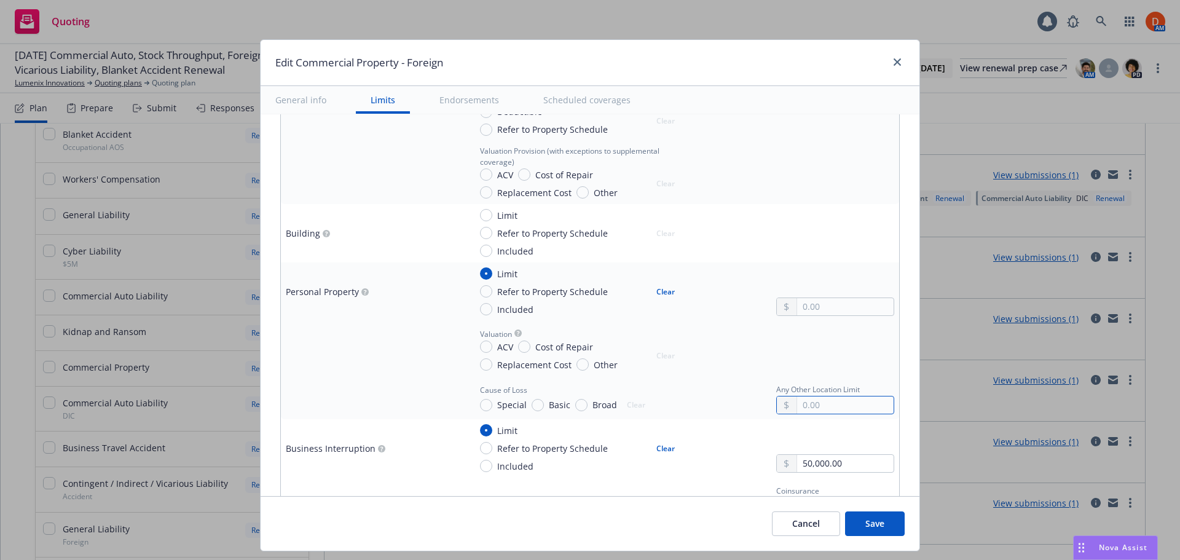
click at [808, 406] on input "text" at bounding box center [845, 404] width 97 height 17
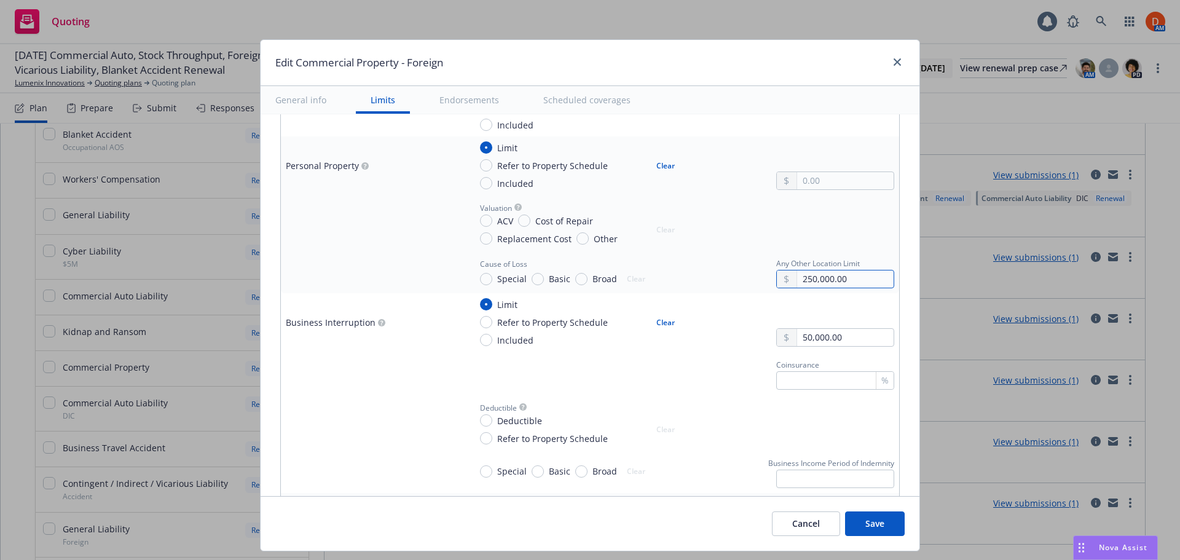
scroll to position [553, 0]
type input "250,000.00"
click at [483, 238] on input "Replacement Cost" at bounding box center [486, 241] width 12 height 12
radio input "true"
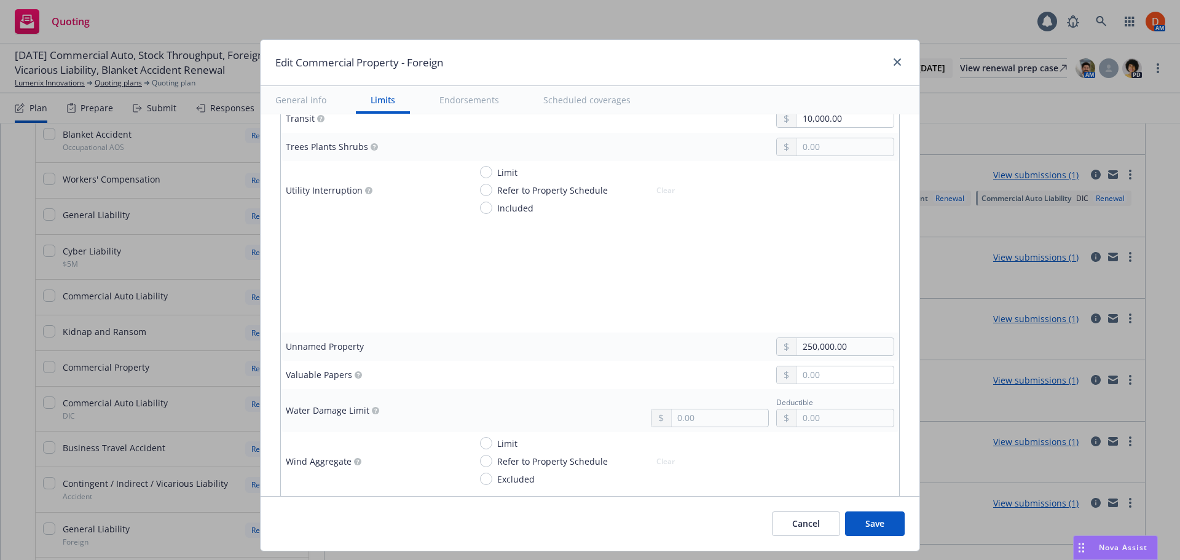
scroll to position [3258, 0]
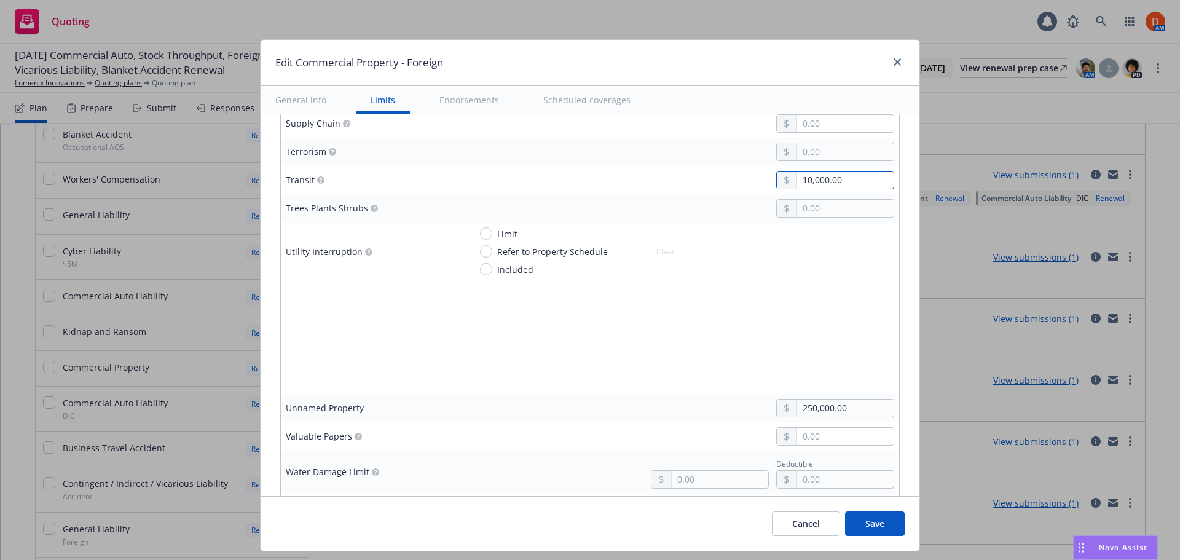
click at [798, 184] on input "10,000.00" at bounding box center [845, 179] width 97 height 17
drag, startPoint x: 800, startPoint y: 178, endPoint x: 792, endPoint y: 178, distance: 8.0
click at [797, 178] on input "10,000.00" at bounding box center [845, 179] width 97 height 17
type input "25,000.00"
click at [756, 271] on div "Limit Refer to Property Schedule Included Clear" at bounding box center [682, 251] width 424 height 49
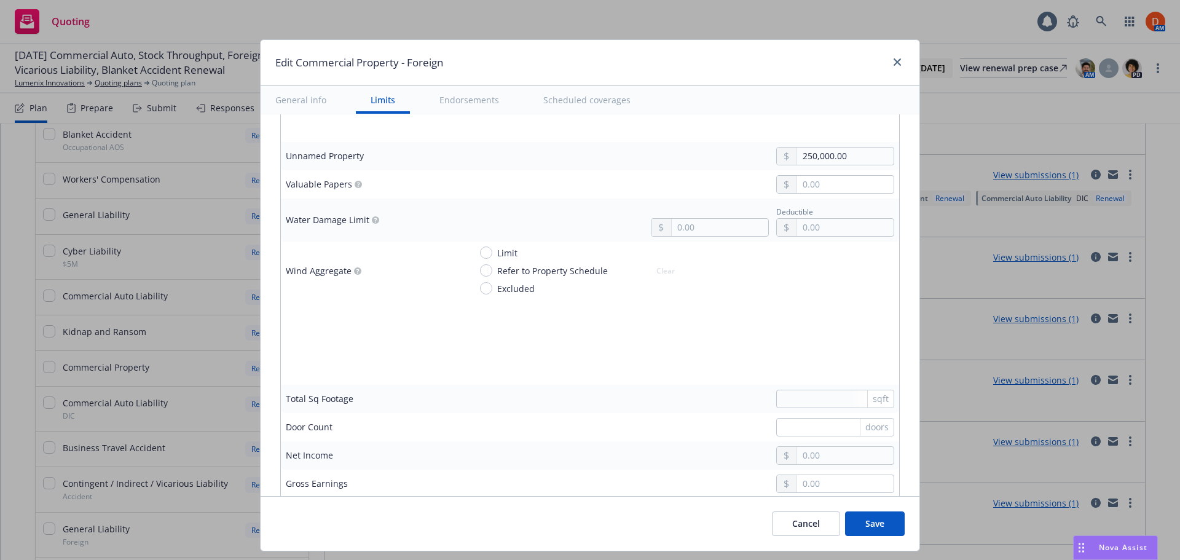
scroll to position [3627, 0]
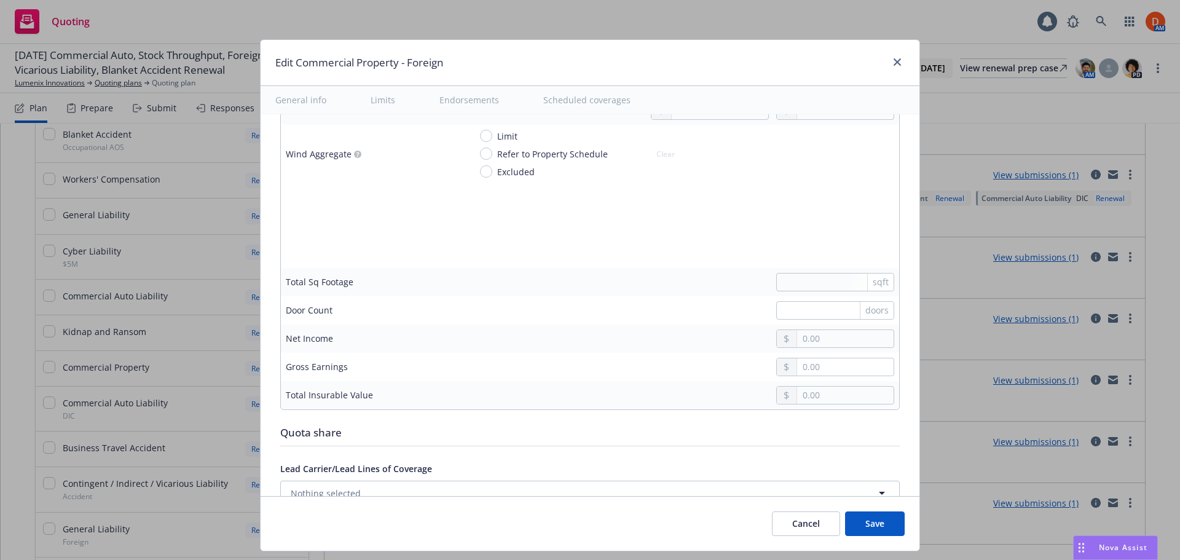
click at [877, 522] on button "Save" at bounding box center [875, 523] width 60 height 25
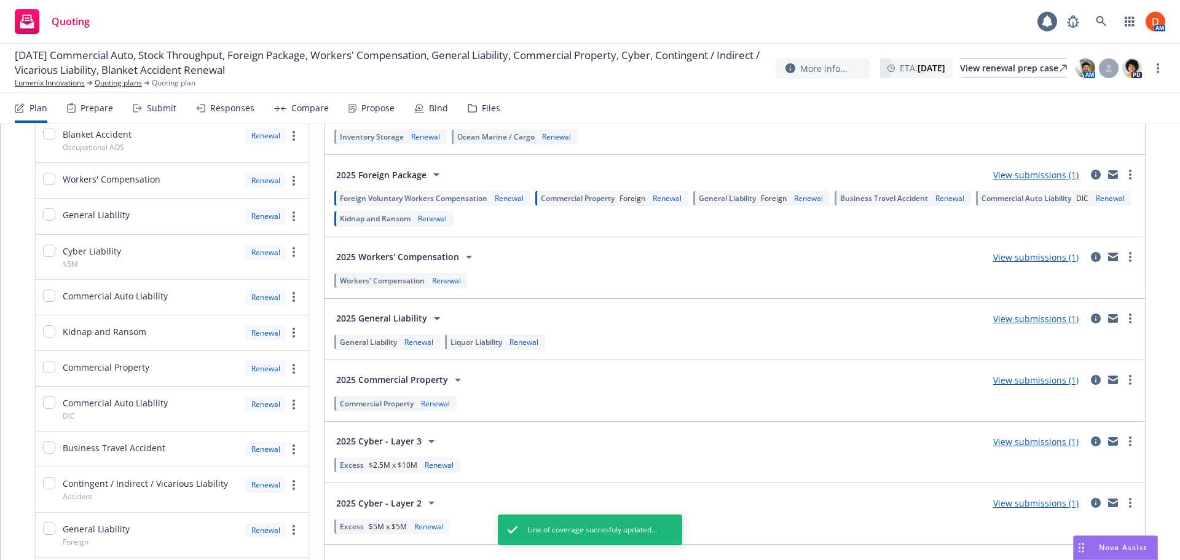
click at [405, 284] on span "Workers' Compensation" at bounding box center [382, 280] width 85 height 10
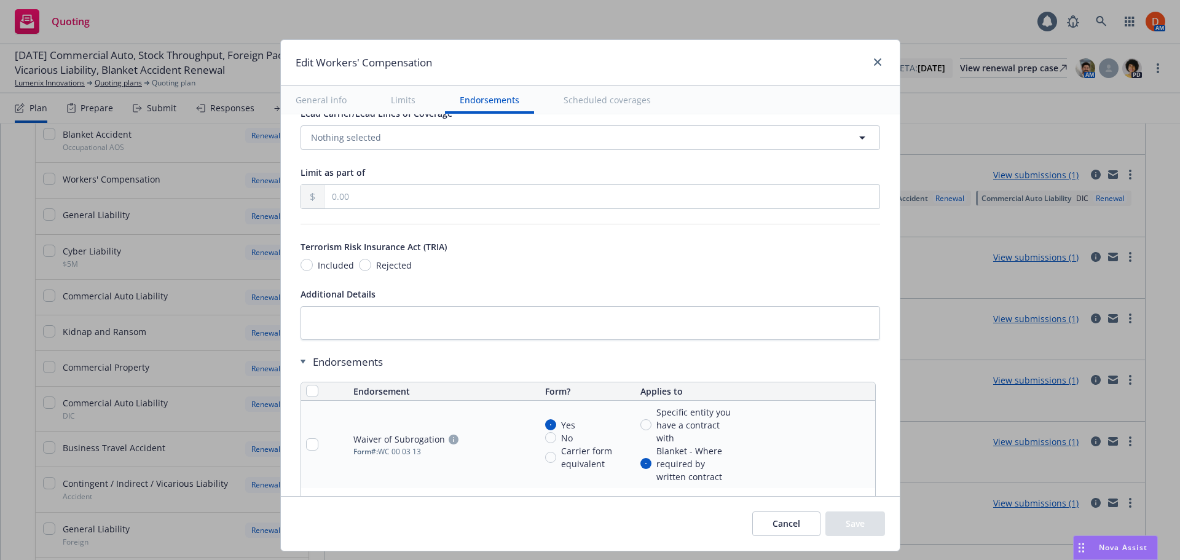
scroll to position [1152, 0]
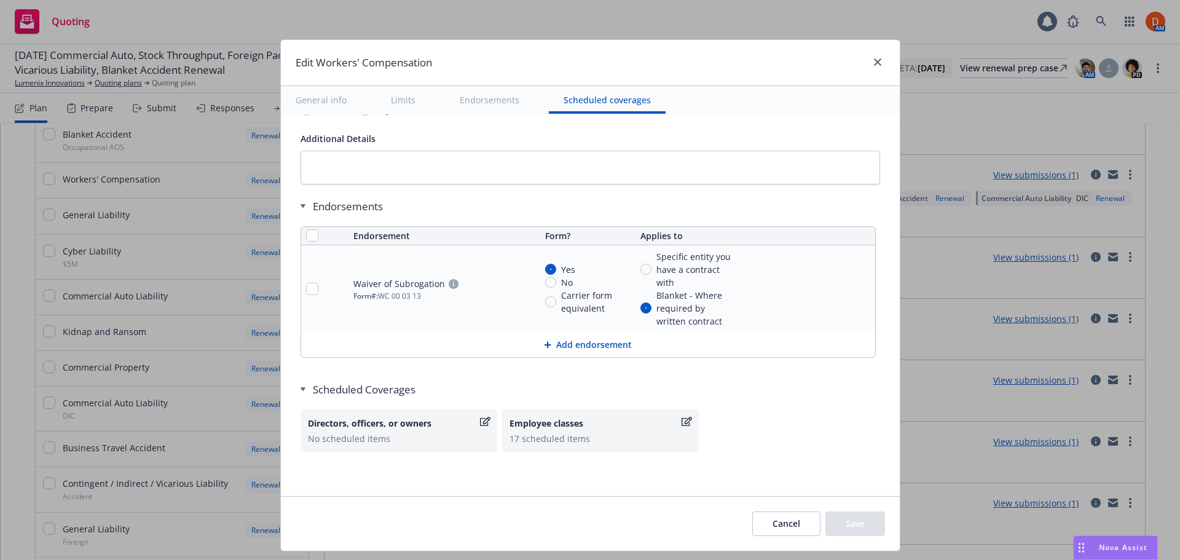
click at [785, 522] on button "Cancel" at bounding box center [786, 523] width 68 height 25
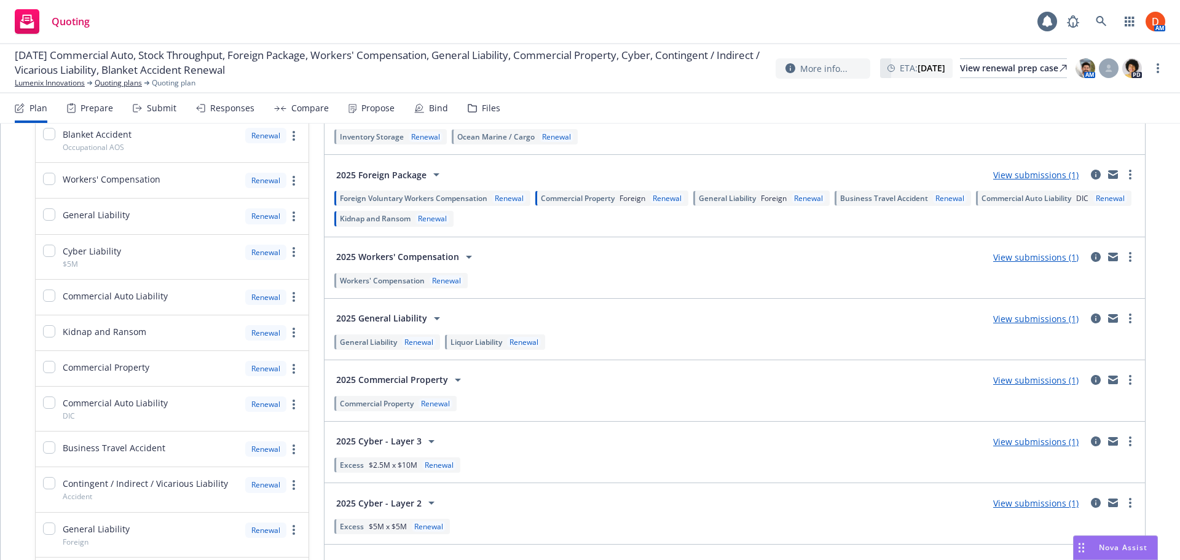
click at [372, 343] on span "General Liability" at bounding box center [368, 342] width 57 height 10
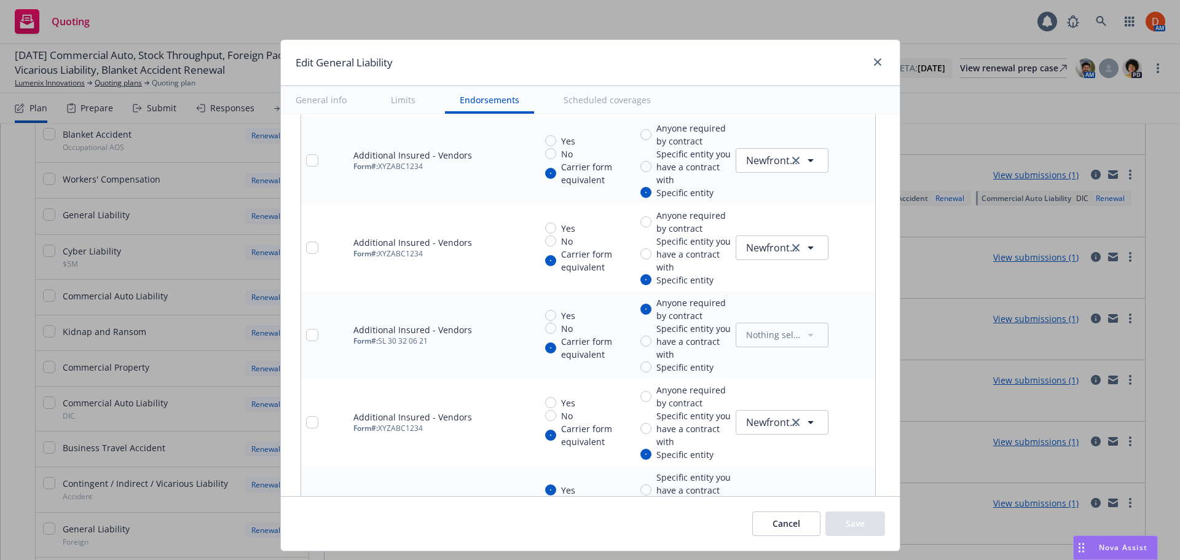
scroll to position [2213, 0]
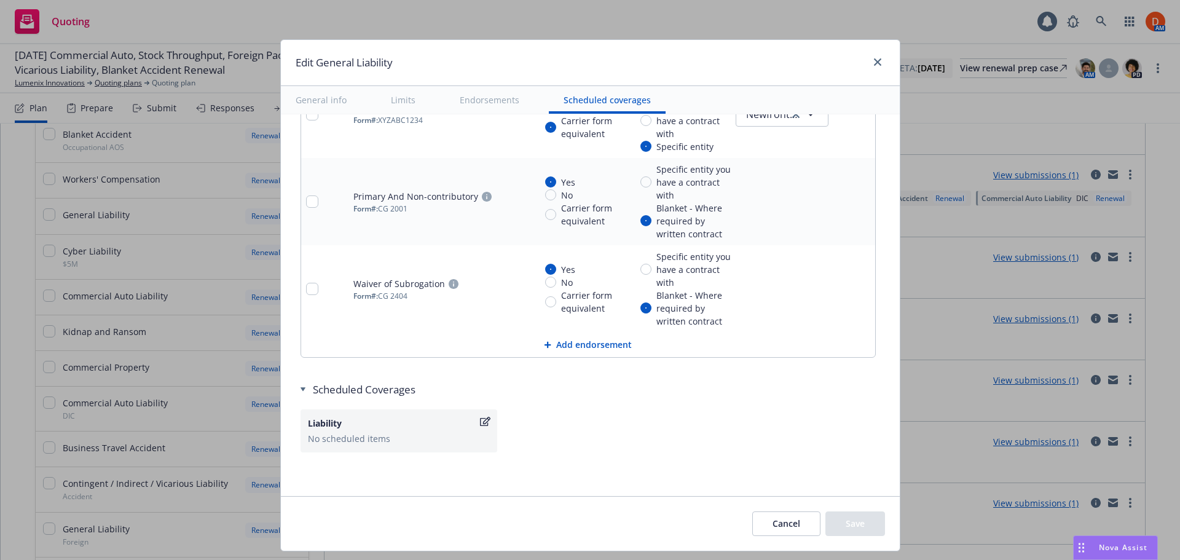
click at [575, 343] on button "Add endorsement" at bounding box center [588, 345] width 574 height 25
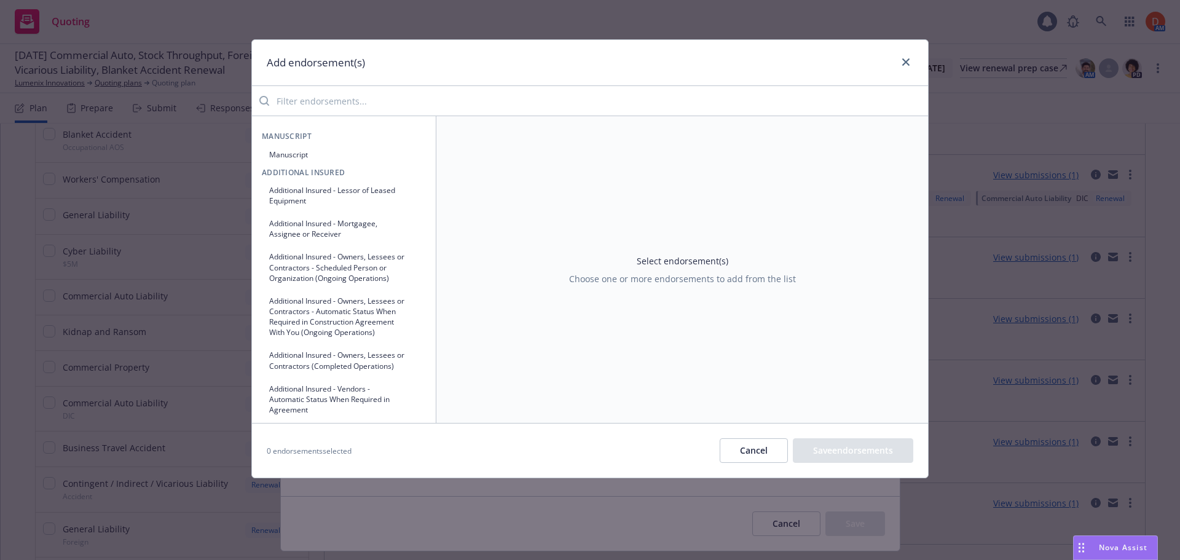
click at [470, 108] on input "search" at bounding box center [598, 101] width 659 height 25
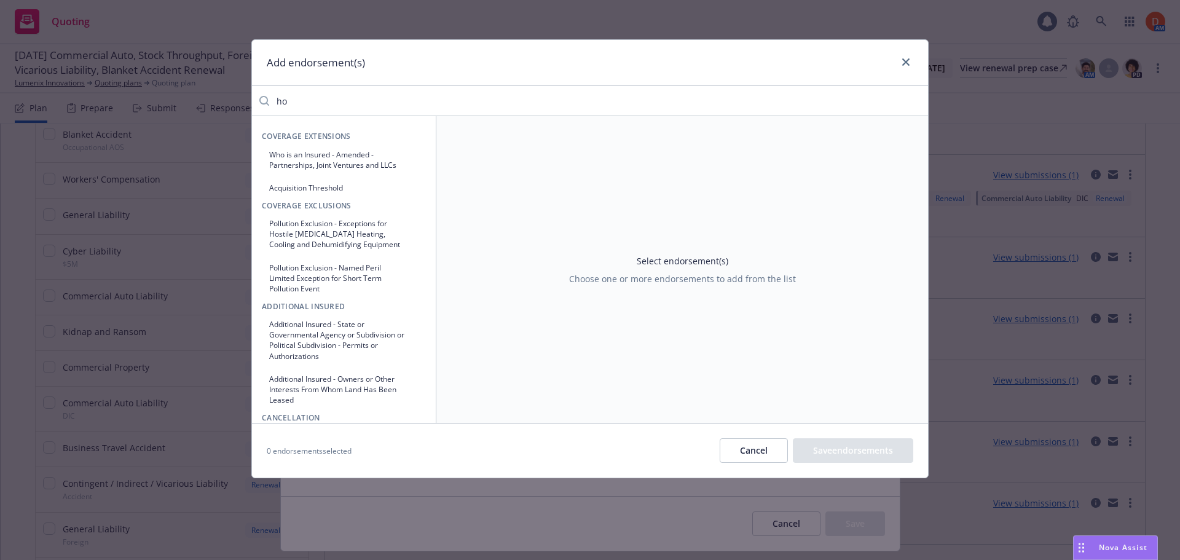
type input "h"
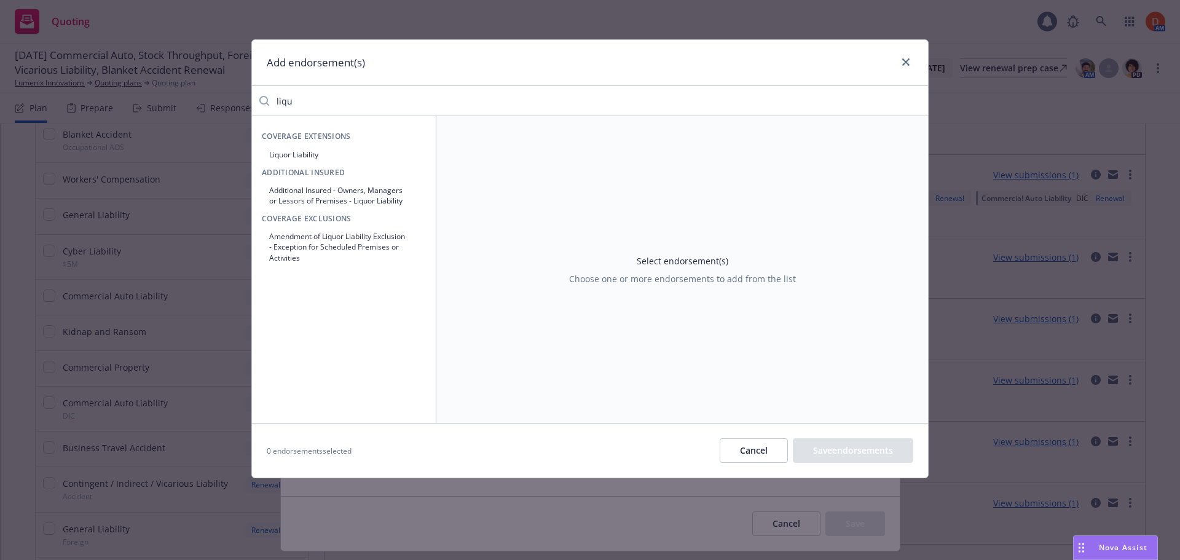
type input "liqu"
click at [290, 156] on button "Liquor Liability" at bounding box center [344, 154] width 164 height 20
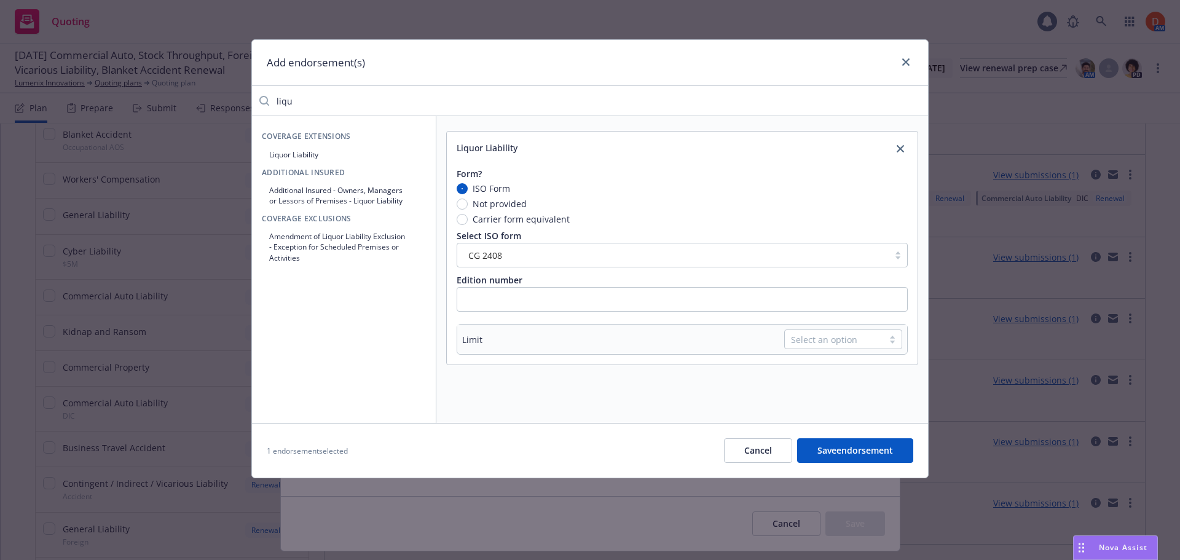
click at [888, 336] on div at bounding box center [892, 339] width 18 height 10
click at [856, 377] on div "Policy Limit" at bounding box center [843, 368] width 118 height 23
click at [516, 304] on input "text" at bounding box center [682, 299] width 451 height 25
click at [460, 220] on input "Carrier form equivalent" at bounding box center [462, 219] width 11 height 11
radio input "true"
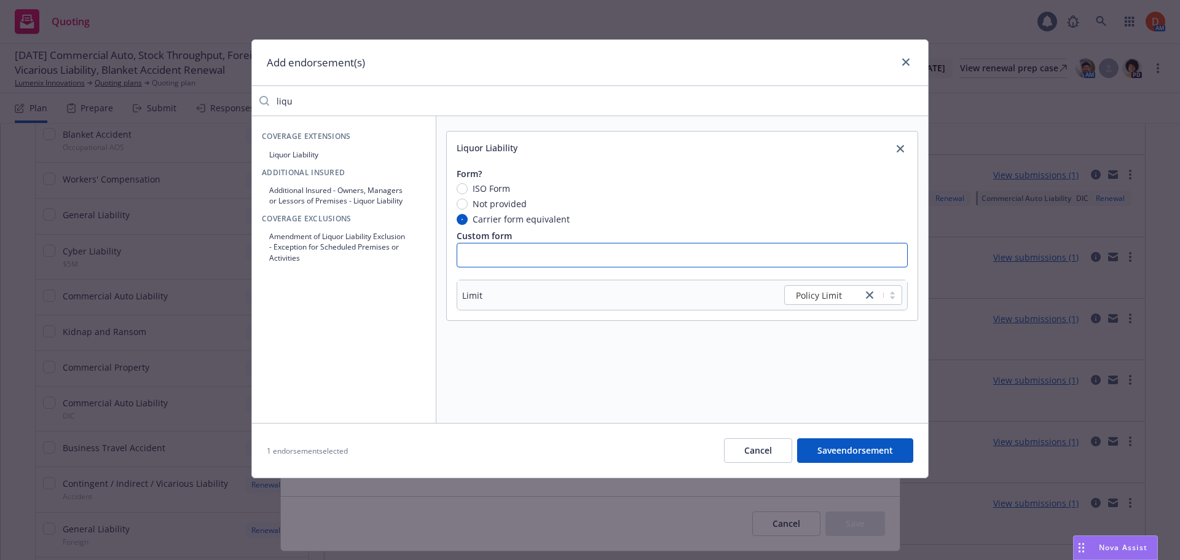
click at [477, 257] on input "text" at bounding box center [682, 255] width 451 height 25
type input "Host Liquor"
click at [869, 449] on button "Save endorsement" at bounding box center [855, 450] width 116 height 25
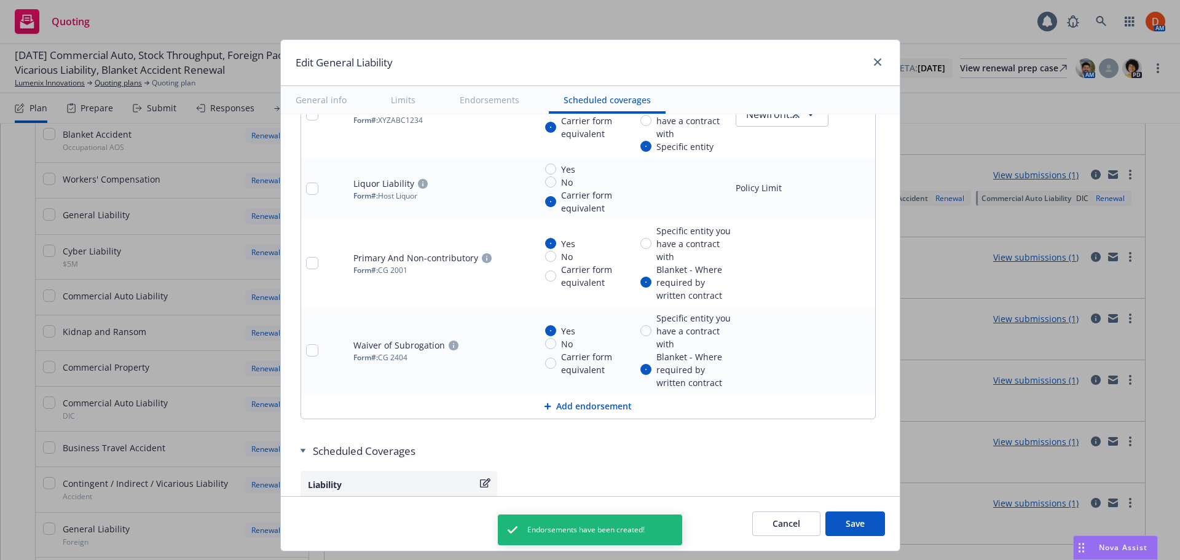
click at [874, 521] on button "Save" at bounding box center [855, 523] width 60 height 25
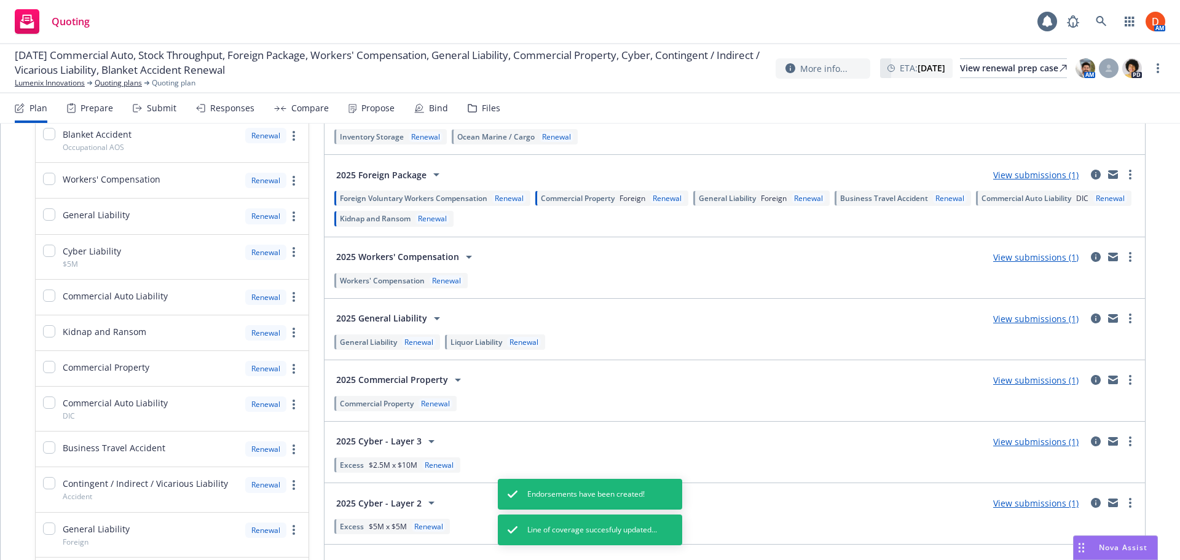
click at [483, 345] on span "Liquor Liability" at bounding box center [477, 342] width 52 height 10
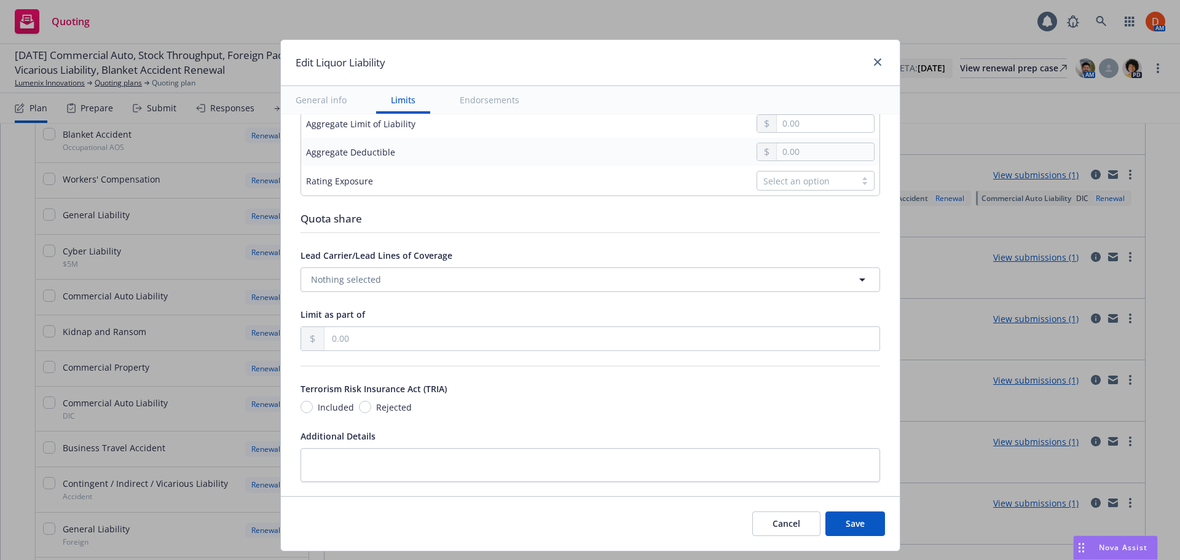
scroll to position [677, 0]
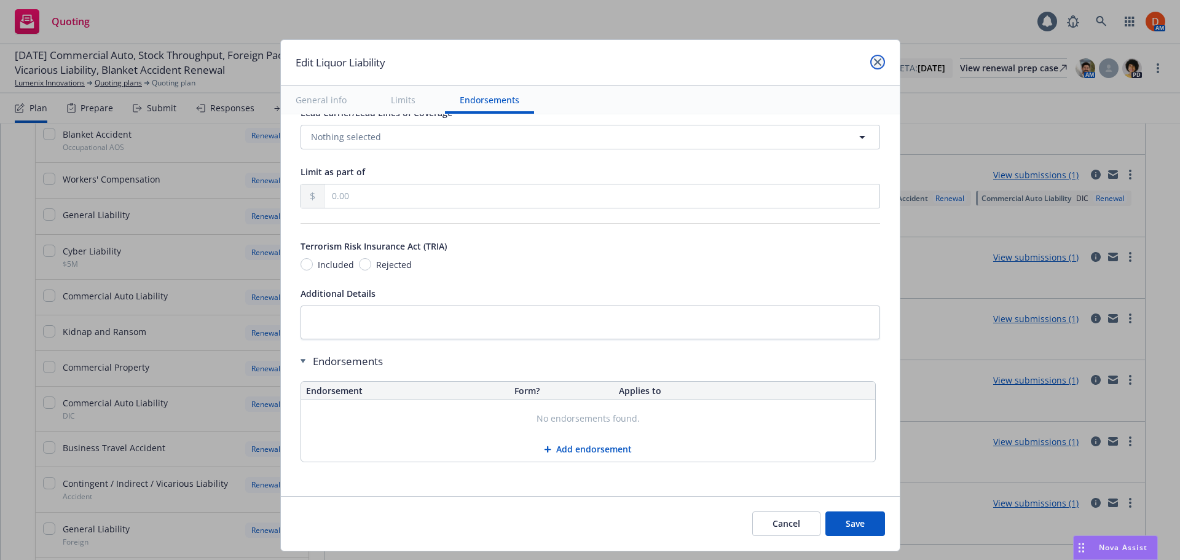
click at [878, 68] on link "close" at bounding box center [877, 62] width 15 height 15
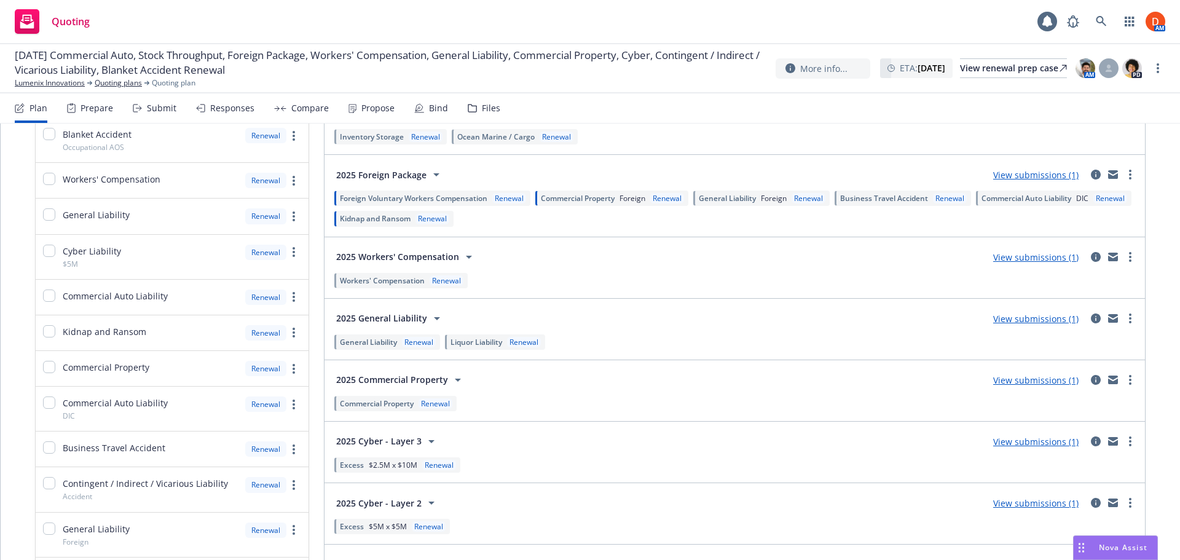
click at [511, 341] on div "Renewal" at bounding box center [524, 342] width 34 height 10
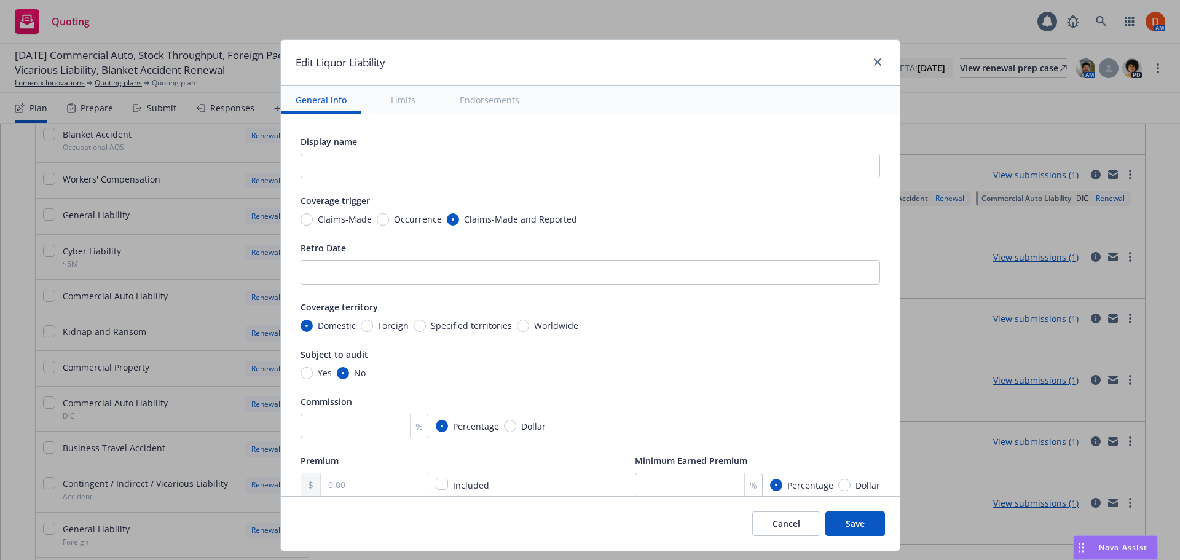
click at [883, 66] on div at bounding box center [875, 63] width 20 height 16
drag, startPoint x: 878, startPoint y: 55, endPoint x: 870, endPoint y: 58, distance: 8.0
click at [876, 55] on link "close" at bounding box center [877, 62] width 15 height 15
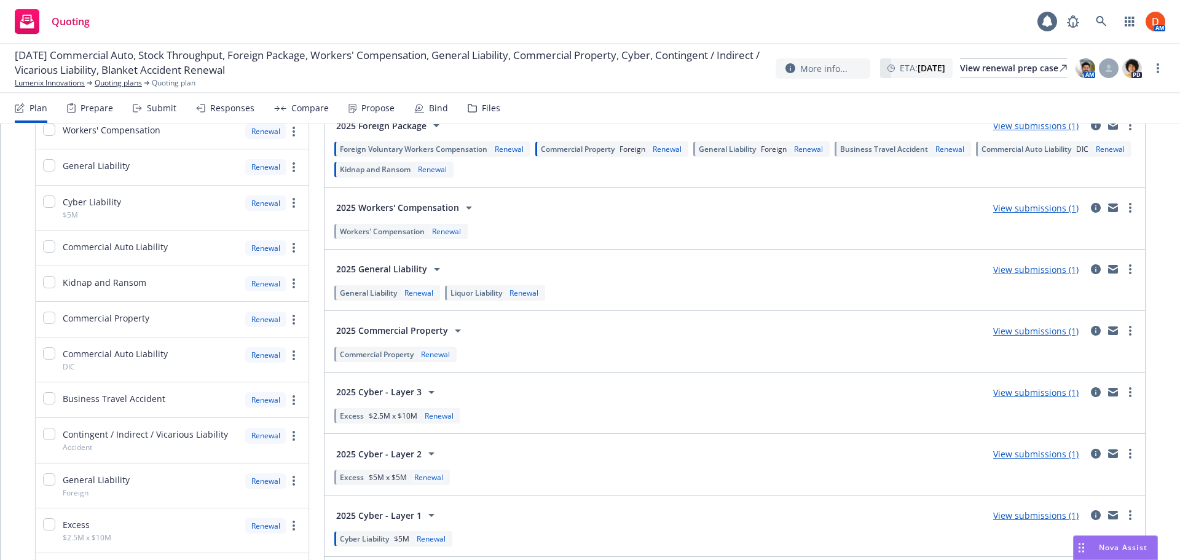
scroll to position [307, 0]
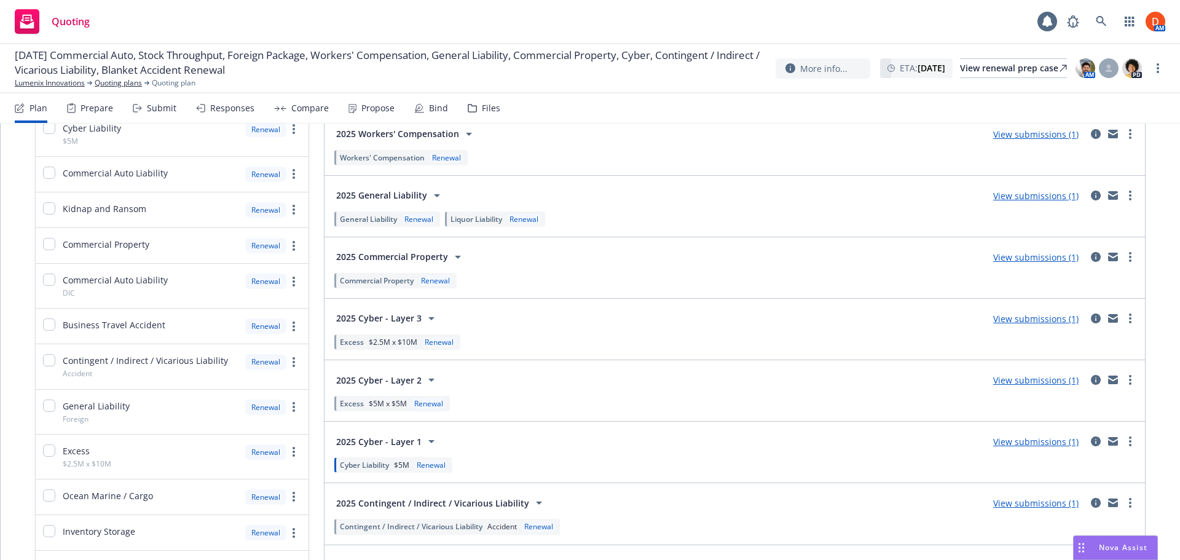
click at [434, 195] on icon at bounding box center [437, 195] width 6 height 3
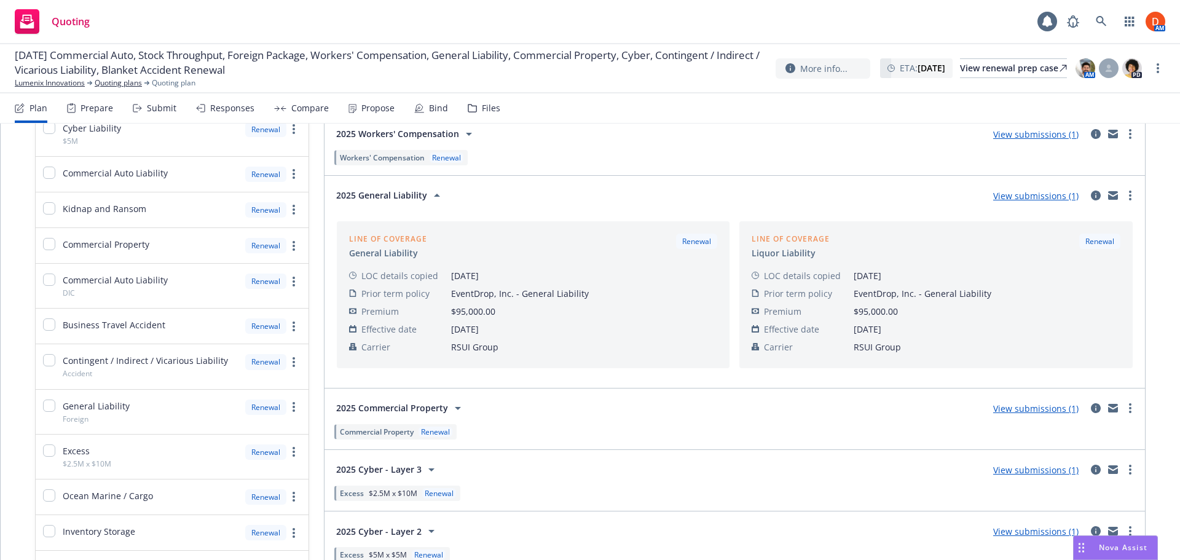
click at [1108, 232] on div "Line of coverage Liquor Liability Renewal LOC details copied 06/04/2025 Prior t…" at bounding box center [935, 294] width 393 height 147
click at [811, 195] on div "2025 General Liability View submissions (1)" at bounding box center [735, 195] width 806 height 25
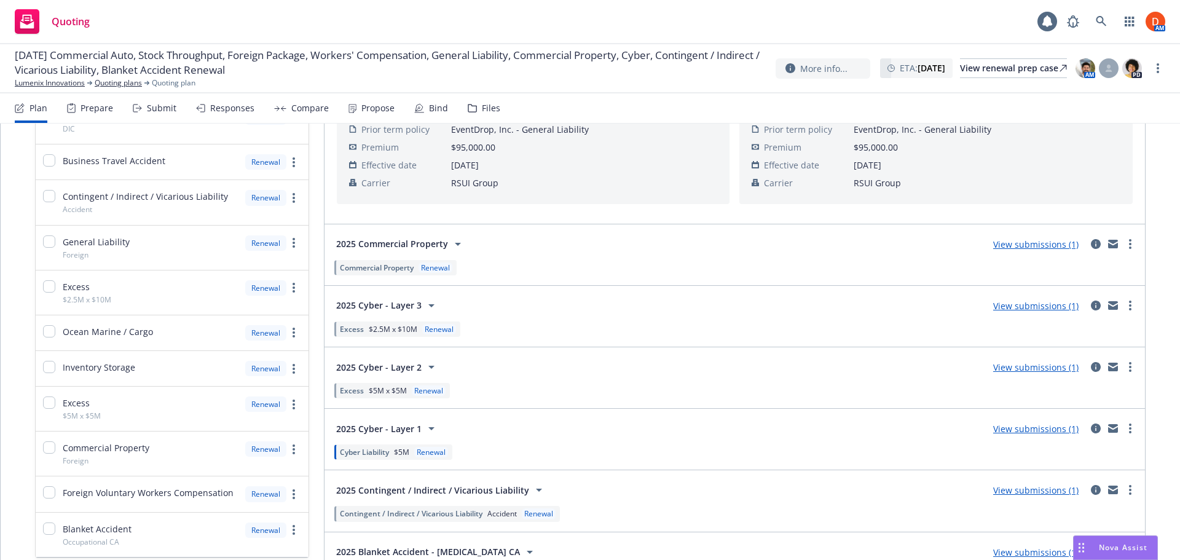
scroll to position [492, 0]
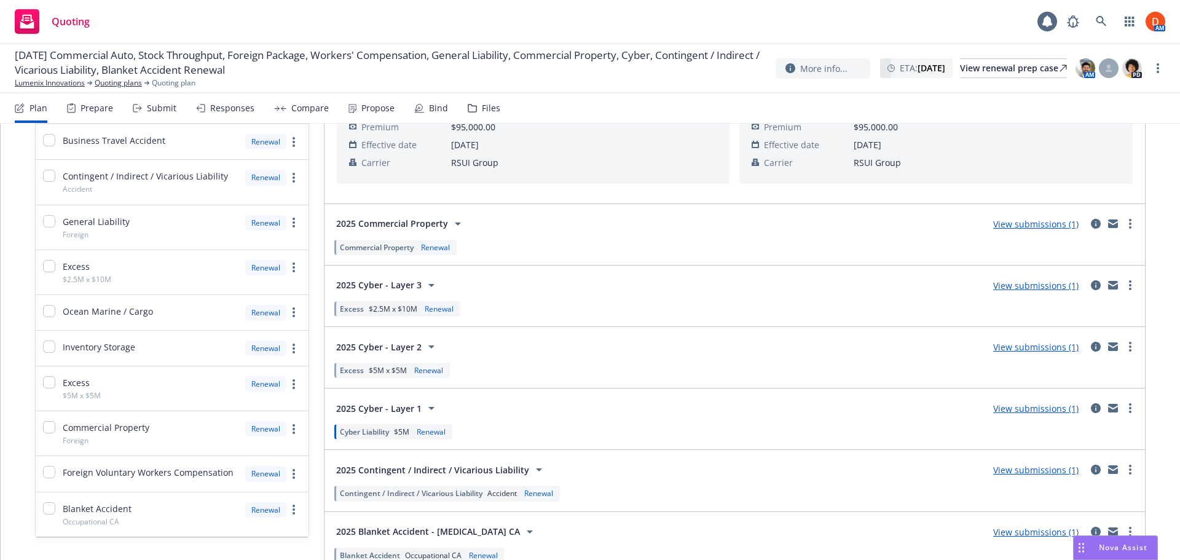
click at [408, 248] on span "Commercial Property" at bounding box center [377, 247] width 74 height 10
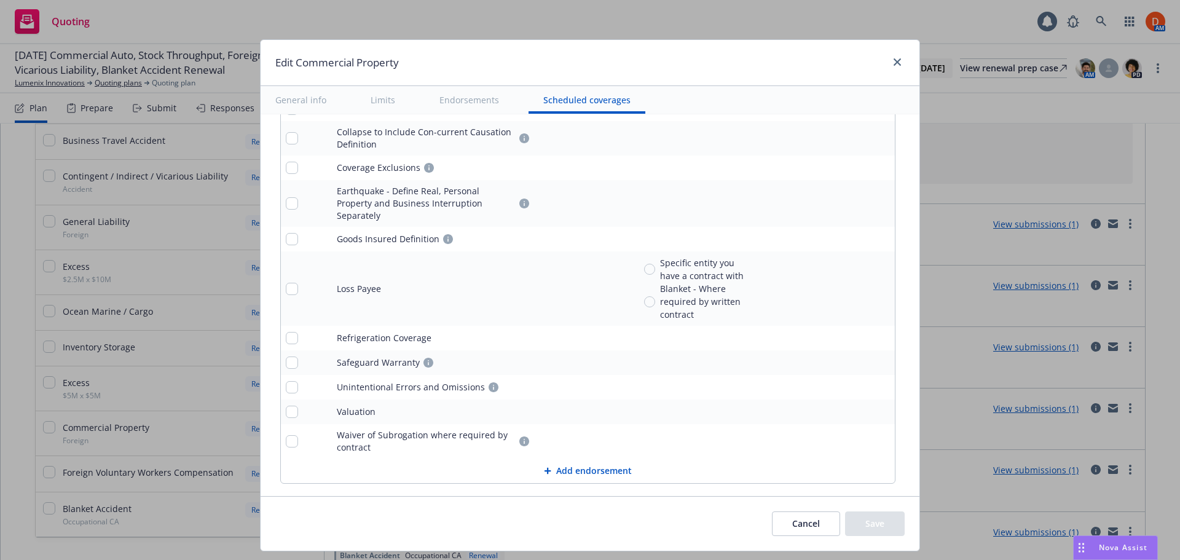
scroll to position [4309, 0]
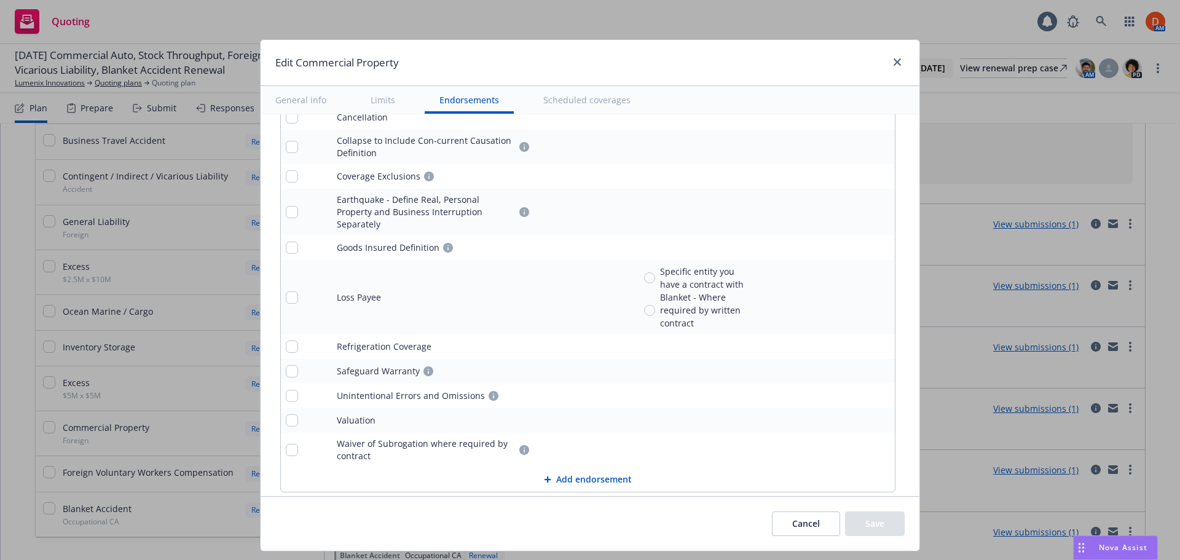
click at [857, 446] on icon "pencil" at bounding box center [860, 449] width 7 height 7
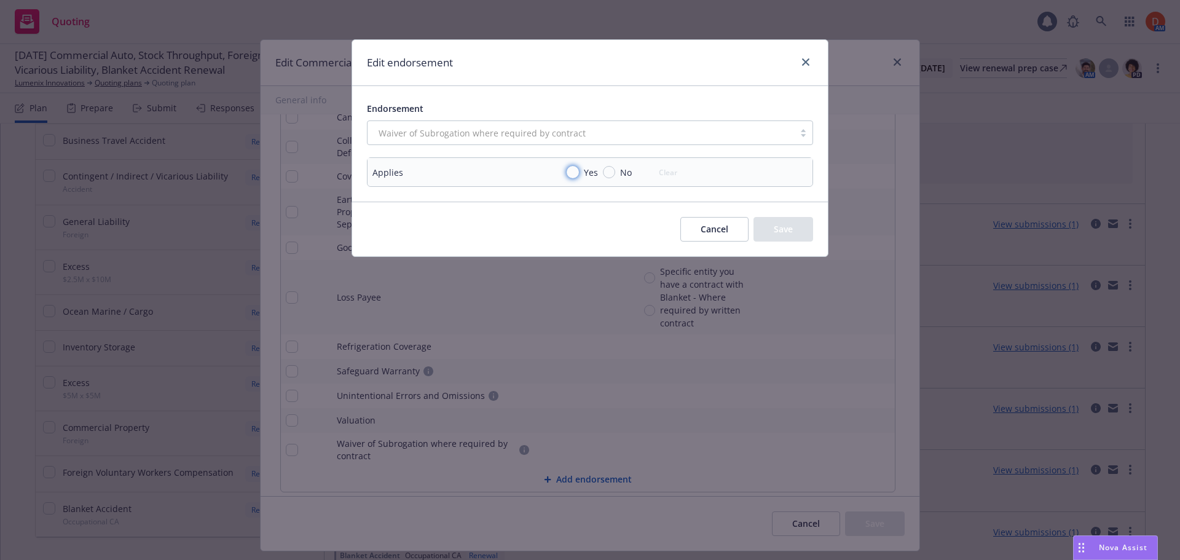
click at [570, 171] on input "Yes" at bounding box center [573, 172] width 12 height 12
radio input "true"
click at [781, 229] on button "Save" at bounding box center [784, 229] width 60 height 25
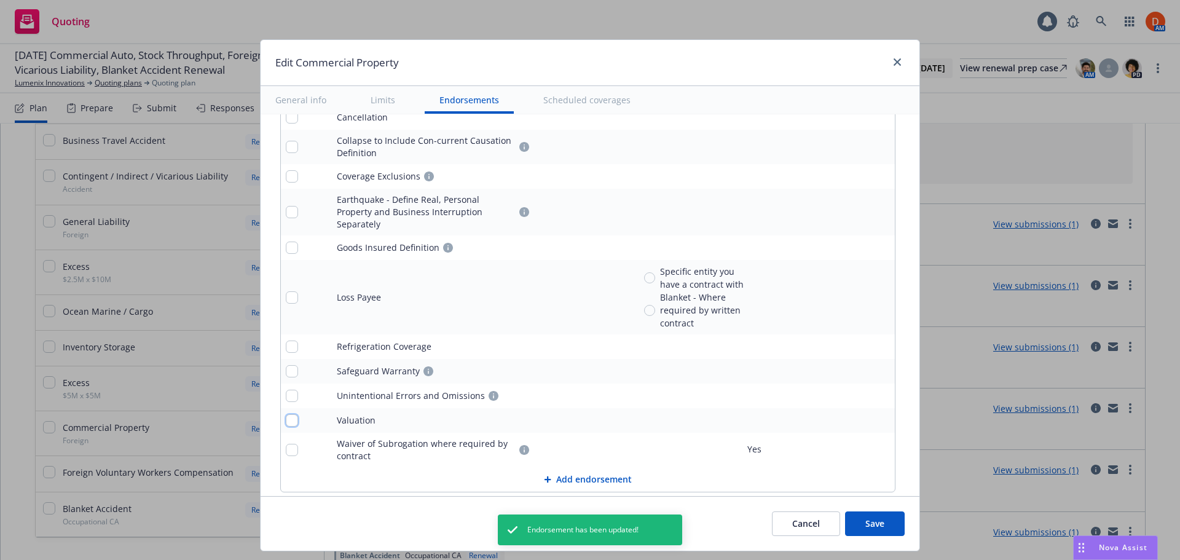
click at [288, 414] on input "checkbox" at bounding box center [292, 420] width 12 height 12
checkbox input "true"
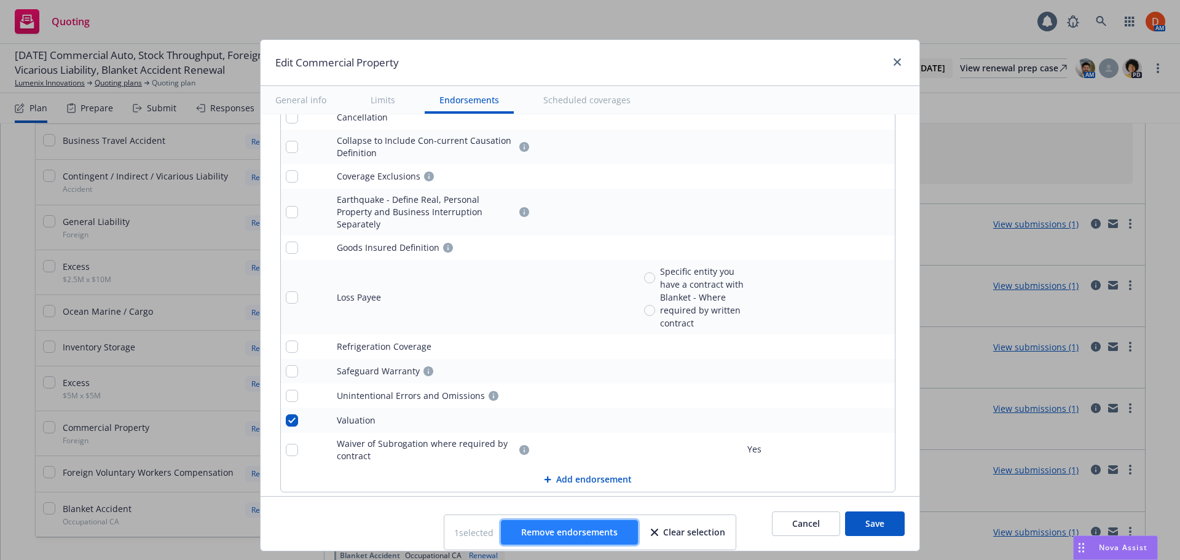
click at [587, 532] on span "Remove endorsements" at bounding box center [569, 532] width 97 height 12
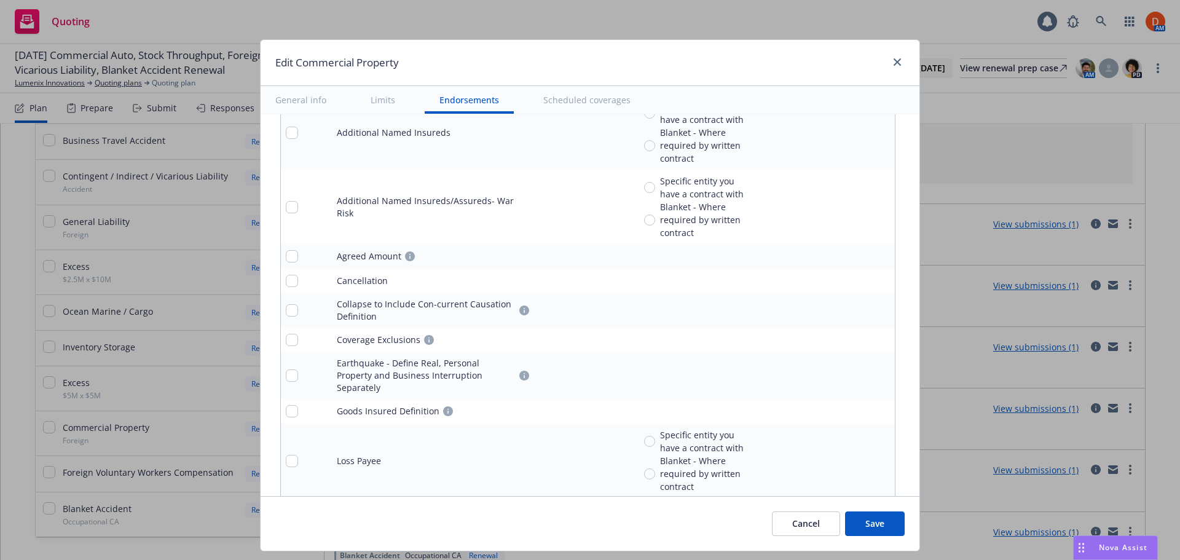
scroll to position [4125, 0]
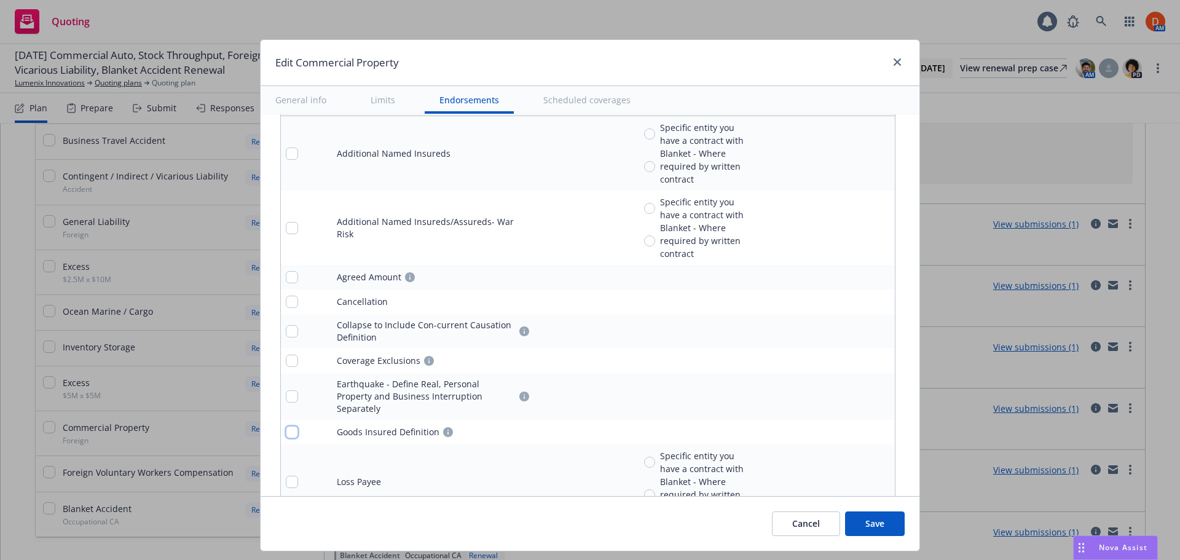
click at [286, 426] on input "checkbox" at bounding box center [292, 432] width 12 height 12
checkbox input "true"
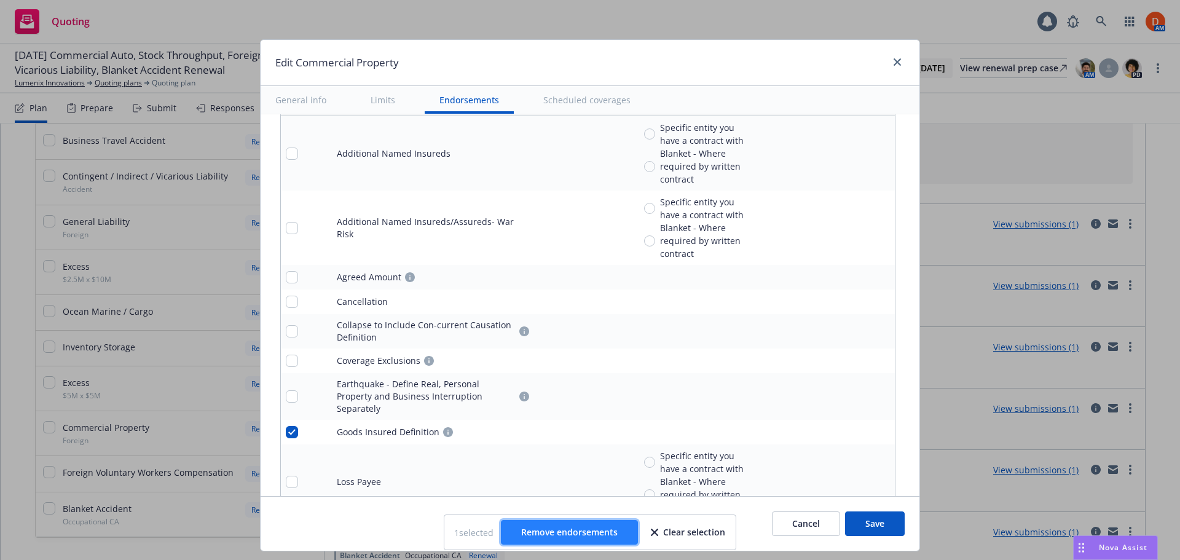
click at [562, 528] on span "Remove endorsements" at bounding box center [569, 532] width 97 height 12
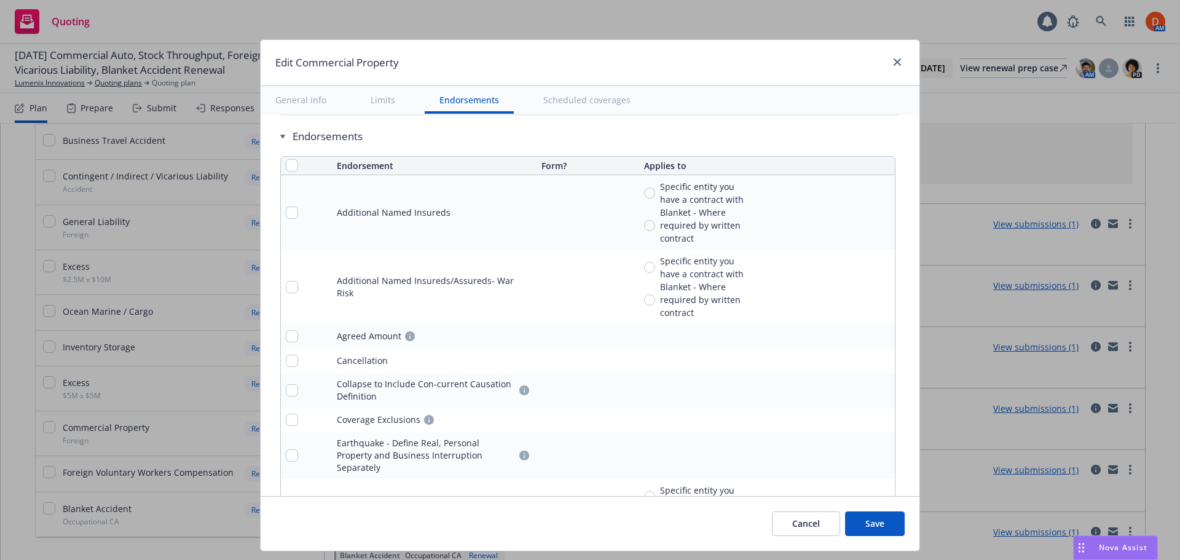
scroll to position [4064, 0]
click at [857, 364] on icon "pencil" at bounding box center [860, 363] width 7 height 7
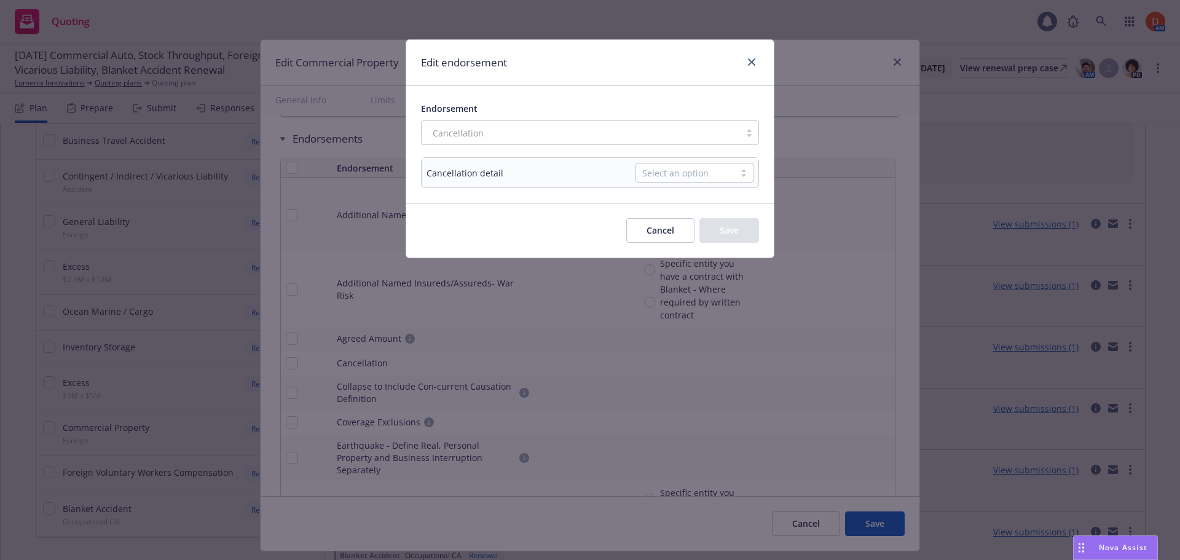
click at [698, 175] on div "Select an option" at bounding box center [685, 173] width 86 height 13
click at [714, 223] on div "Pro Rata" at bounding box center [694, 224] width 103 height 13
click at [733, 234] on button "Save" at bounding box center [729, 230] width 60 height 25
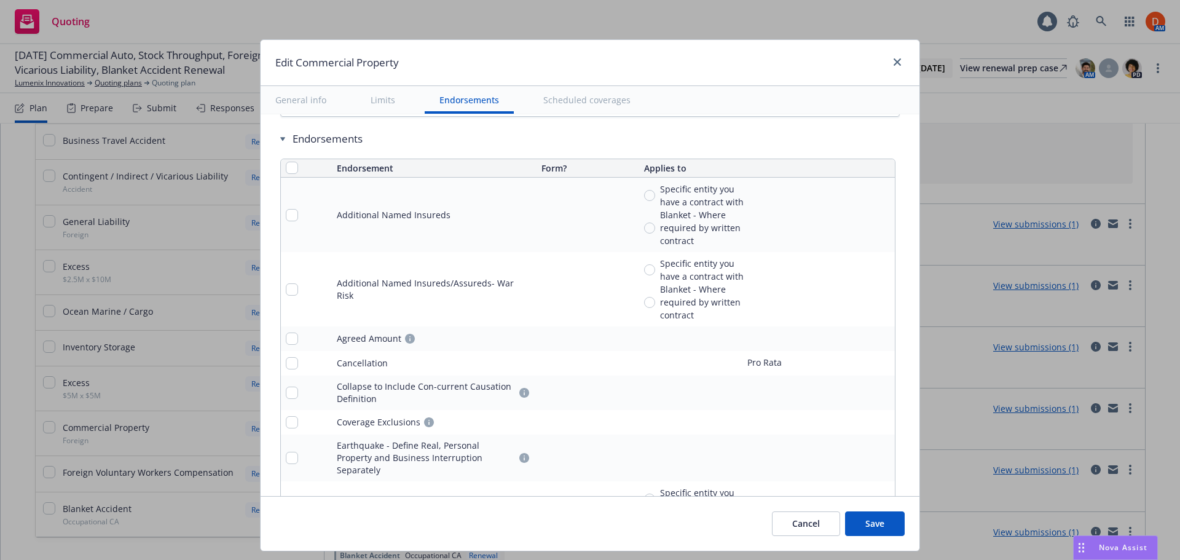
click at [878, 341] on icon "remove" at bounding box center [882, 339] width 9 height 10
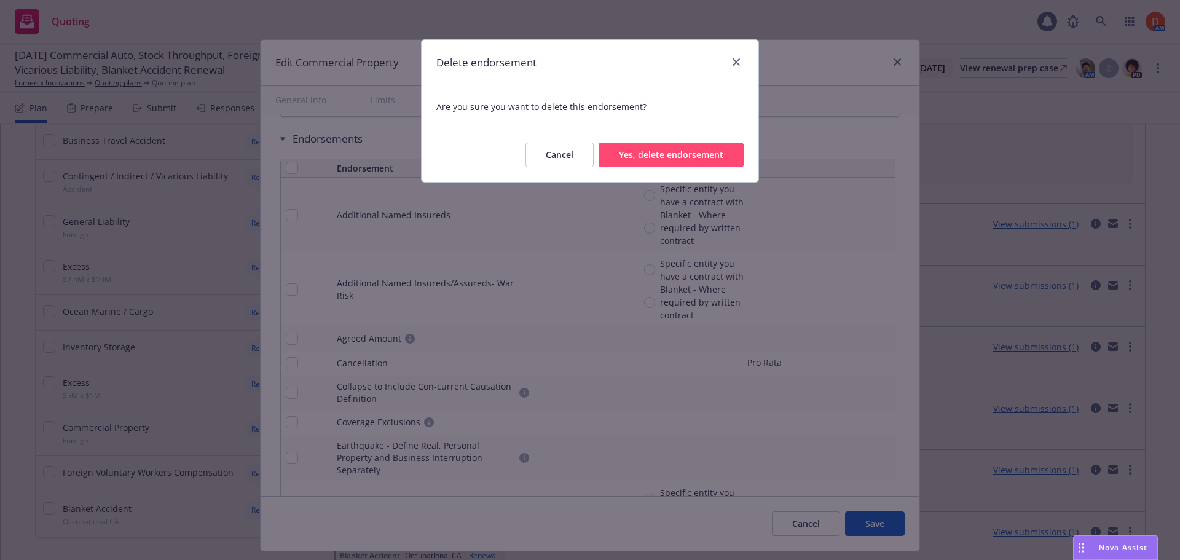
click at [682, 159] on button "Yes, delete endorsement" at bounding box center [671, 155] width 145 height 25
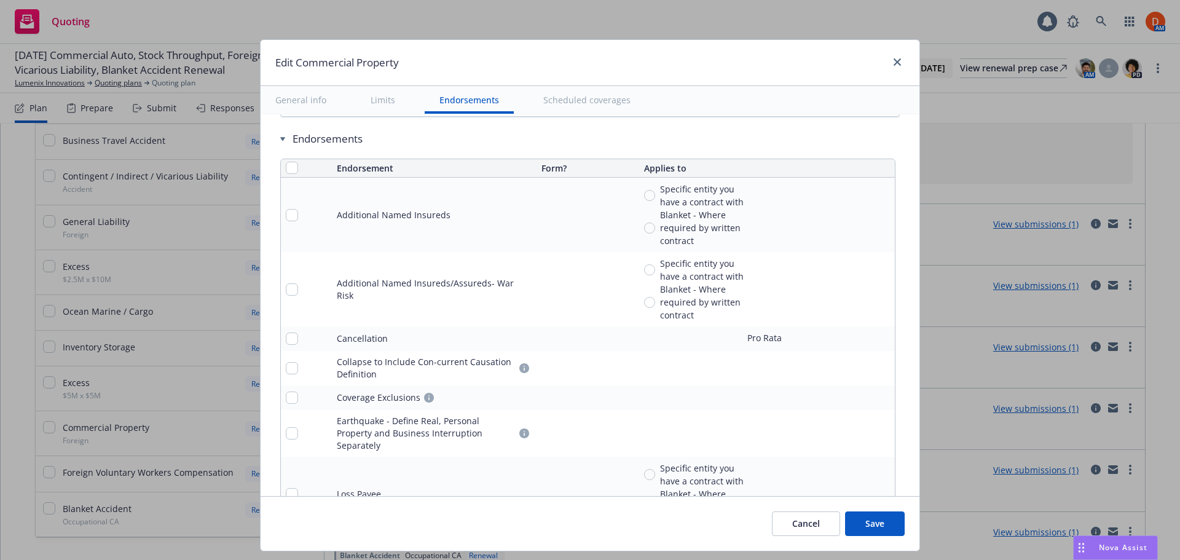
click at [878, 219] on icon "remove" at bounding box center [882, 215] width 9 height 10
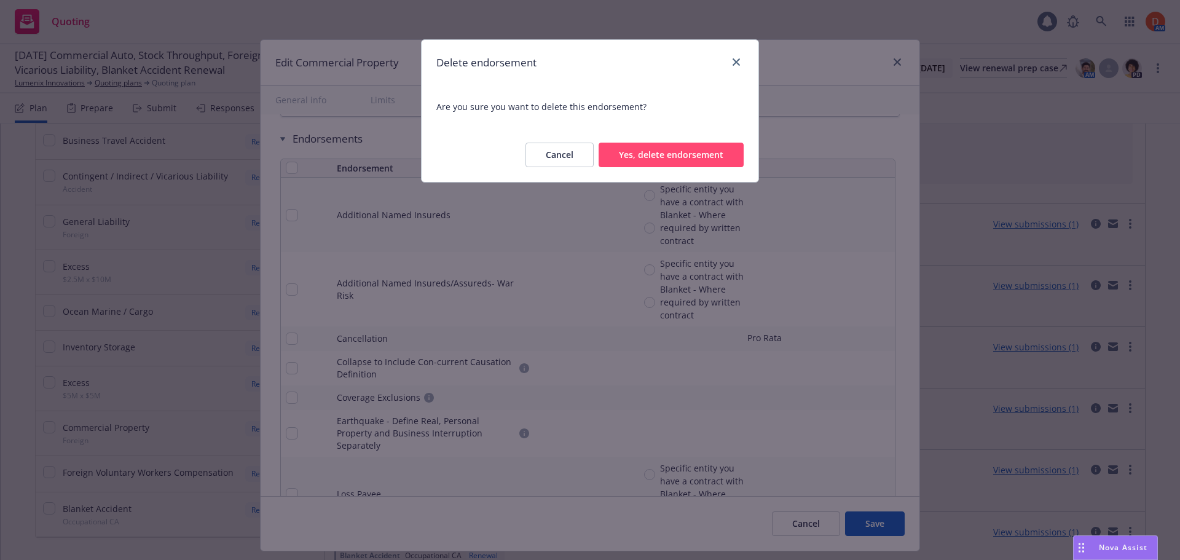
click at [657, 155] on button "Yes, delete endorsement" at bounding box center [671, 155] width 145 height 25
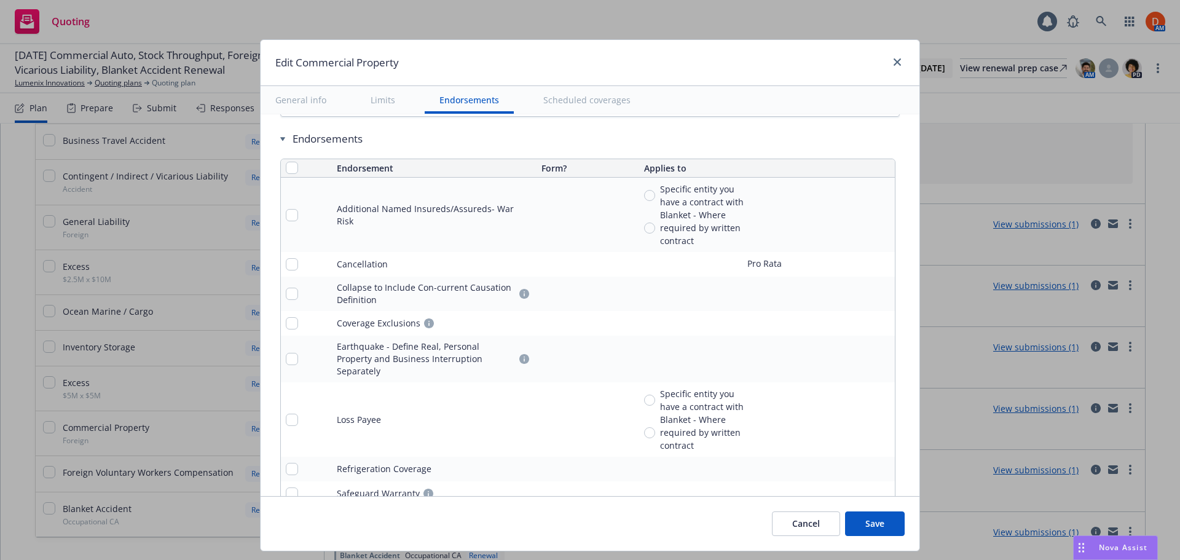
click at [878, 210] on icon "remove" at bounding box center [883, 215] width 10 height 10
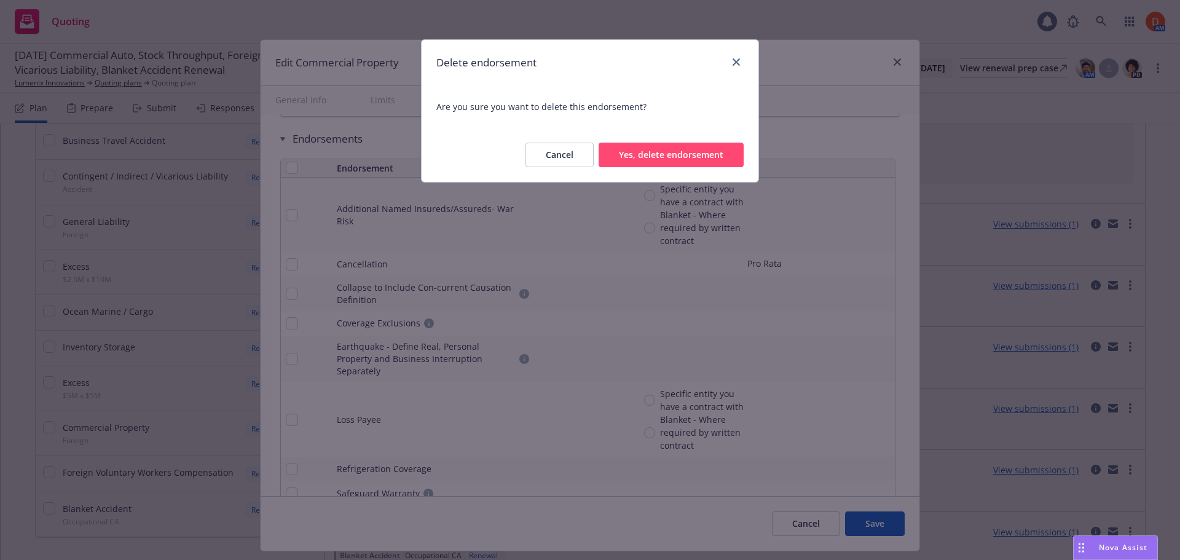
click at [692, 160] on button "Yes, delete endorsement" at bounding box center [671, 155] width 145 height 25
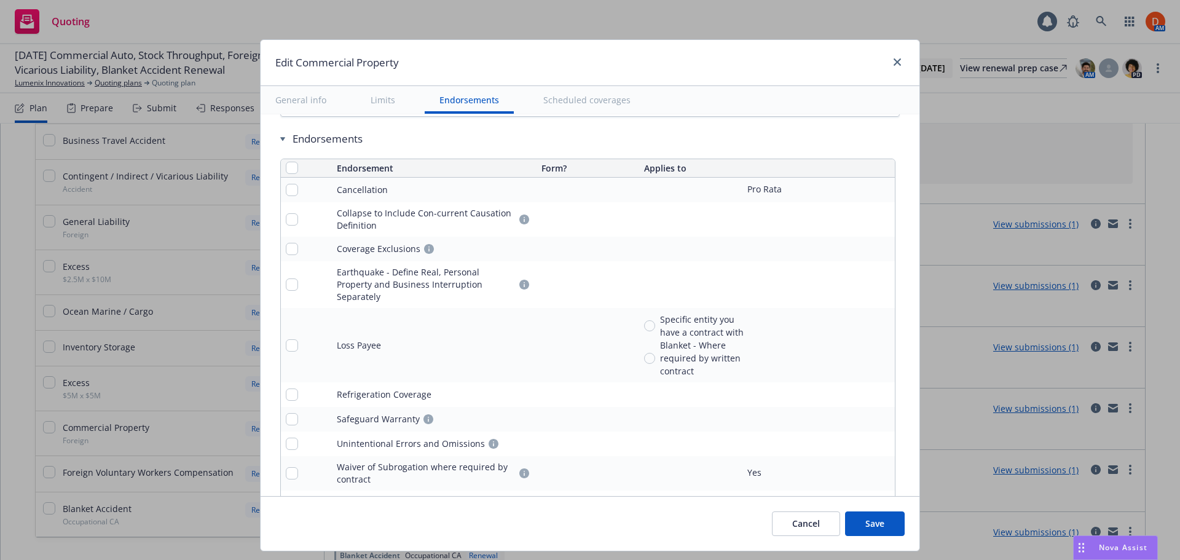
click at [645, 339] on div "Blanket - Where required by written contract" at bounding box center [694, 358] width 101 height 39
click at [645, 353] on input "Blanket - Where required by written contract" at bounding box center [649, 358] width 11 height 11
radio input "true"
click at [645, 320] on input "Specific entity you have a contract with" at bounding box center [649, 325] width 11 height 11
radio input "true"
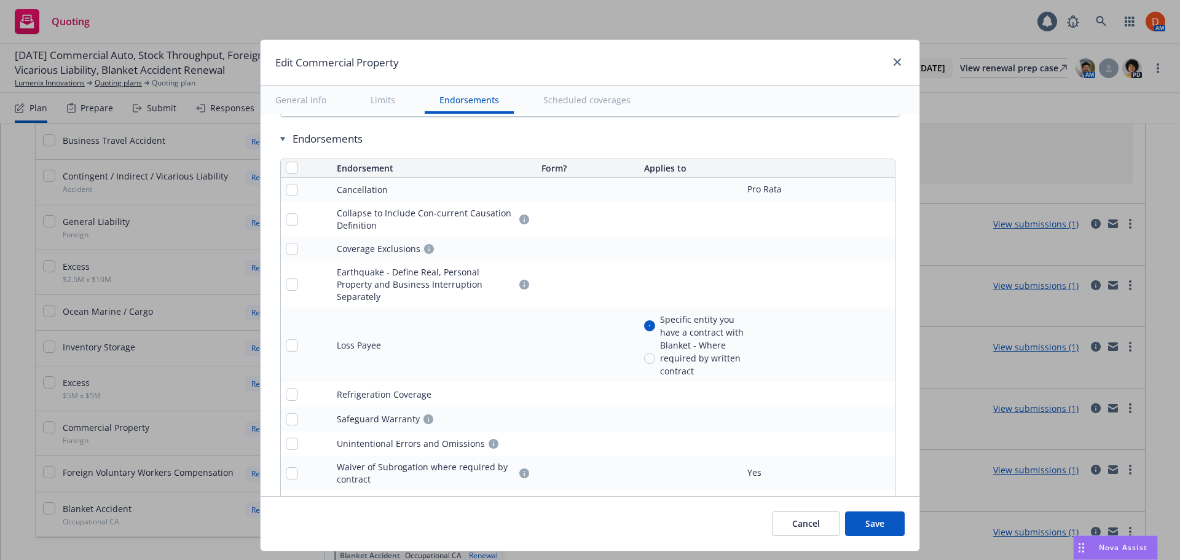
click at [853, 338] on link "pencil" at bounding box center [860, 345] width 15 height 15
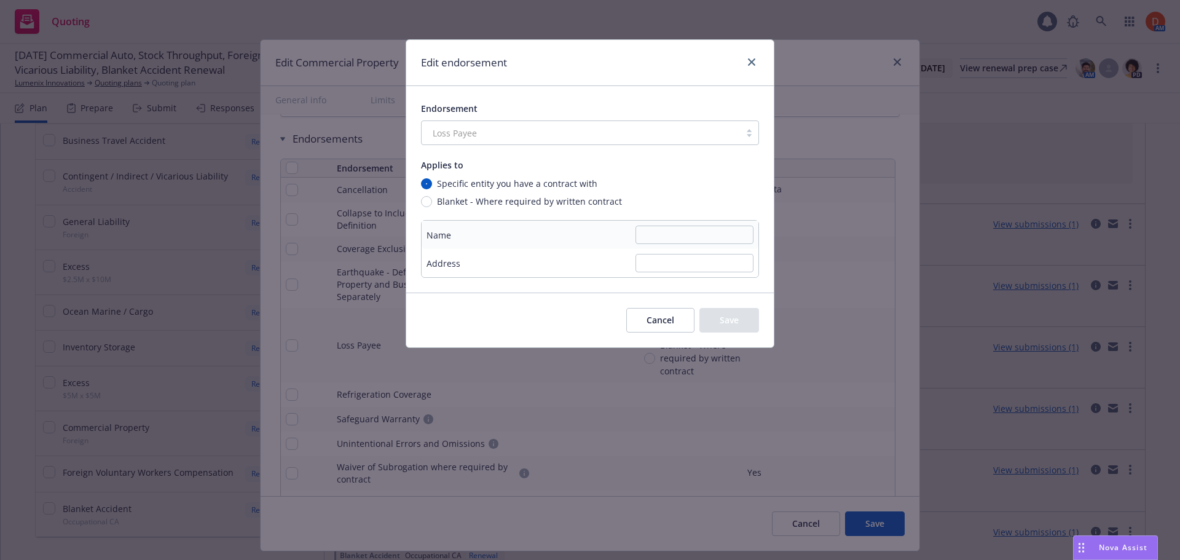
click at [669, 320] on button "Cancel" at bounding box center [660, 320] width 68 height 25
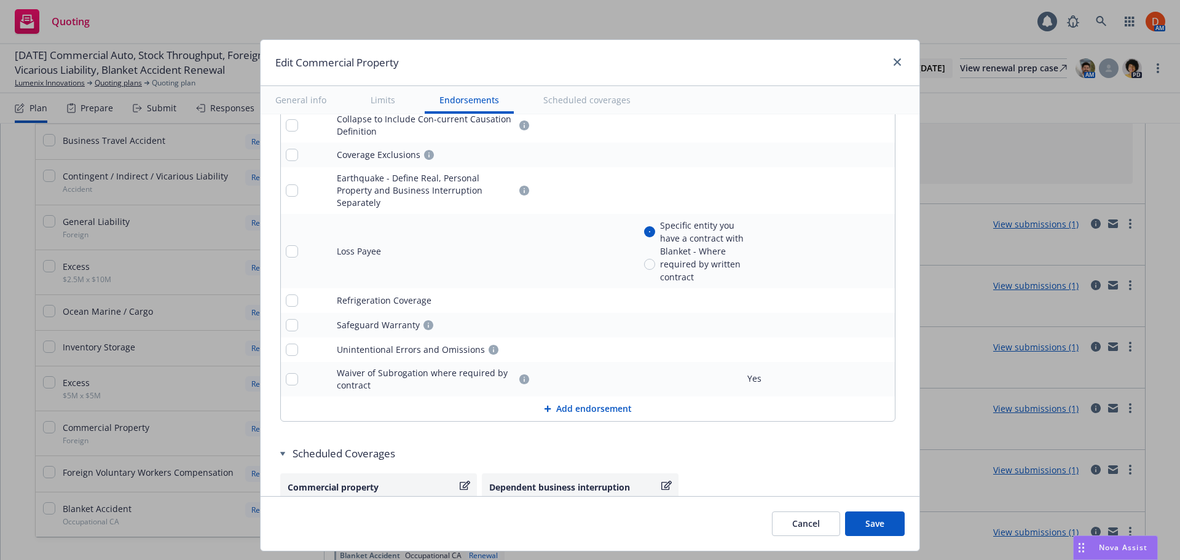
scroll to position [4186, 0]
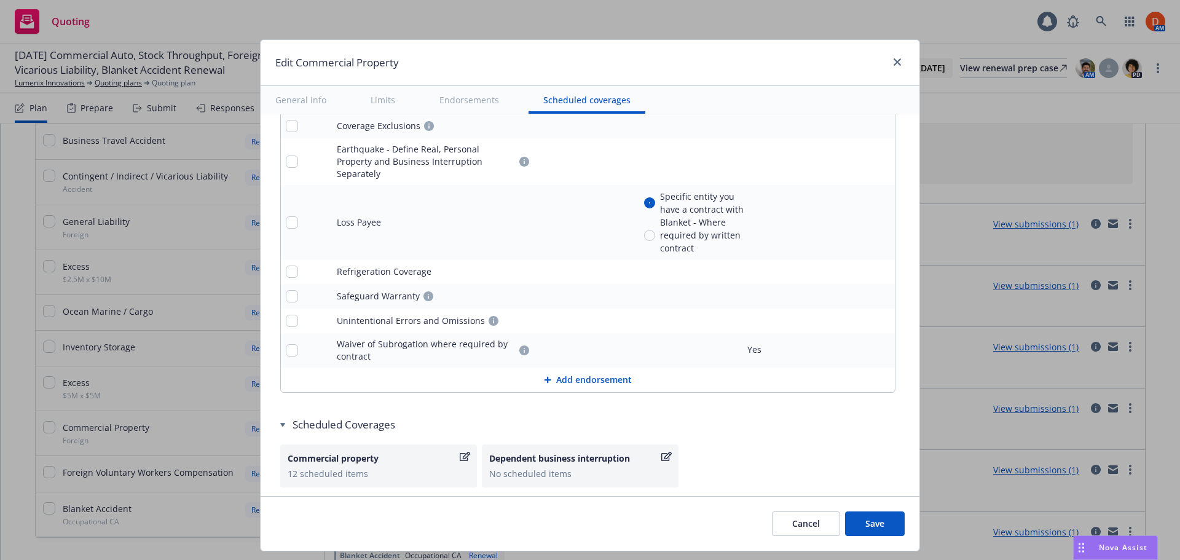
click at [878, 267] on icon "remove" at bounding box center [883, 272] width 10 height 10
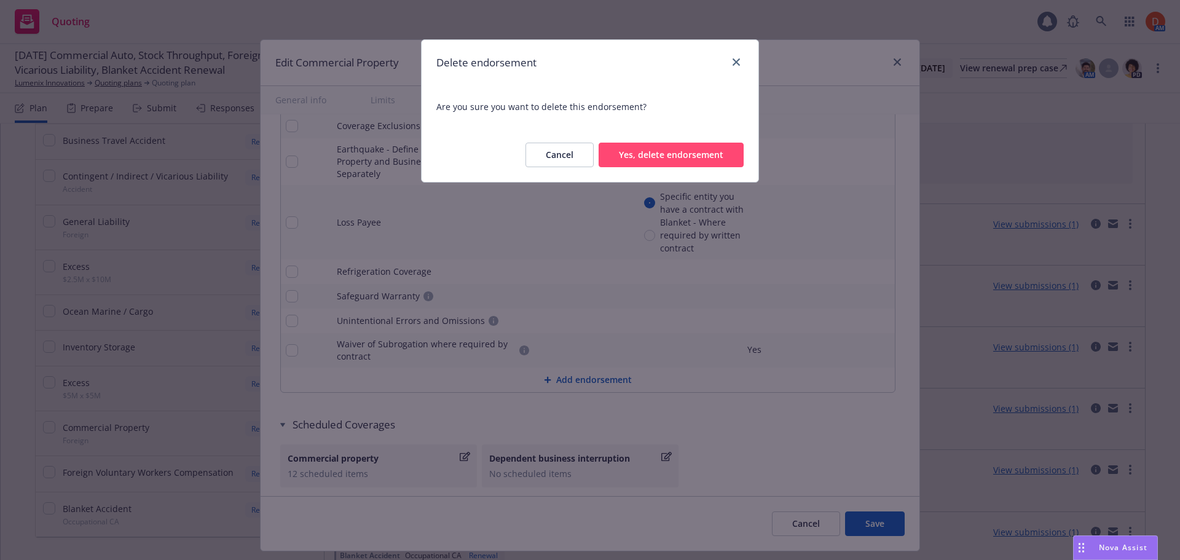
click at [671, 164] on button "Yes, delete endorsement" at bounding box center [671, 155] width 145 height 25
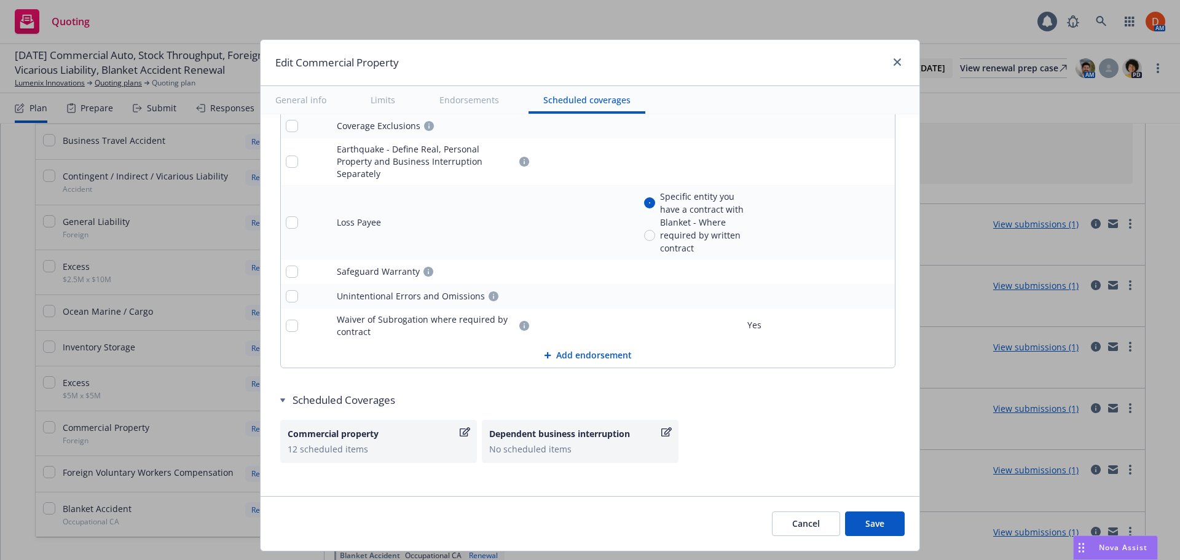
scroll to position [4185, 0]
click at [854, 290] on link "pencil" at bounding box center [860, 297] width 15 height 15
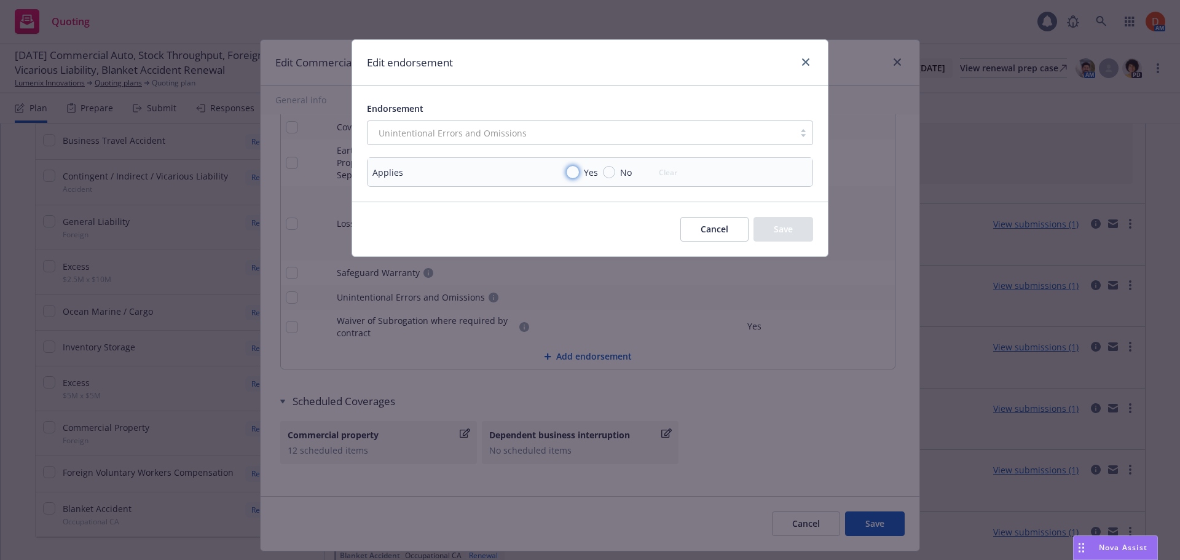
click at [577, 176] on input "Yes" at bounding box center [573, 172] width 12 height 12
click at [664, 171] on button "Clear" at bounding box center [668, 171] width 33 height 17
radio input "false"
click at [728, 229] on button "Cancel" at bounding box center [714, 229] width 68 height 25
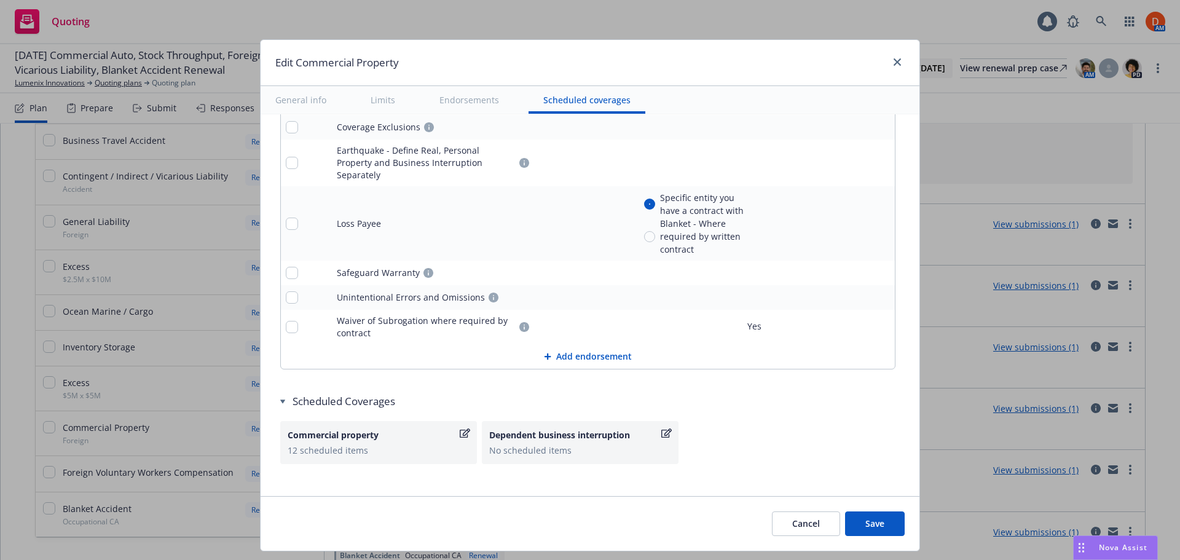
click at [864, 518] on button "Save" at bounding box center [875, 523] width 60 height 25
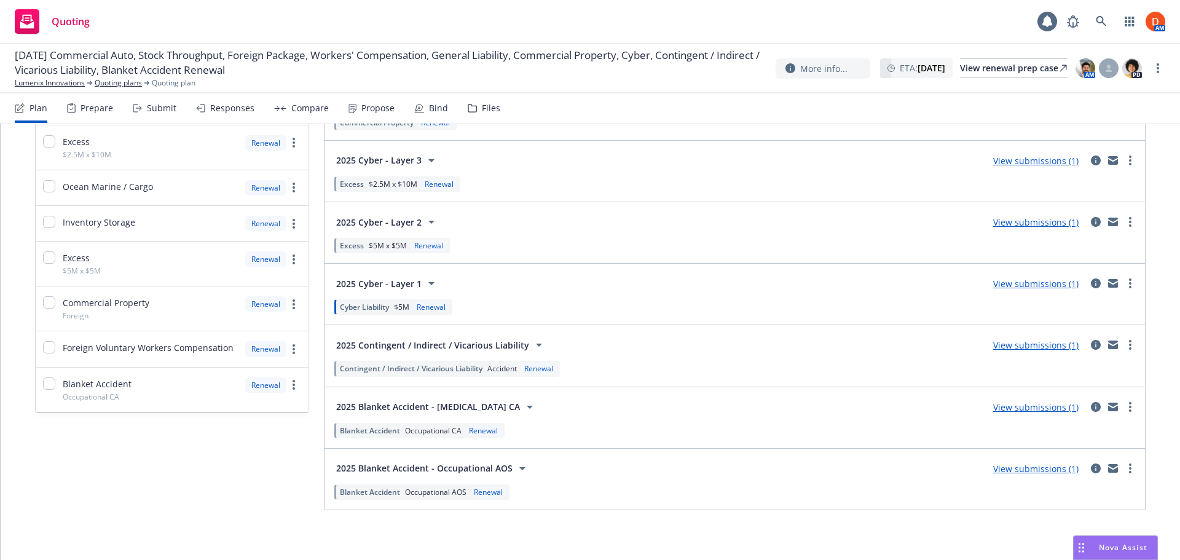
scroll to position [621, 0]
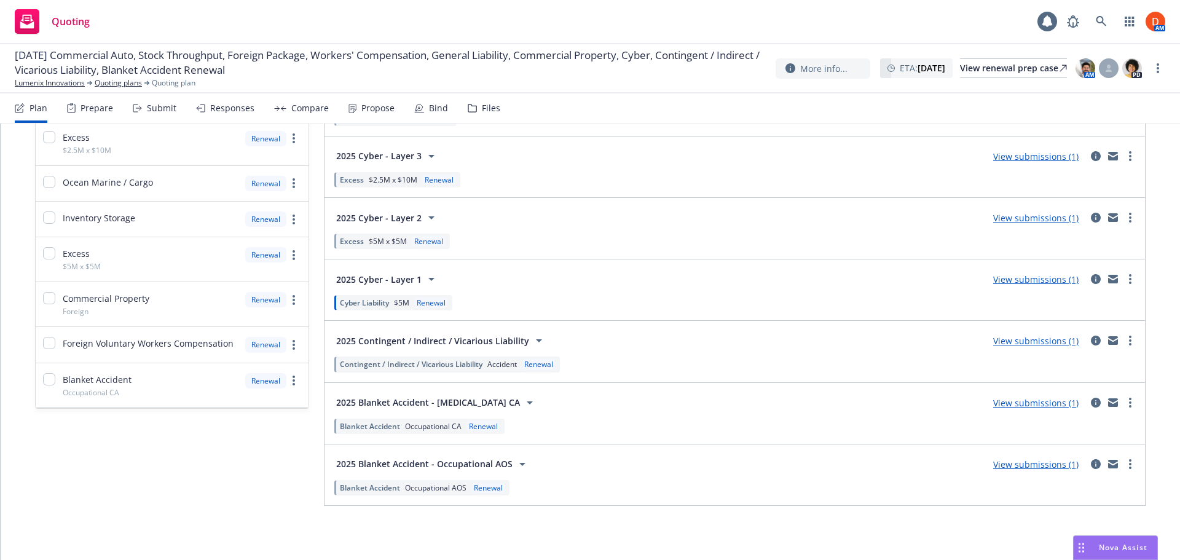
click at [444, 361] on span "Contingent / Indirect / Vicarious Liability" at bounding box center [411, 364] width 143 height 10
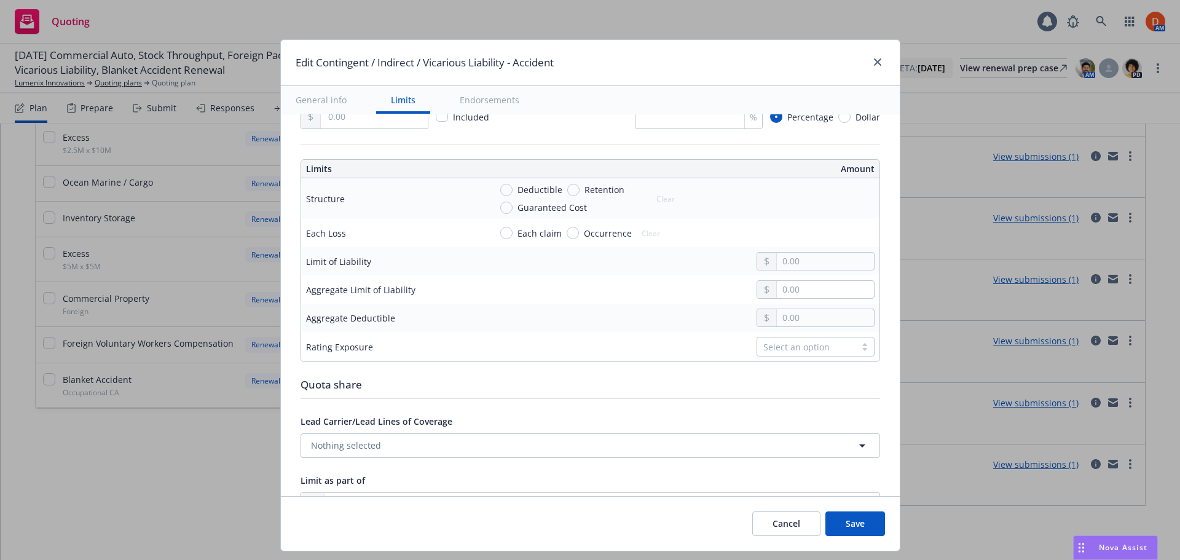
scroll to position [369, 0]
click at [790, 264] on input "text" at bounding box center [825, 260] width 97 height 17
type input "1,000,000.00"
click at [779, 319] on input "text" at bounding box center [825, 317] width 97 height 17
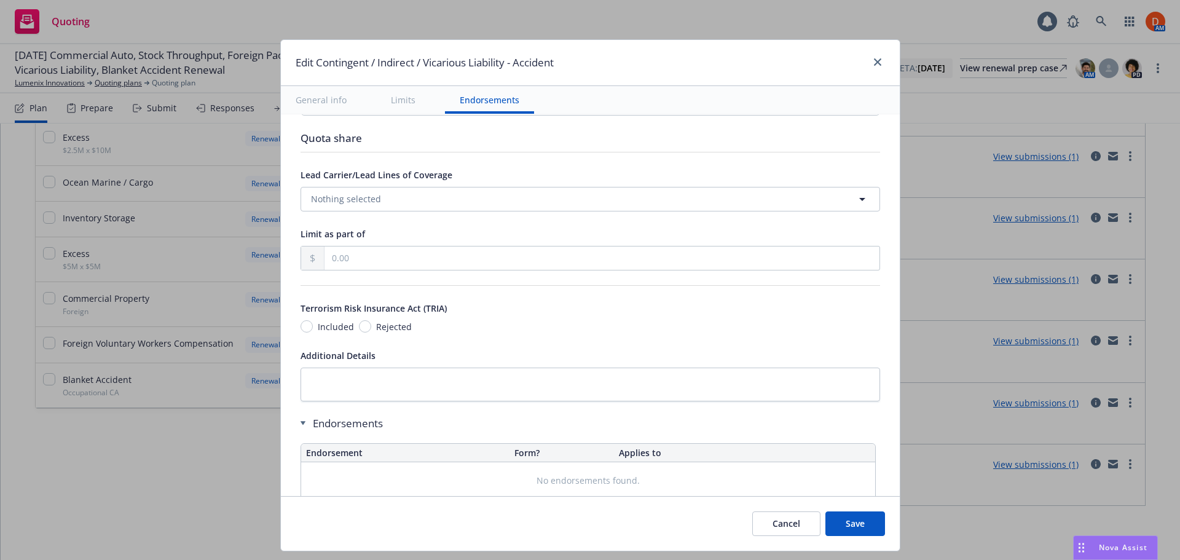
scroll to position [677, 0]
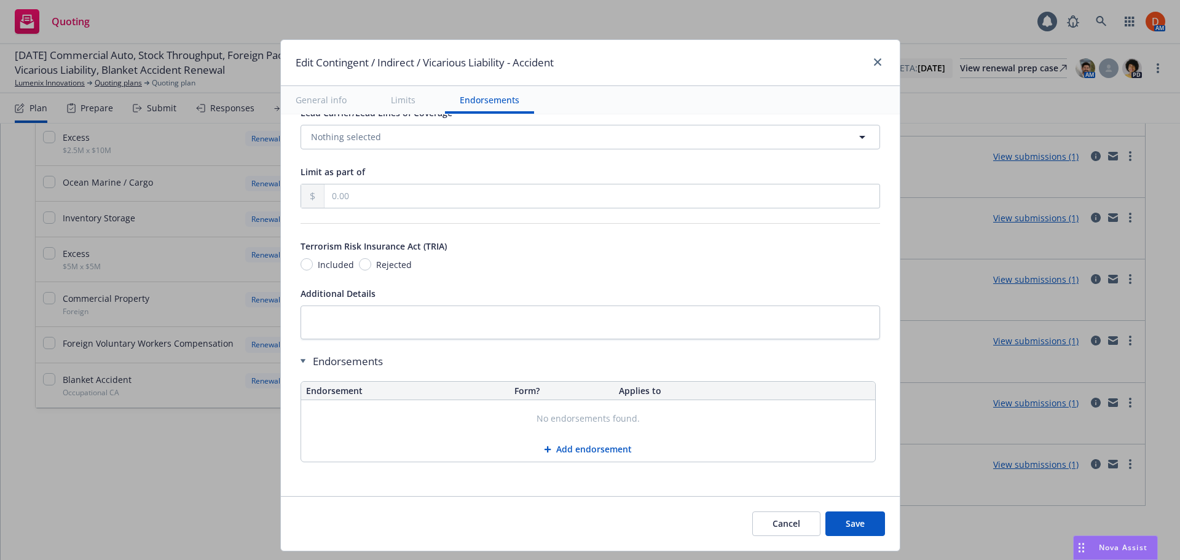
type input "25,000.00"
click at [857, 517] on button "Save" at bounding box center [855, 523] width 60 height 25
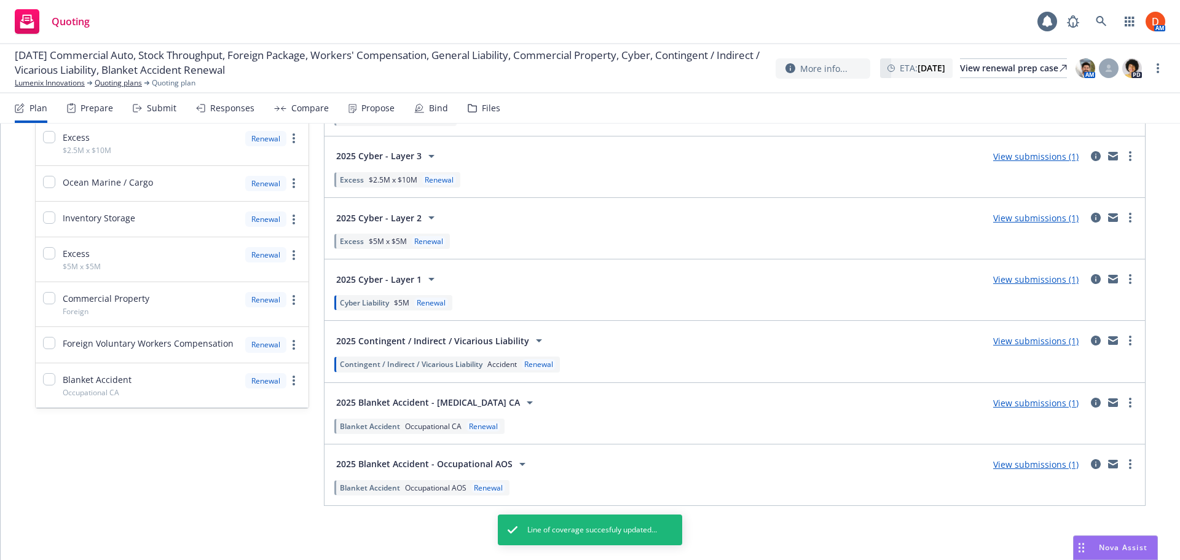
click at [425, 424] on span "Occupational CA" at bounding box center [433, 426] width 57 height 10
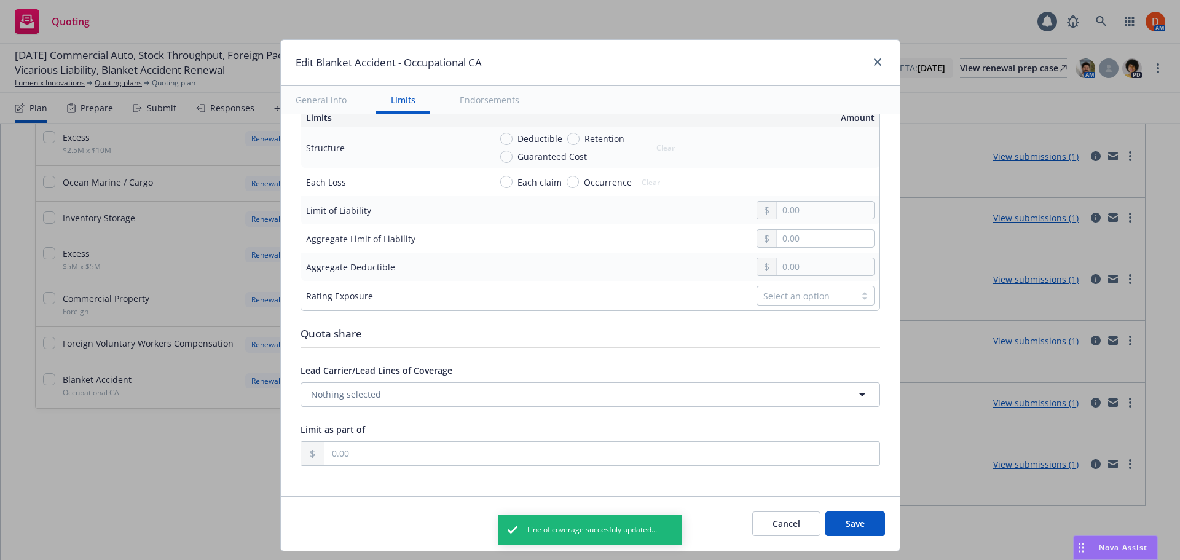
scroll to position [430, 0]
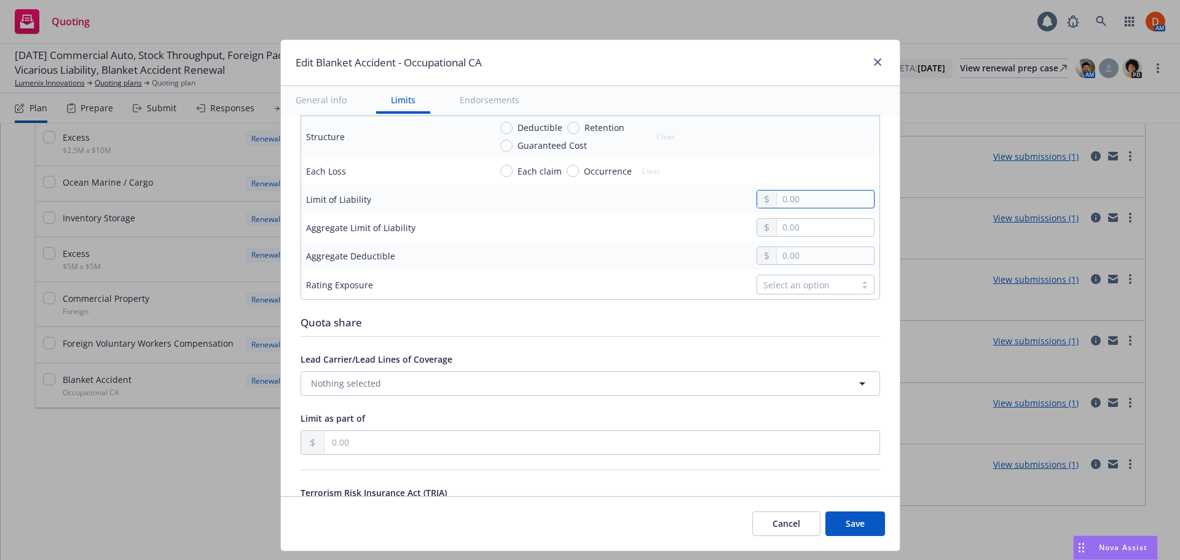
click at [804, 197] on input "text" at bounding box center [825, 199] width 97 height 17
type input "3,000,000.00"
click at [782, 229] on input "text" at bounding box center [825, 227] width 97 height 17
drag, startPoint x: 842, startPoint y: 200, endPoint x: 689, endPoint y: 200, distance: 153.1
click at [689, 200] on div "3,000,000.00" at bounding box center [682, 199] width 384 height 18
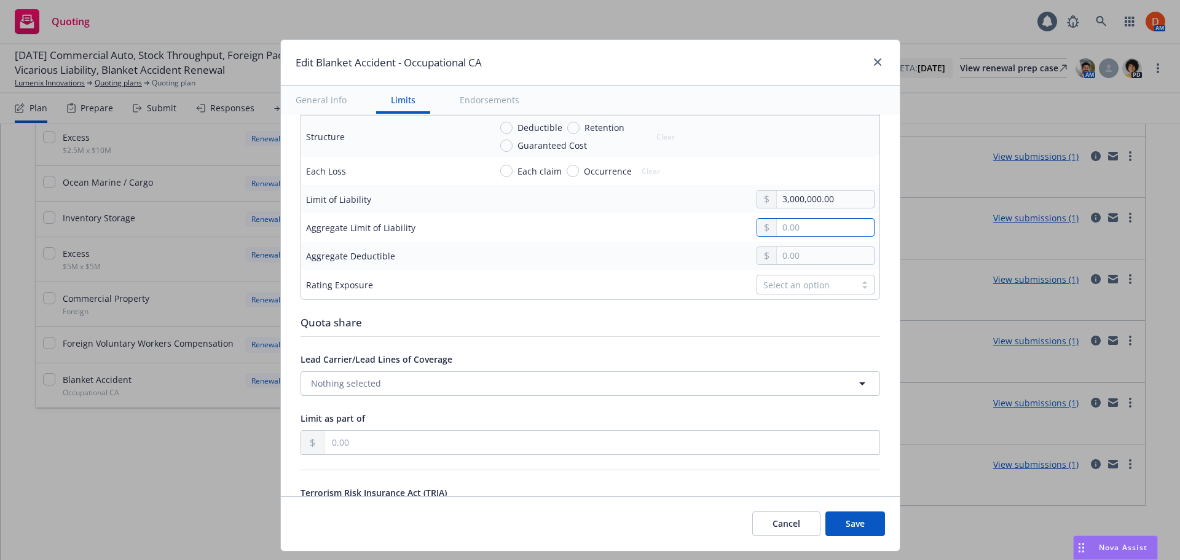
click at [777, 226] on input "text" at bounding box center [825, 227] width 97 height 17
paste input "3,000,000.00"
type input "3,000,000.00"
click at [797, 249] on input "text" at bounding box center [825, 255] width 97 height 17
drag, startPoint x: 782, startPoint y: 253, endPoint x: 770, endPoint y: 253, distance: 12.3
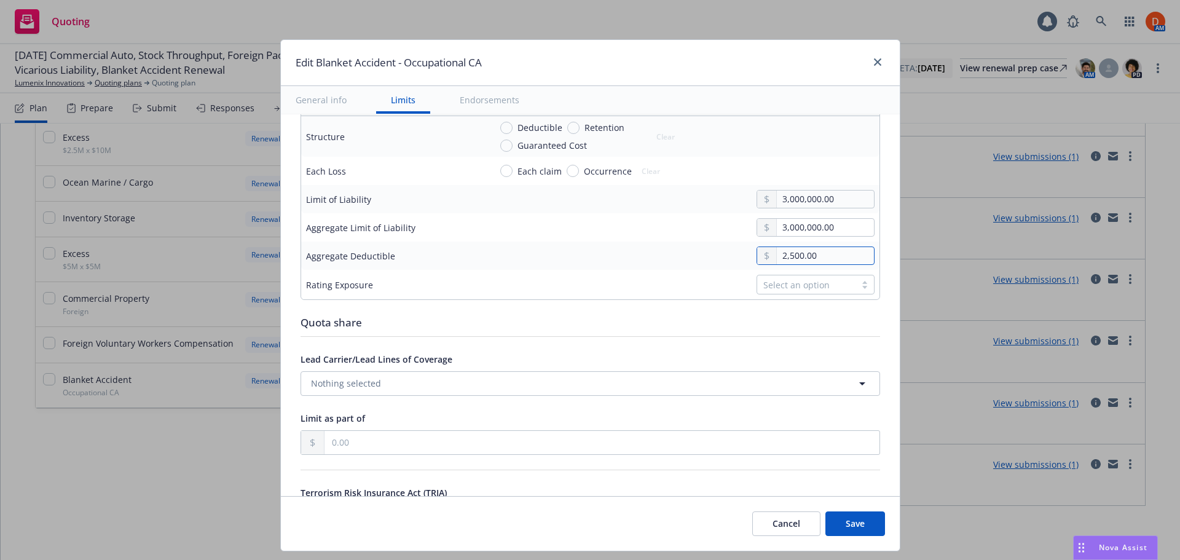
click at [777, 253] on input "2,500.00" at bounding box center [825, 255] width 97 height 17
type input "5,000.00"
click at [767, 322] on div "Quota share" at bounding box center [591, 323] width 580 height 16
click at [848, 524] on button "Save" at bounding box center [855, 523] width 60 height 25
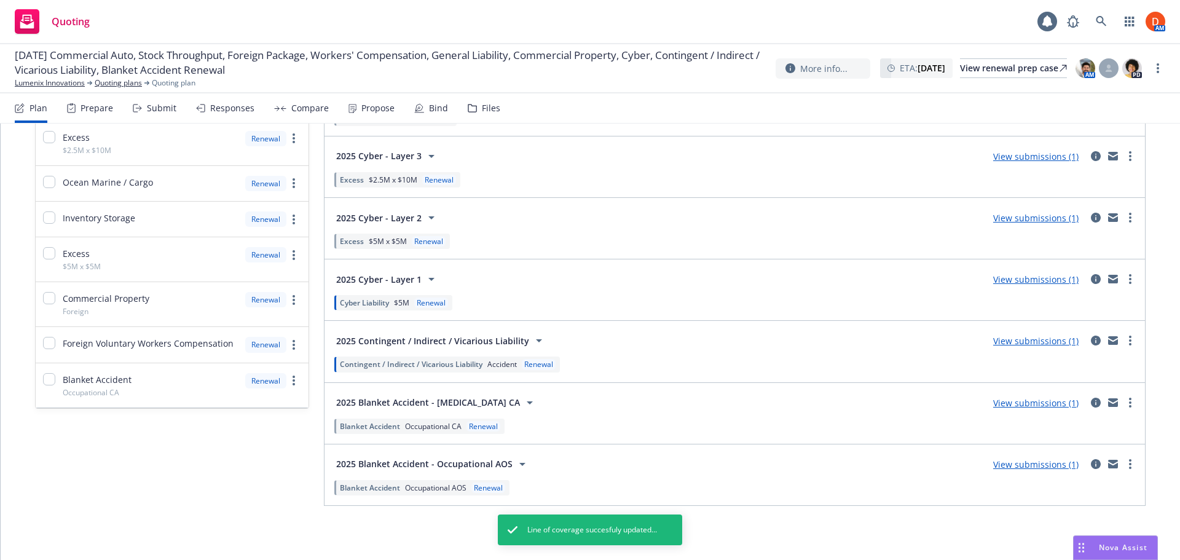
scroll to position [0, 0]
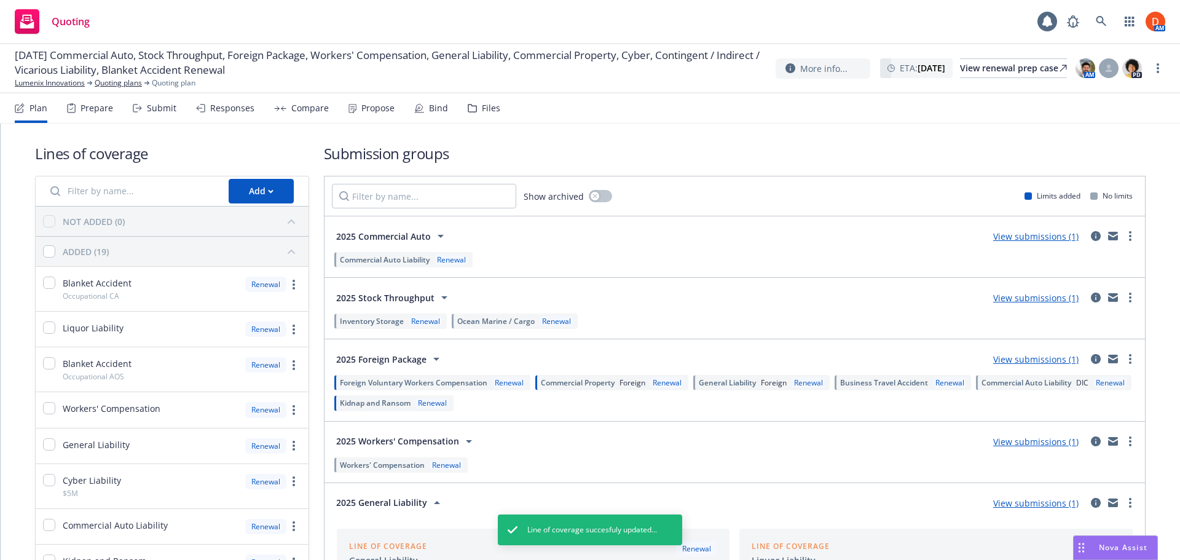
click at [397, 487] on div "2025 General Liability View submissions (1) General Liability Renewal Liquor Li…" at bounding box center [735, 503] width 821 height 41
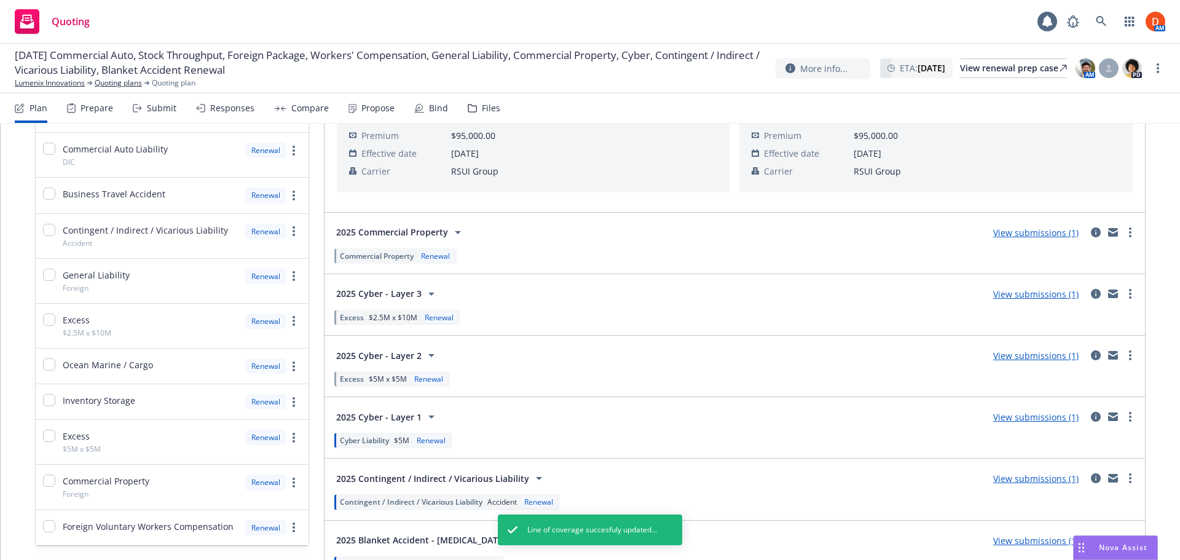
scroll to position [621, 0]
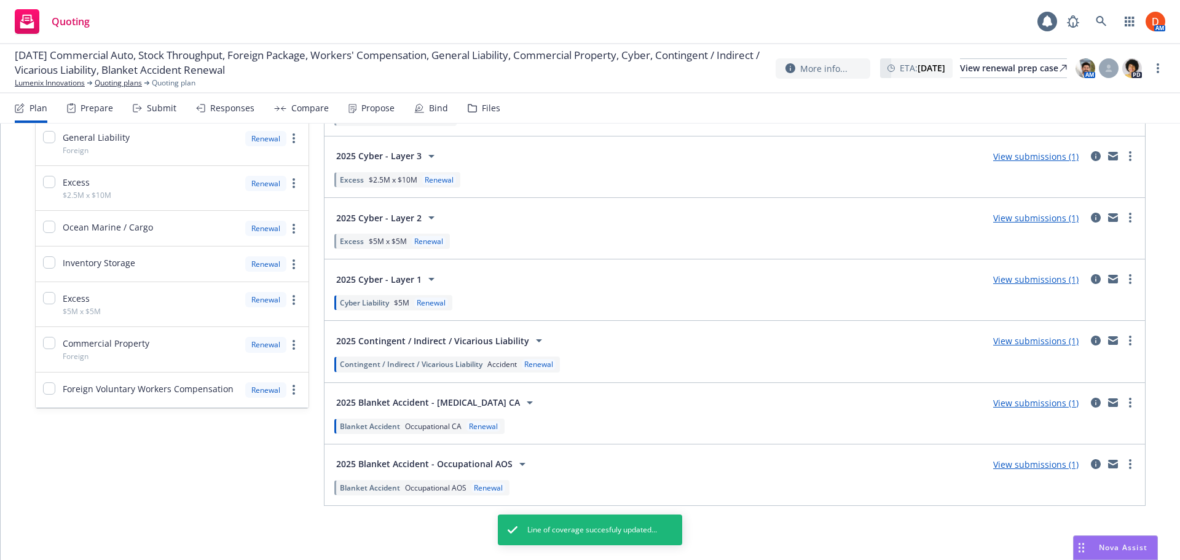
click at [422, 486] on span "Occupational AOS" at bounding box center [435, 488] width 61 height 10
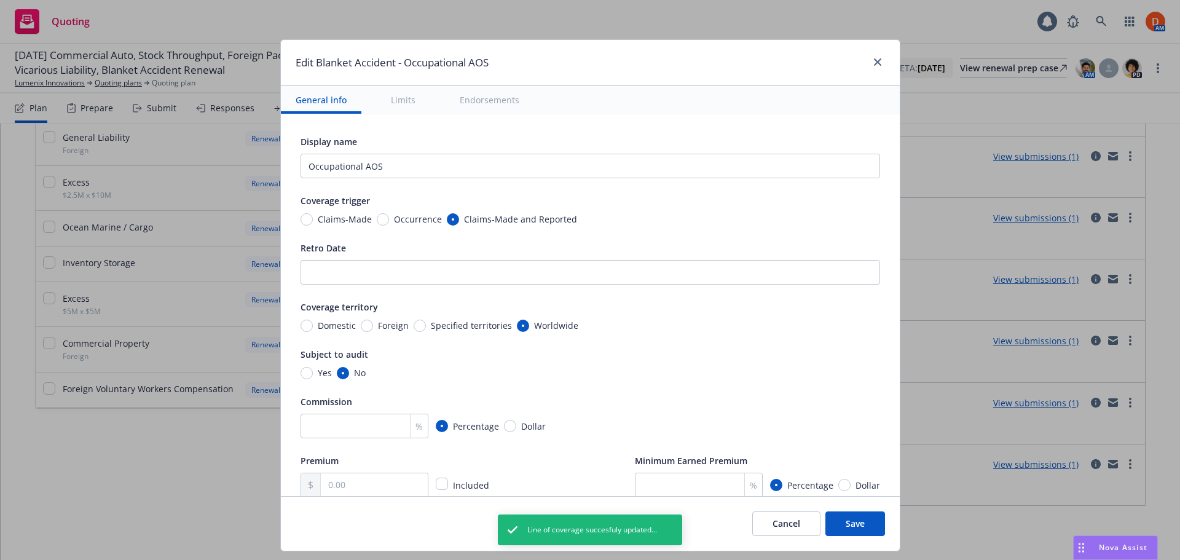
scroll to position [307, 0]
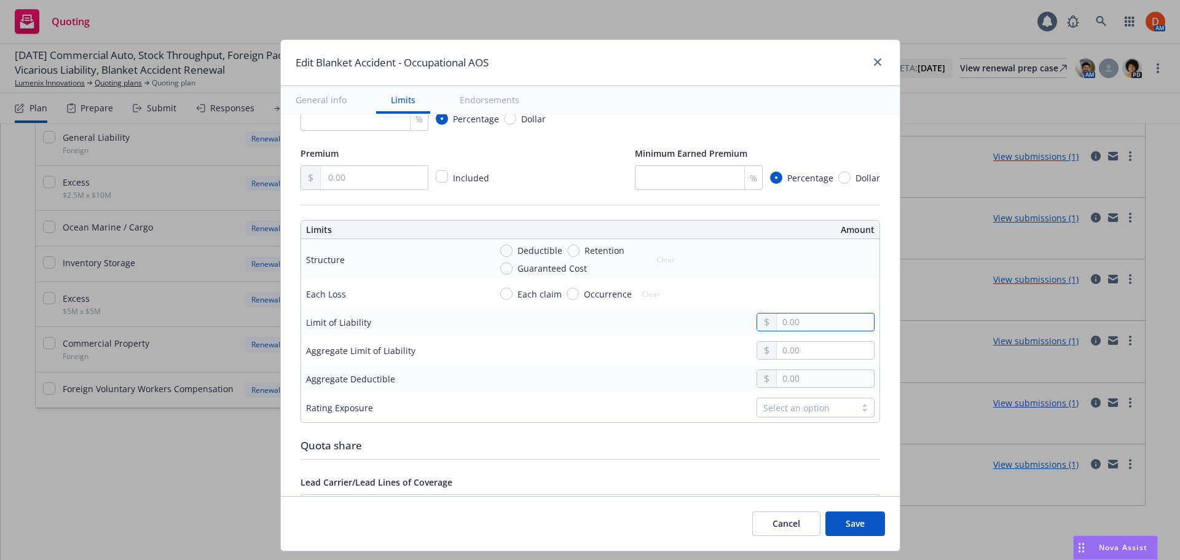
click at [777, 317] on input "text" at bounding box center [825, 321] width 97 height 17
type input "3,000,000.00"
type input "5,000.00"
click at [856, 524] on button "Save" at bounding box center [855, 523] width 60 height 25
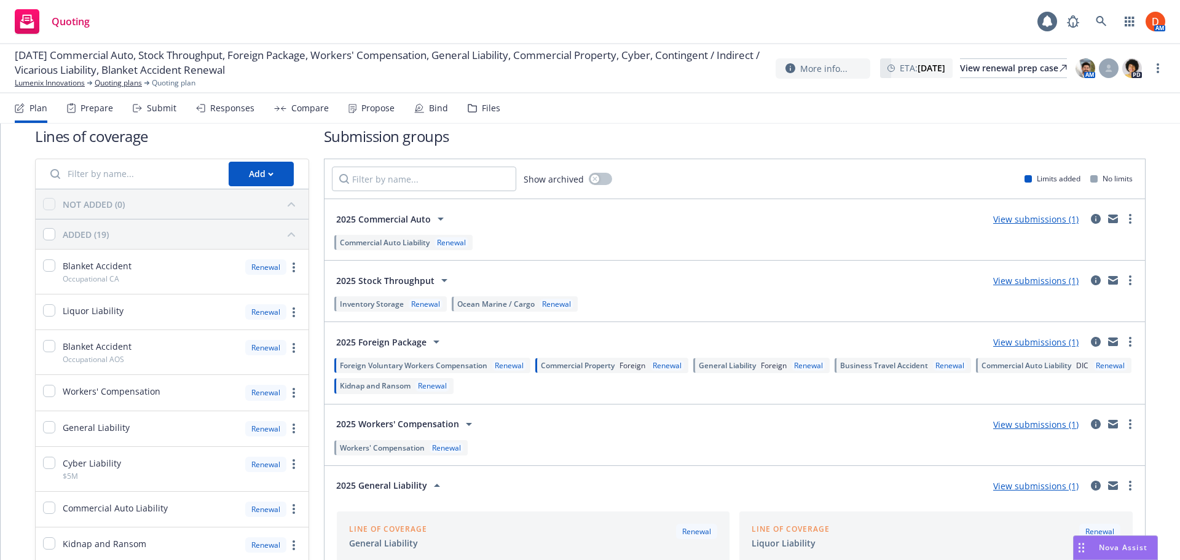
scroll to position [0, 0]
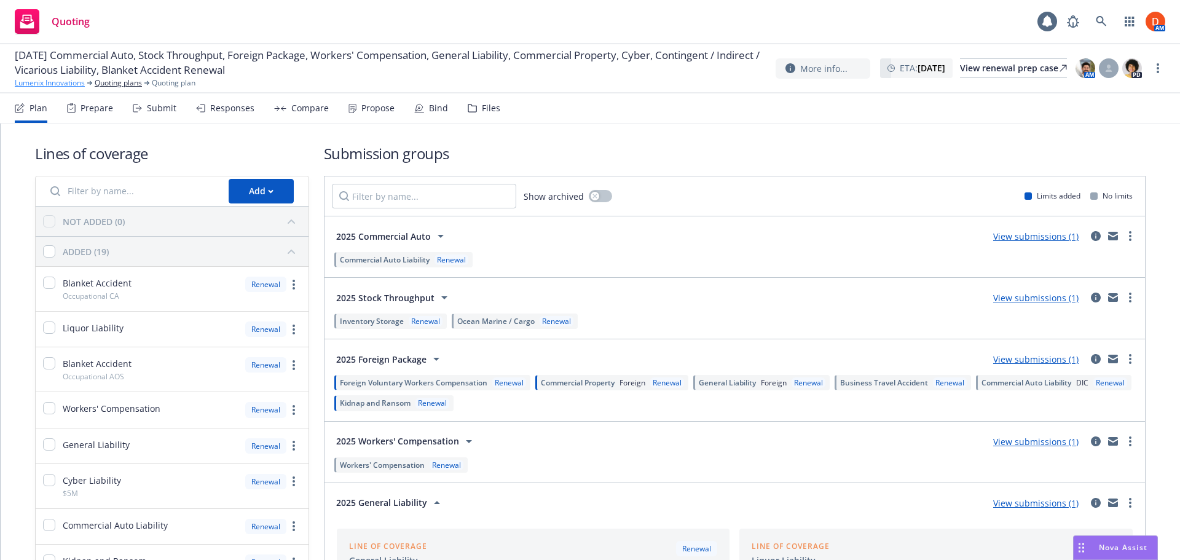
click at [62, 85] on link "Lumenix Innovations" at bounding box center [50, 82] width 70 height 11
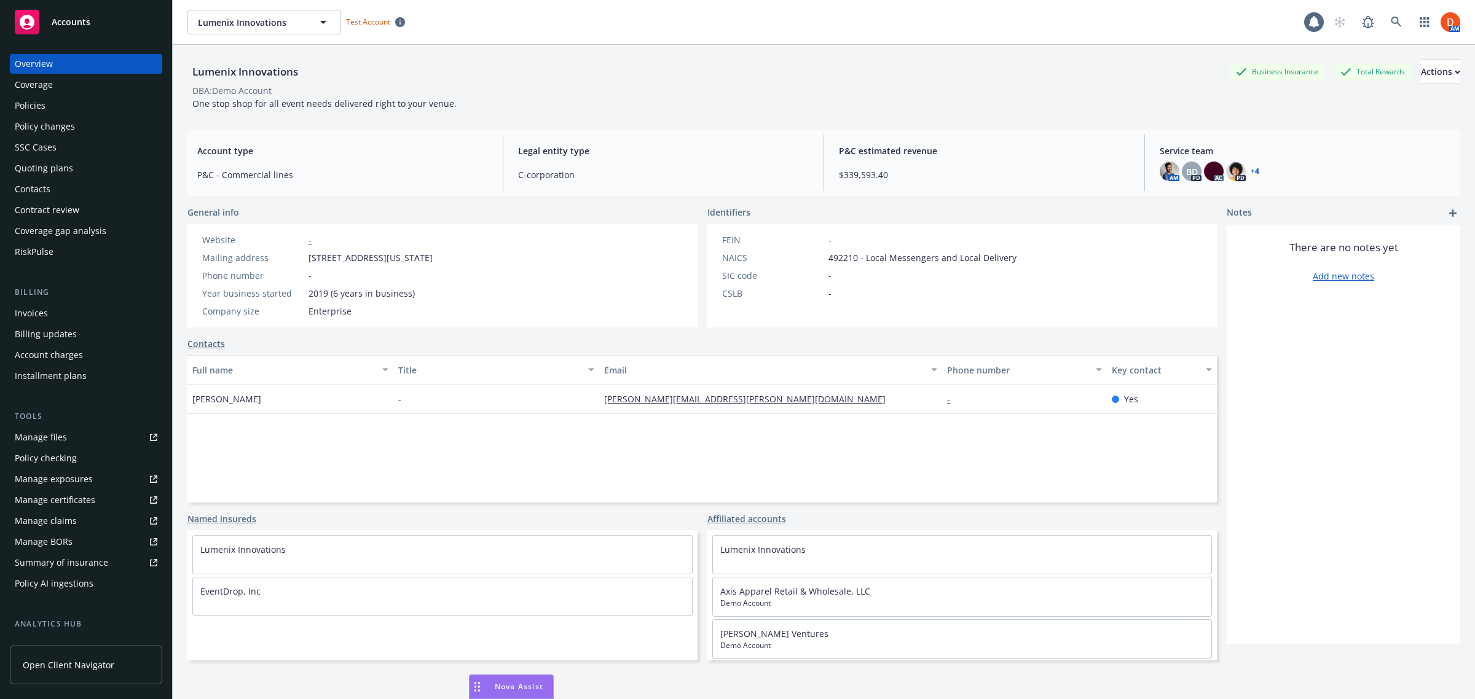
click at [50, 103] on div "Policies" at bounding box center [86, 106] width 143 height 20
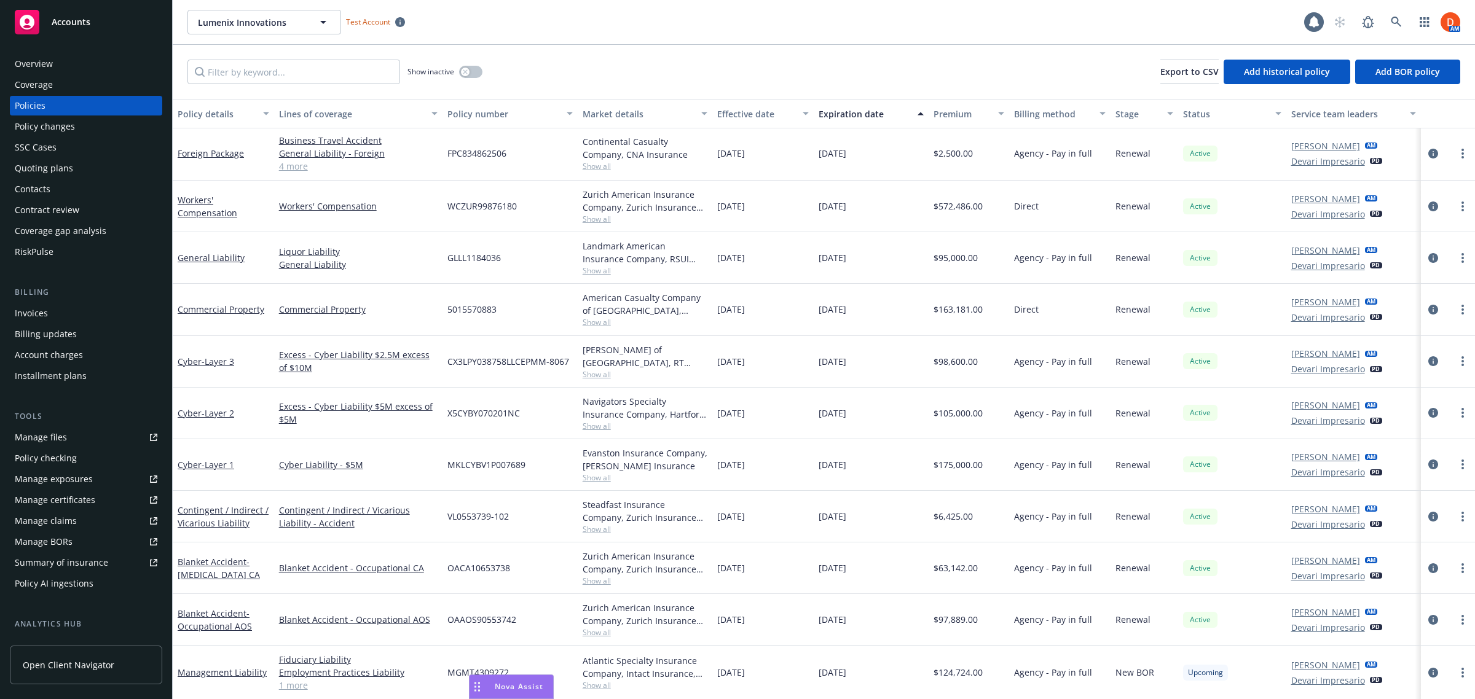
scroll to position [156, 0]
click at [74, 170] on div "Quoting plans" at bounding box center [86, 169] width 143 height 20
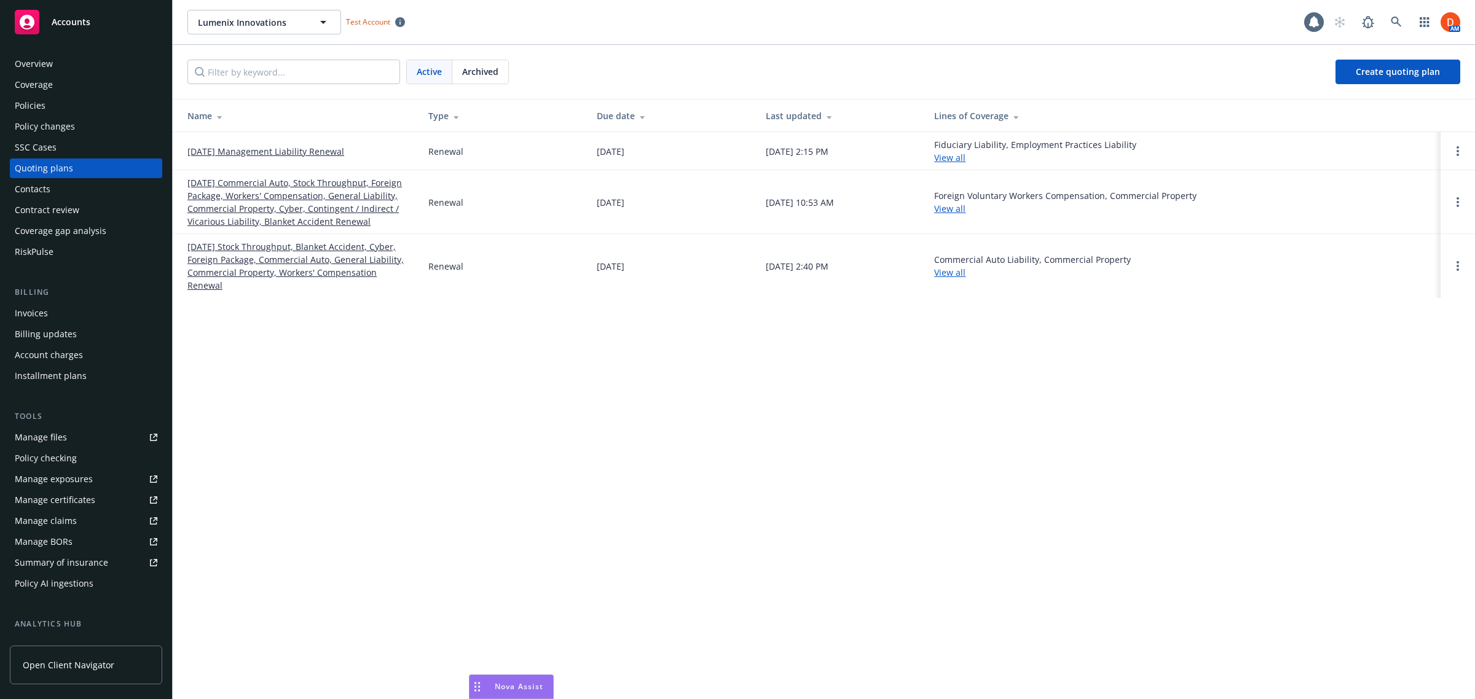
click at [357, 265] on link "11/01/24 Stock Throughput, Blanket Accident, Cyber, Foreign Package, Commercial…" at bounding box center [297, 266] width 221 height 52
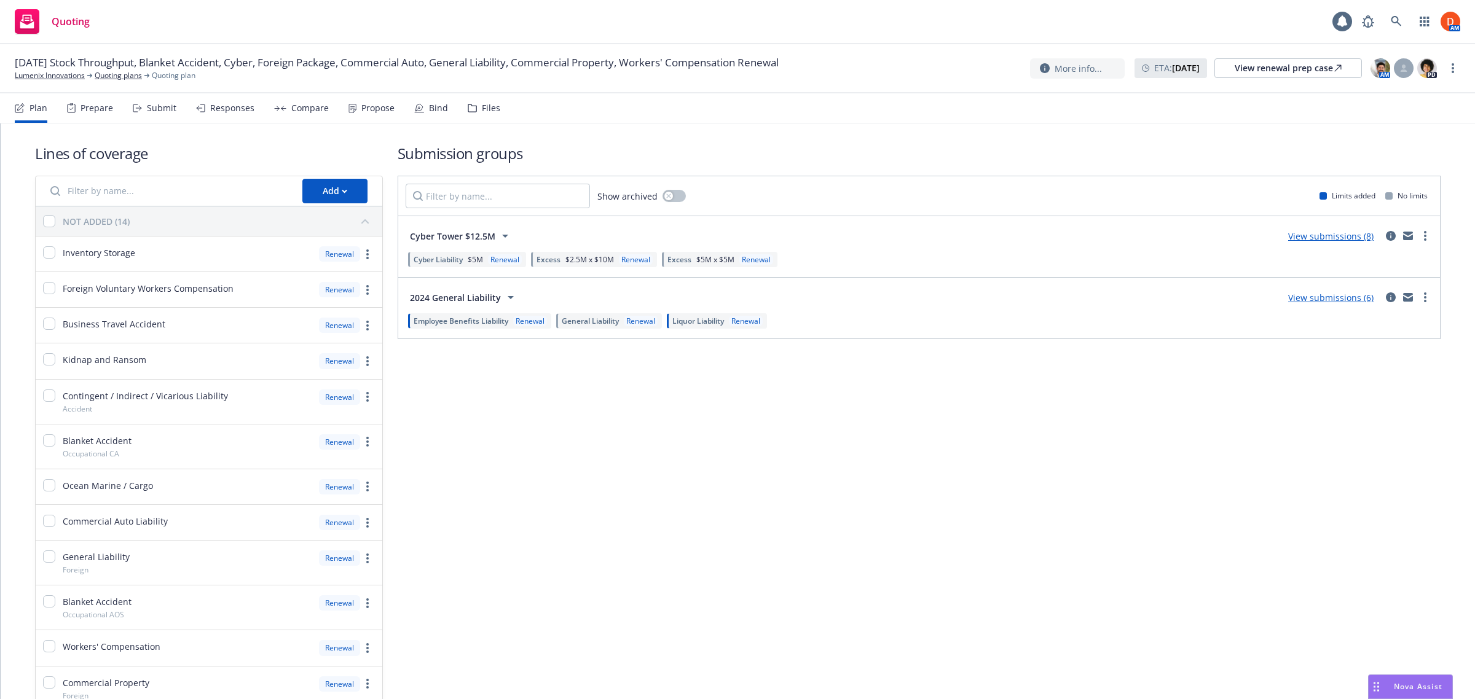
click at [152, 109] on div "Submit" at bounding box center [162, 108] width 30 height 10
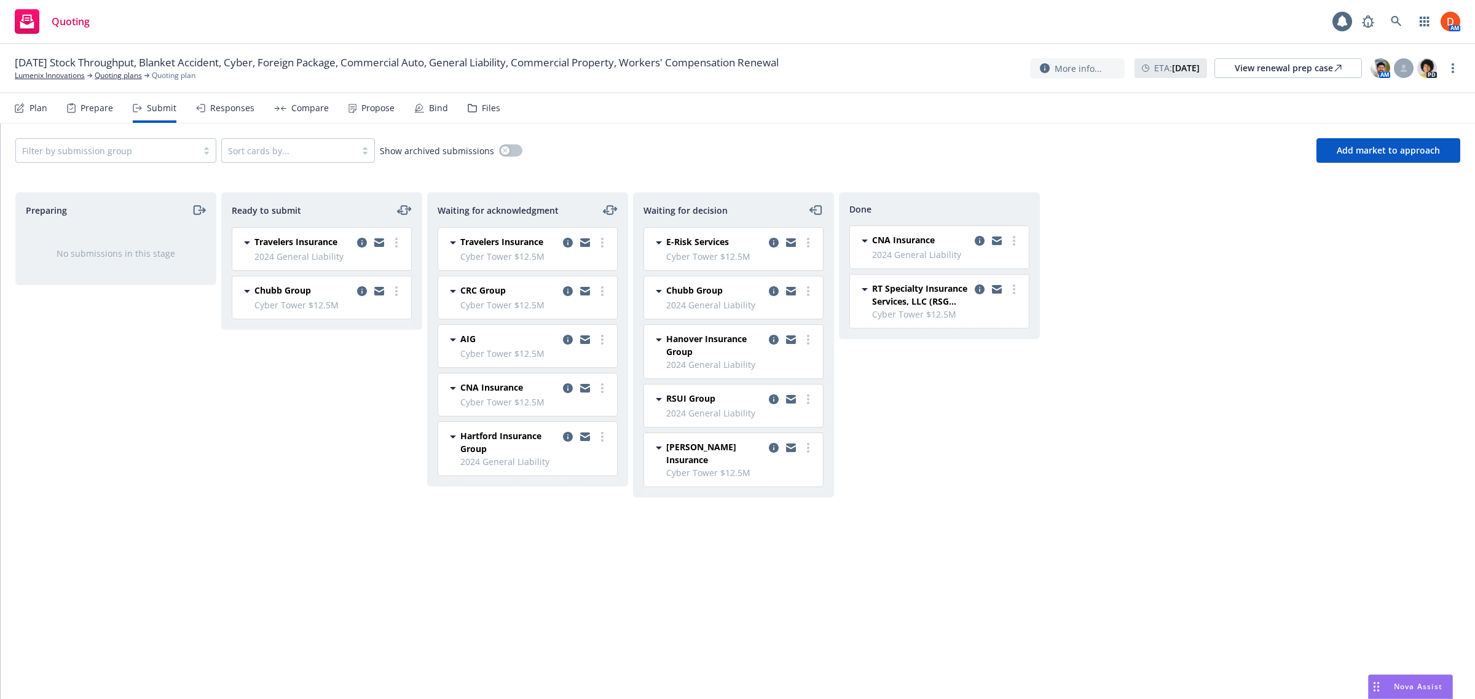
click at [222, 111] on div "Responses" at bounding box center [232, 108] width 44 height 10
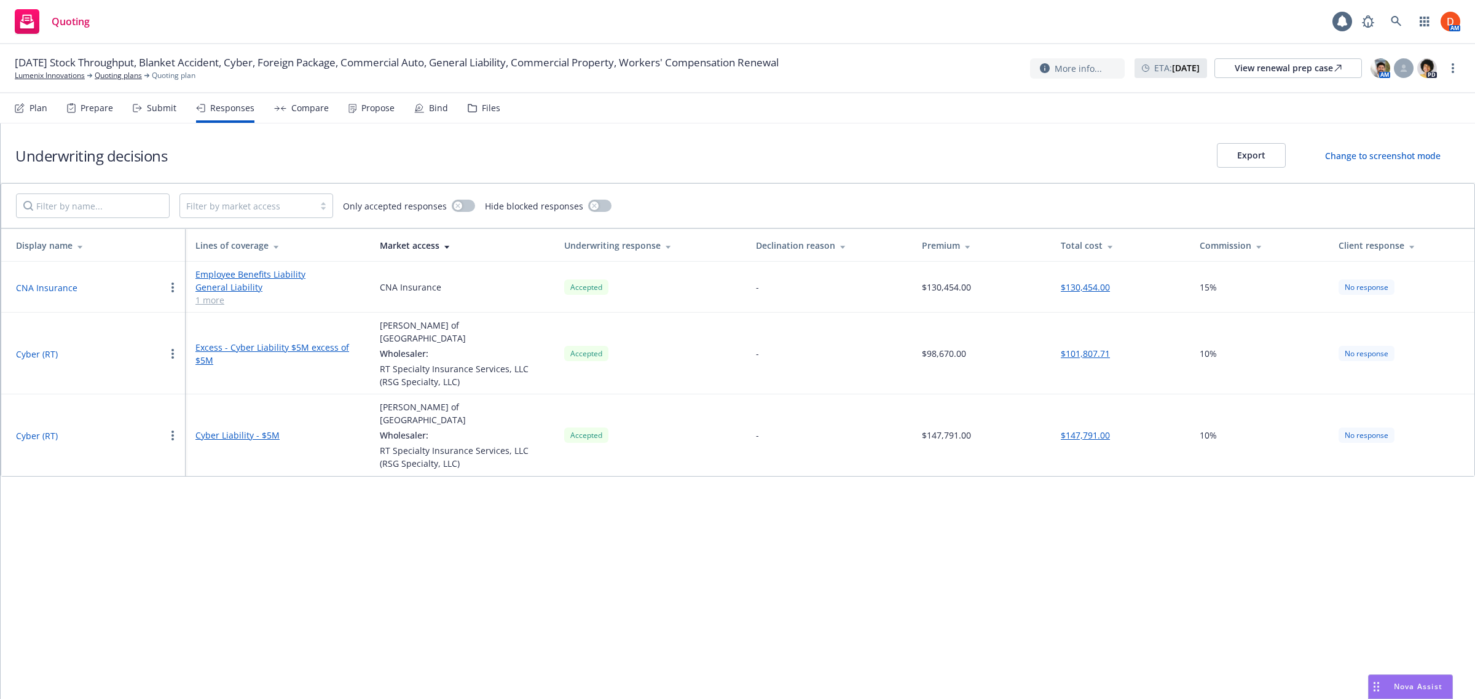
click at [307, 108] on div "Compare" at bounding box center [309, 108] width 37 height 10
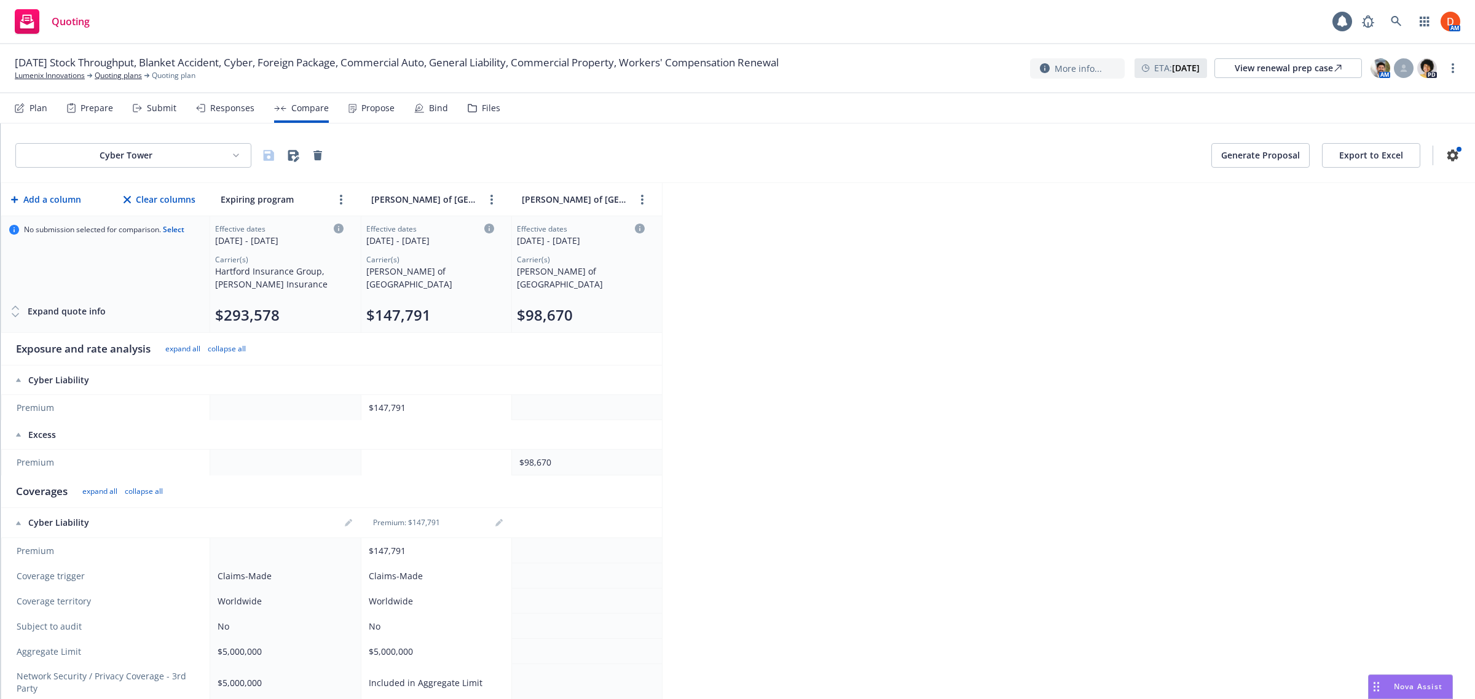
click at [373, 115] on div "Propose" at bounding box center [372, 108] width 46 height 30
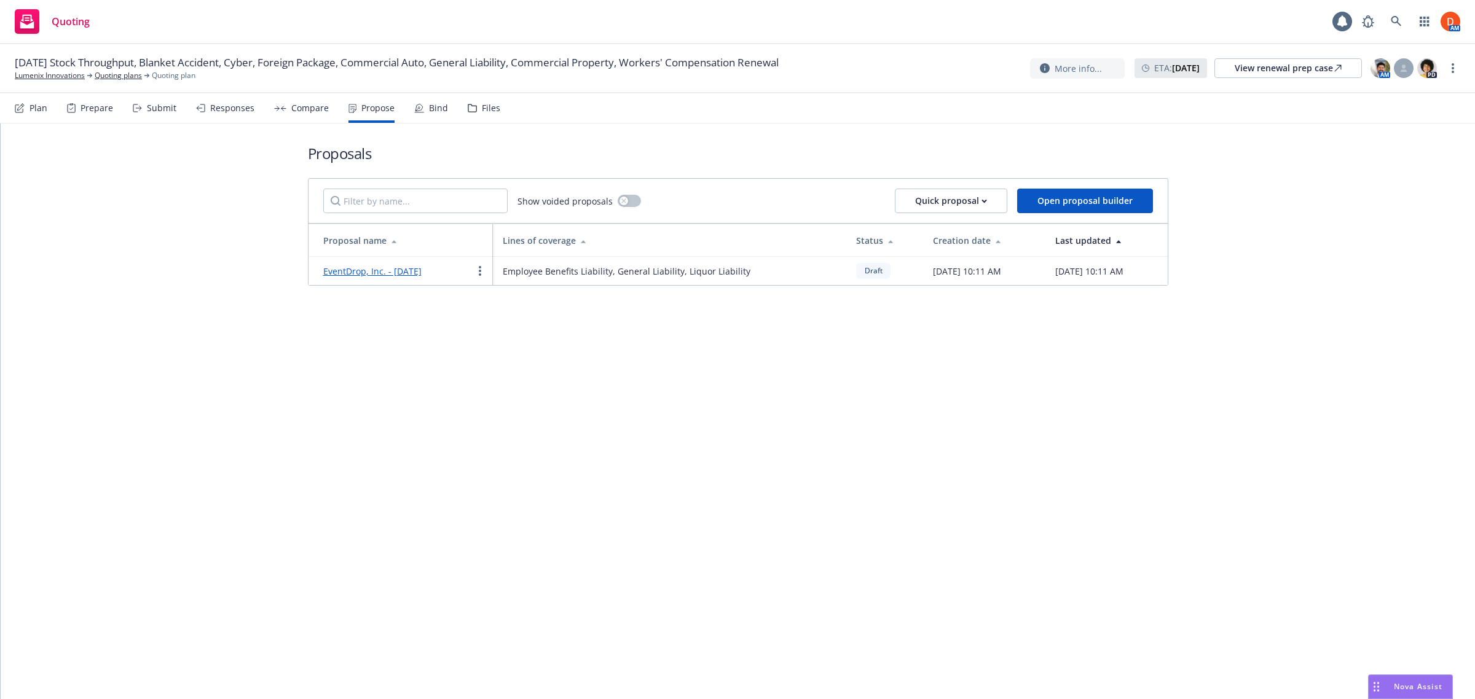
click at [443, 111] on div "Bind" at bounding box center [438, 108] width 19 height 10
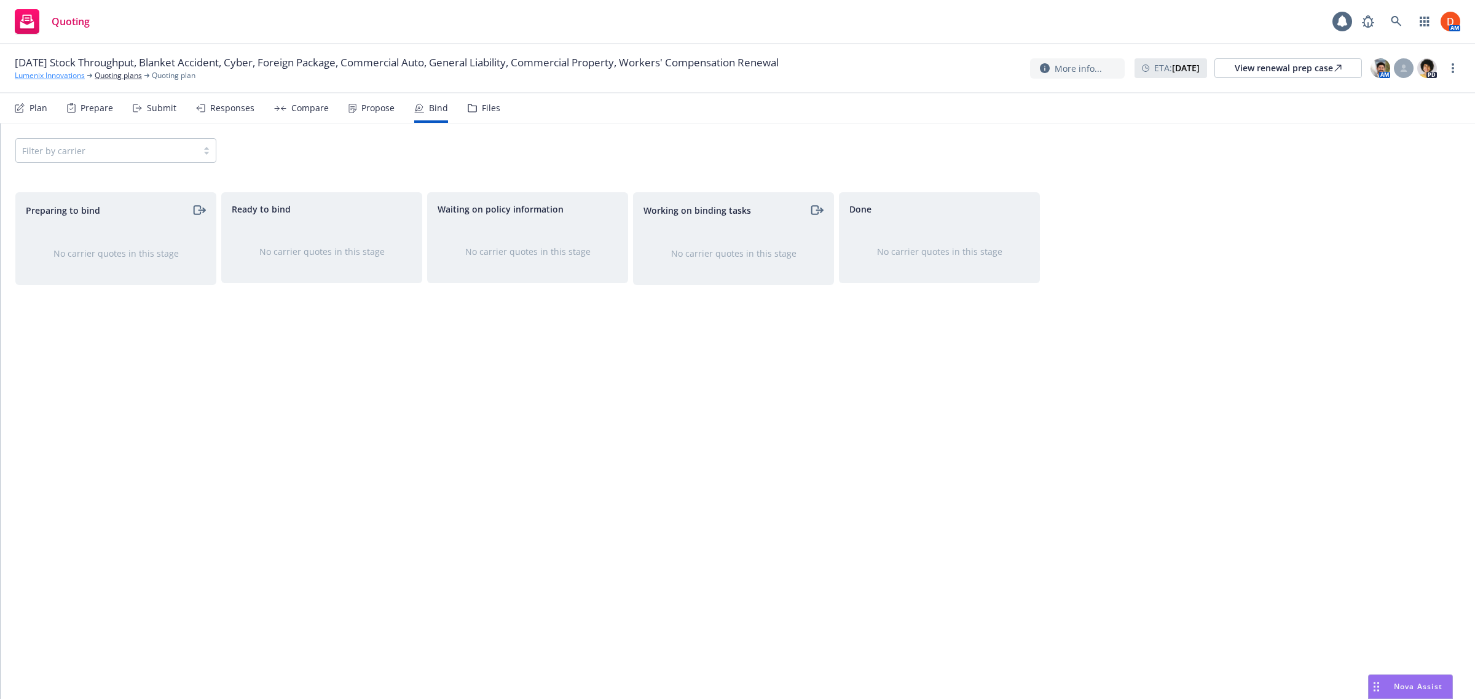
click at [72, 76] on link "Lumenix Innovations" at bounding box center [50, 75] width 70 height 11
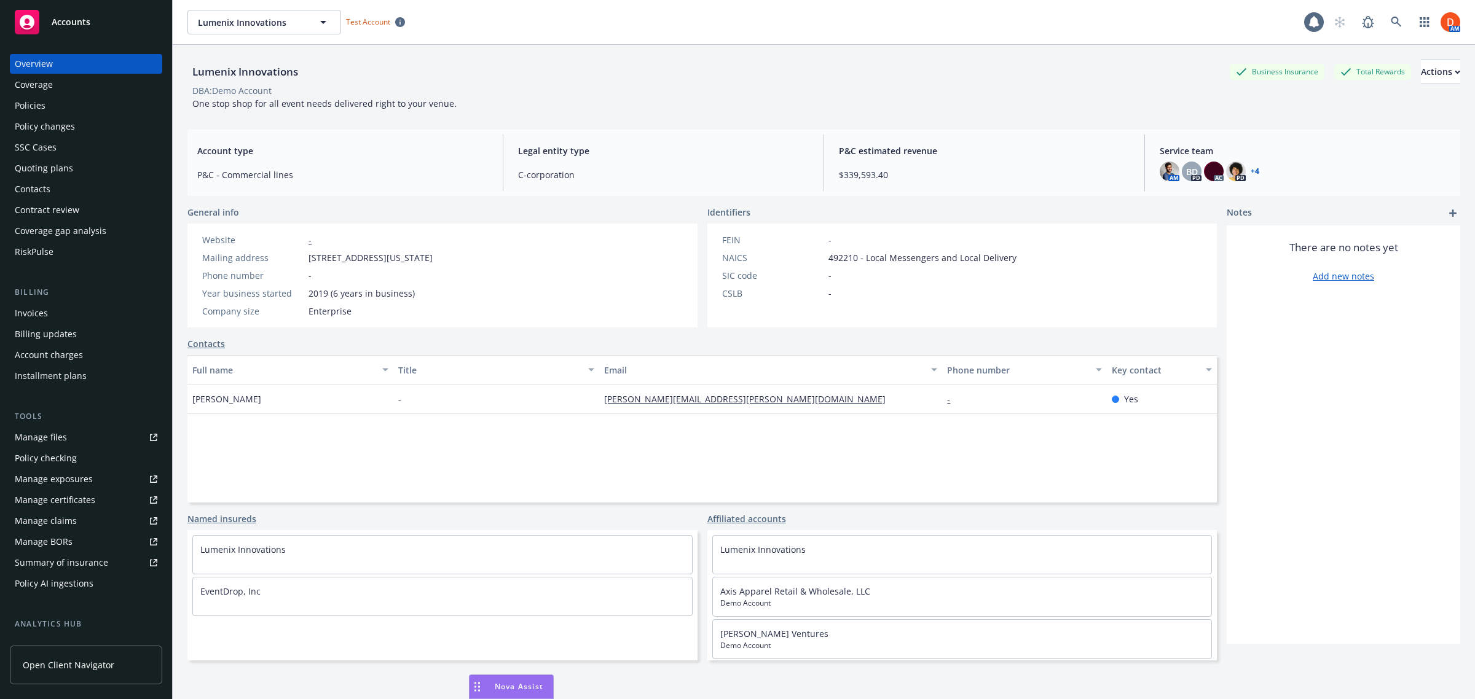
click at [98, 166] on div "Quoting plans" at bounding box center [86, 169] width 143 height 20
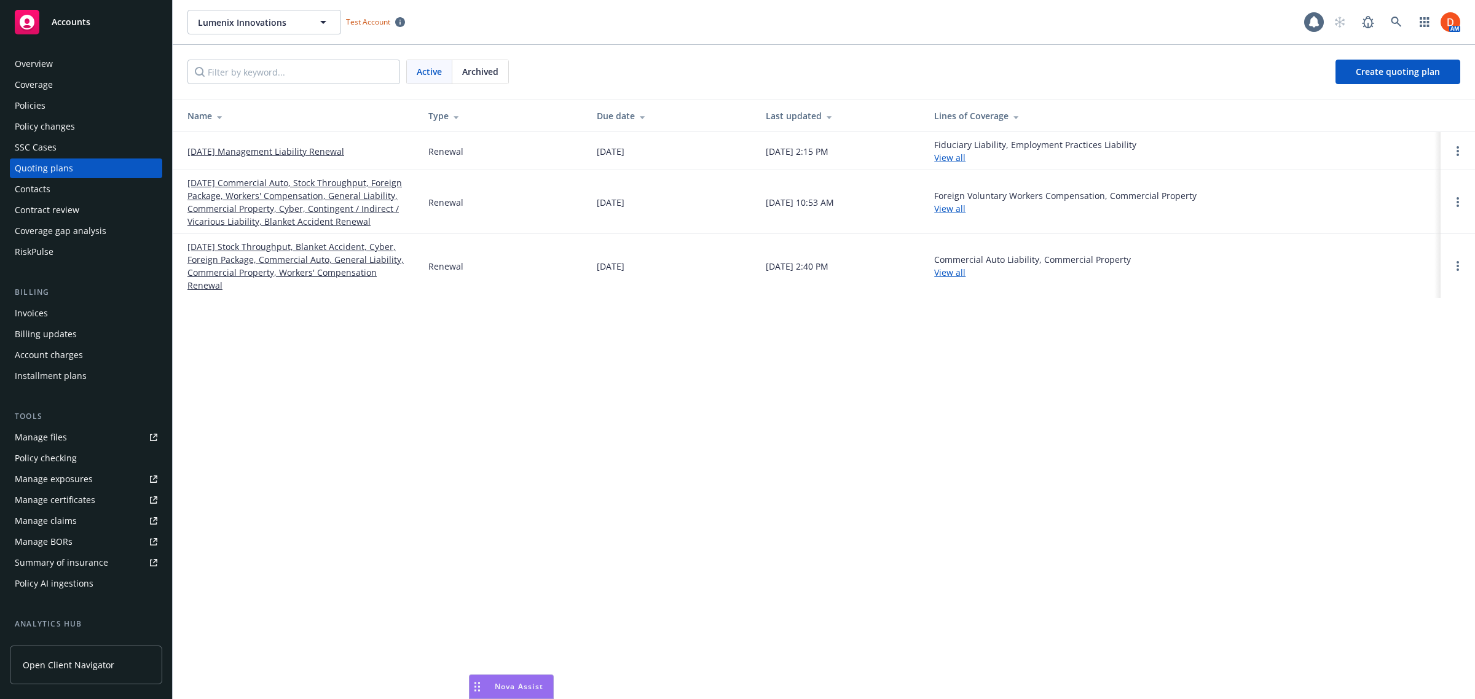
click at [48, 98] on div "Policies" at bounding box center [86, 106] width 143 height 20
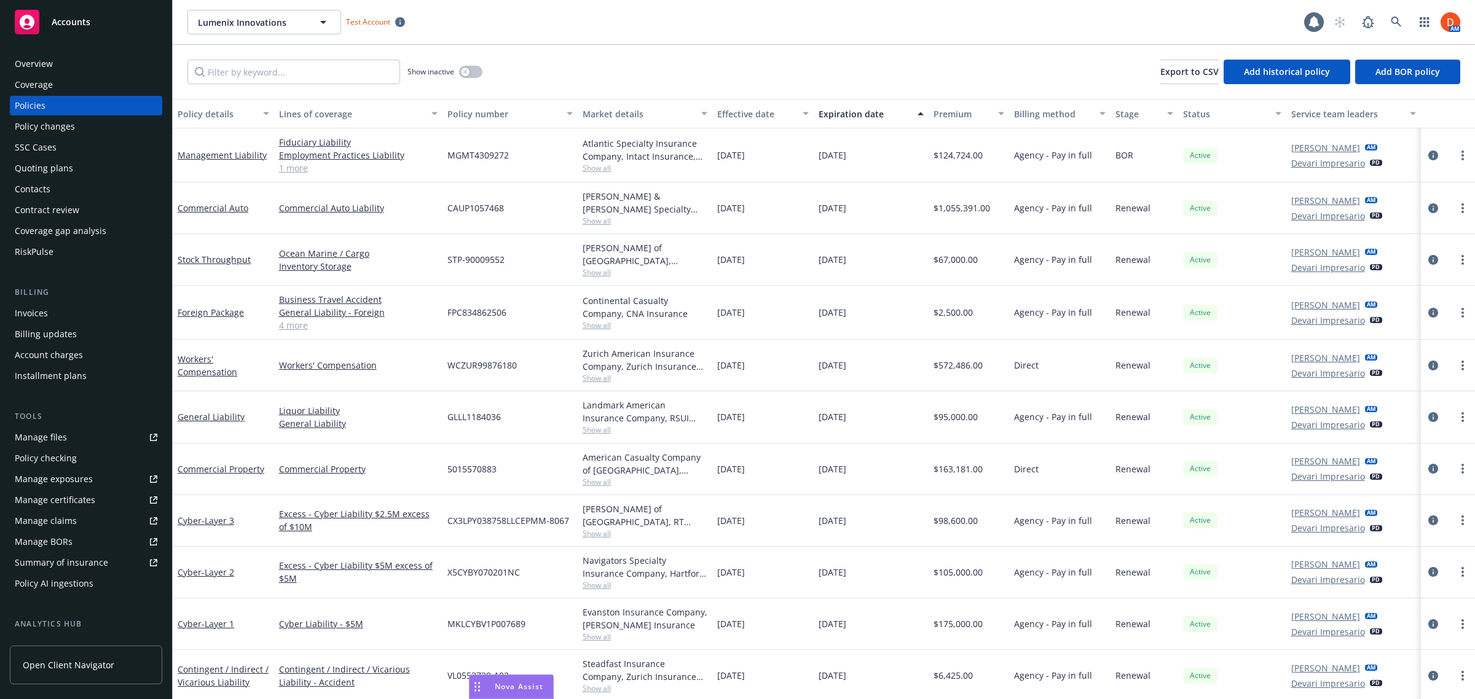
scroll to position [156, 0]
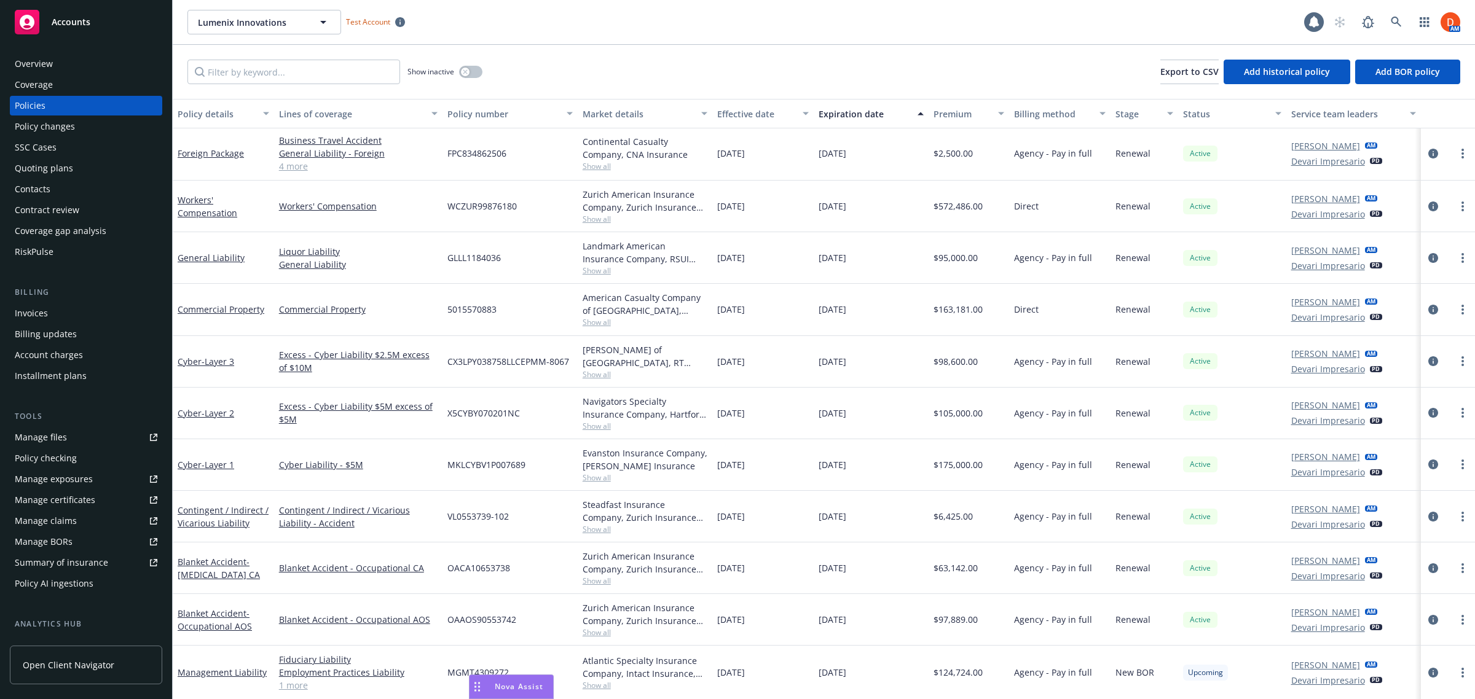
click at [97, 165] on div "Quoting plans" at bounding box center [86, 169] width 143 height 20
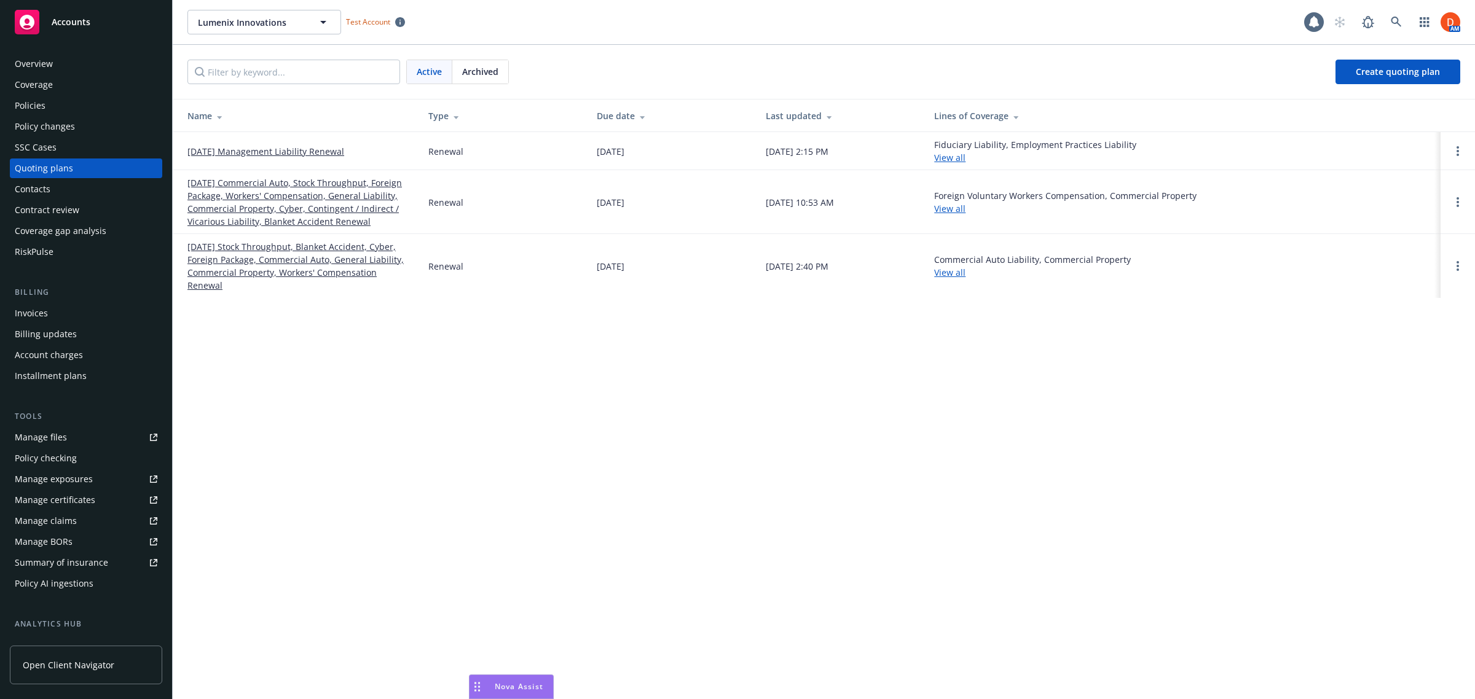
click at [323, 155] on link "11/01/25 Management Liability Renewal" at bounding box center [265, 151] width 157 height 13
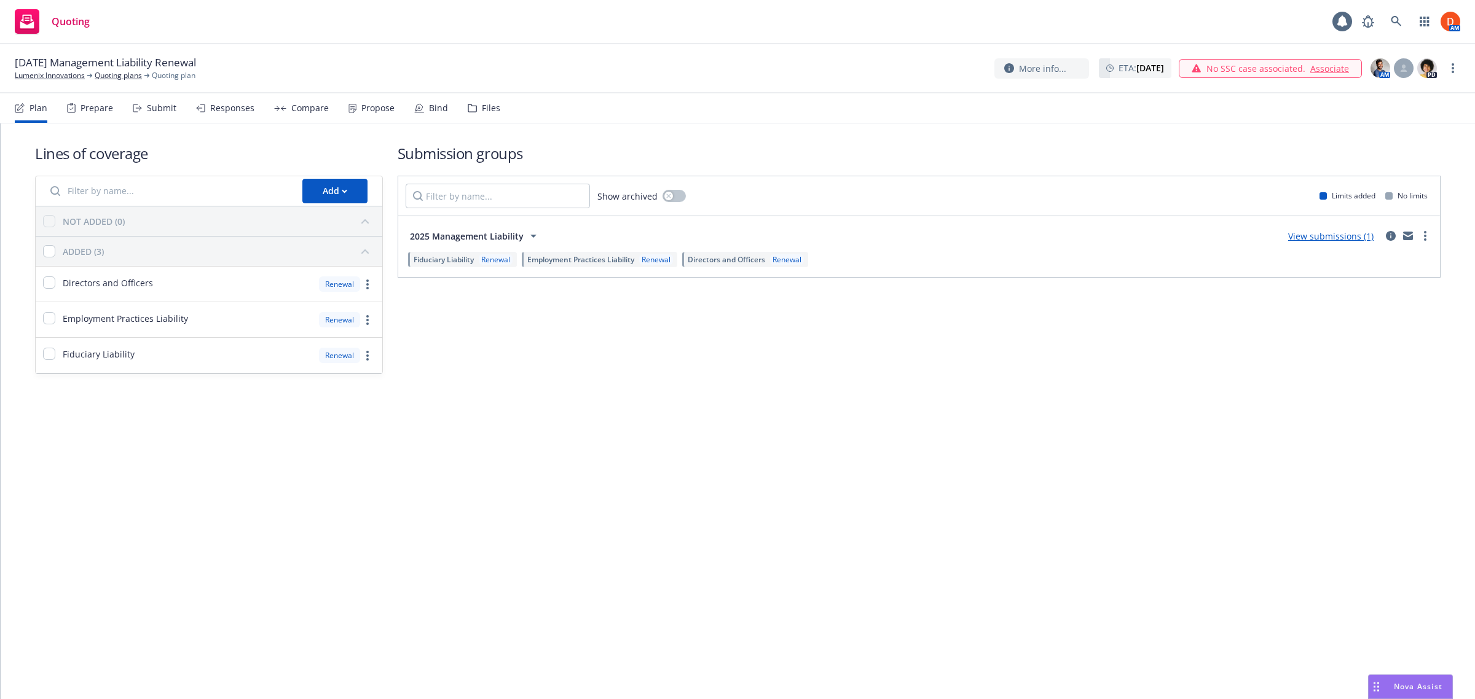
click at [429, 108] on div "Bind" at bounding box center [438, 108] width 19 height 10
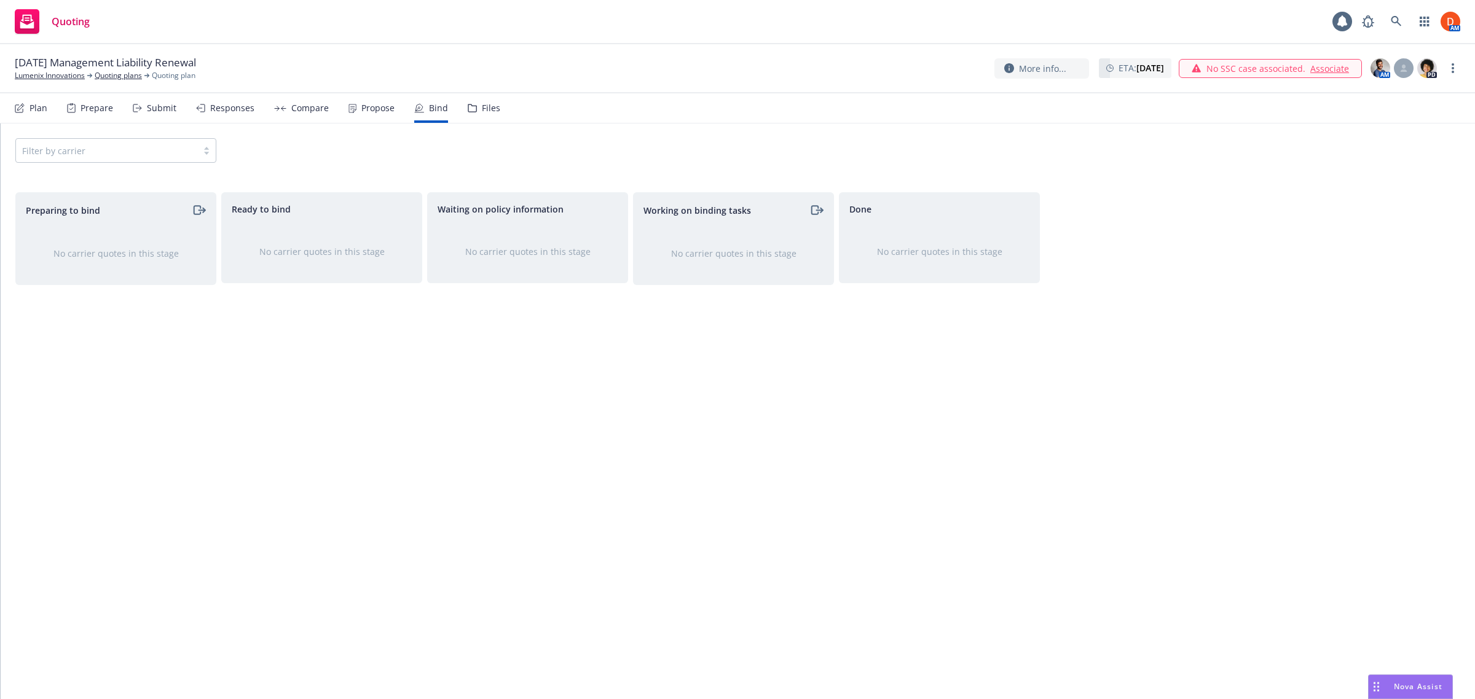
click at [97, 112] on div "Prepare" at bounding box center [97, 108] width 33 height 10
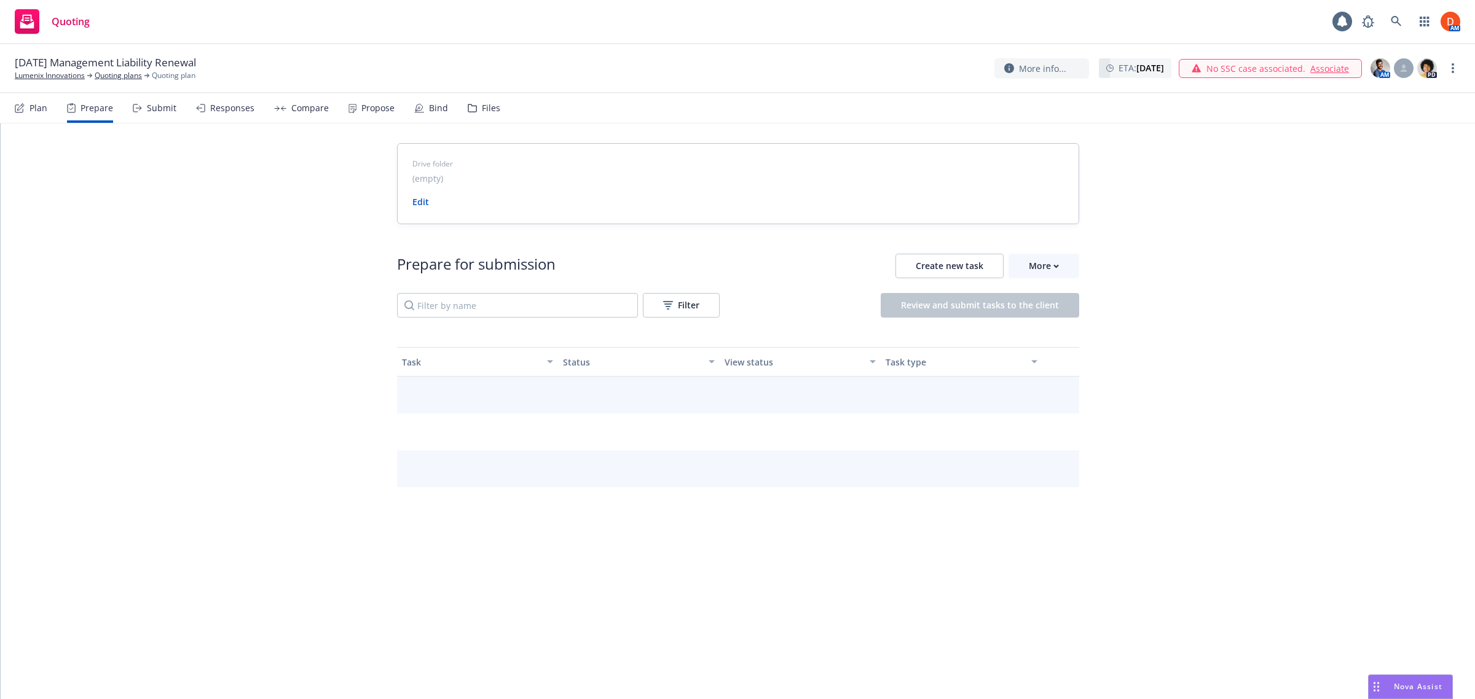
click at [152, 105] on div "Submit" at bounding box center [162, 108] width 30 height 10
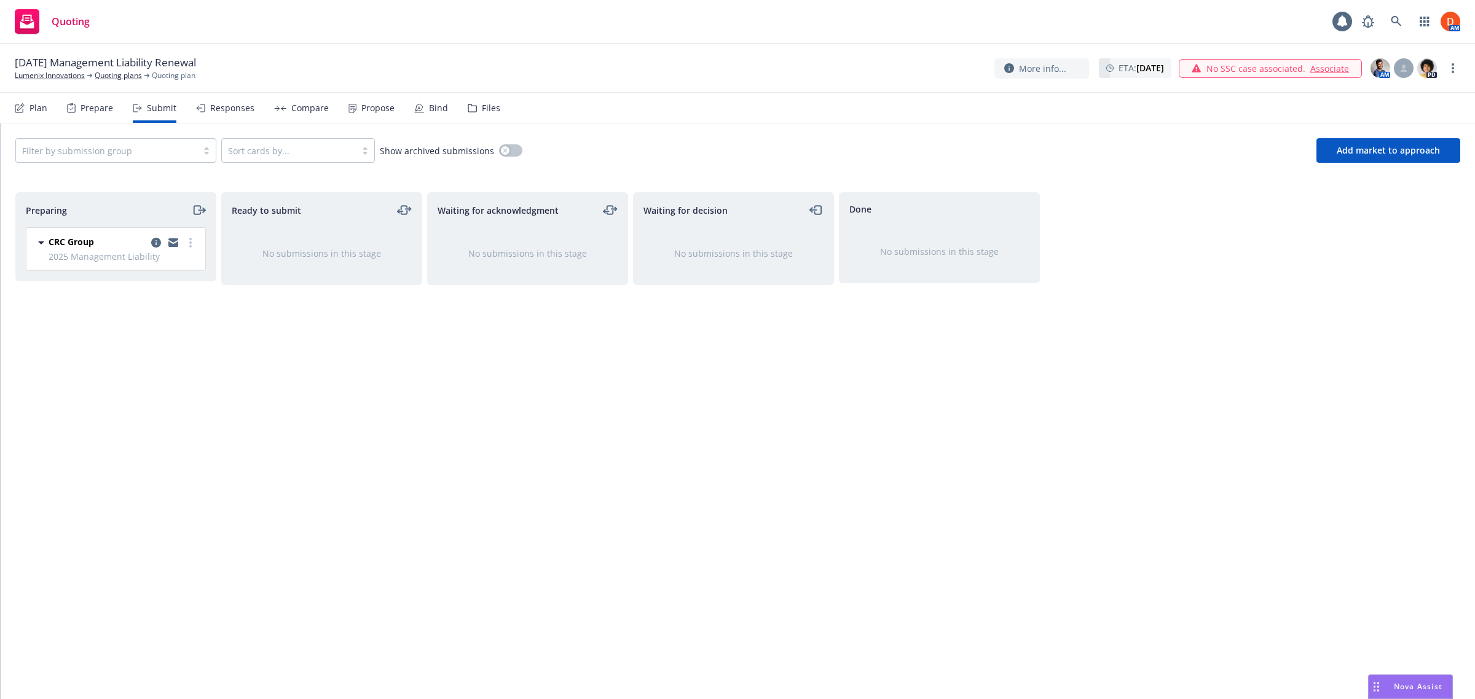
click at [36, 109] on div "Plan" at bounding box center [39, 108] width 18 height 10
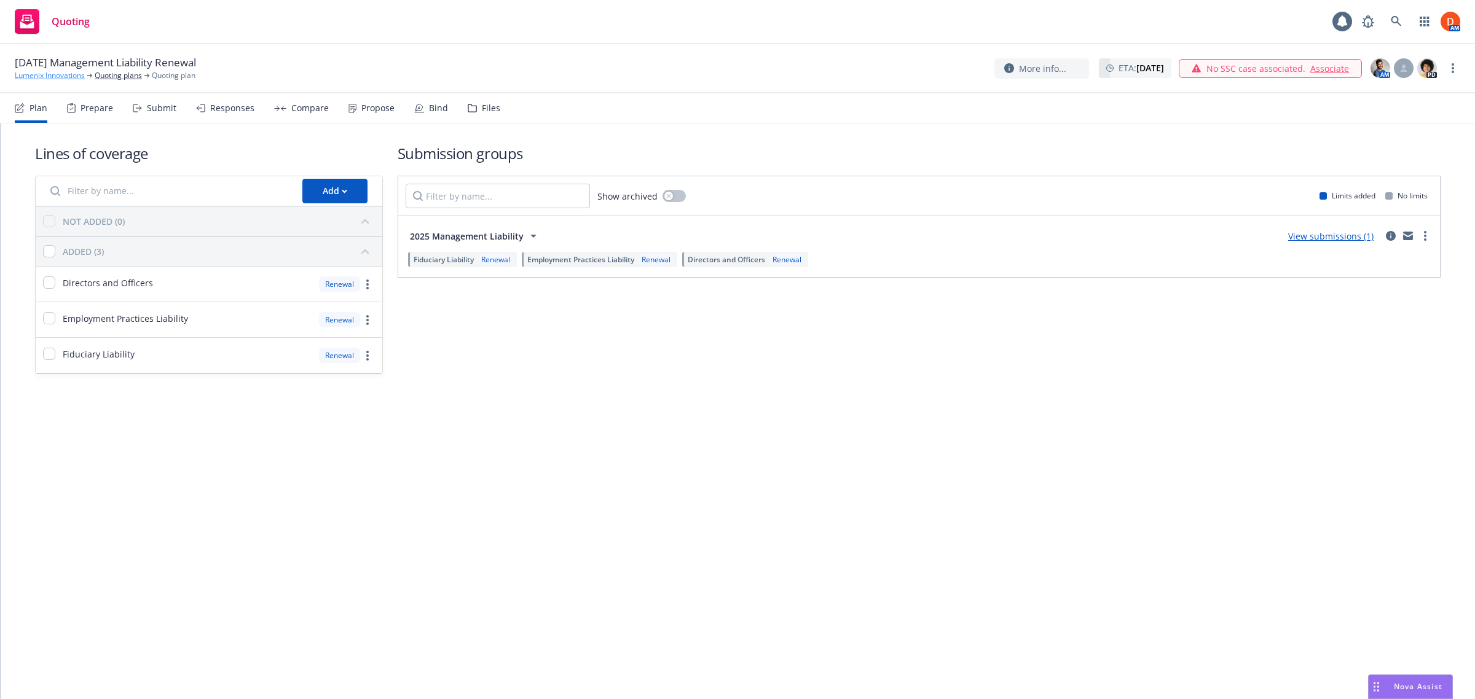
click at [49, 73] on link "Lumenix Innovations" at bounding box center [50, 75] width 70 height 11
click at [446, 262] on span "Fiduciary Liability" at bounding box center [444, 259] width 60 height 10
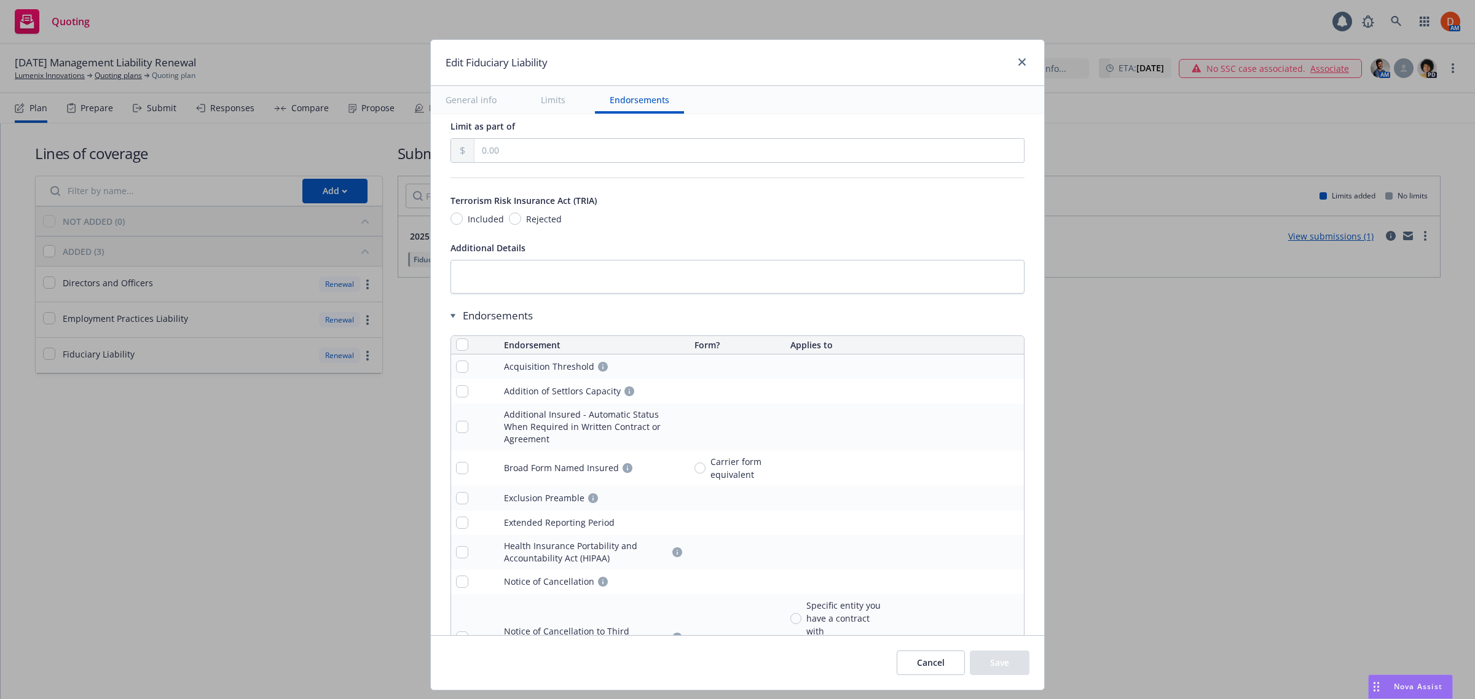
scroll to position [1058, 0]
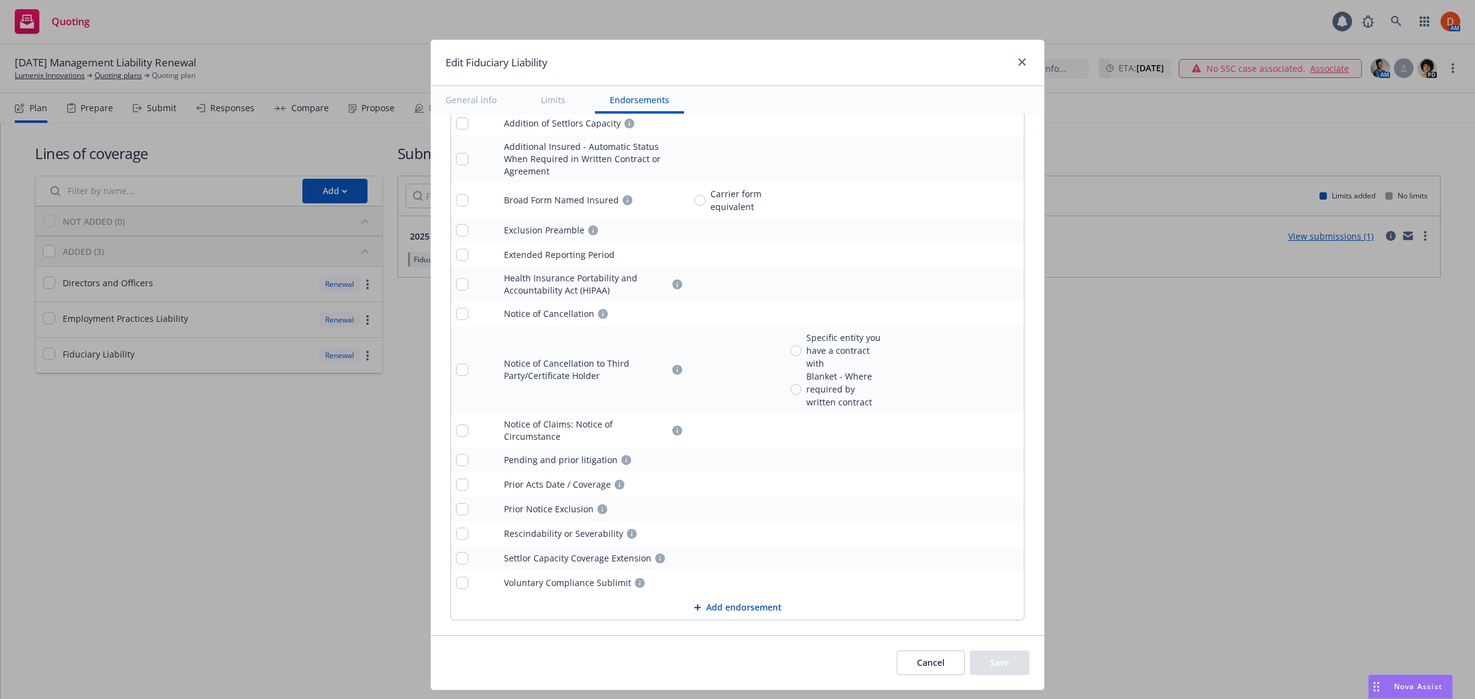
click at [923, 677] on div "Cancel Save" at bounding box center [737, 663] width 613 height 55
click at [929, 674] on button "Cancel" at bounding box center [931, 663] width 68 height 25
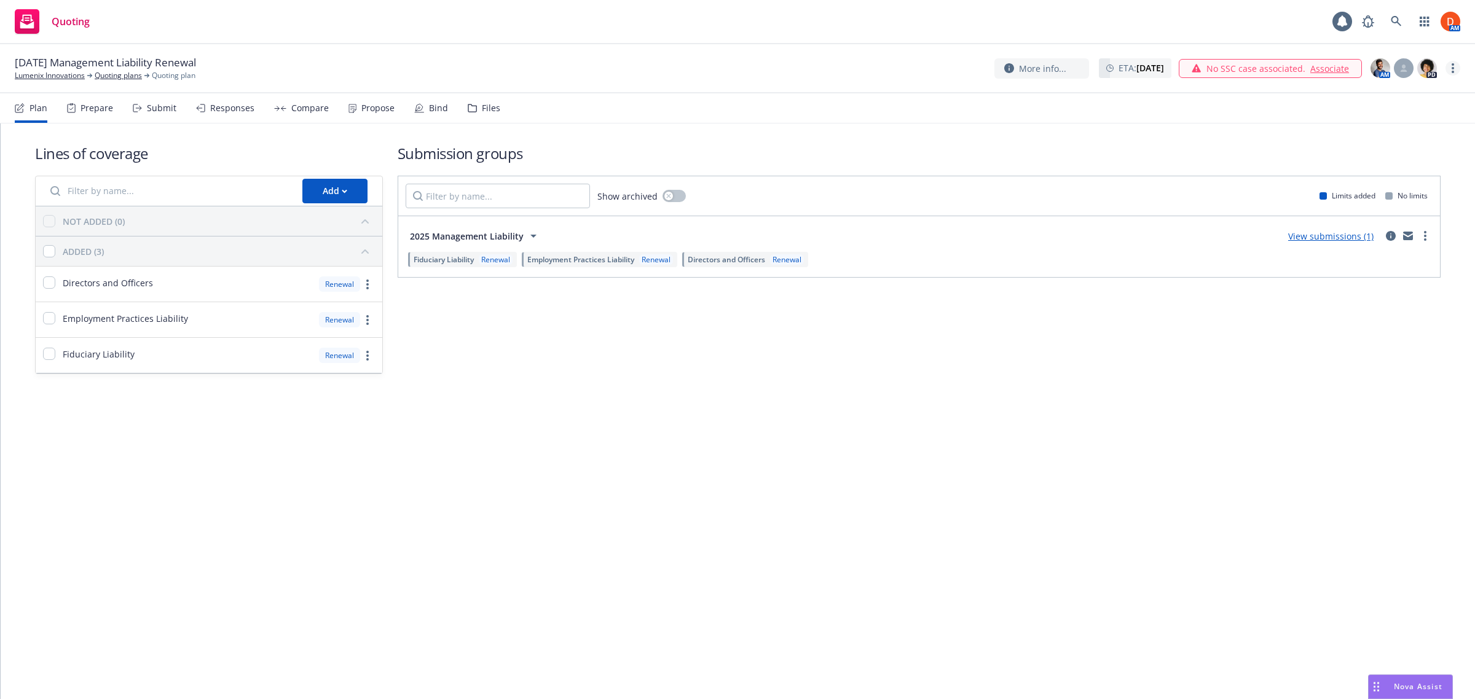
click at [1452, 74] on link "more" at bounding box center [1453, 68] width 15 height 15
click at [1430, 191] on link "Archive quoting plan" at bounding box center [1391, 191] width 137 height 25
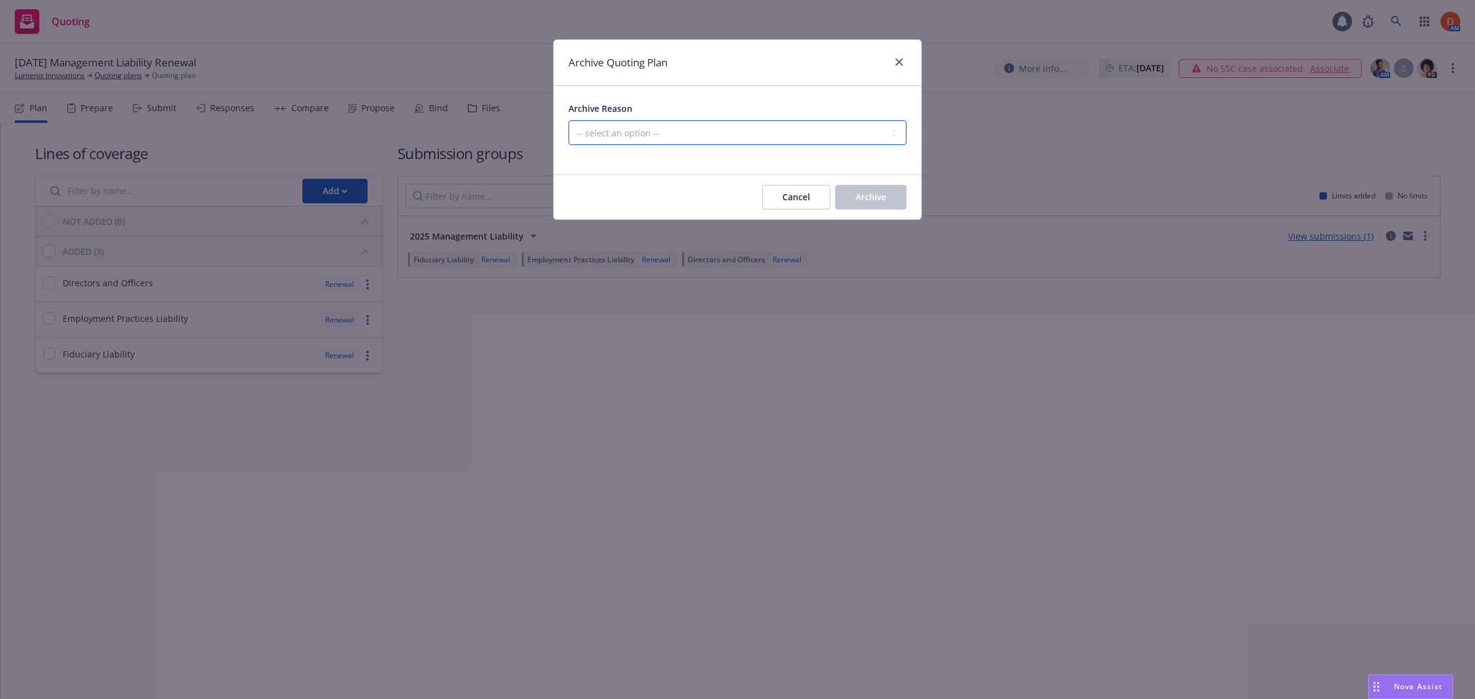
click at [822, 141] on select "-- select an option -- All policies in this renewal plan are auto-renewed Creat…" at bounding box center [738, 132] width 338 height 25
select select "ARCHIVED_RENEWAL_POLICY_AUTO_RENEWED"
click at [569, 120] on select "-- select an option -- All policies in this renewal plan are auto-renewed Creat…" at bounding box center [738, 132] width 338 height 25
click at [887, 209] on button "Archive" at bounding box center [870, 197] width 71 height 25
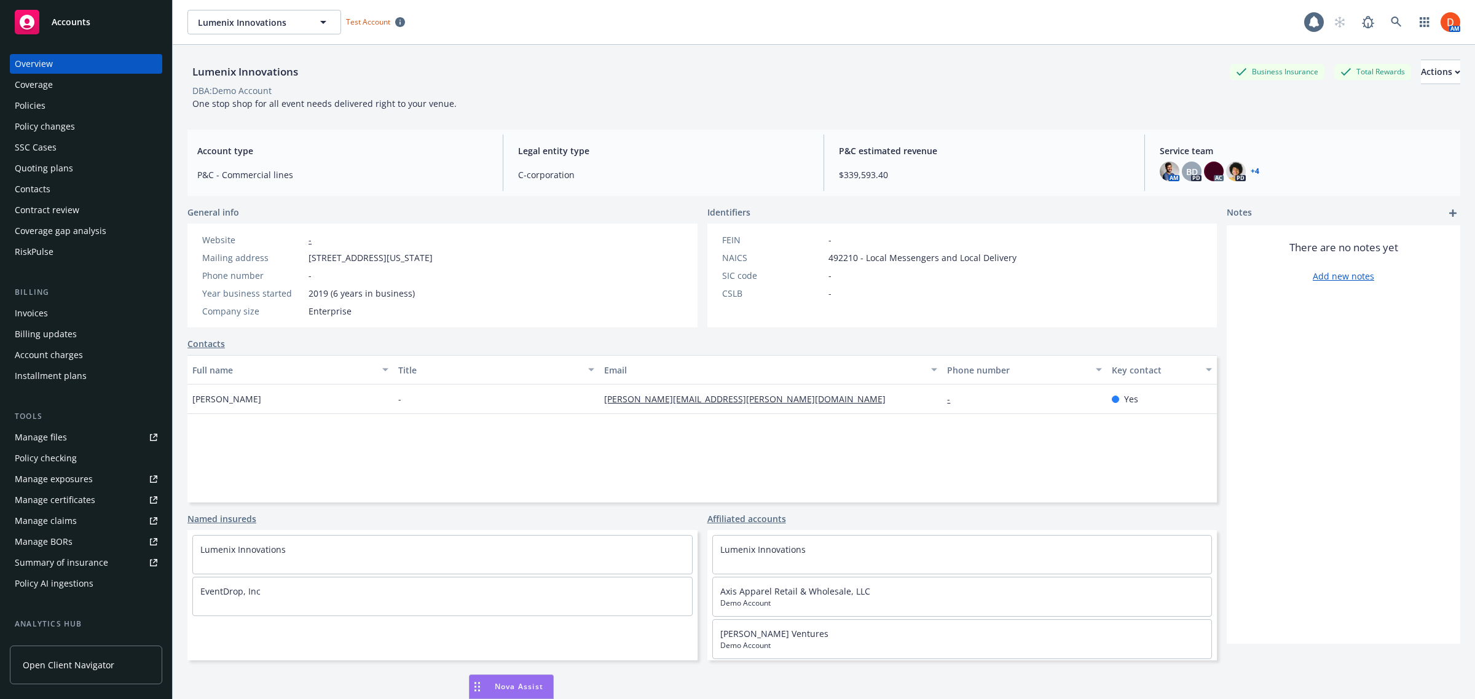
scroll to position [173, 0]
click at [44, 111] on div "Policies" at bounding box center [30, 106] width 31 height 20
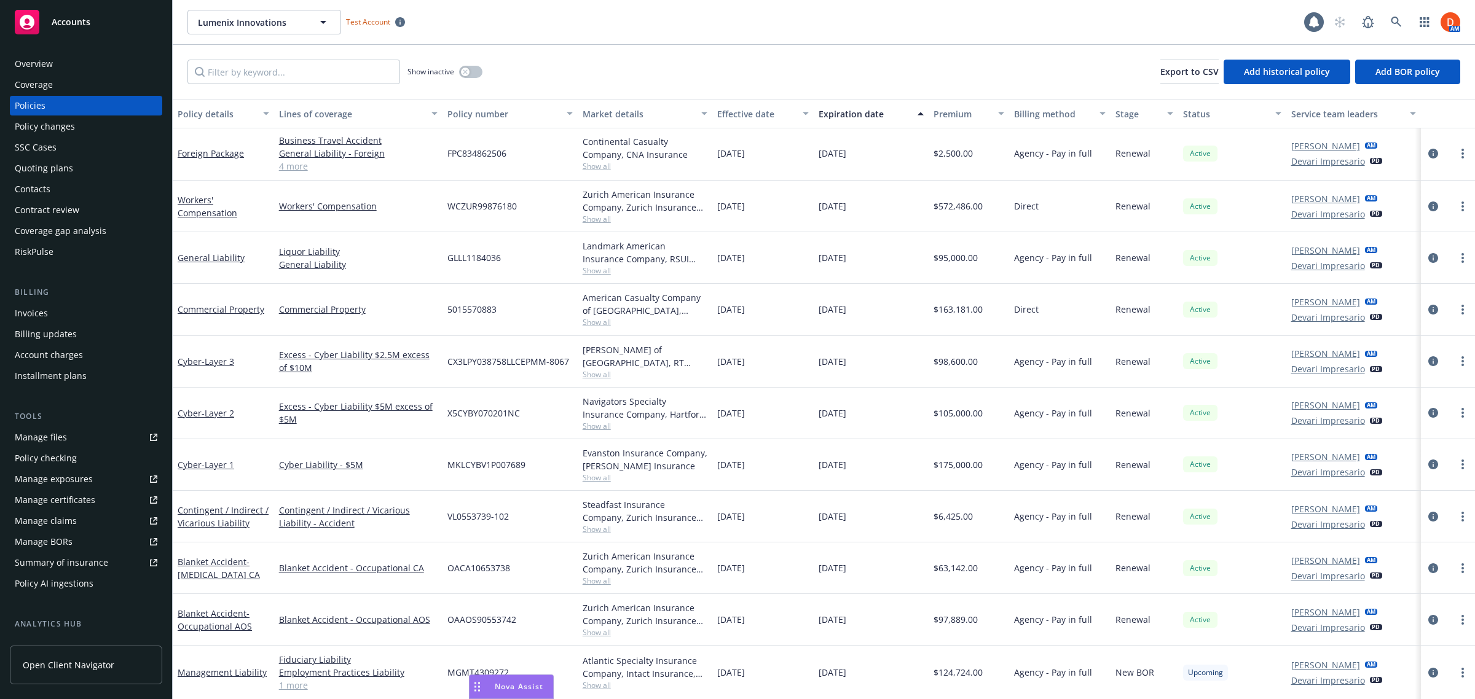
scroll to position [156, 0]
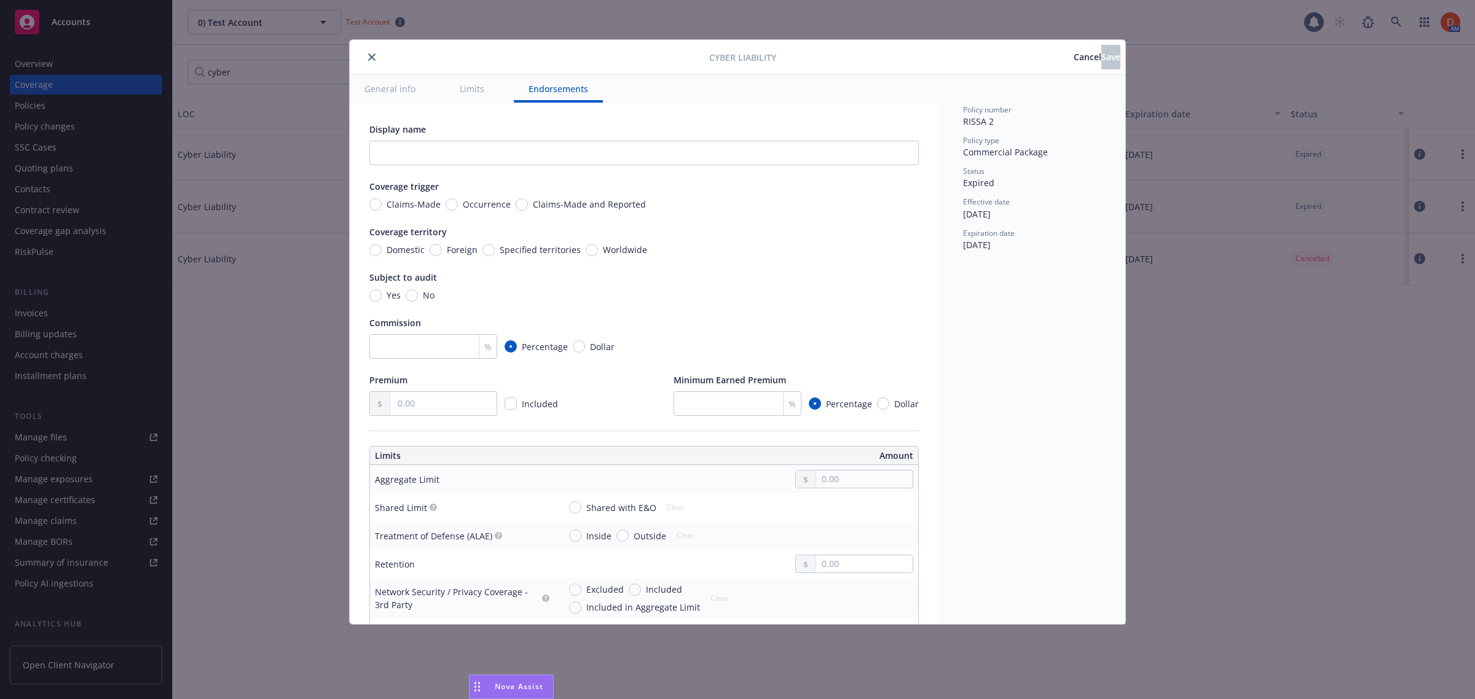
scroll to position [2121, 0]
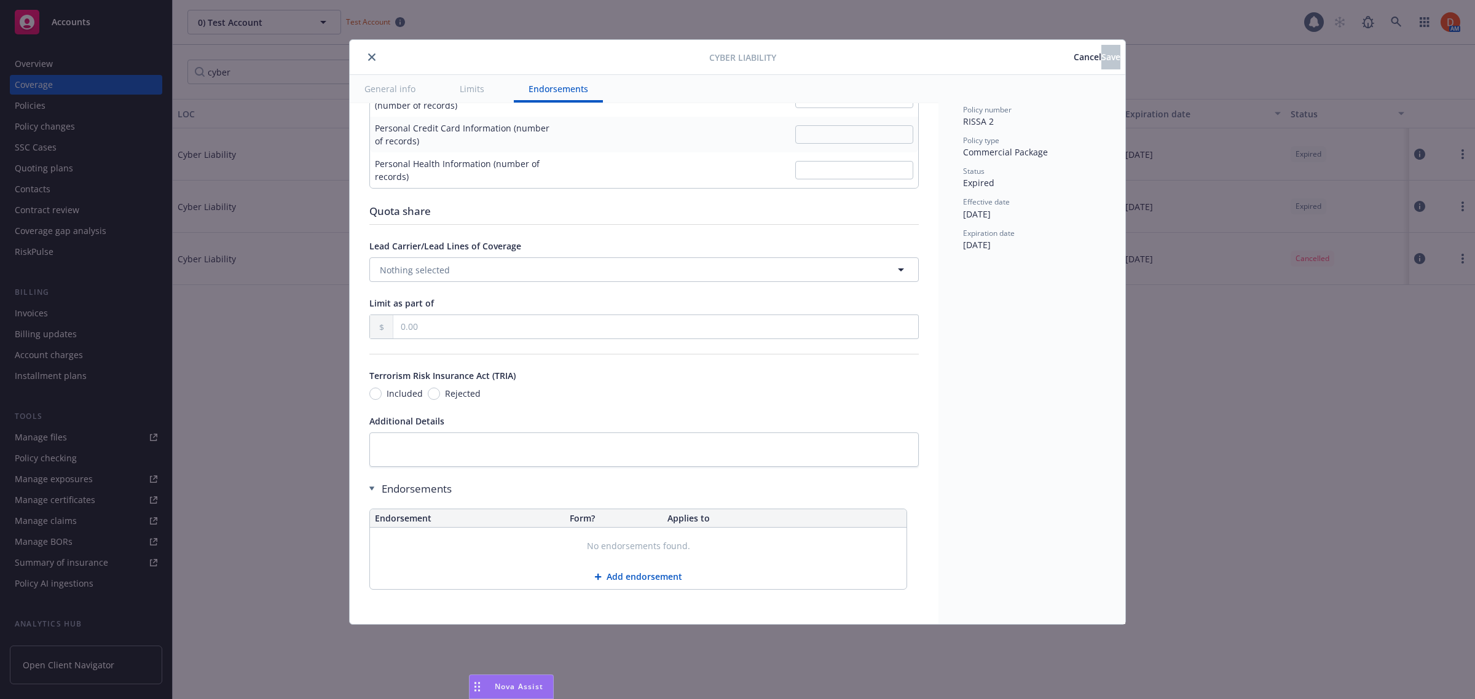
click at [512, 683] on span "Nova Assist" at bounding box center [519, 687] width 49 height 10
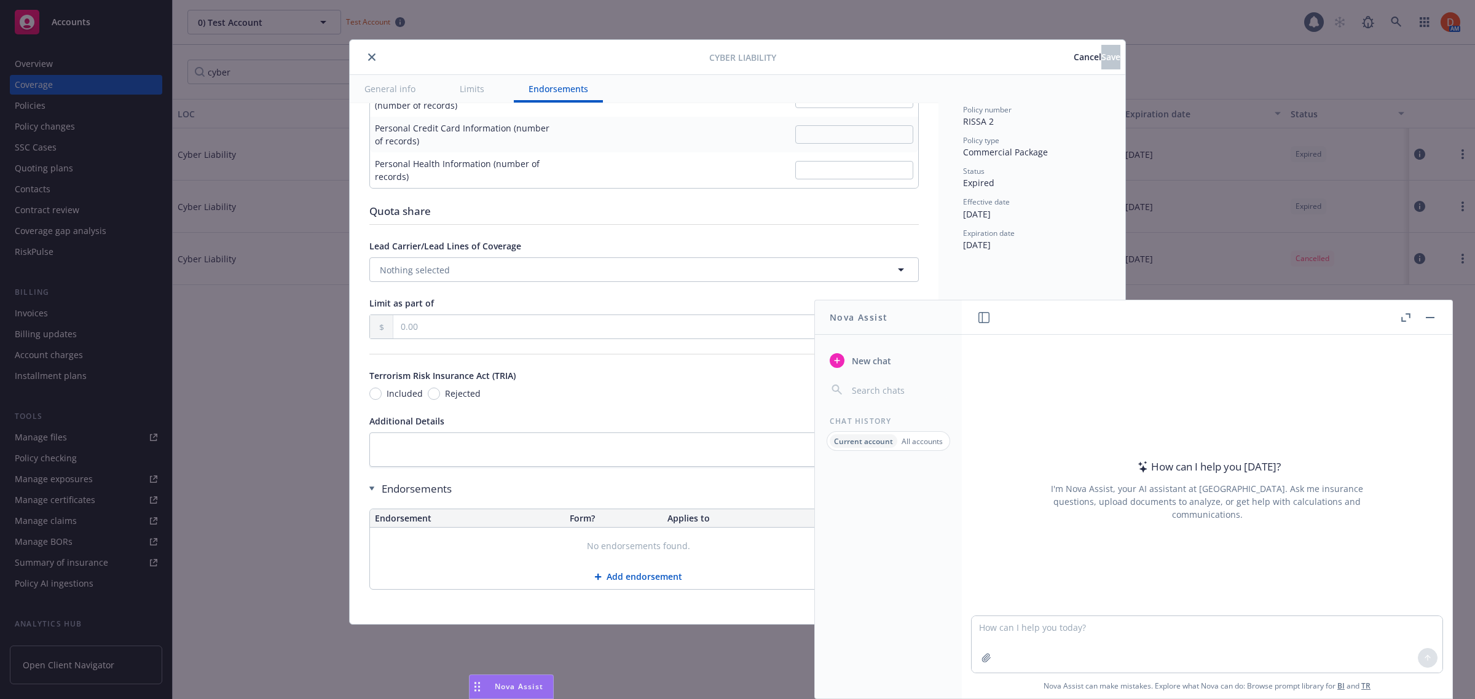
click at [1435, 321] on button "button" at bounding box center [1430, 317] width 15 height 15
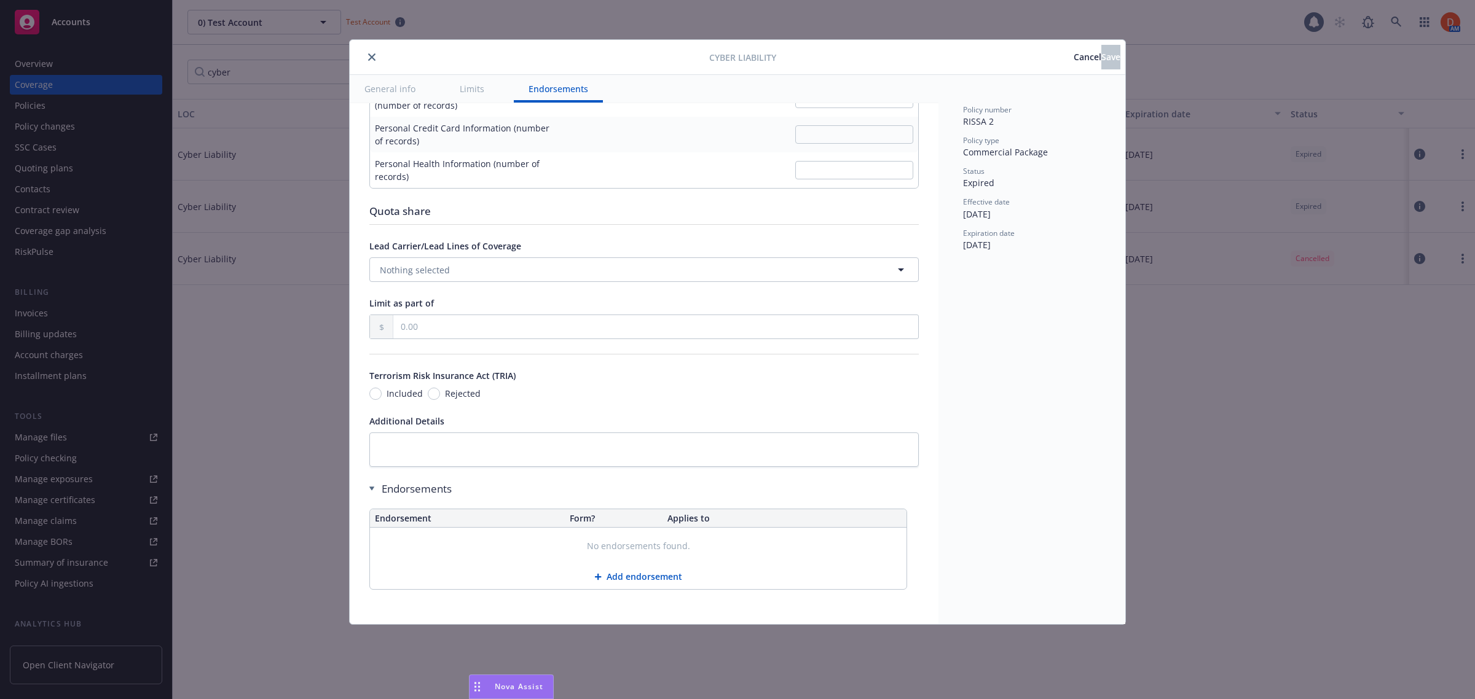
click at [372, 55] on icon "close" at bounding box center [371, 56] width 7 height 7
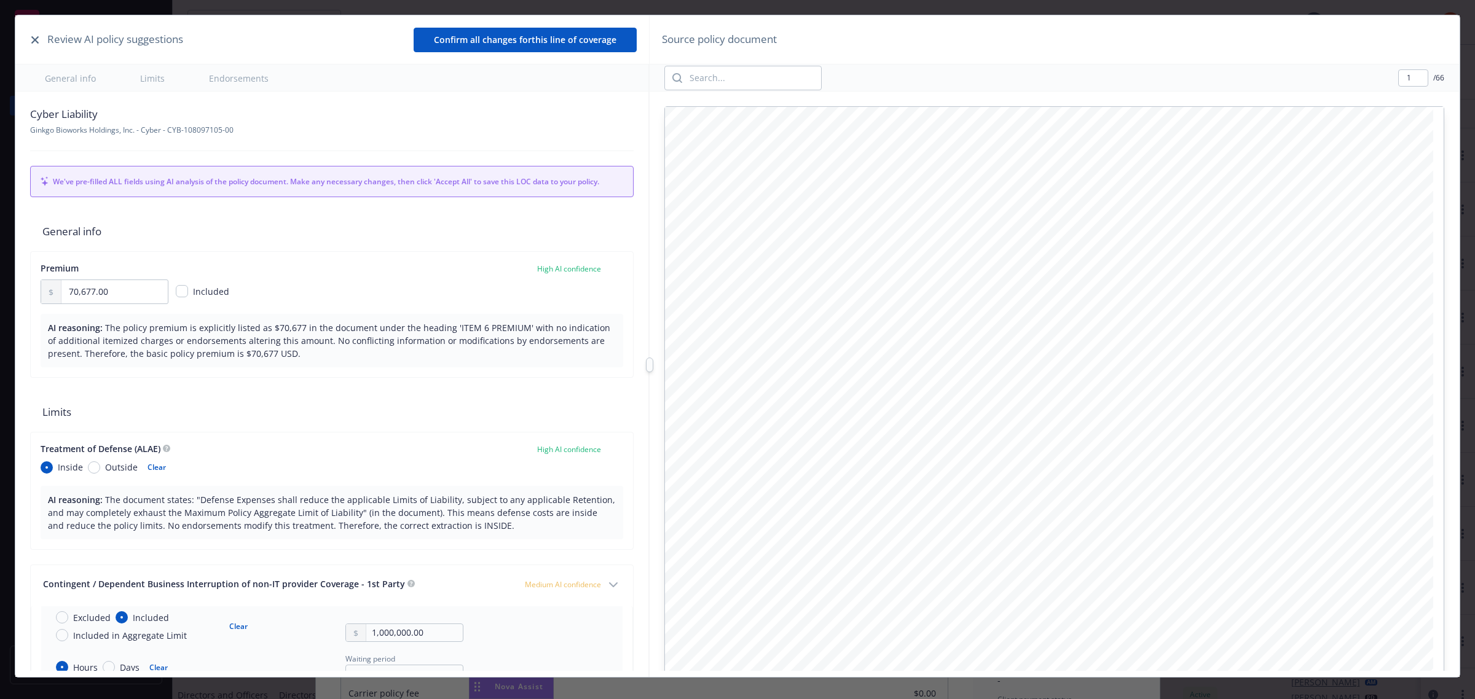
click at [36, 40] on icon "button" at bounding box center [34, 39] width 7 height 7
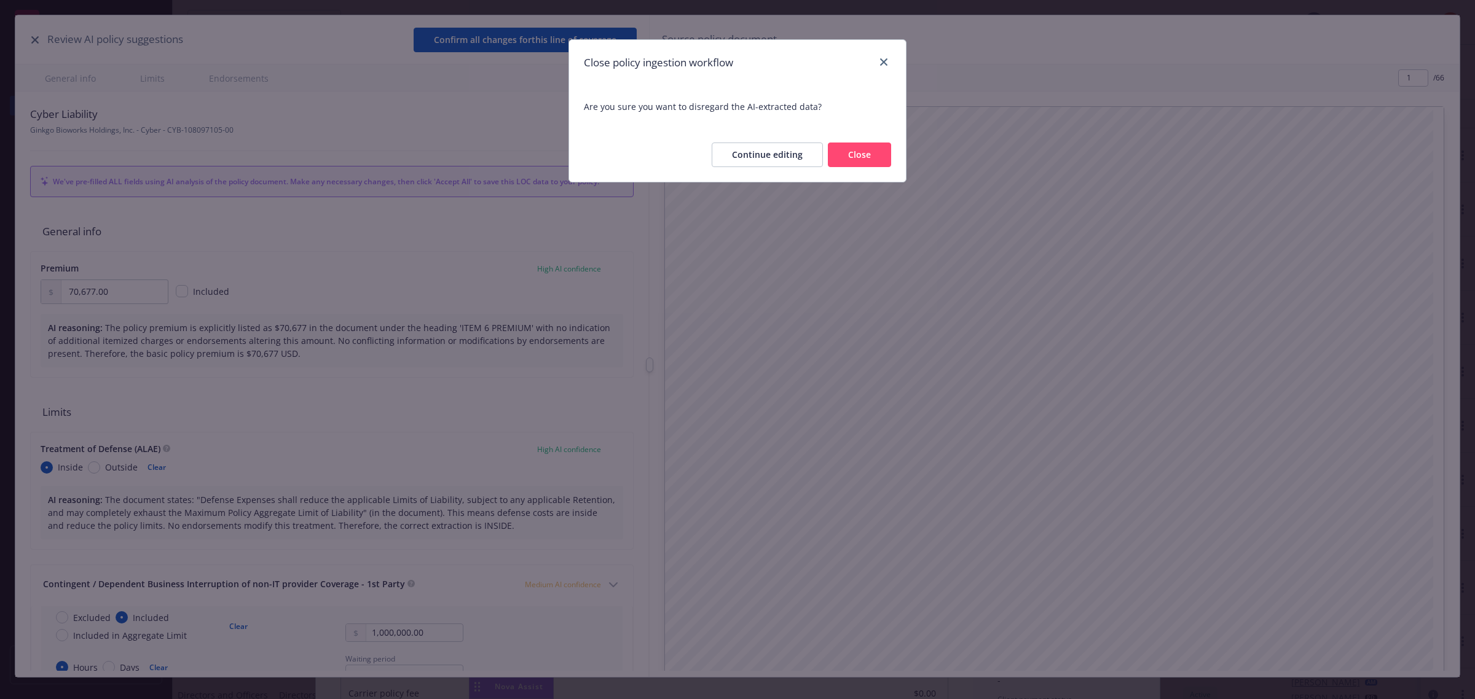
click at [859, 160] on button "Close" at bounding box center [859, 155] width 63 height 25
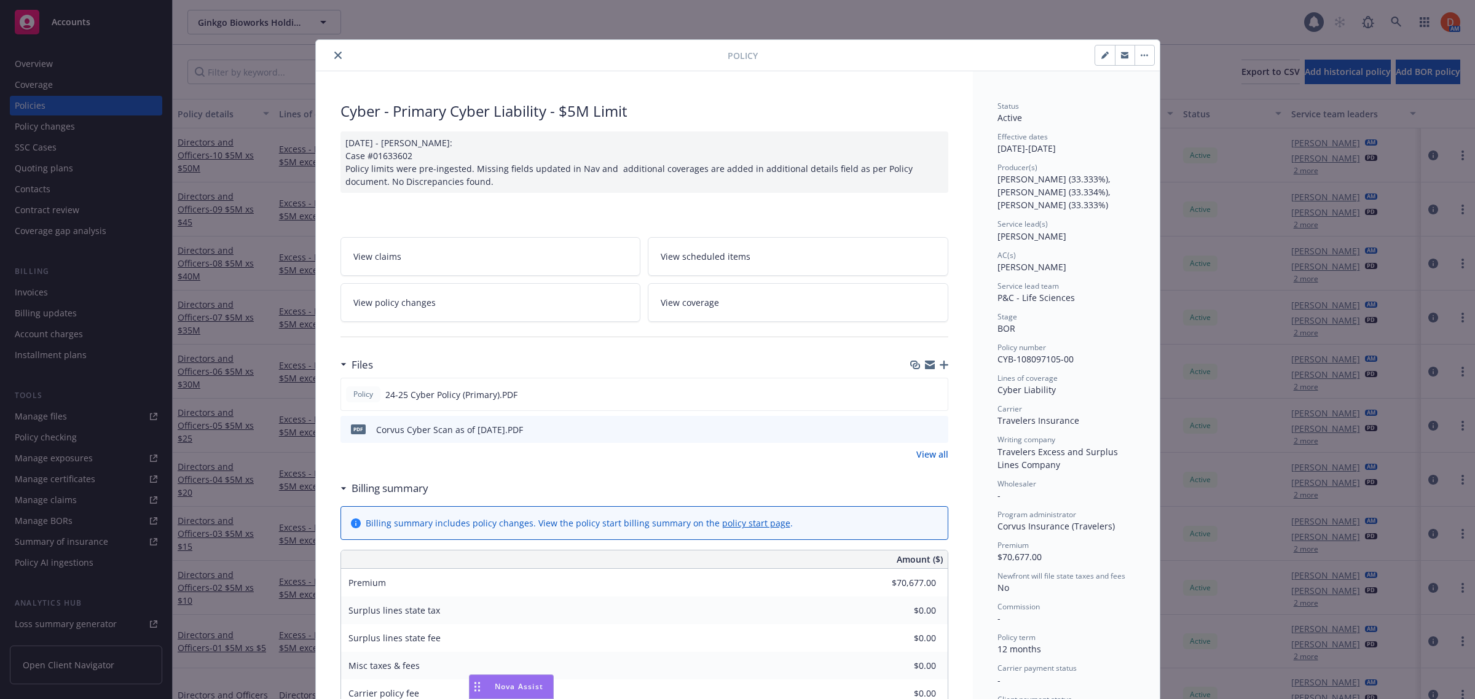
click at [336, 54] on icon "close" at bounding box center [337, 55] width 7 height 7
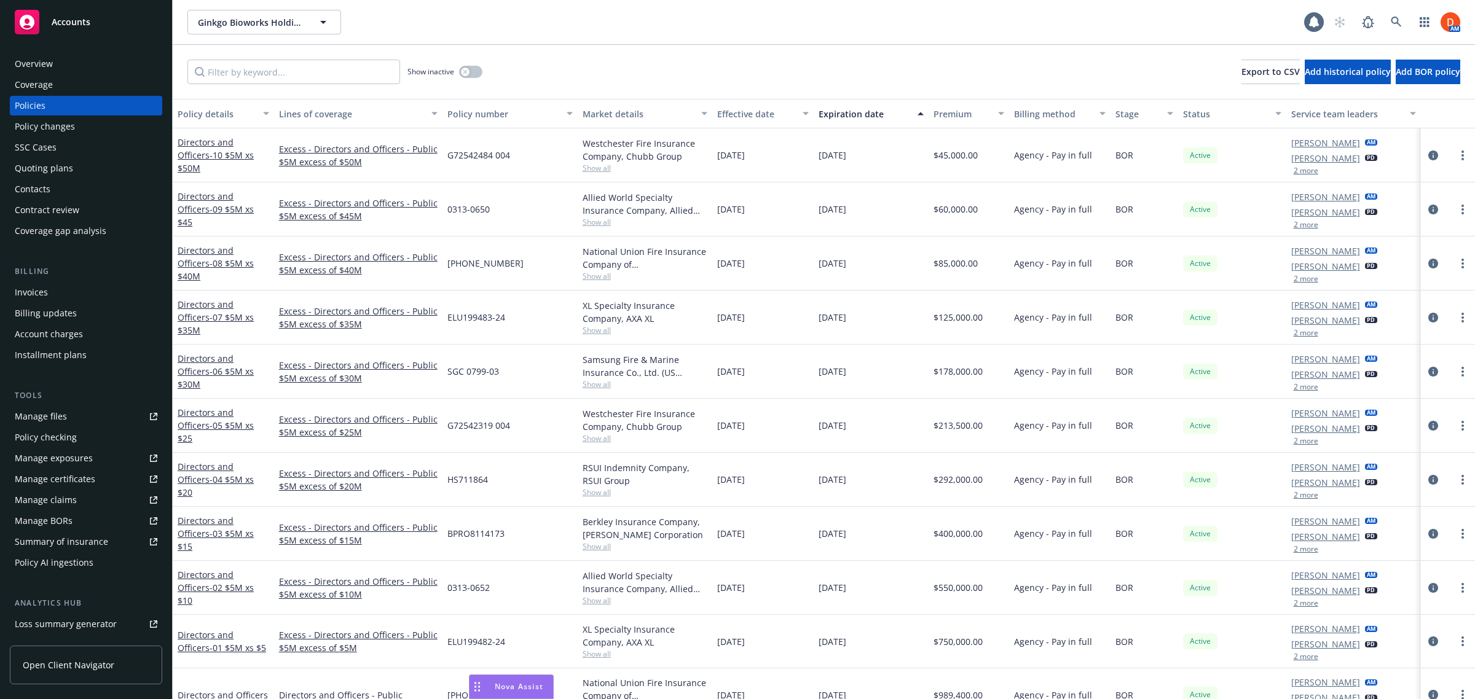
click at [54, 563] on div "Policy AI ingestions" at bounding box center [54, 563] width 79 height 20
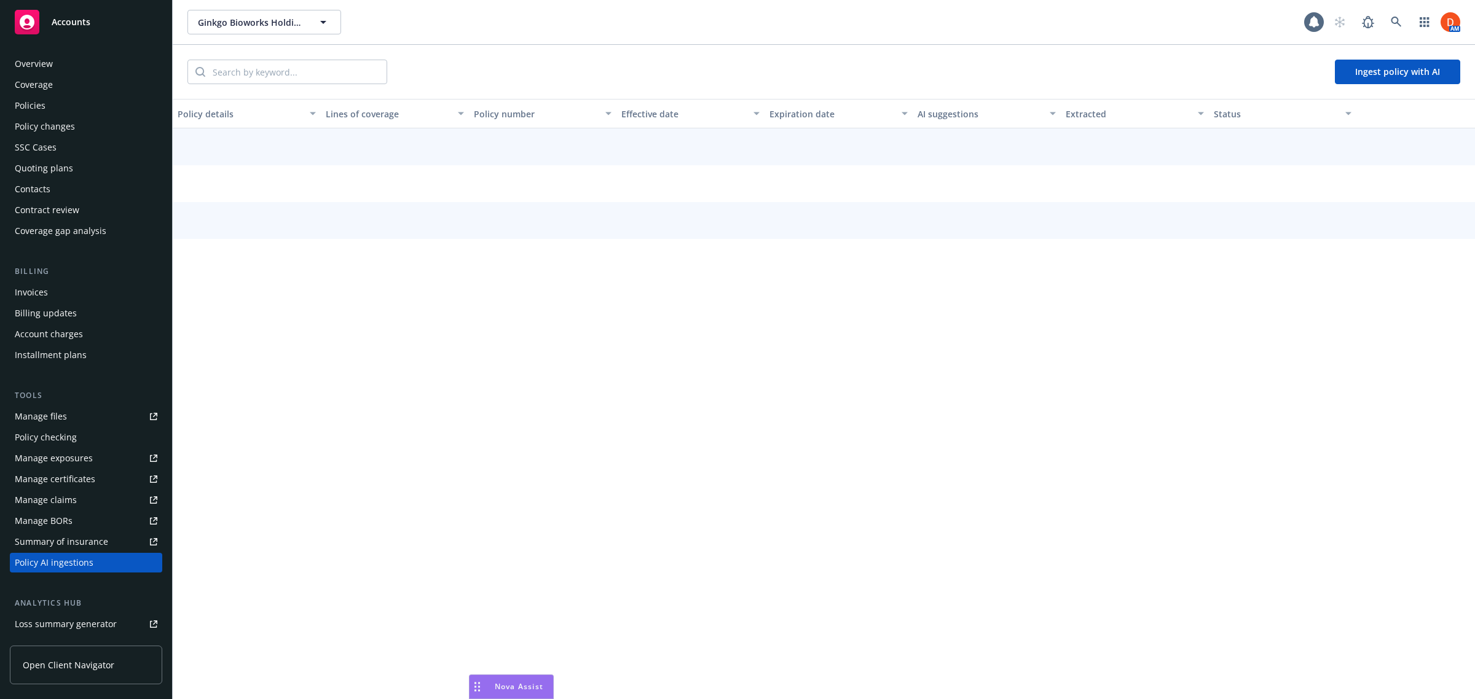
scroll to position [143, 0]
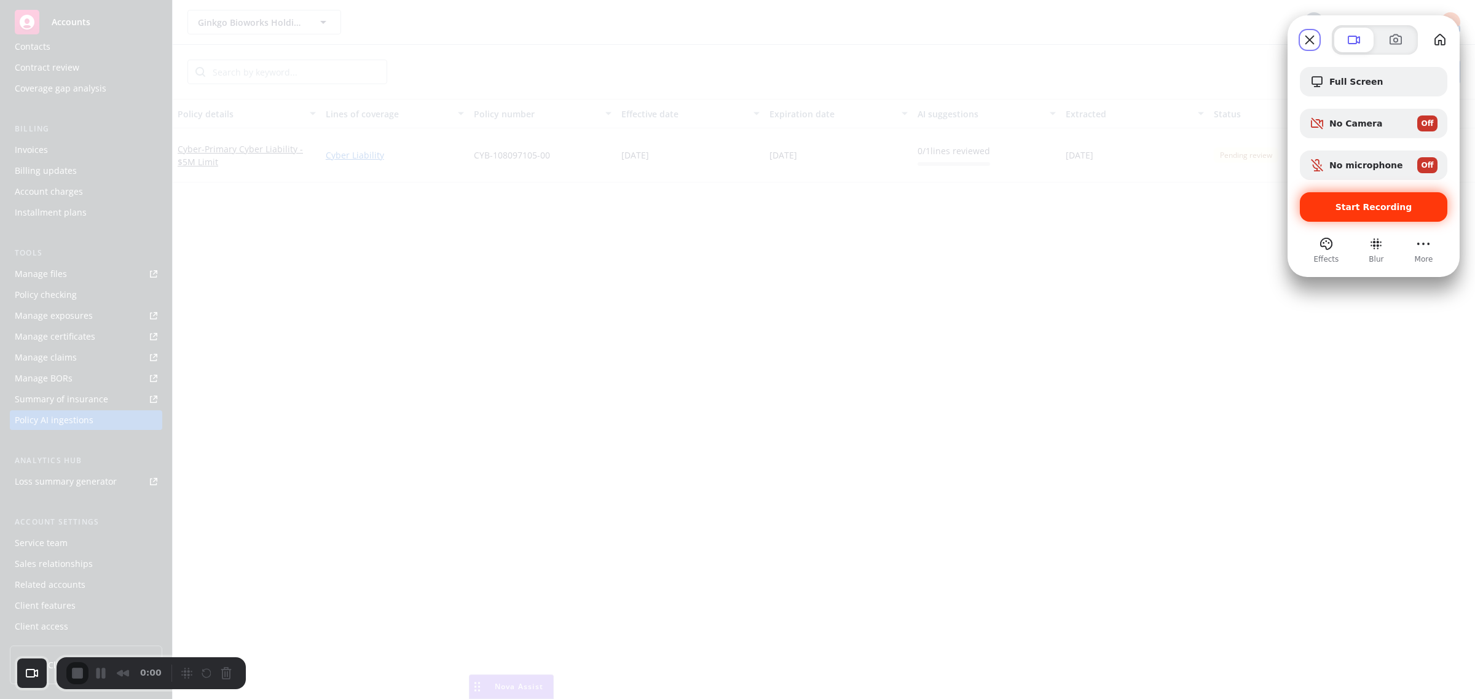
click at [1416, 206] on span "Start Recording" at bounding box center [1374, 207] width 128 height 10
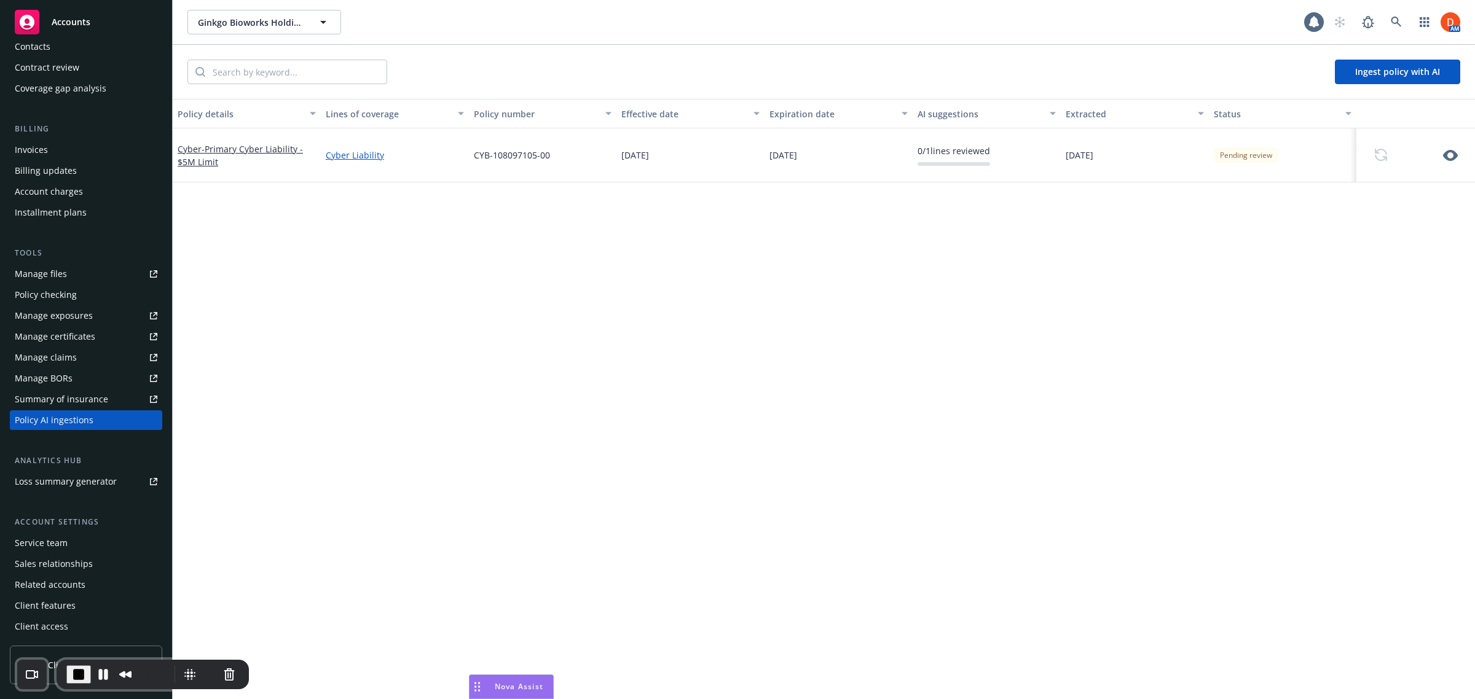
scroll to position [0, 0]
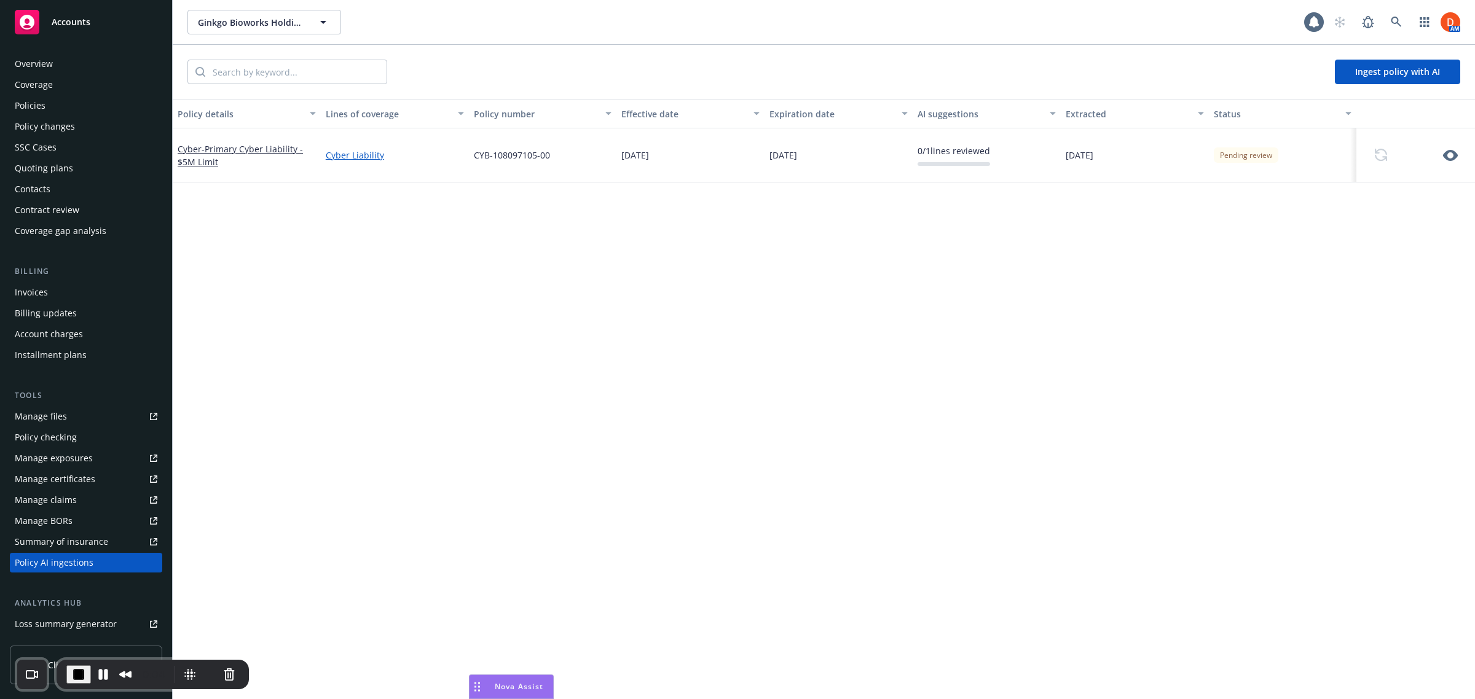
click at [65, 65] on div "Overview" at bounding box center [86, 64] width 143 height 20
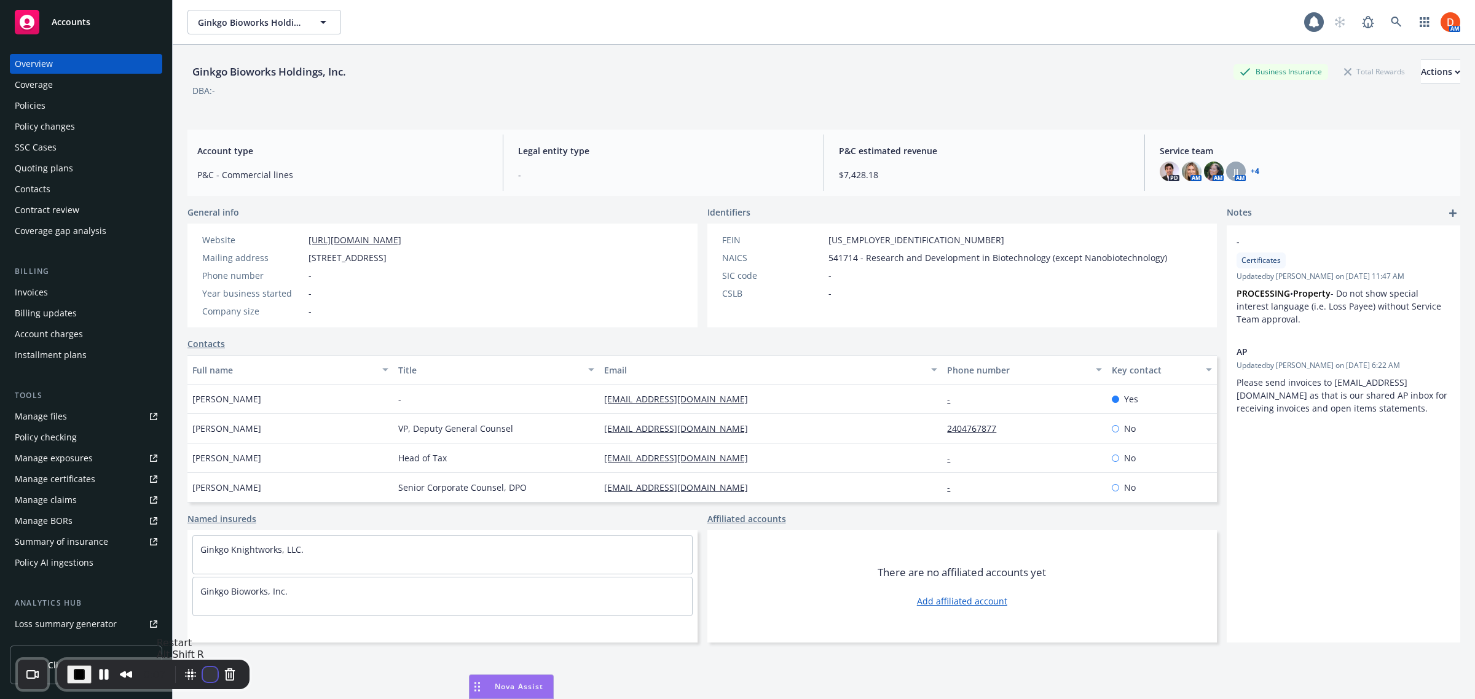
click at [203, 668] on button "Restart Recording" at bounding box center [210, 675] width 15 height 15
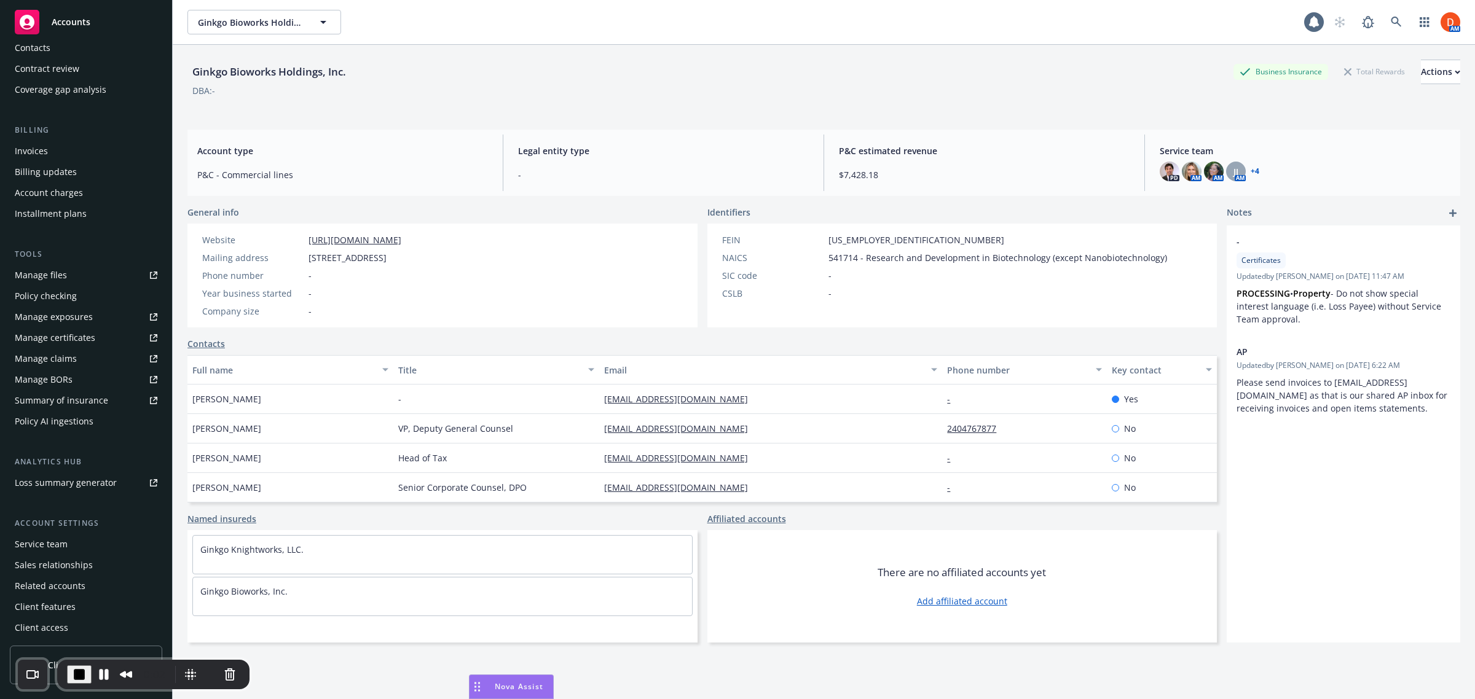
scroll to position [143, 0]
click at [86, 423] on div "Policy AI ingestions" at bounding box center [54, 421] width 79 height 20
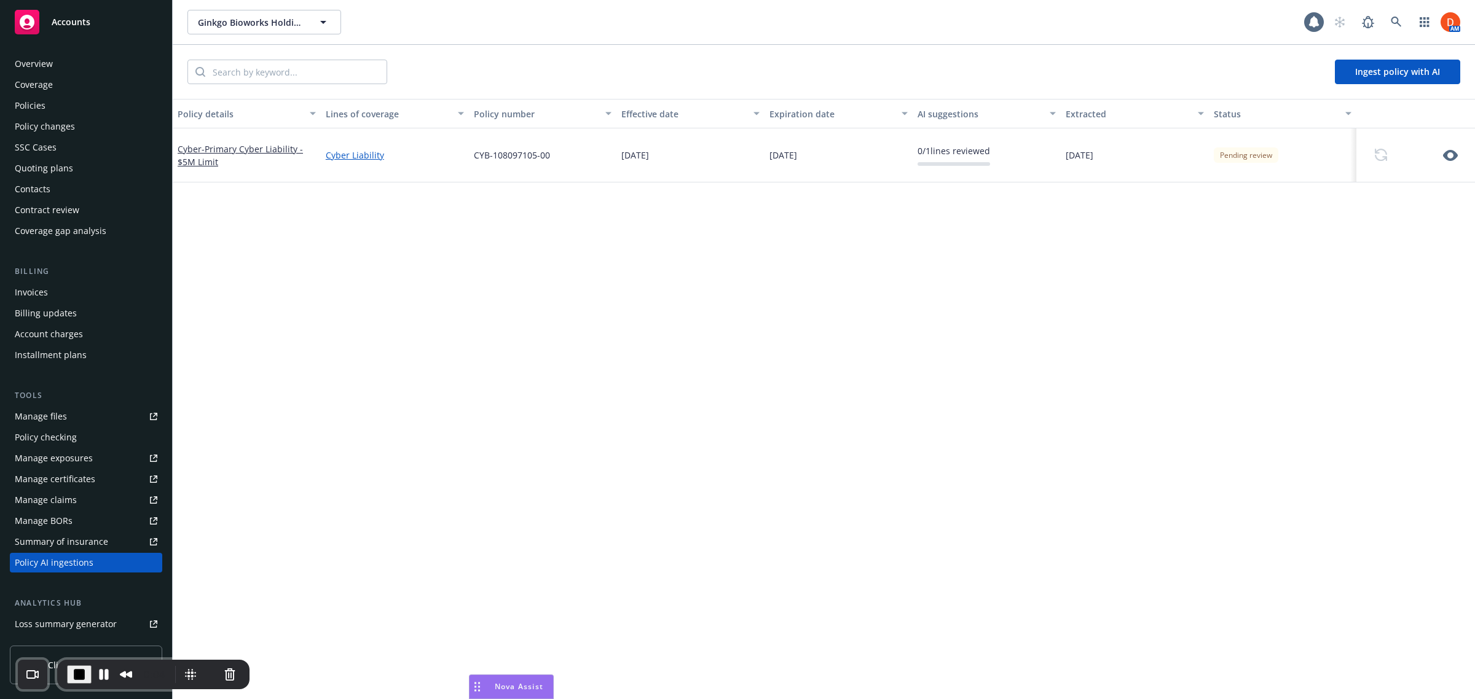
scroll to position [143, 0]
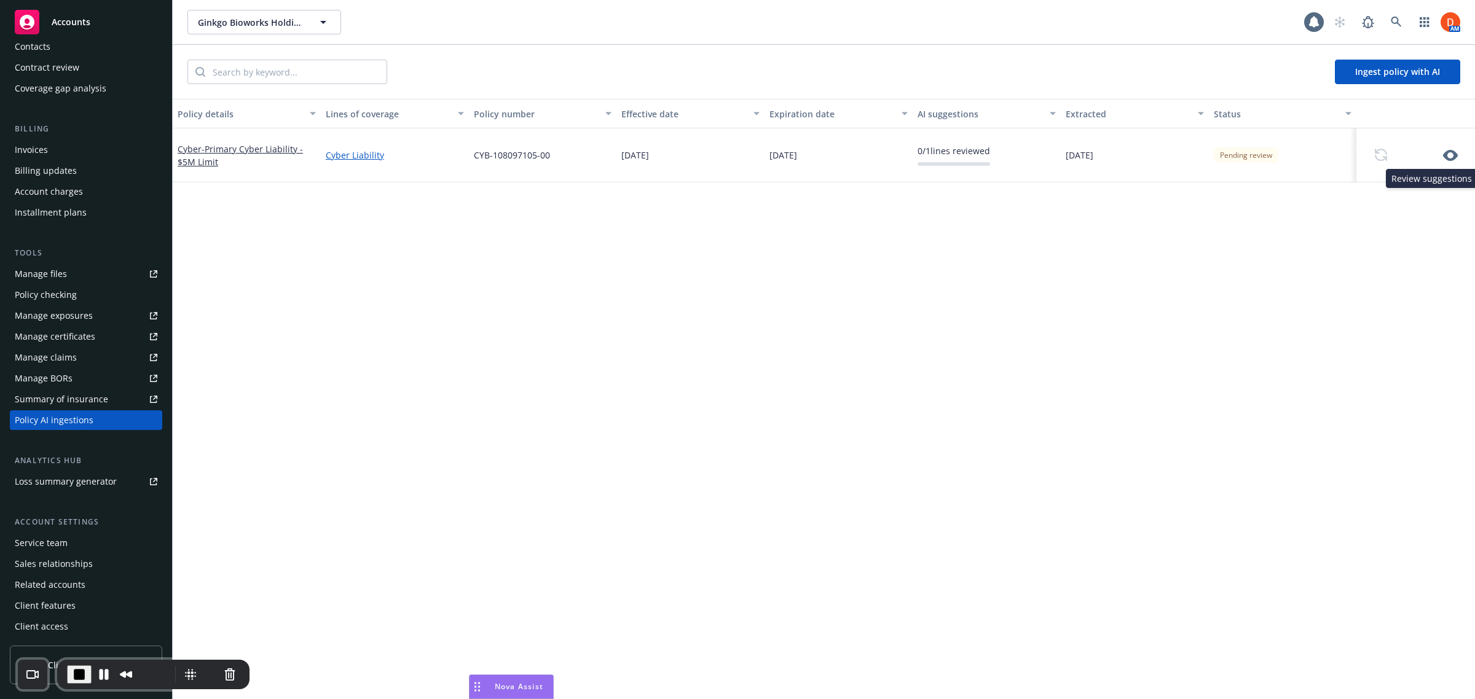
click at [1449, 157] on icon "button" at bounding box center [1450, 155] width 15 height 15
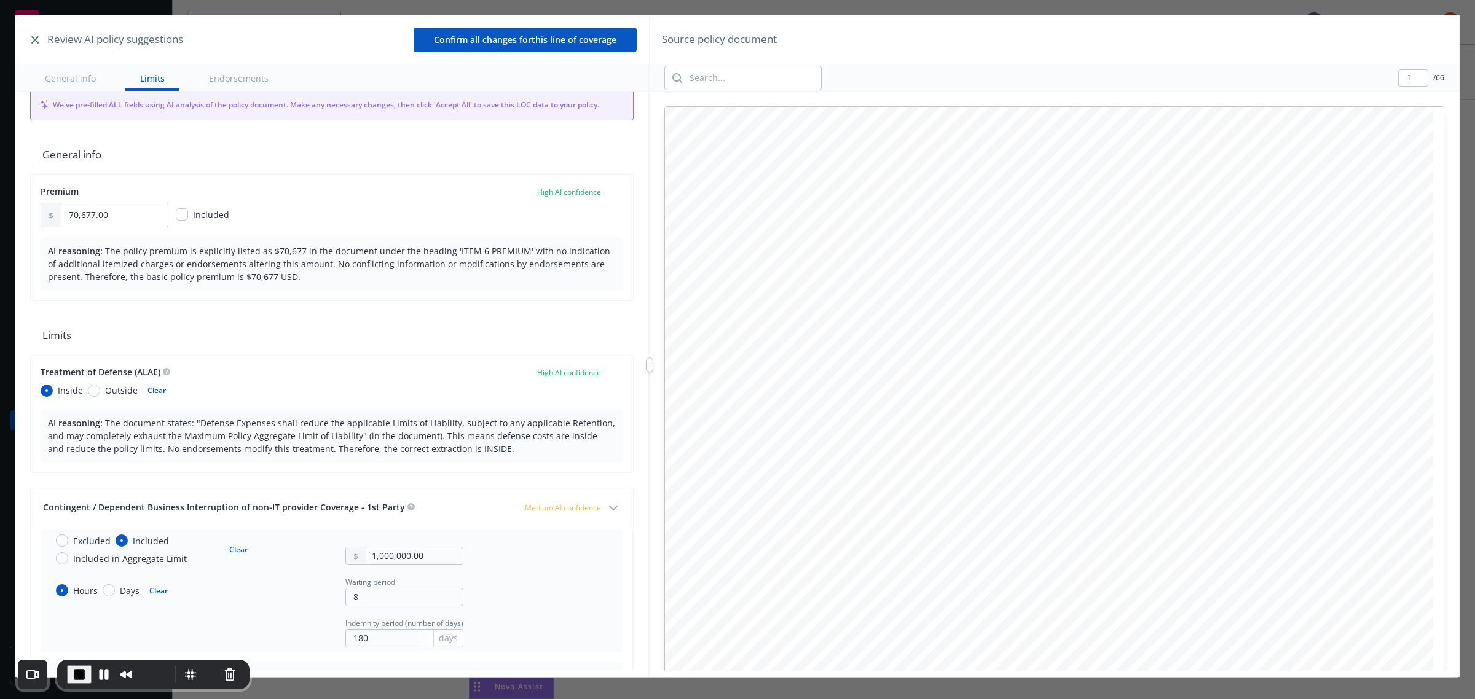
scroll to position [0, 0]
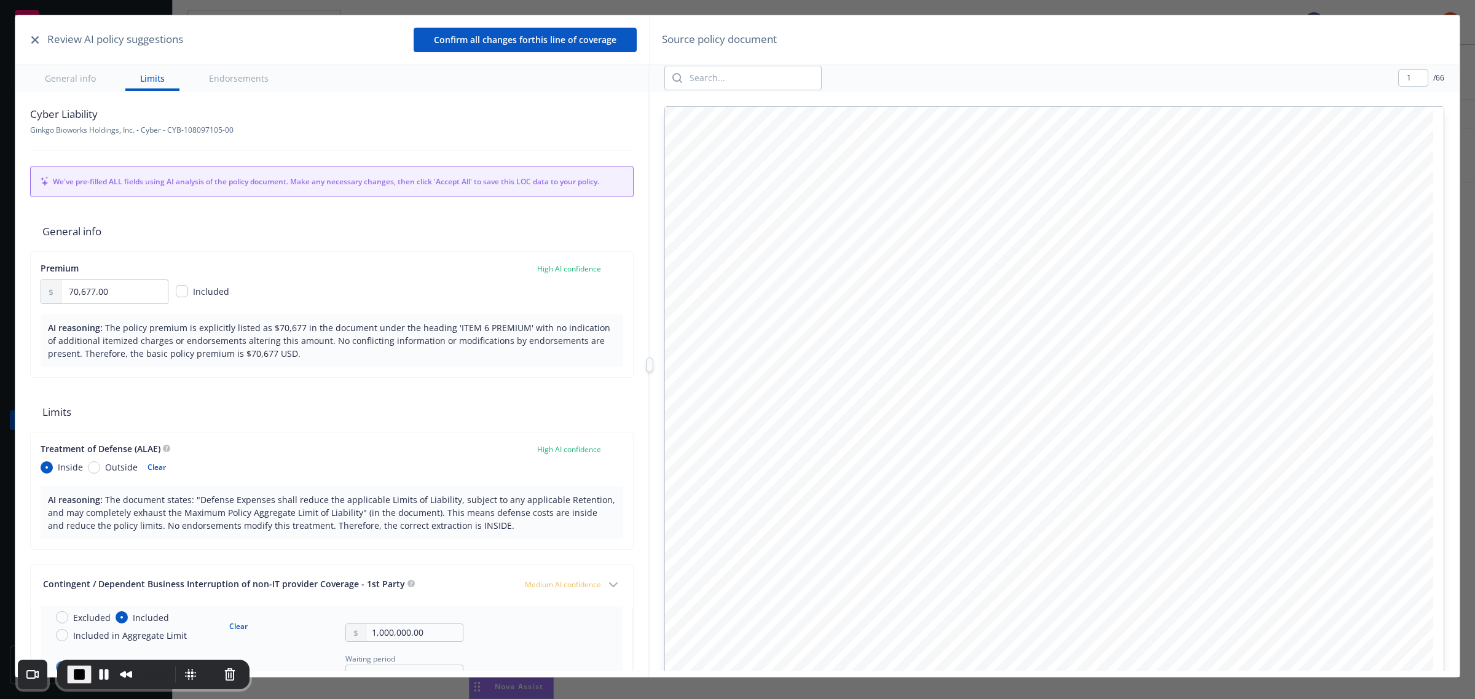
click at [242, 80] on button "Endorsements" at bounding box center [238, 78] width 89 height 26
click at [234, 74] on button "Endorsements" at bounding box center [238, 78] width 89 height 26
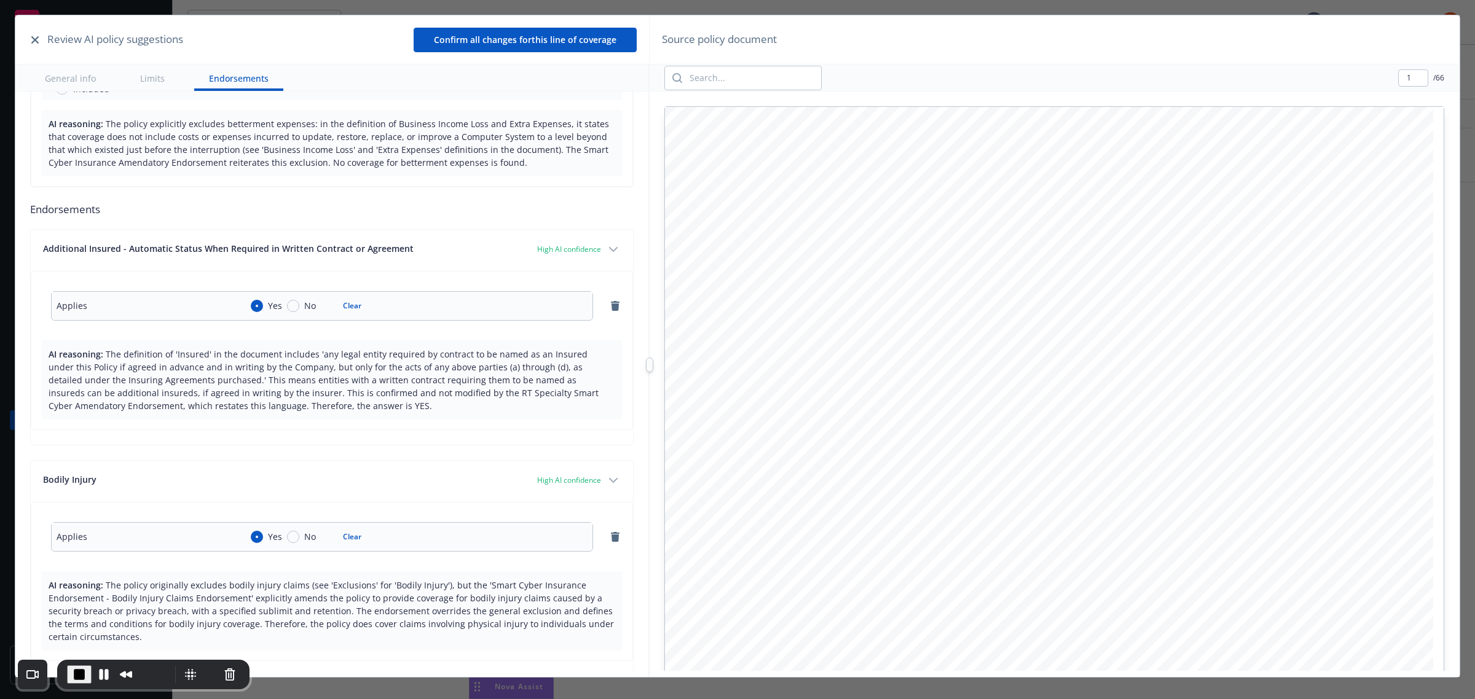
scroll to position [2733, 0]
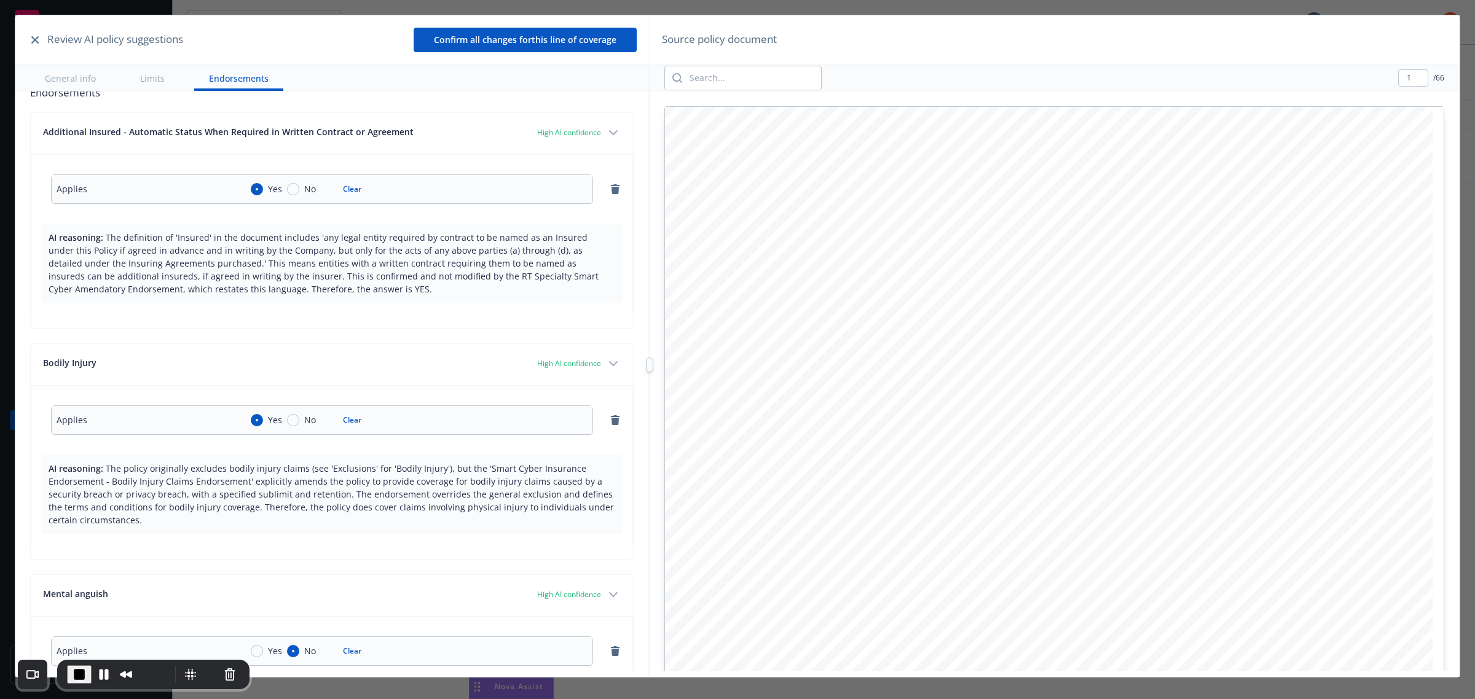
click at [157, 80] on button "Limits" at bounding box center [152, 78] width 54 height 26
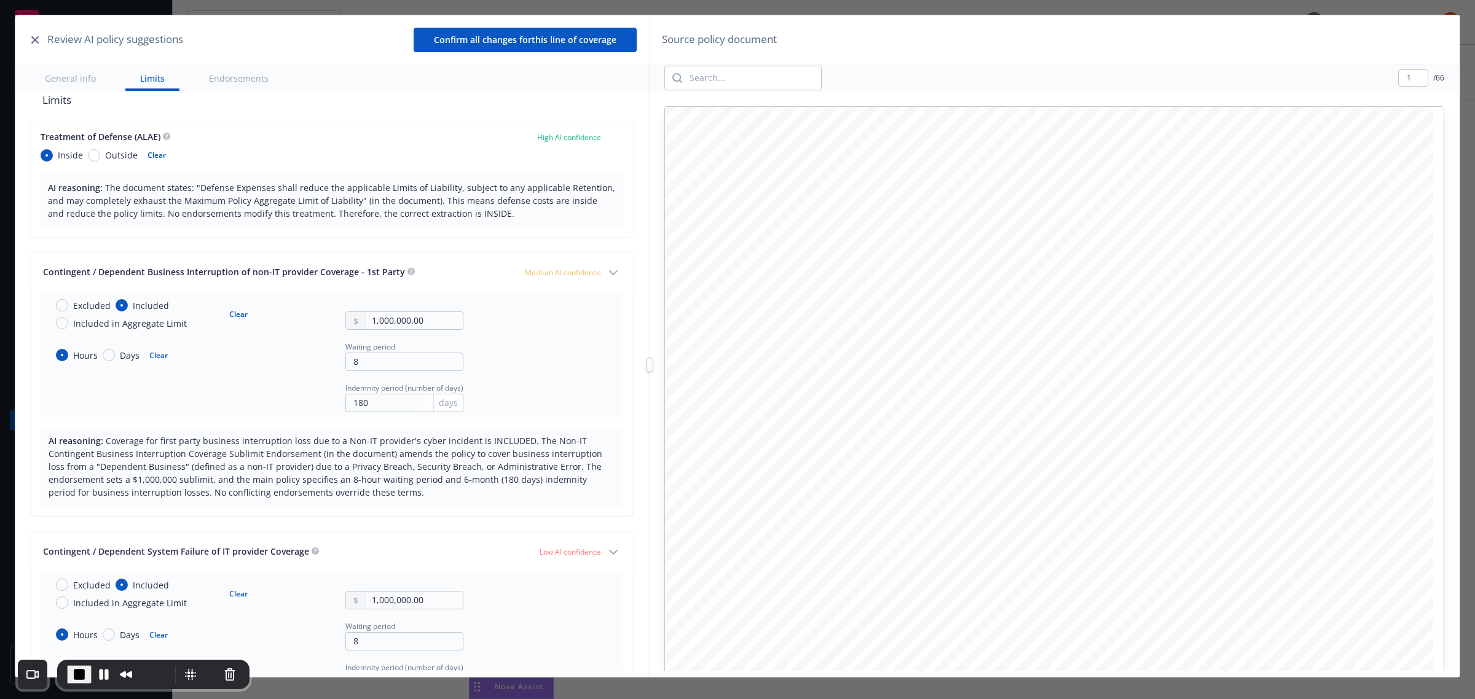
scroll to position [302, 0]
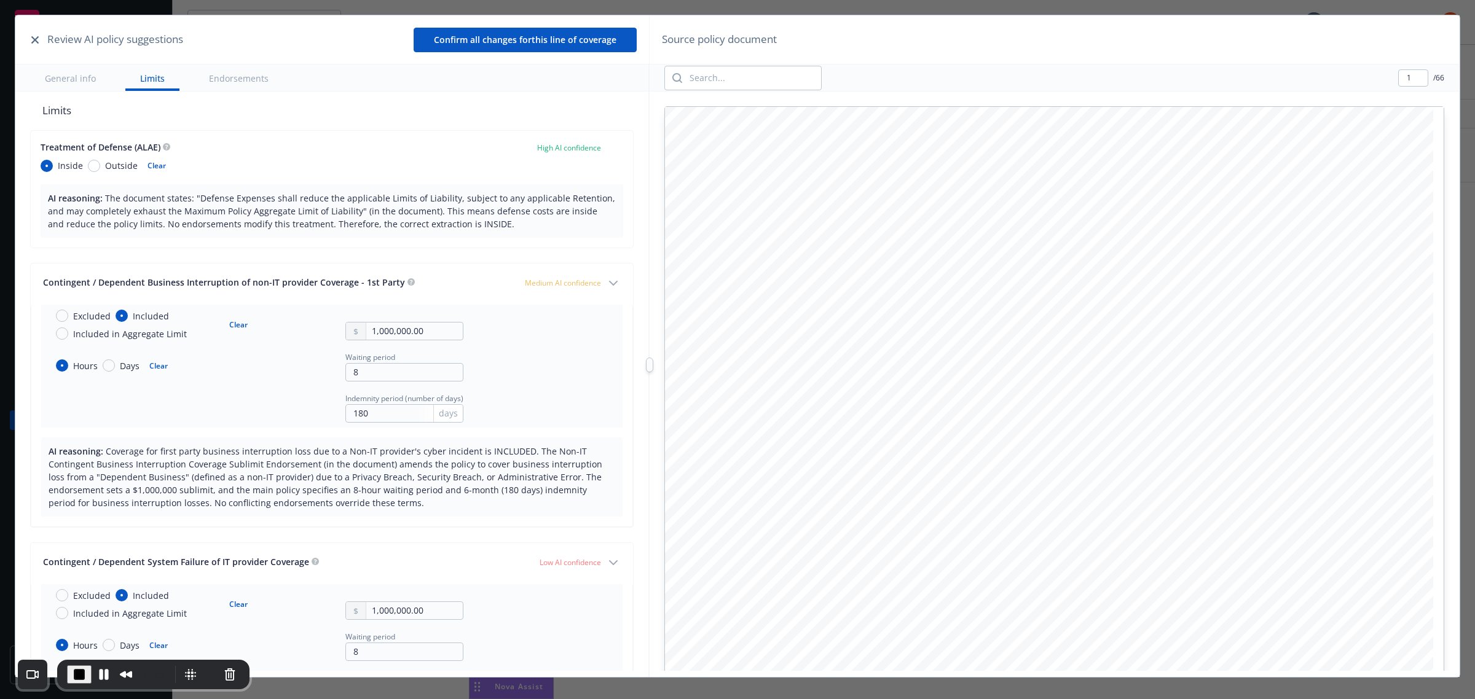
click at [71, 81] on button "General info" at bounding box center [70, 78] width 81 height 26
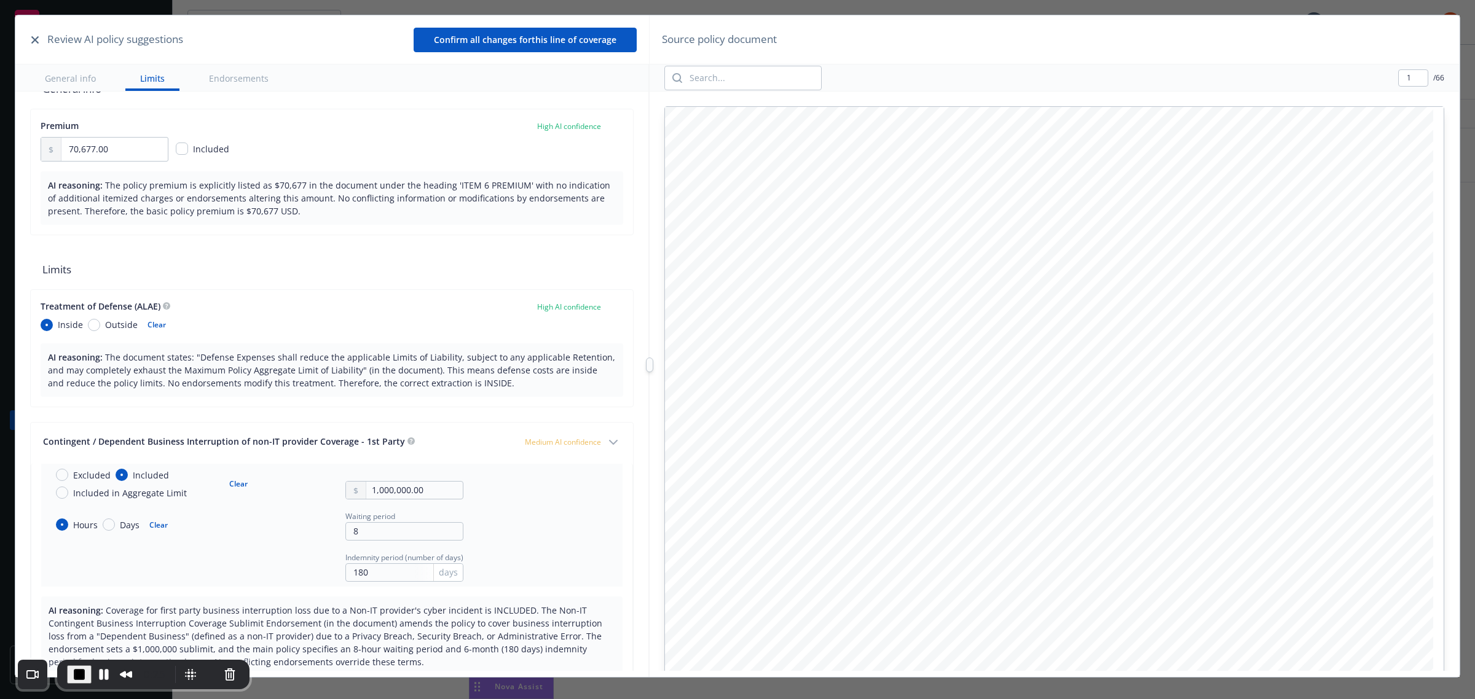
scroll to position [120, 0]
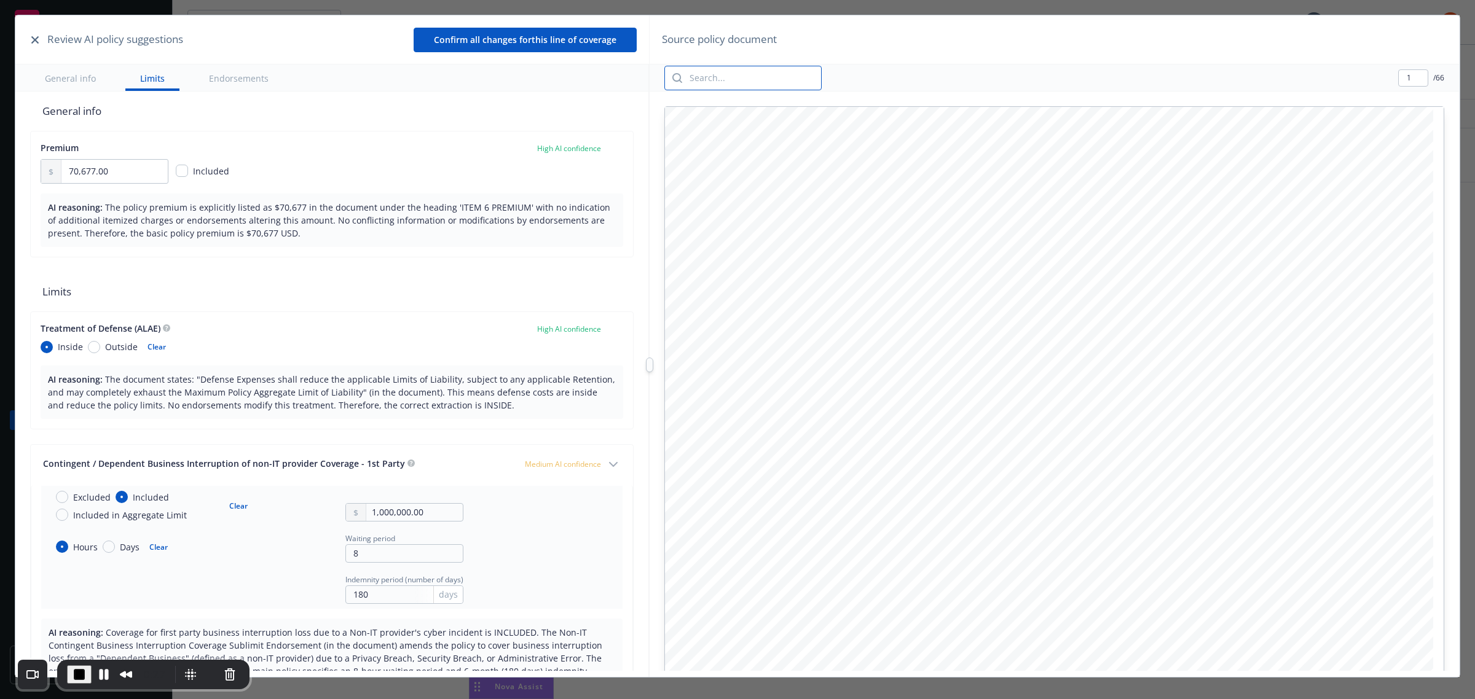
click at [760, 80] on input "search" at bounding box center [751, 77] width 139 height 23
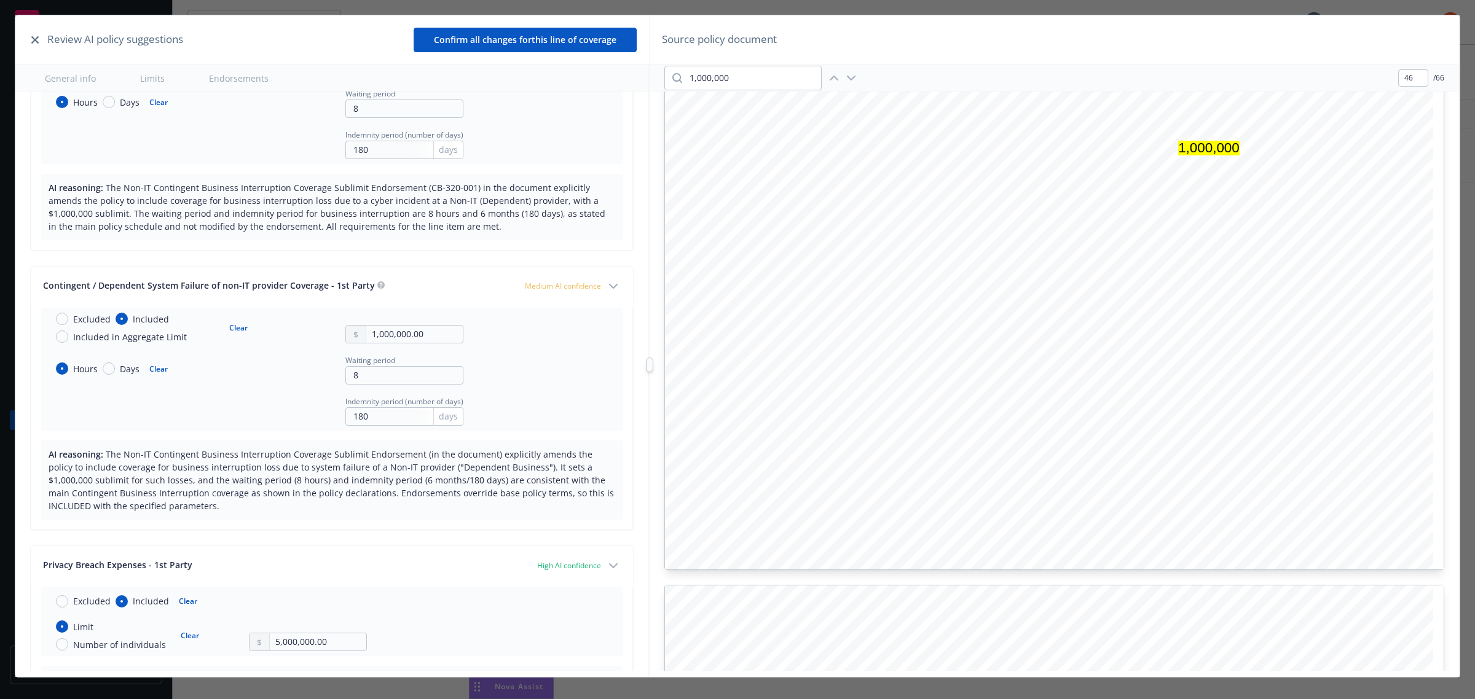
scroll to position [47020, 0]
type input "47"
drag, startPoint x: 705, startPoint y: 66, endPoint x: 677, endPoint y: 68, distance: 28.3
click at [677, 68] on div "1,000,000" at bounding box center [742, 78] width 157 height 25
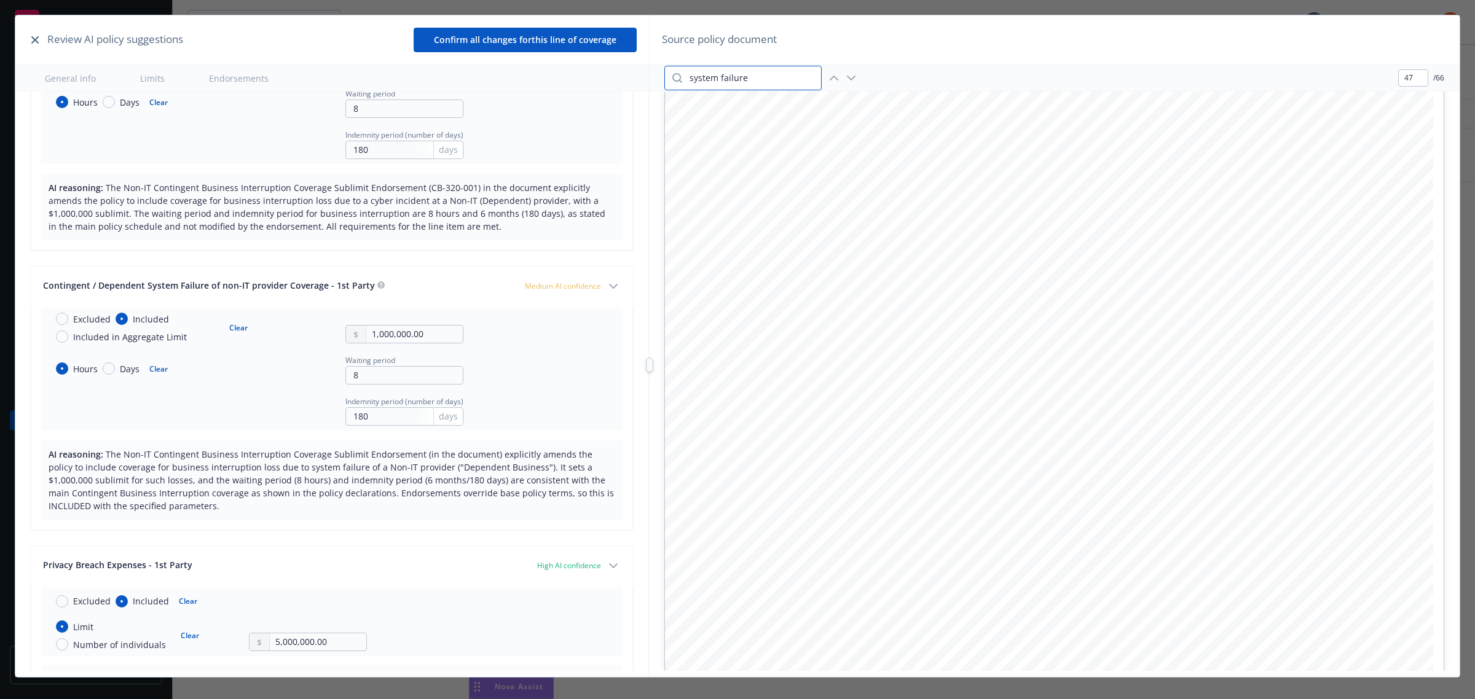
type input "system failure"
type input "3"
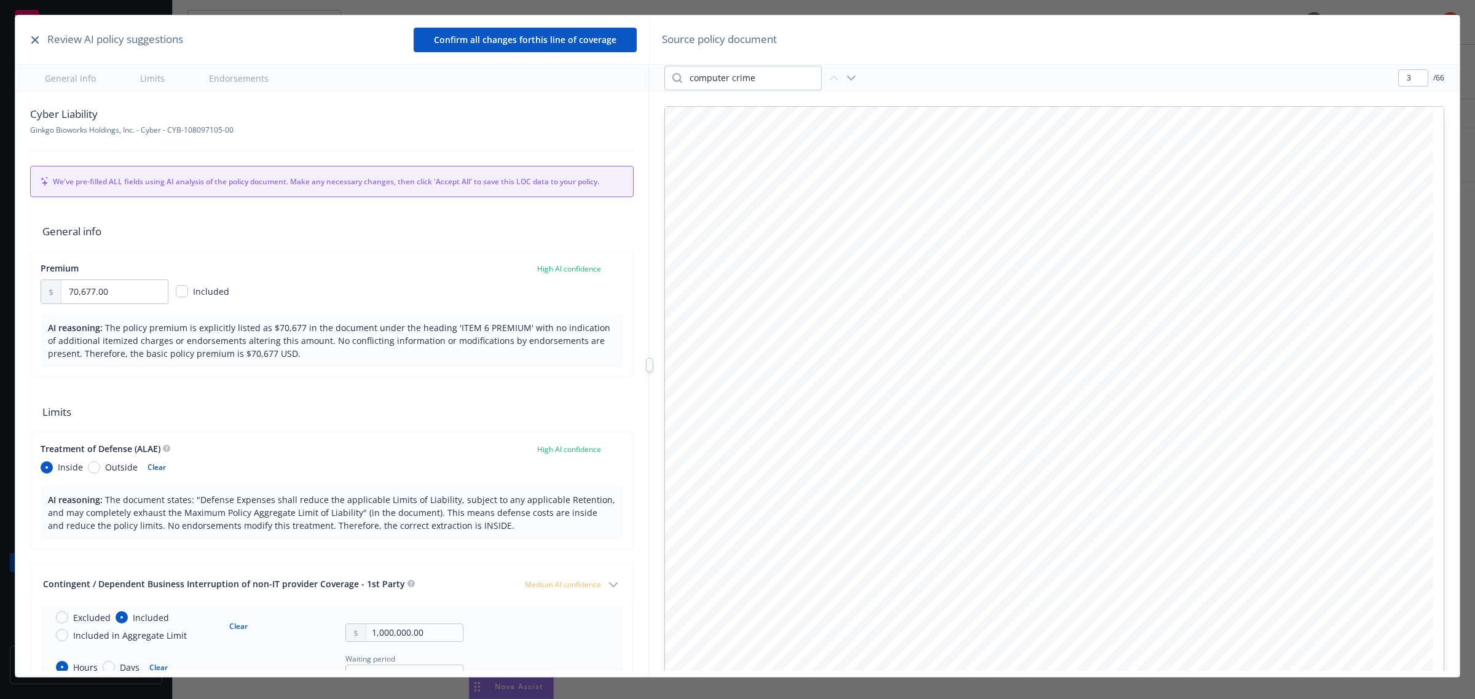
scroll to position [2382, 0]
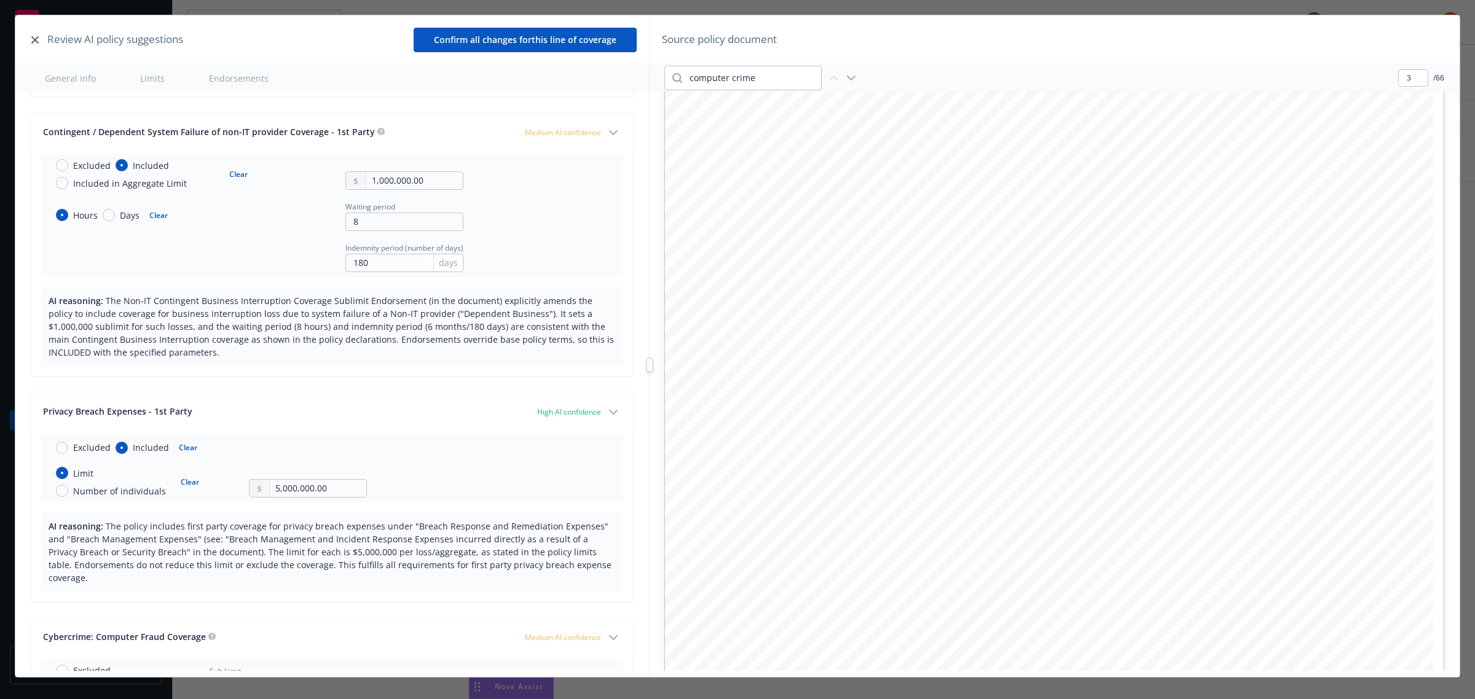
click at [489, 181] on tr "Excluded Included Included in Aggregate Limit Clear 1,000,000.00 Hours Days Cle…" at bounding box center [331, 215] width 581 height 123
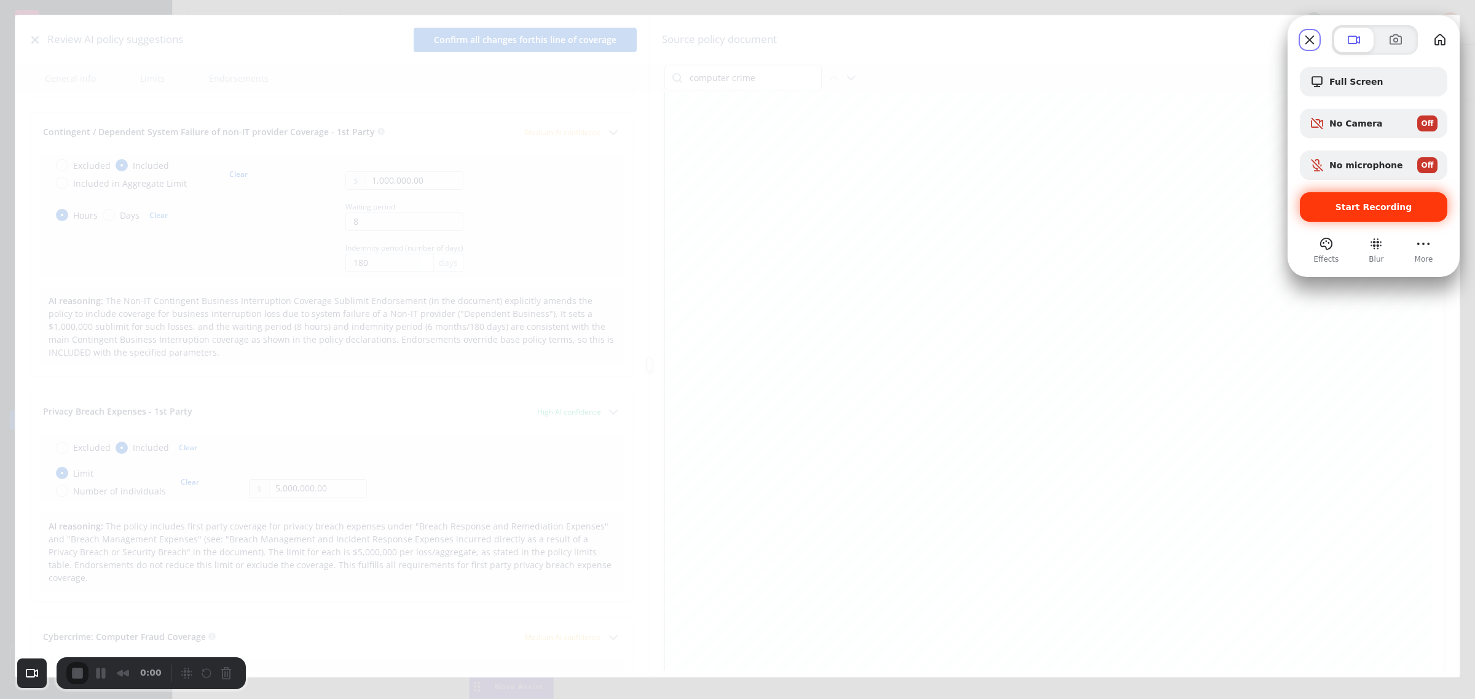
click at [1343, 213] on div "Start Recording" at bounding box center [1374, 207] width 148 height 30
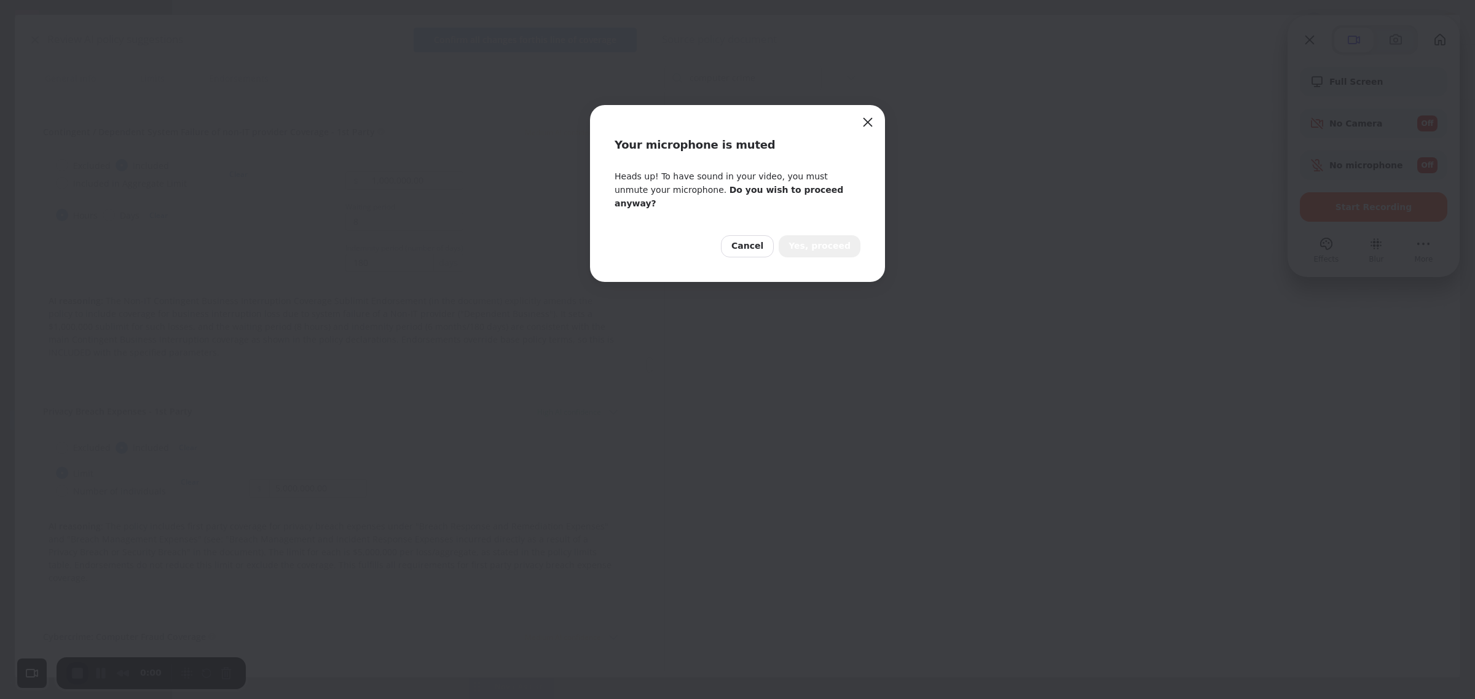
click at [844, 240] on span "Yes, proceed" at bounding box center [820, 247] width 62 height 14
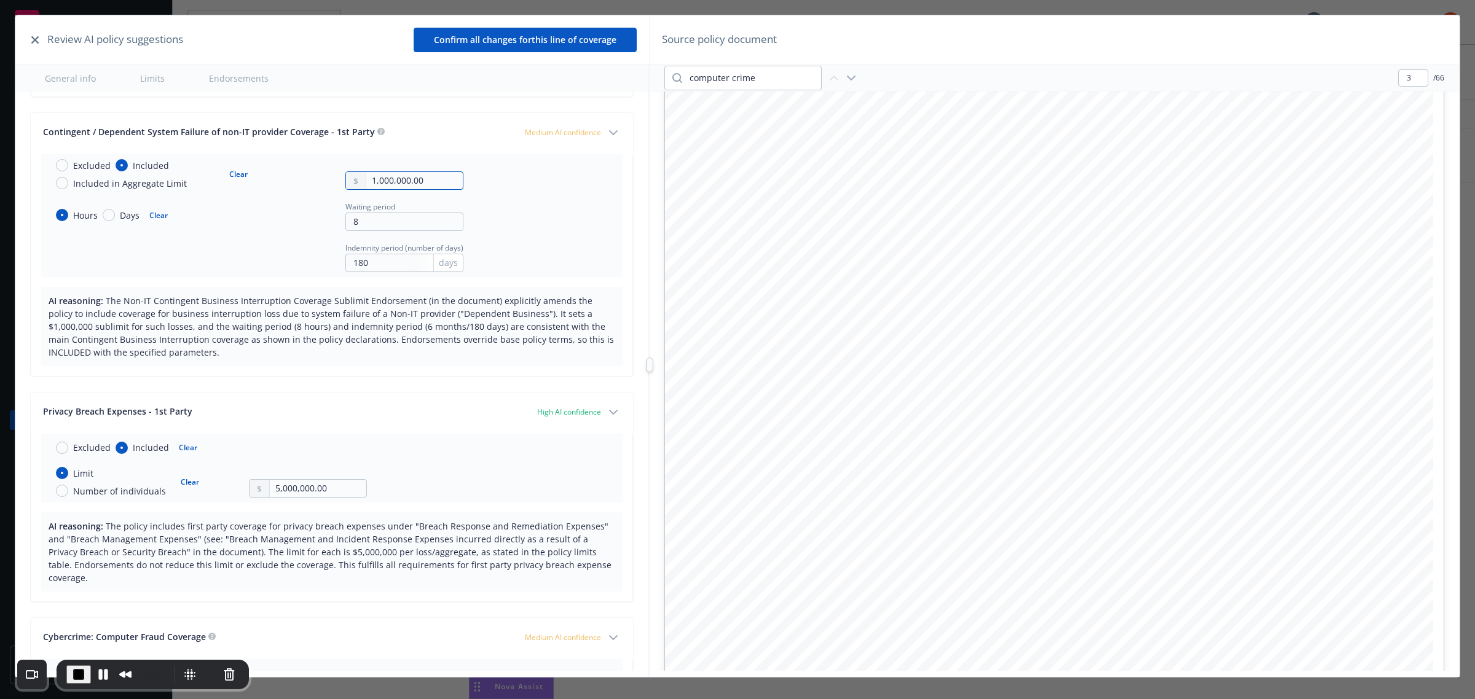
click at [368, 180] on input "1,000,000.00" at bounding box center [414, 180] width 97 height 17
type input "5,000,000.00"
click at [103, 674] on button "Pause Recording" at bounding box center [103, 675] width 20 height 20
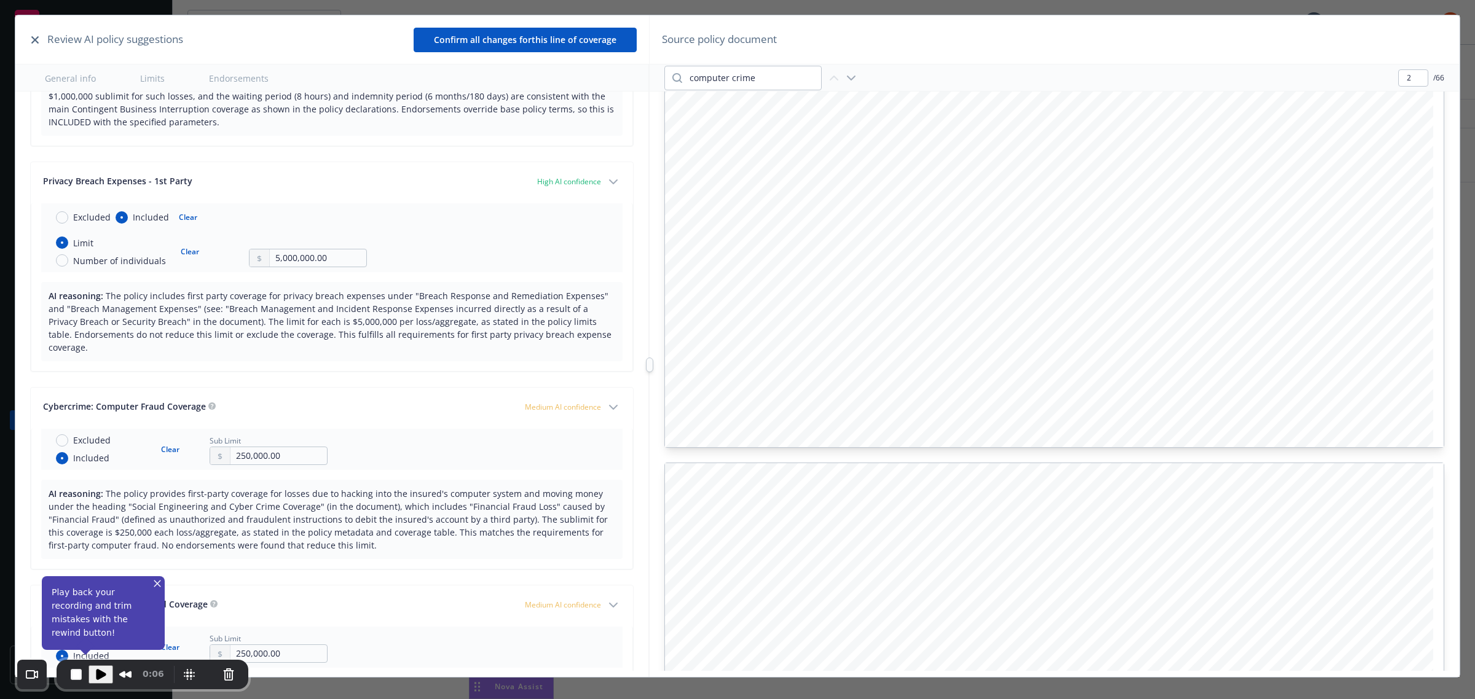
scroll to position [582, 0]
type input "1"
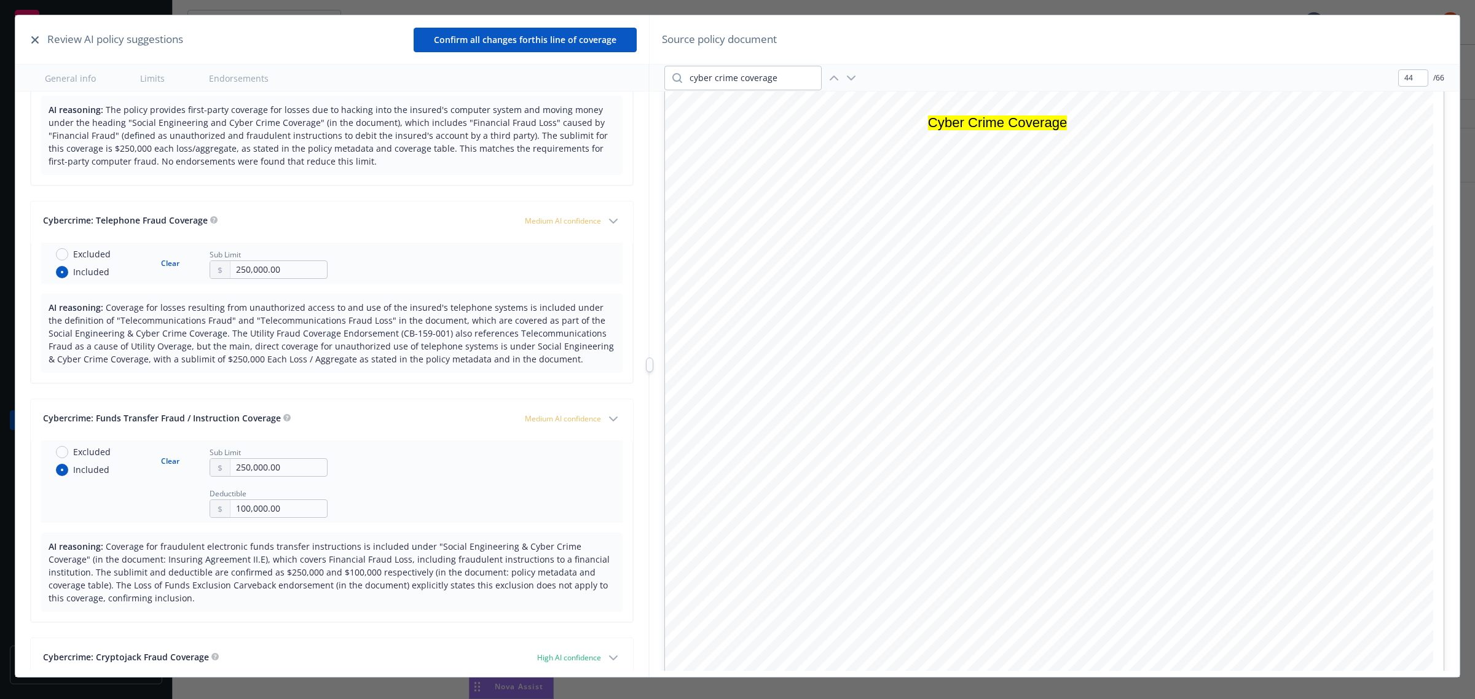
scroll to position [43529, 0]
click at [853, 78] on icon "button" at bounding box center [851, 78] width 7 height 4
drag, startPoint x: 779, startPoint y: 81, endPoint x: 723, endPoint y: 74, distance: 57.0
click at [678, 75] on div "cyber crime coverage" at bounding box center [742, 78] width 157 height 25
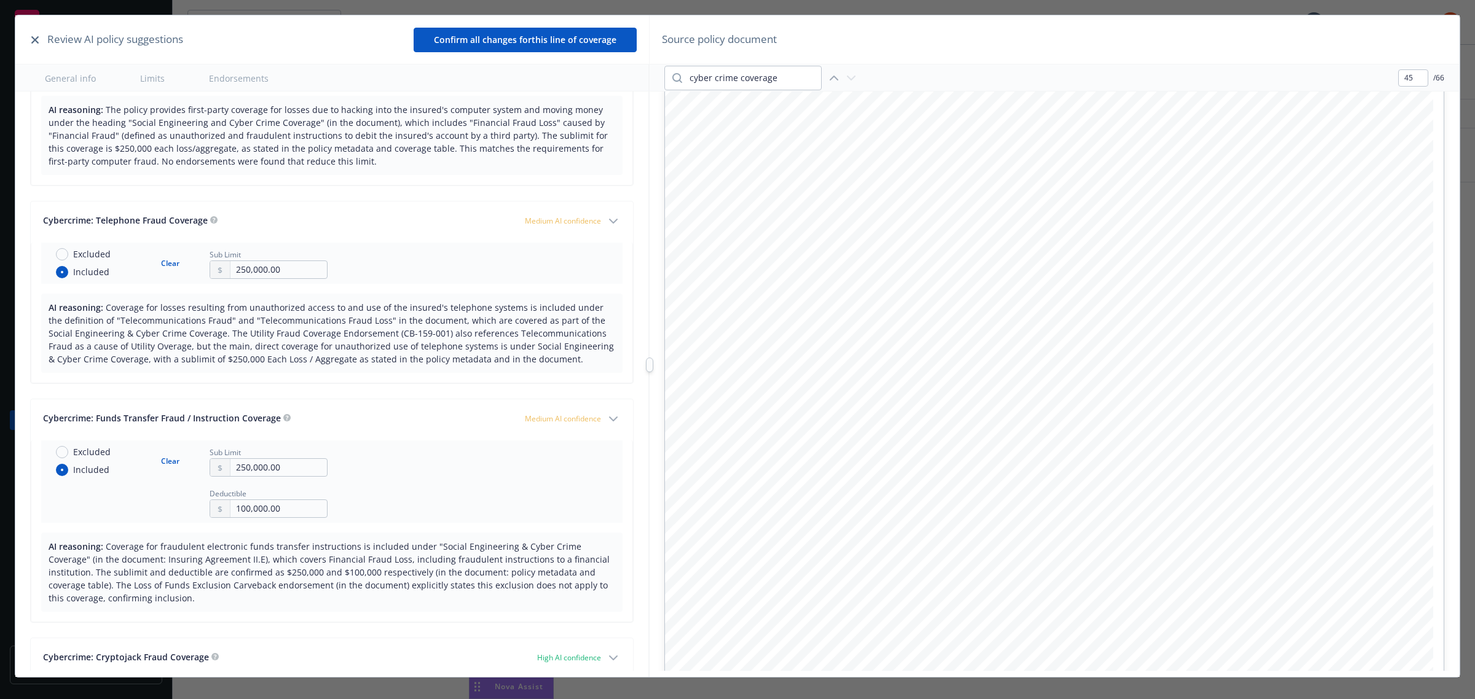
click at [840, 82] on icon "button" at bounding box center [834, 78] width 15 height 15
click at [833, 78] on icon "button" at bounding box center [834, 78] width 15 height 15
type input "36"
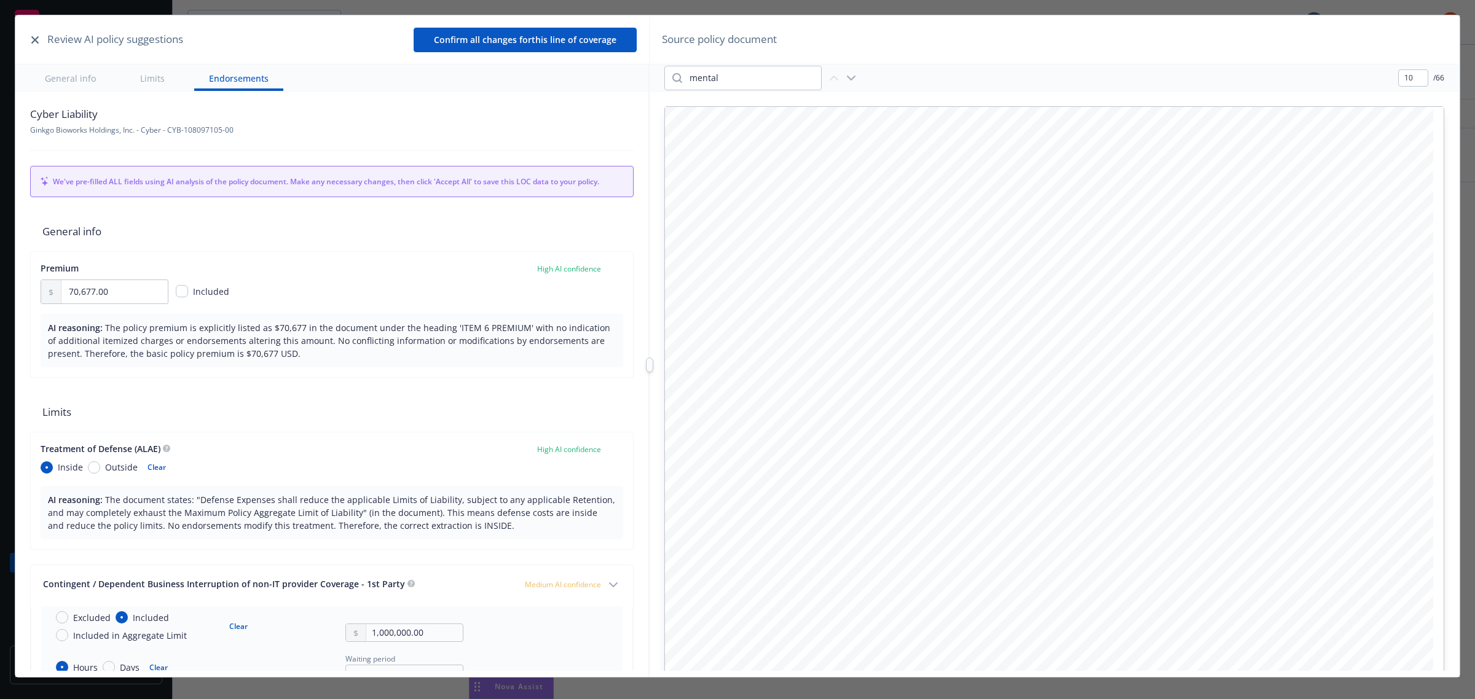
scroll to position [9522, 0]
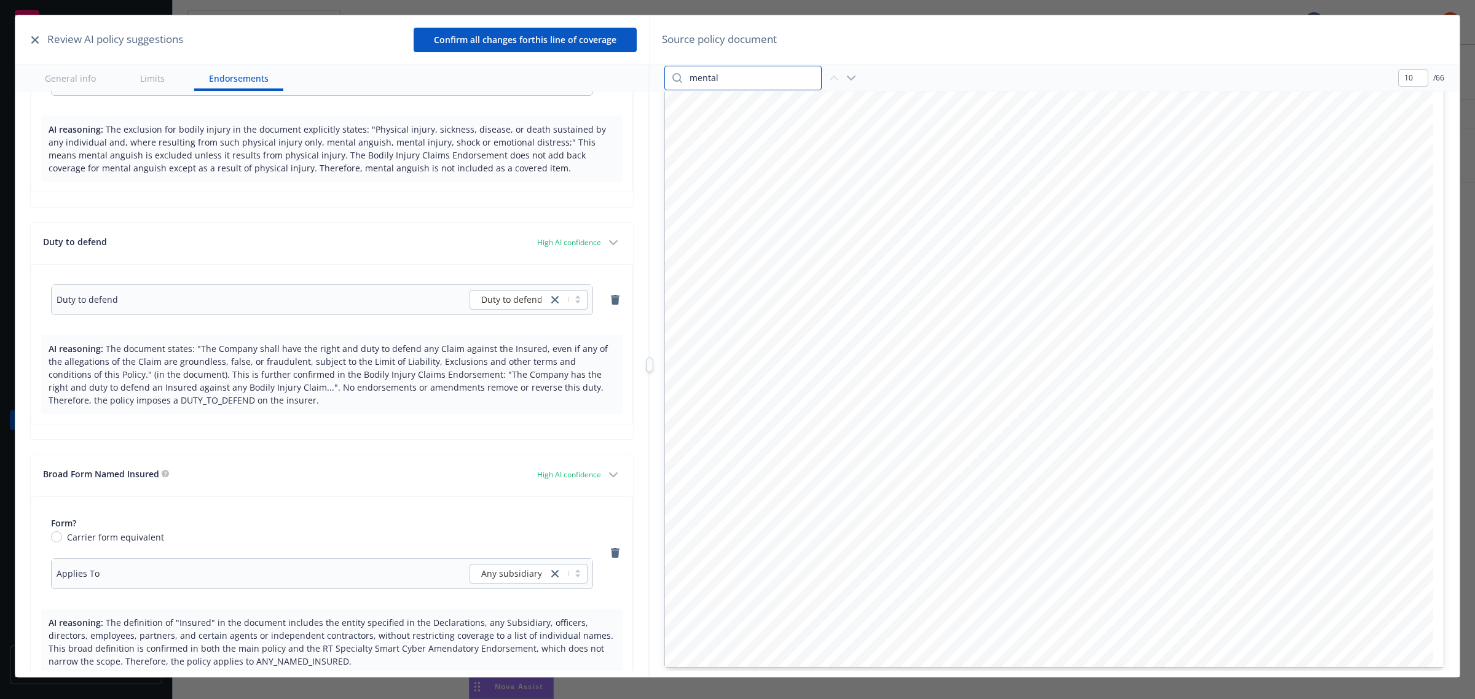
click div "mental 10 / 66"
type input "bodily injury"
click icon "button"
type input "10"
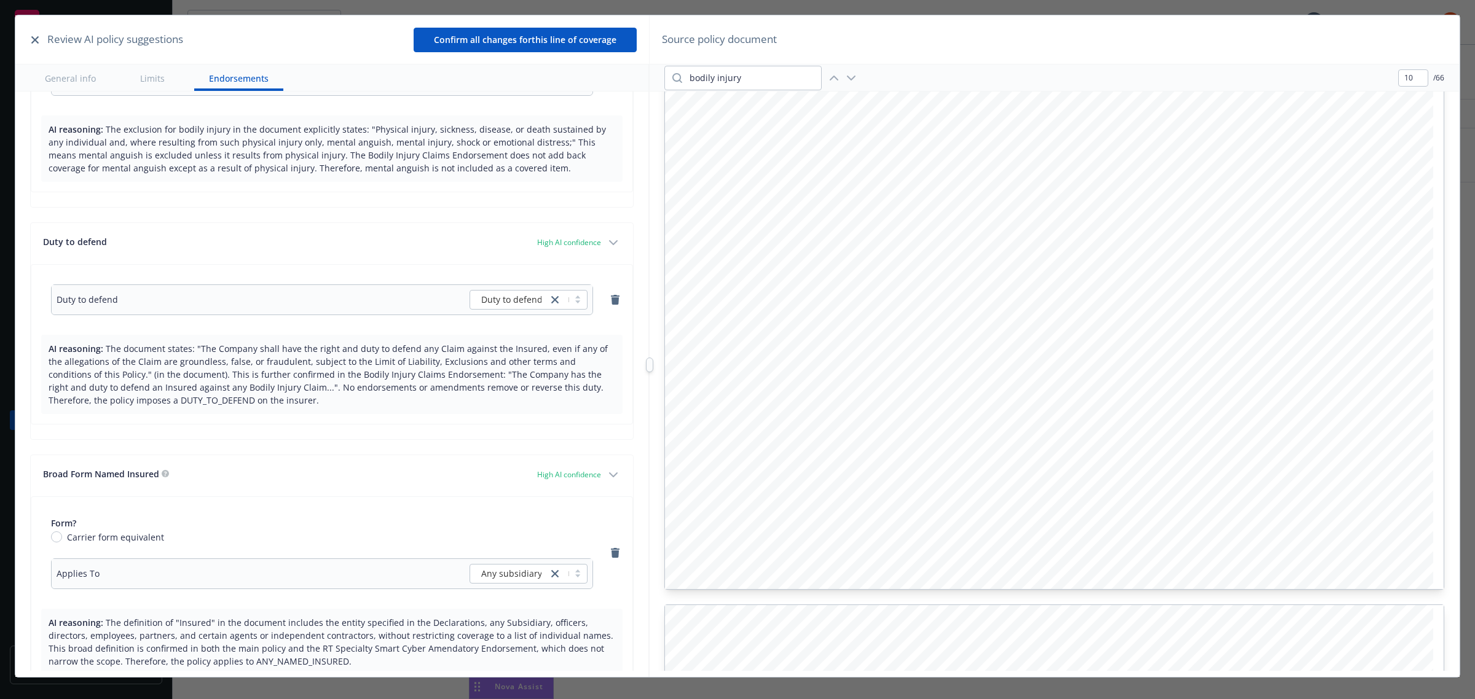
scroll to position [9106, 0]
click icon "button"
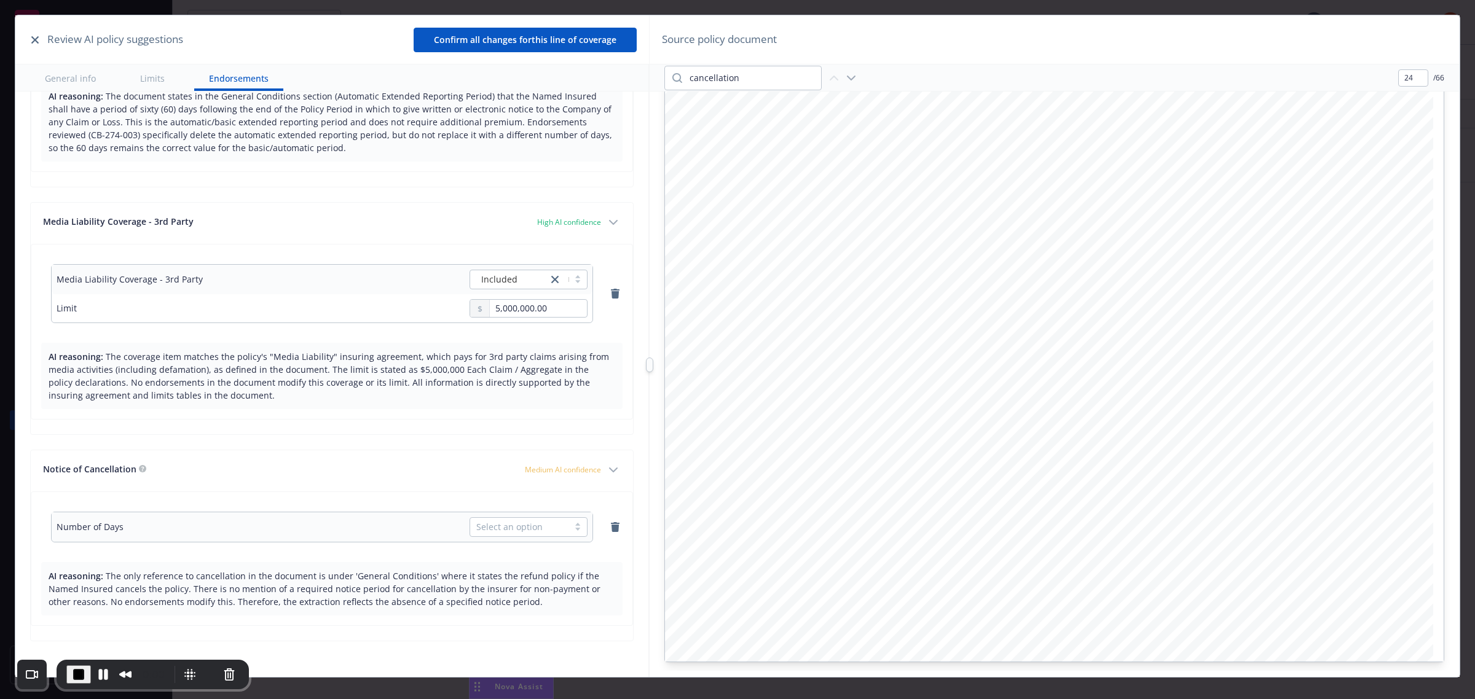
click at [606, 471] on icon "button" at bounding box center [613, 470] width 15 height 15
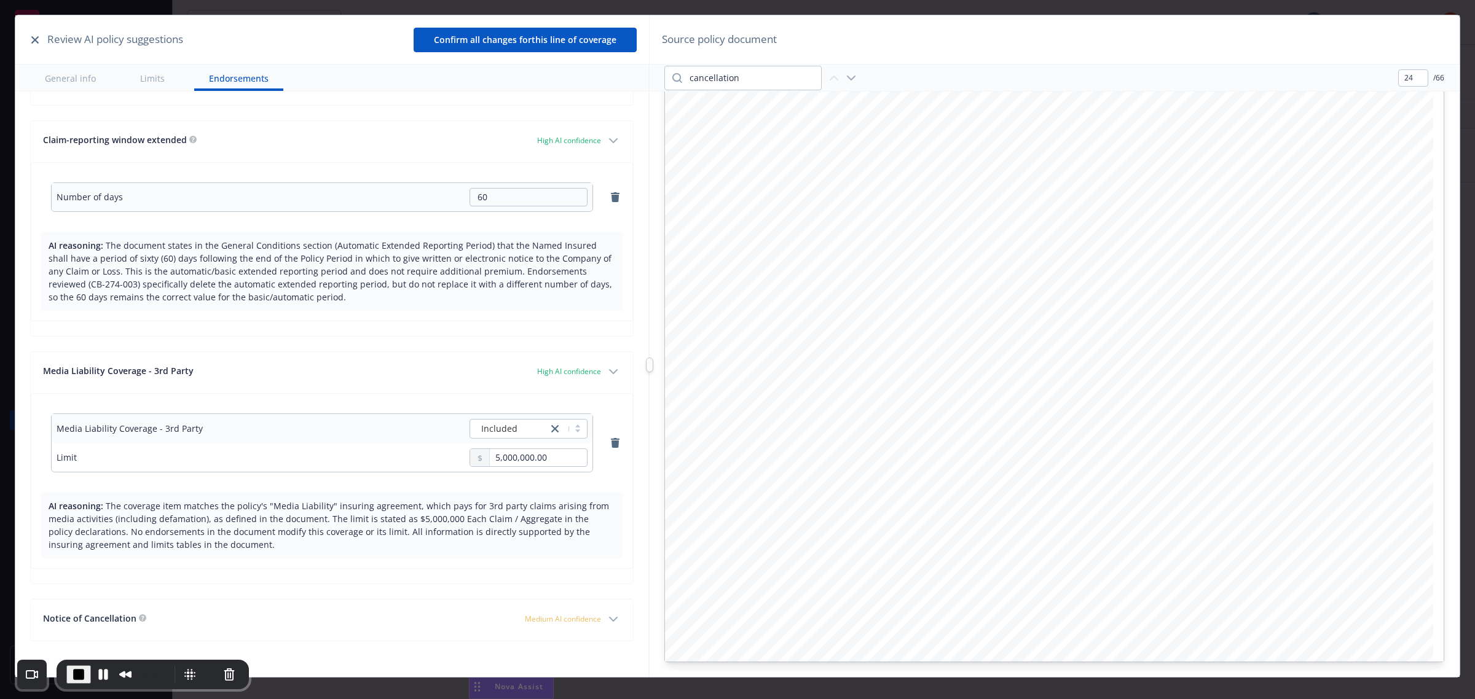
click at [606, 367] on icon "button" at bounding box center [613, 371] width 15 height 15
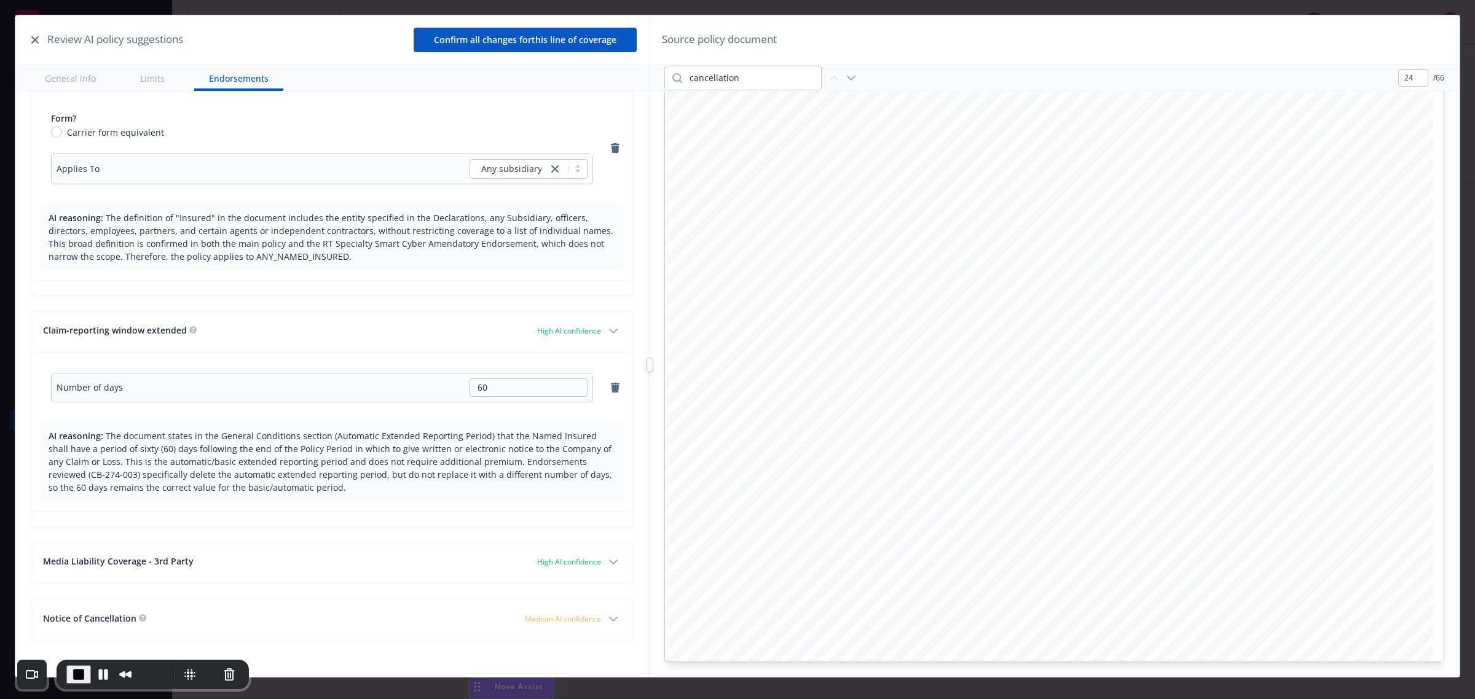
scroll to position [3722, 0]
click at [606, 330] on icon "button" at bounding box center [613, 331] width 15 height 15
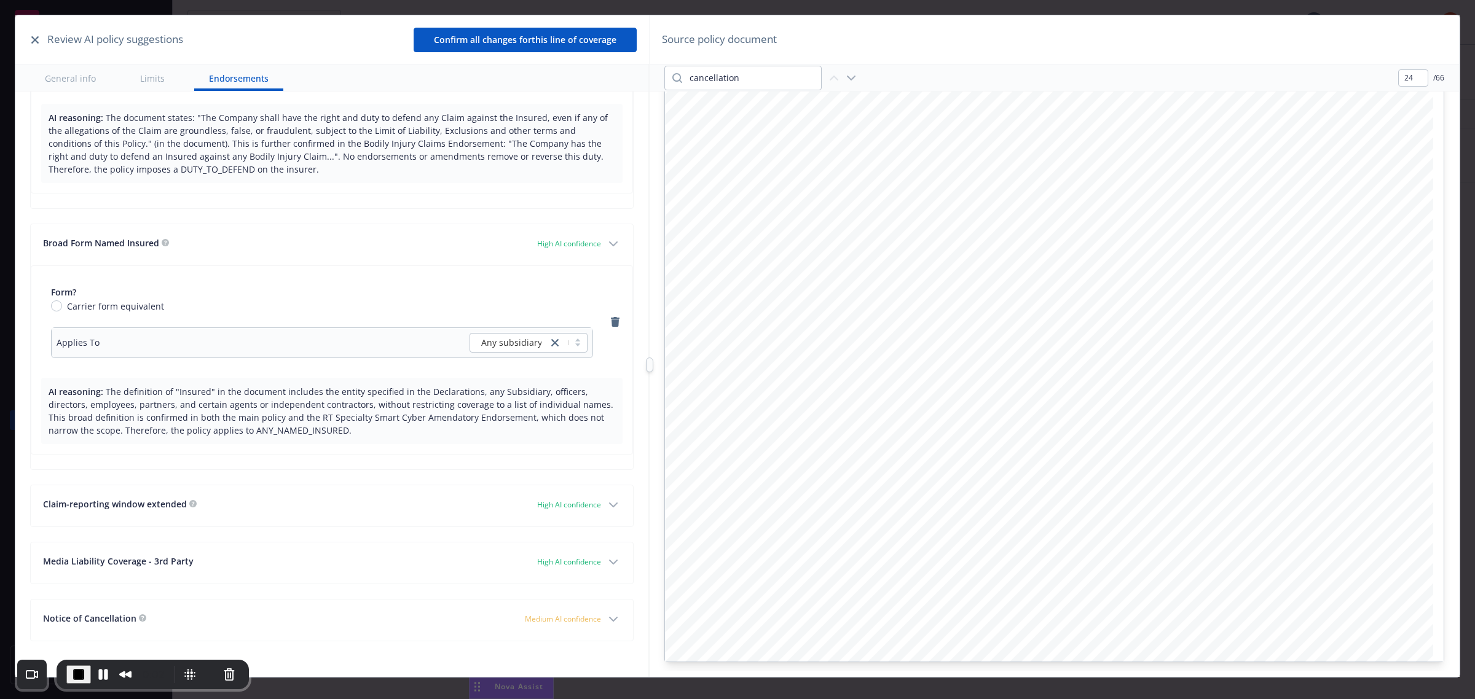
scroll to position [3547, 0]
click at [606, 243] on icon "button" at bounding box center [613, 244] width 15 height 15
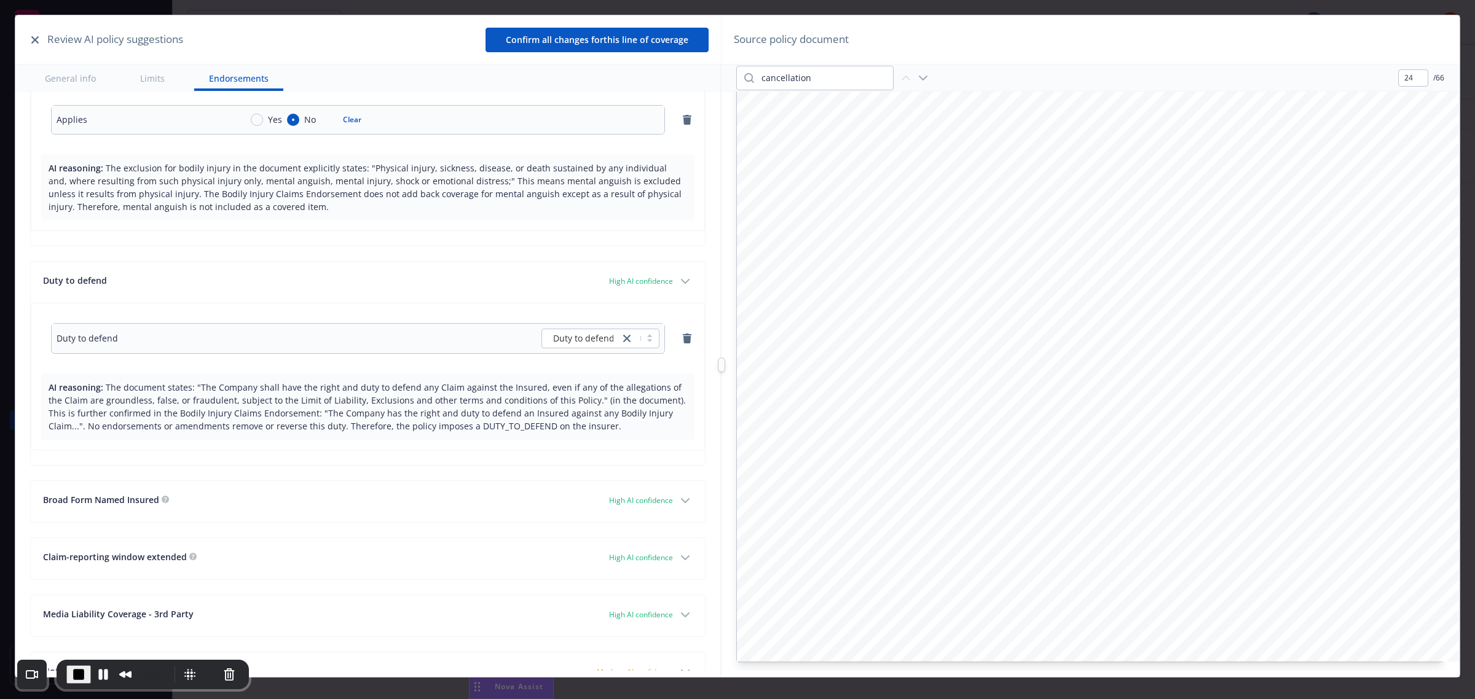
scroll to position [3265, 0]
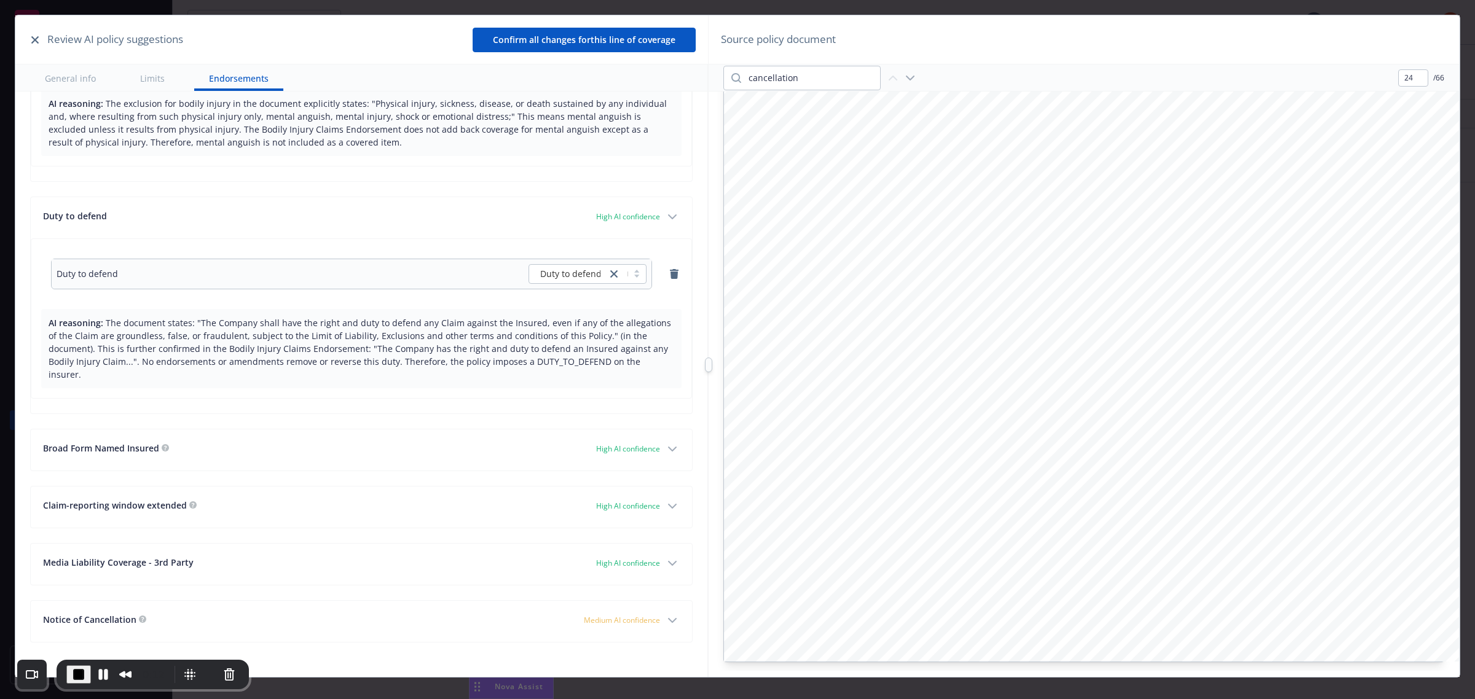
click at [709, 353] on div at bounding box center [709, 364] width 0 height 699
click at [1412, 77] on input "24" at bounding box center [1413, 78] width 29 height 16
drag, startPoint x: 1412, startPoint y: 77, endPoint x: 1393, endPoint y: 77, distance: 19.7
click at [1393, 77] on div "cancellation 24 / 66" at bounding box center [1084, 78] width 751 height 27
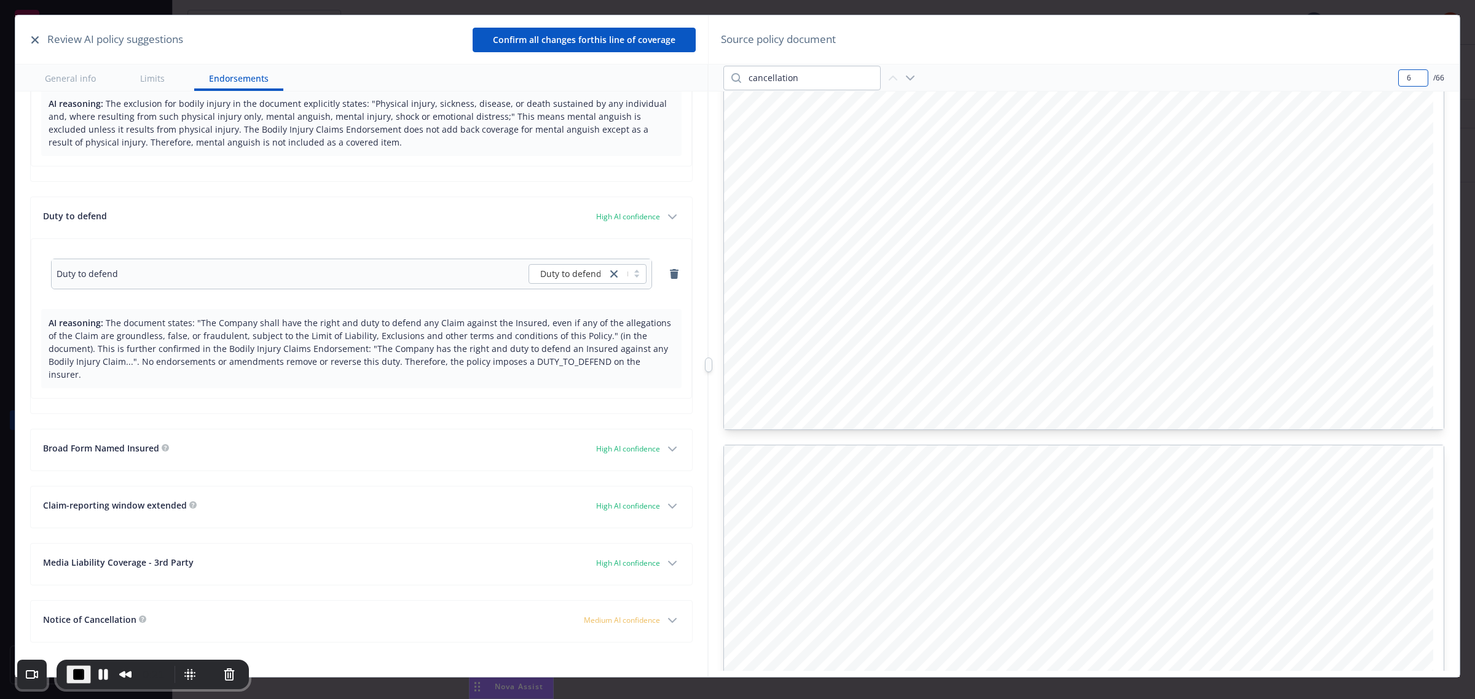
type input "6"
click at [638, 44] on button "Confirm all changes for this line of coverage" at bounding box center [584, 40] width 223 height 25
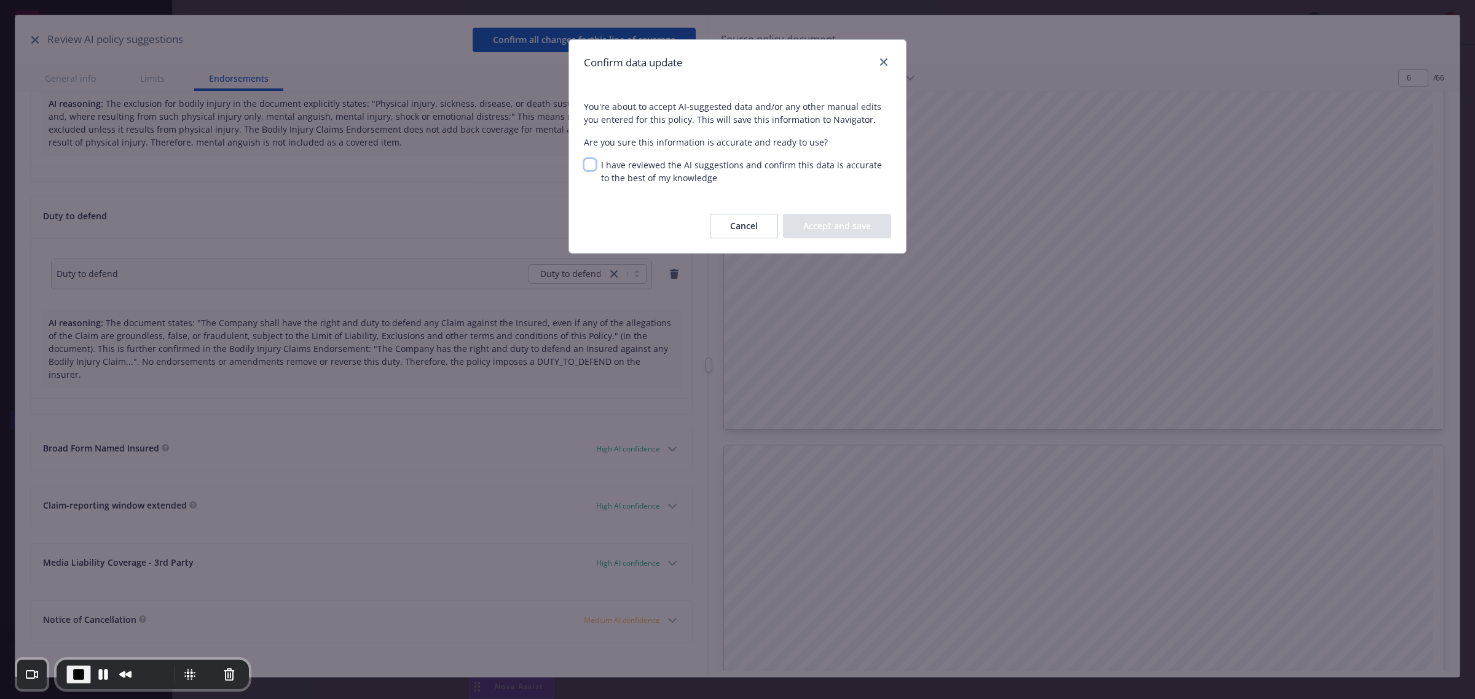
click at [593, 161] on input "I have reviewed the AI suggestions and confirm this data is accurate to the bes…" at bounding box center [590, 165] width 12 height 12
checkbox input "true"
click at [839, 227] on button "Accept and save" at bounding box center [837, 226] width 108 height 25
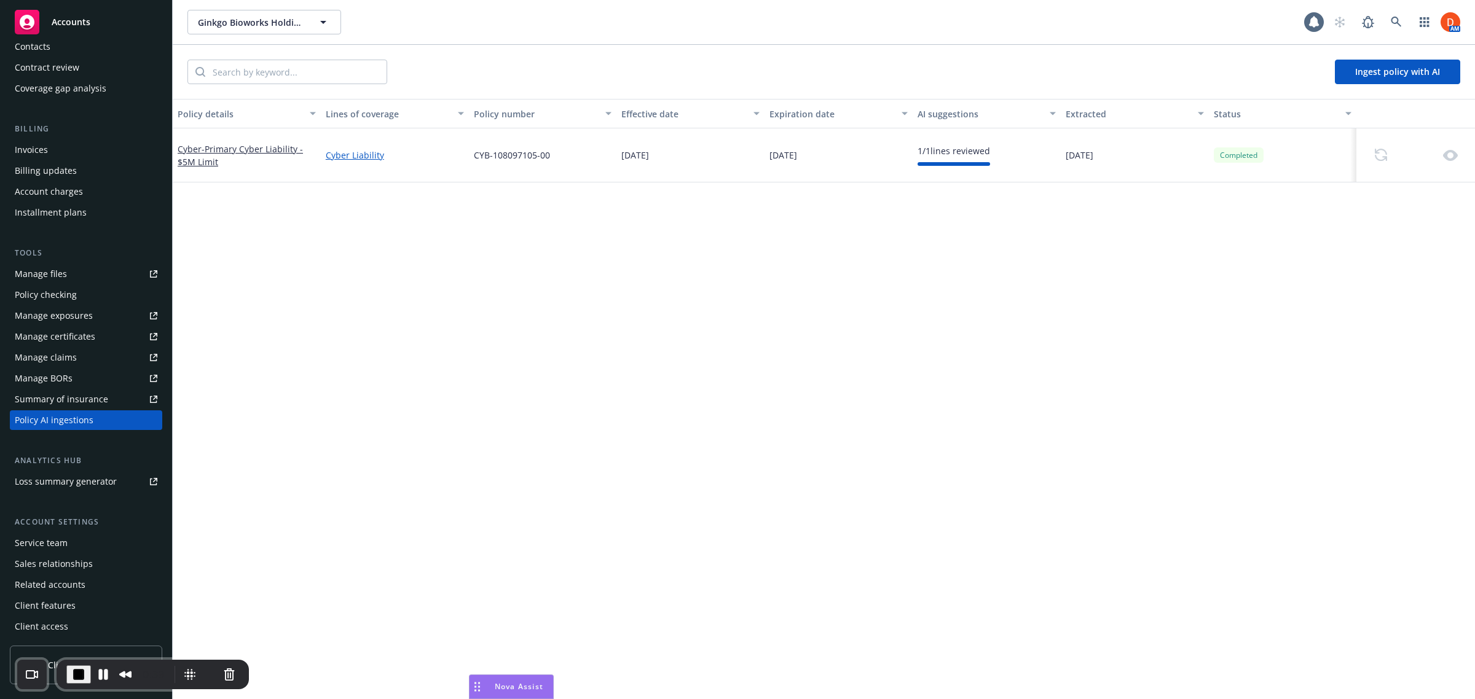
click at [81, 675] on span "End Recording" at bounding box center [78, 675] width 15 height 15
